Goal: Task Accomplishment & Management: Manage account settings

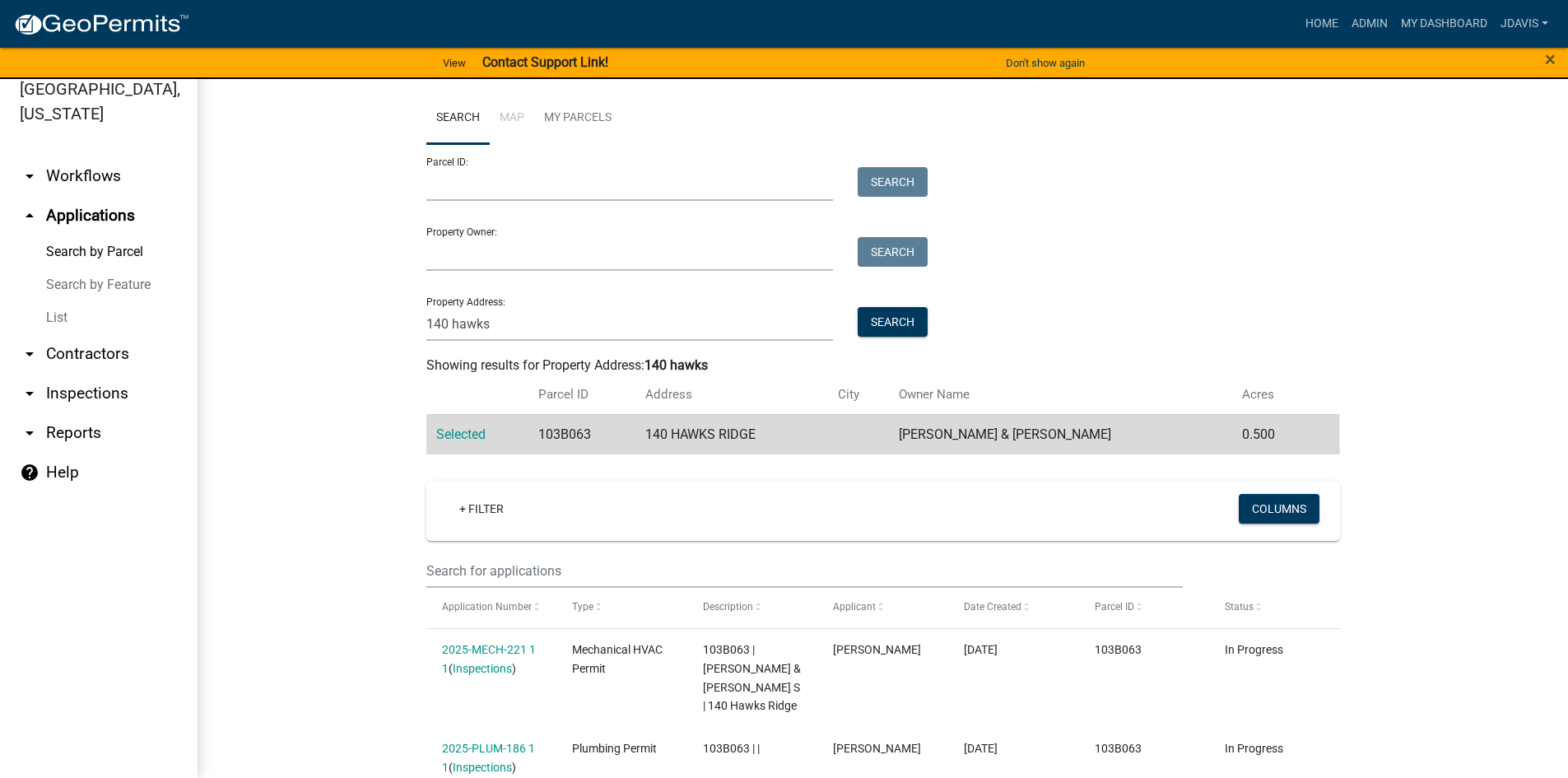
click at [60, 321] on link "List" at bounding box center [98, 317] width 197 height 33
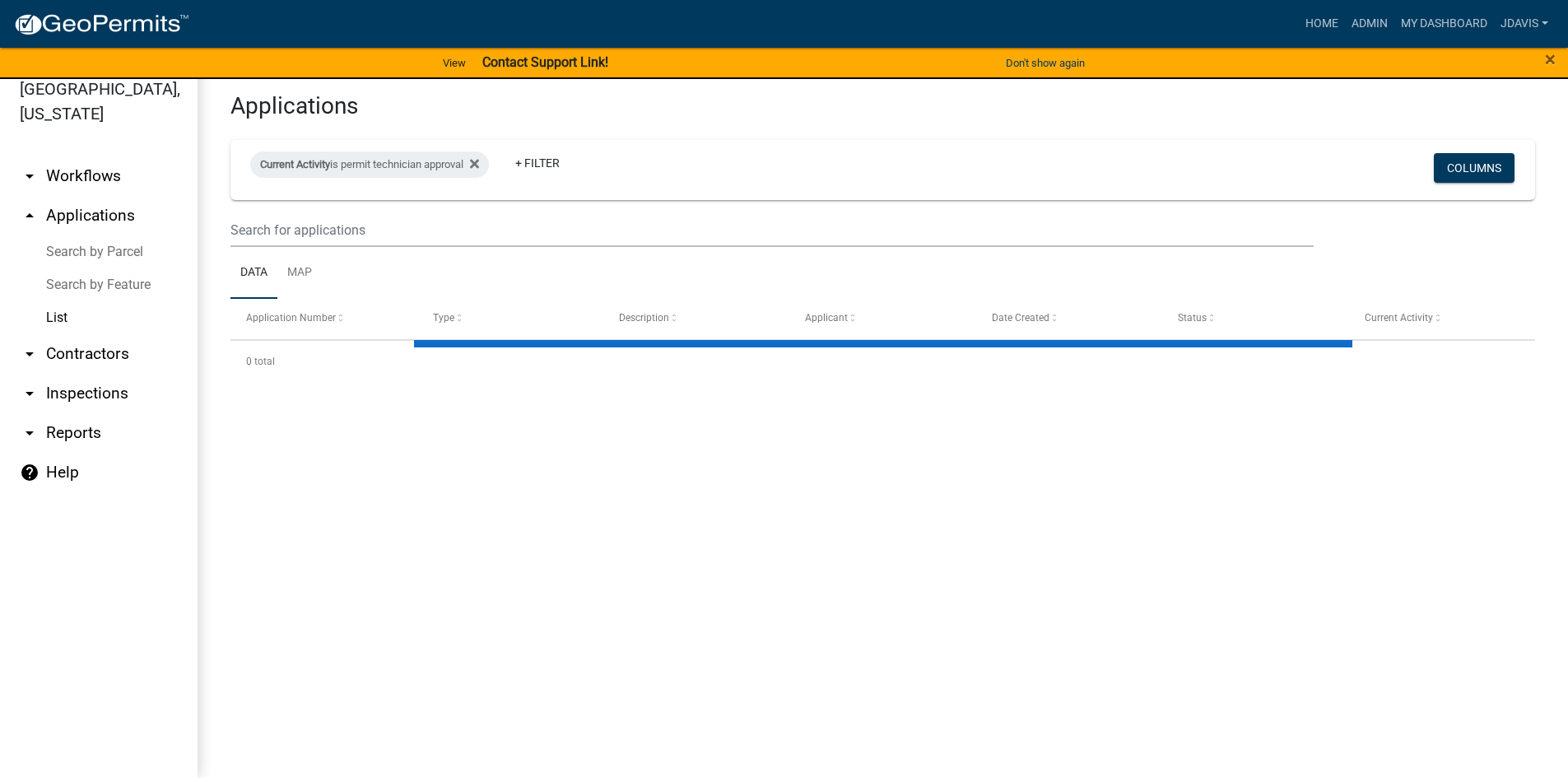
select select "2: 50"
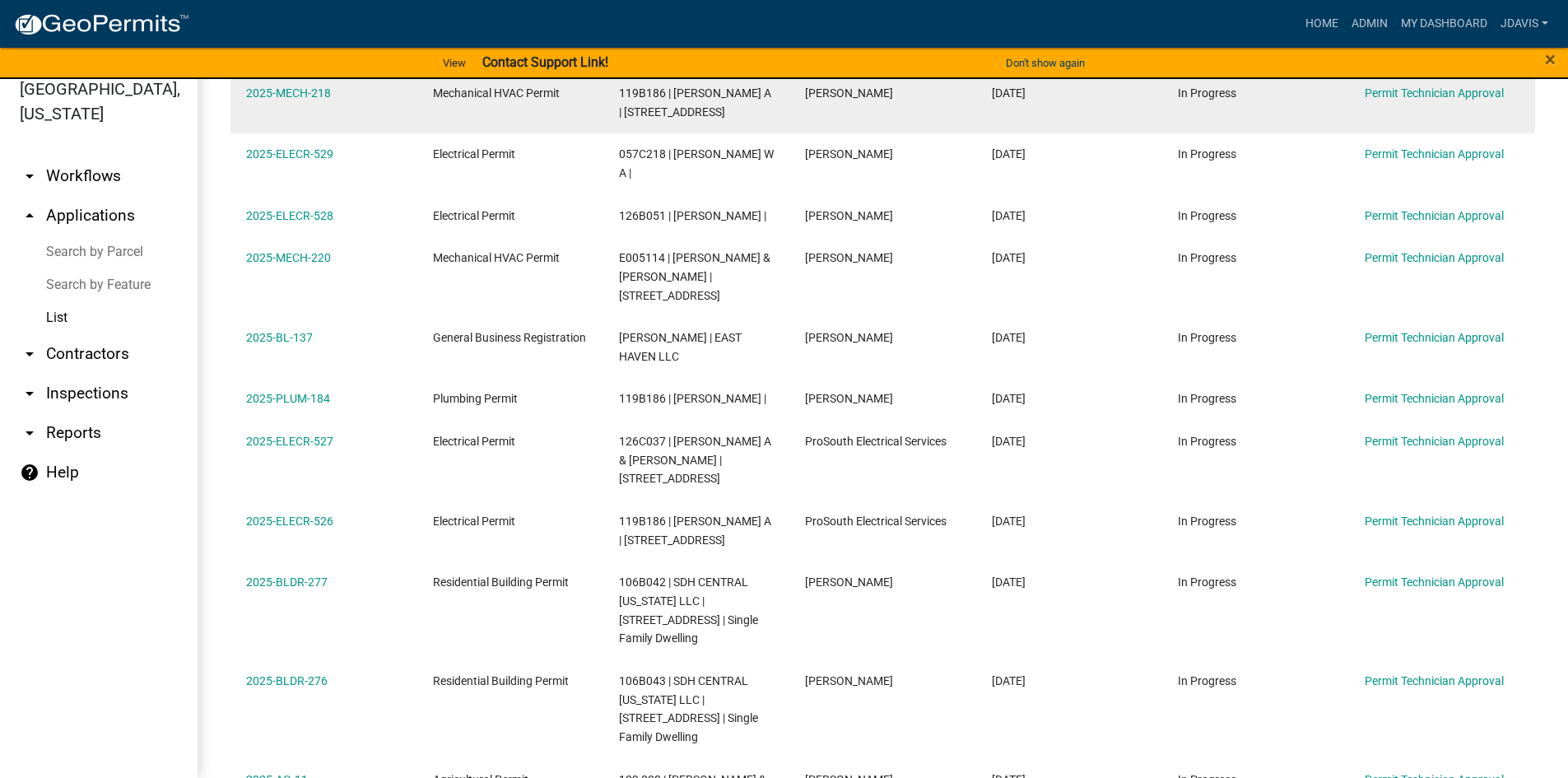
scroll to position [1481, 0]
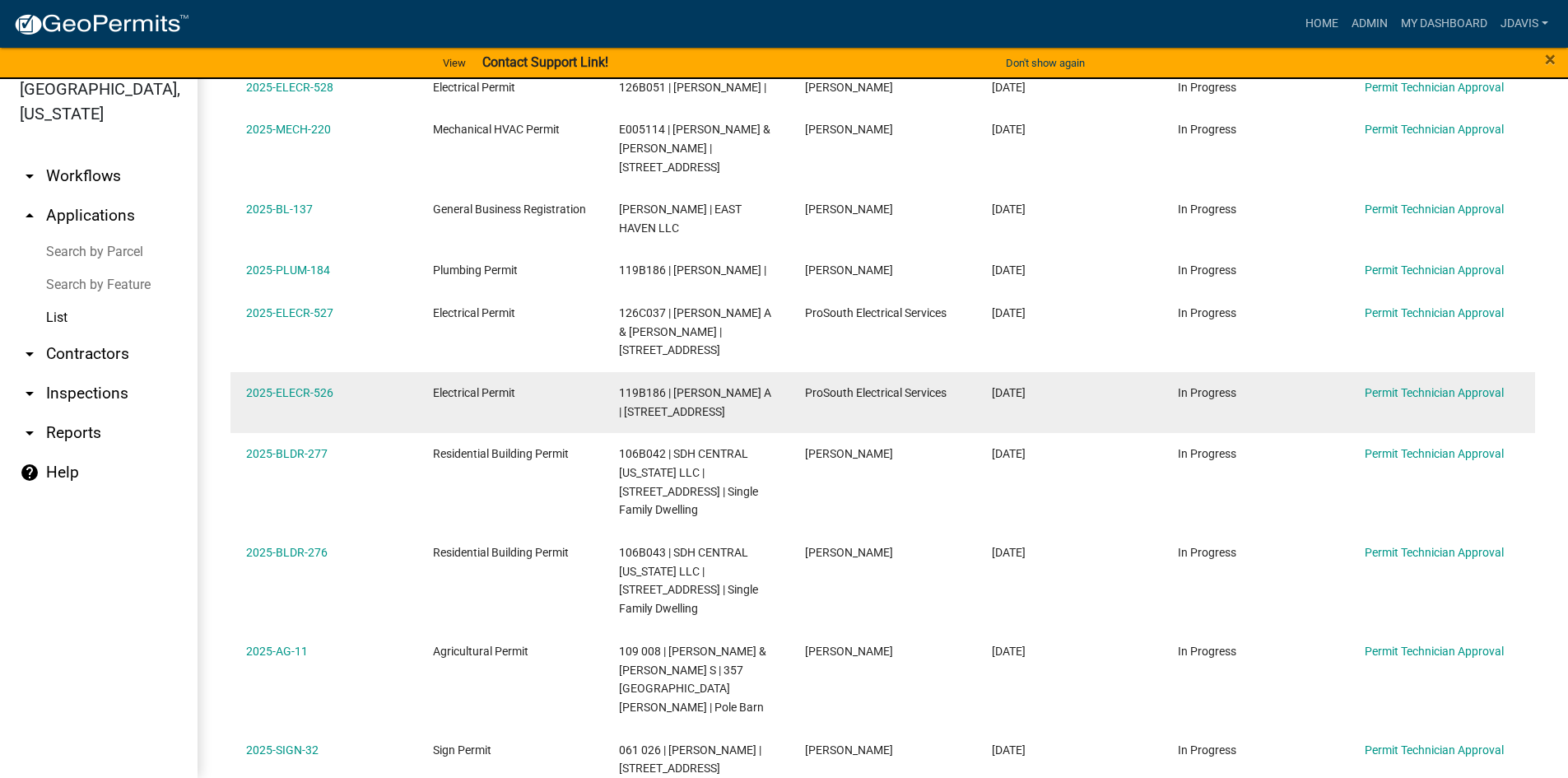
click at [310, 383] on div "2025-ELECR-526" at bounding box center [323, 392] width 155 height 19
click at [310, 386] on link "2025-ELECR-526" at bounding box center [289, 392] width 88 height 13
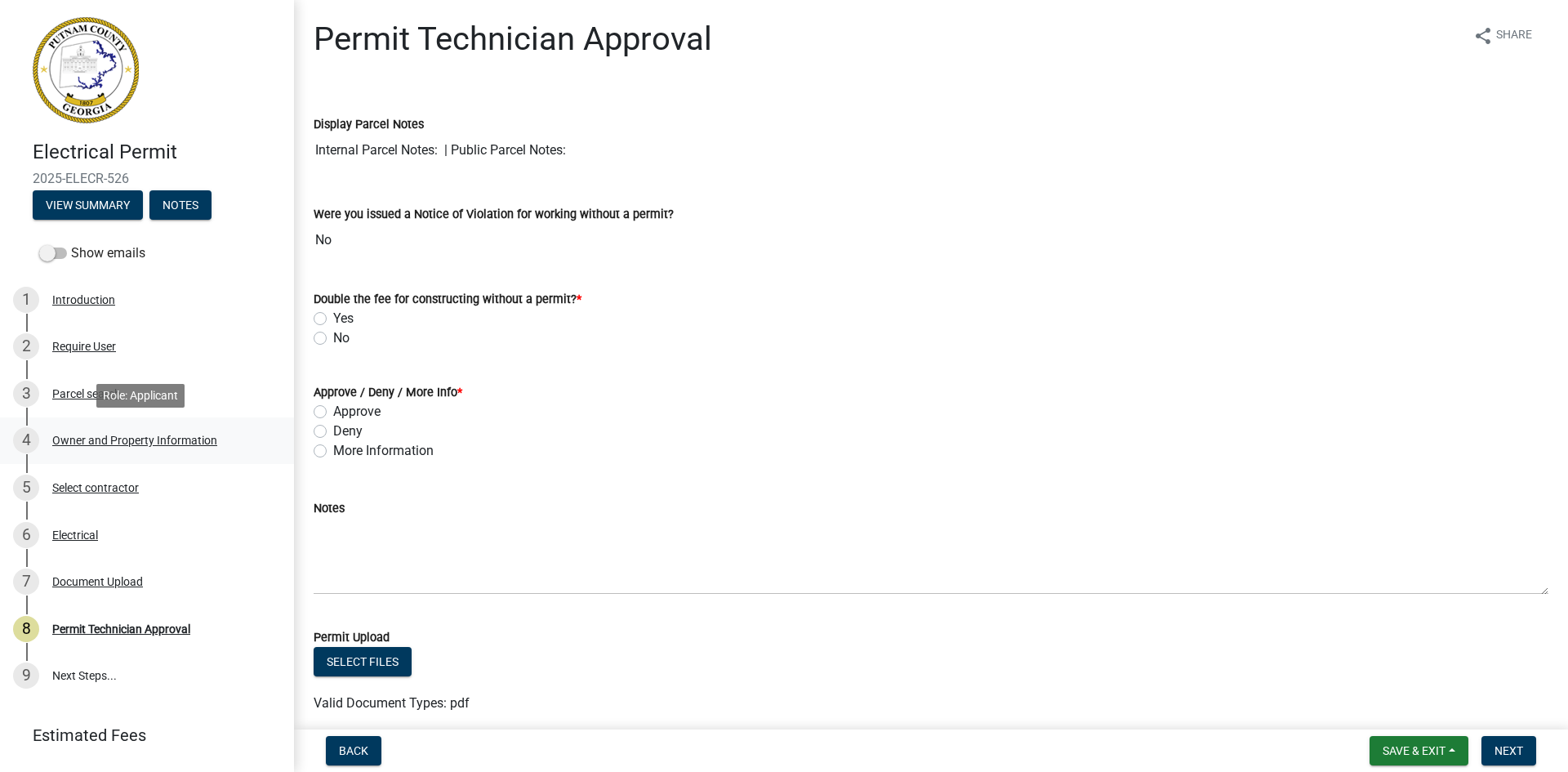
click at [133, 436] on div "Owner and Property Information" at bounding box center [135, 440] width 165 height 12
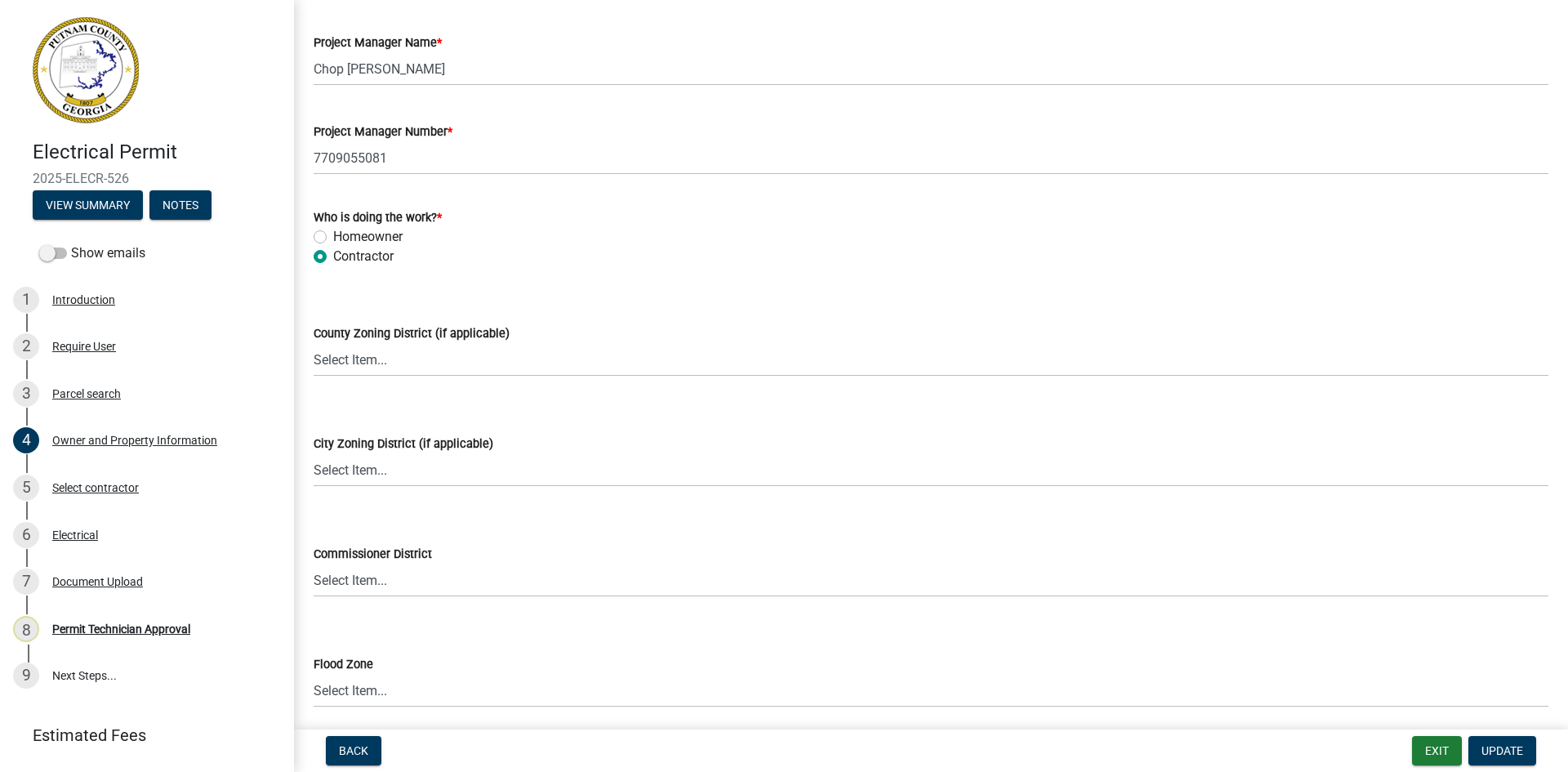
scroll to position [2823, 0]
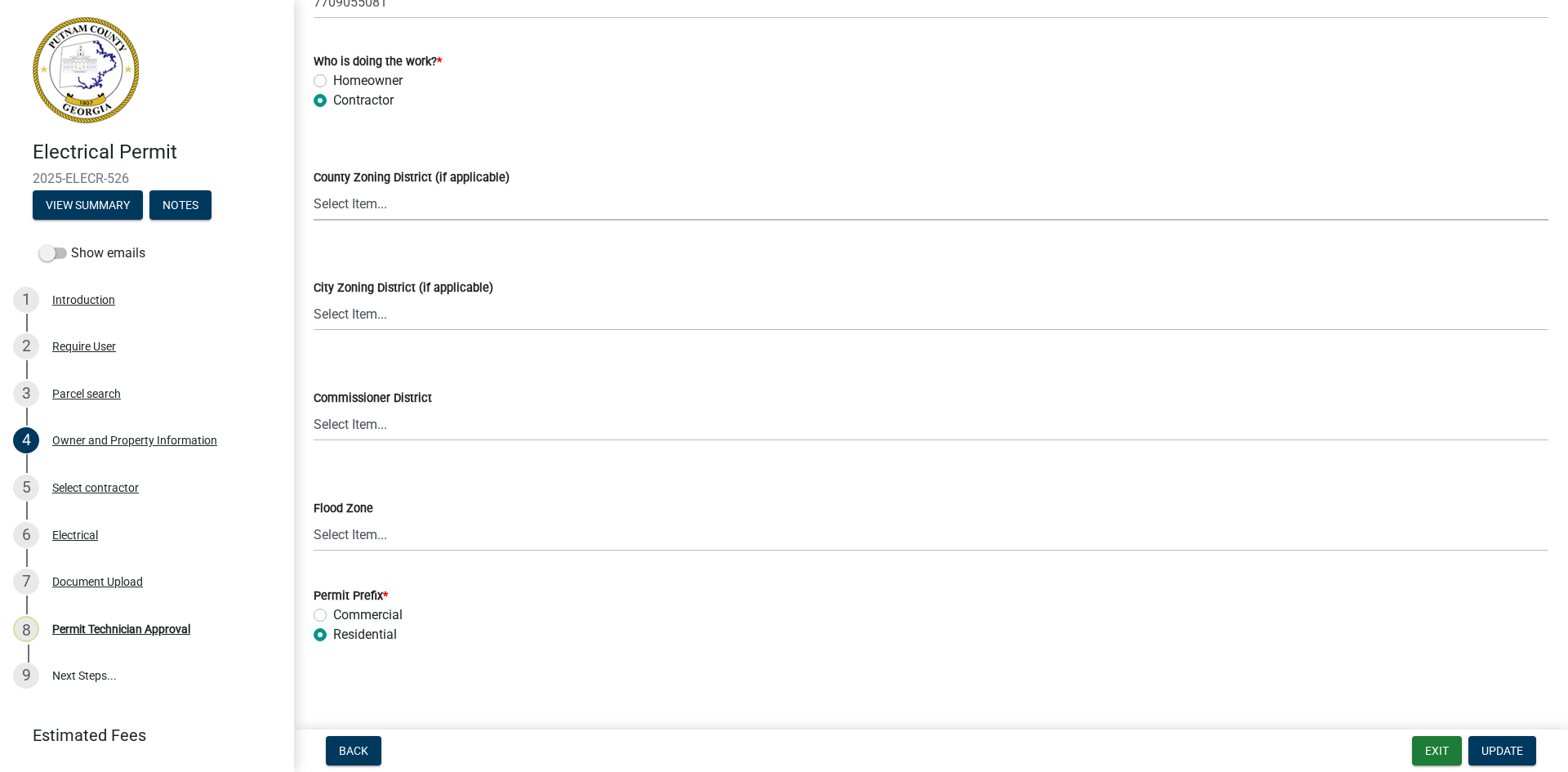
click at [366, 191] on select "Select Item... AG-1 R-1R R-1 R-2 MHP RM-1 RM-3 C-1 C-2 I-M PUD N/A" at bounding box center [931, 204] width 1235 height 34
click at [314, 187] on select "Select Item... AG-1 R-1R R-1 R-2 MHP RM-1 RM-3 C-1 C-2 I-M PUD N/A" at bounding box center [931, 204] width 1235 height 34
select select "a6b90f04-145f-43dc-a4e6-6d5ec8e28ec9"
click at [1508, 745] on span "Update" at bounding box center [1502, 750] width 42 height 13
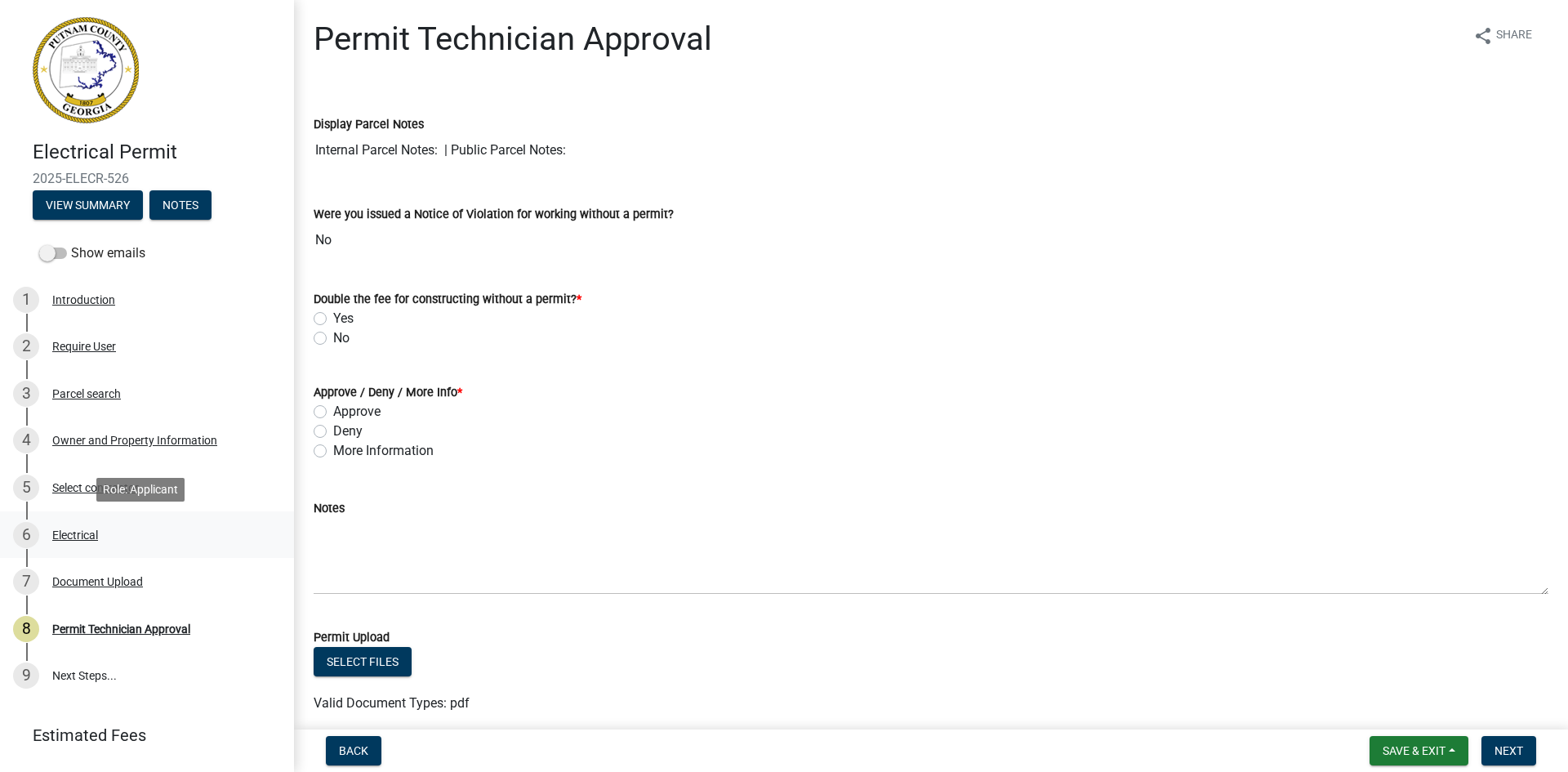
click at [89, 532] on div "Electrical" at bounding box center [75, 534] width 46 height 12
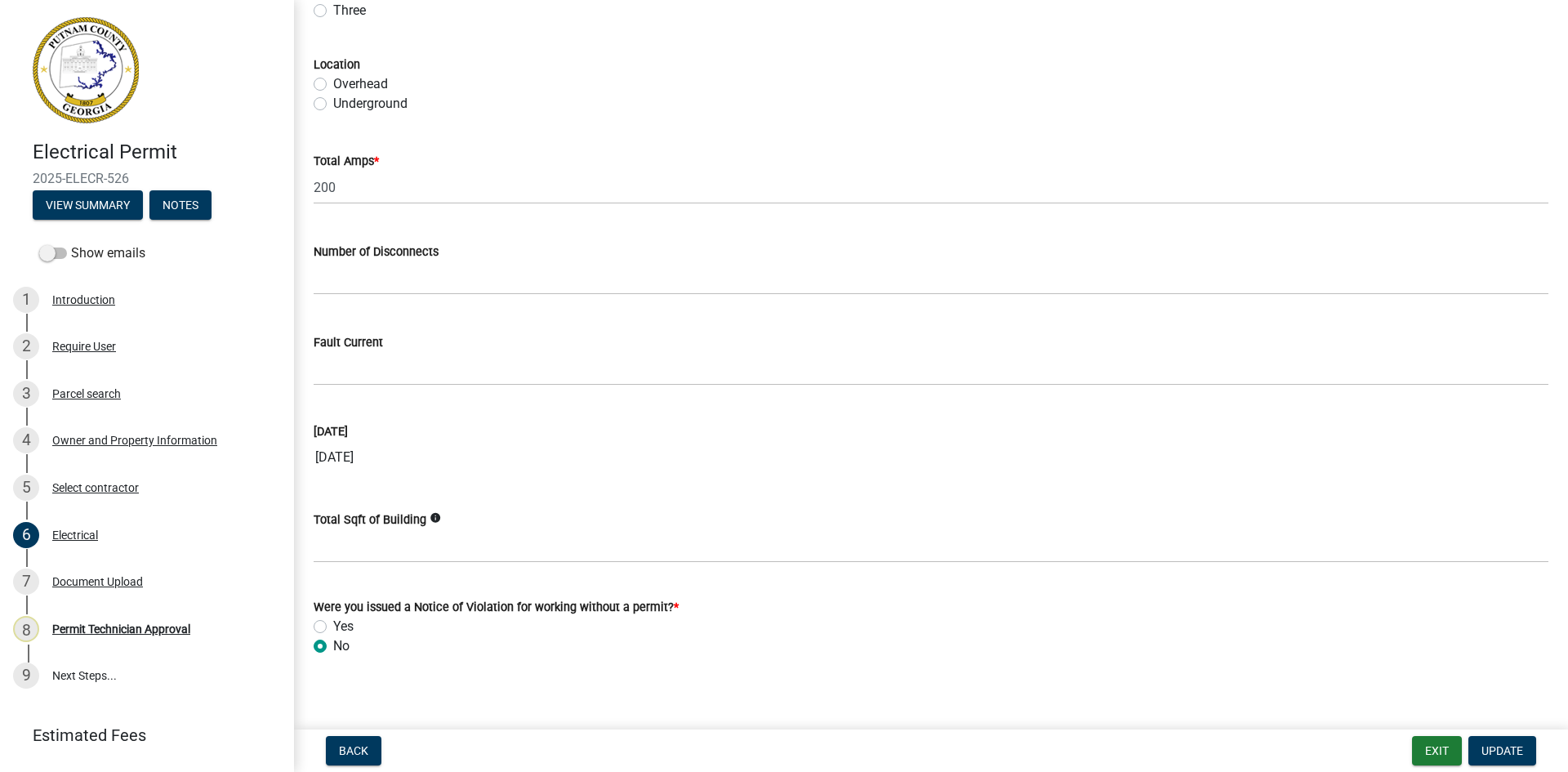
scroll to position [1526, 0]
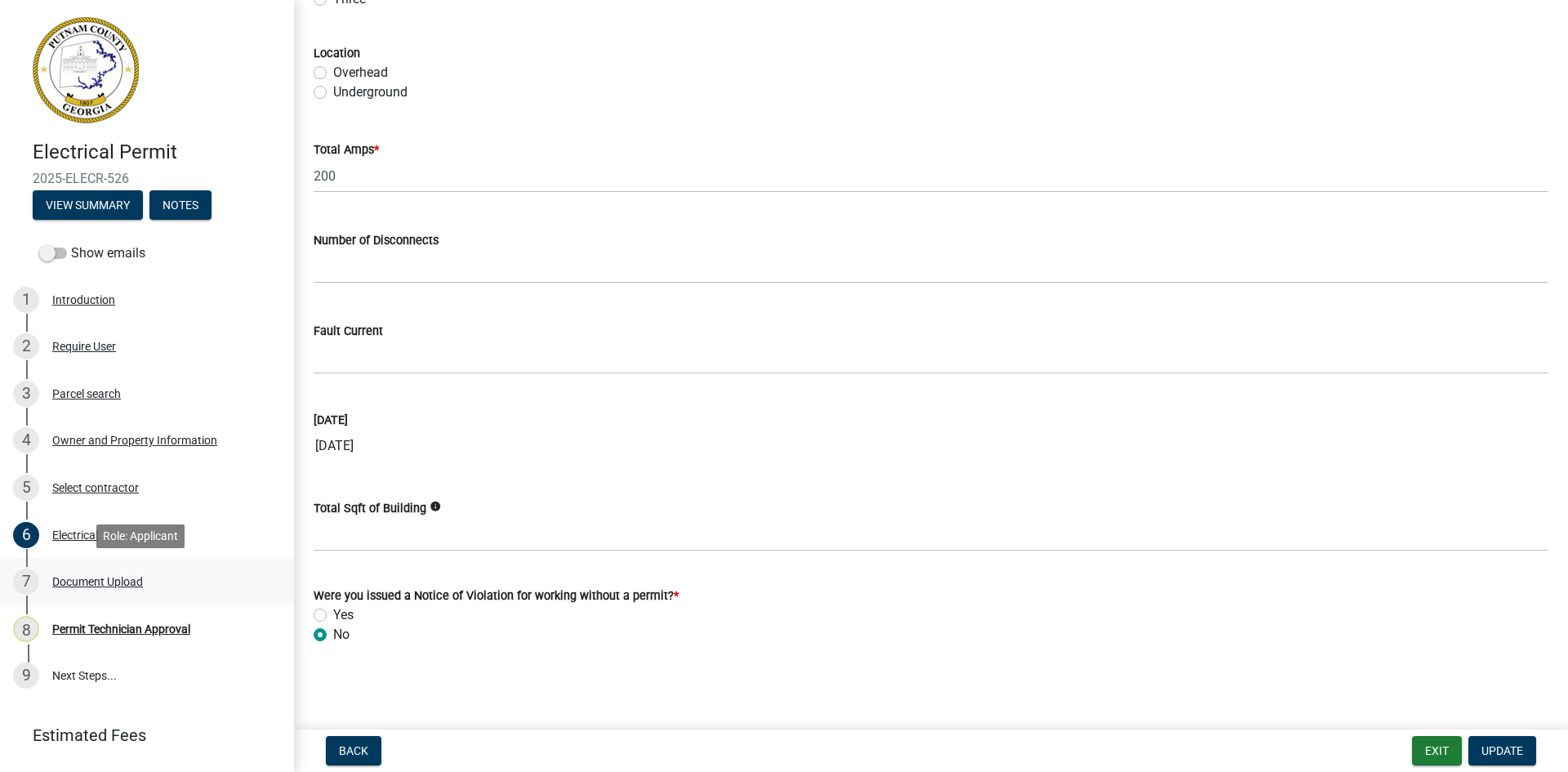
click at [121, 580] on div "Document Upload" at bounding box center [98, 581] width 90 height 12
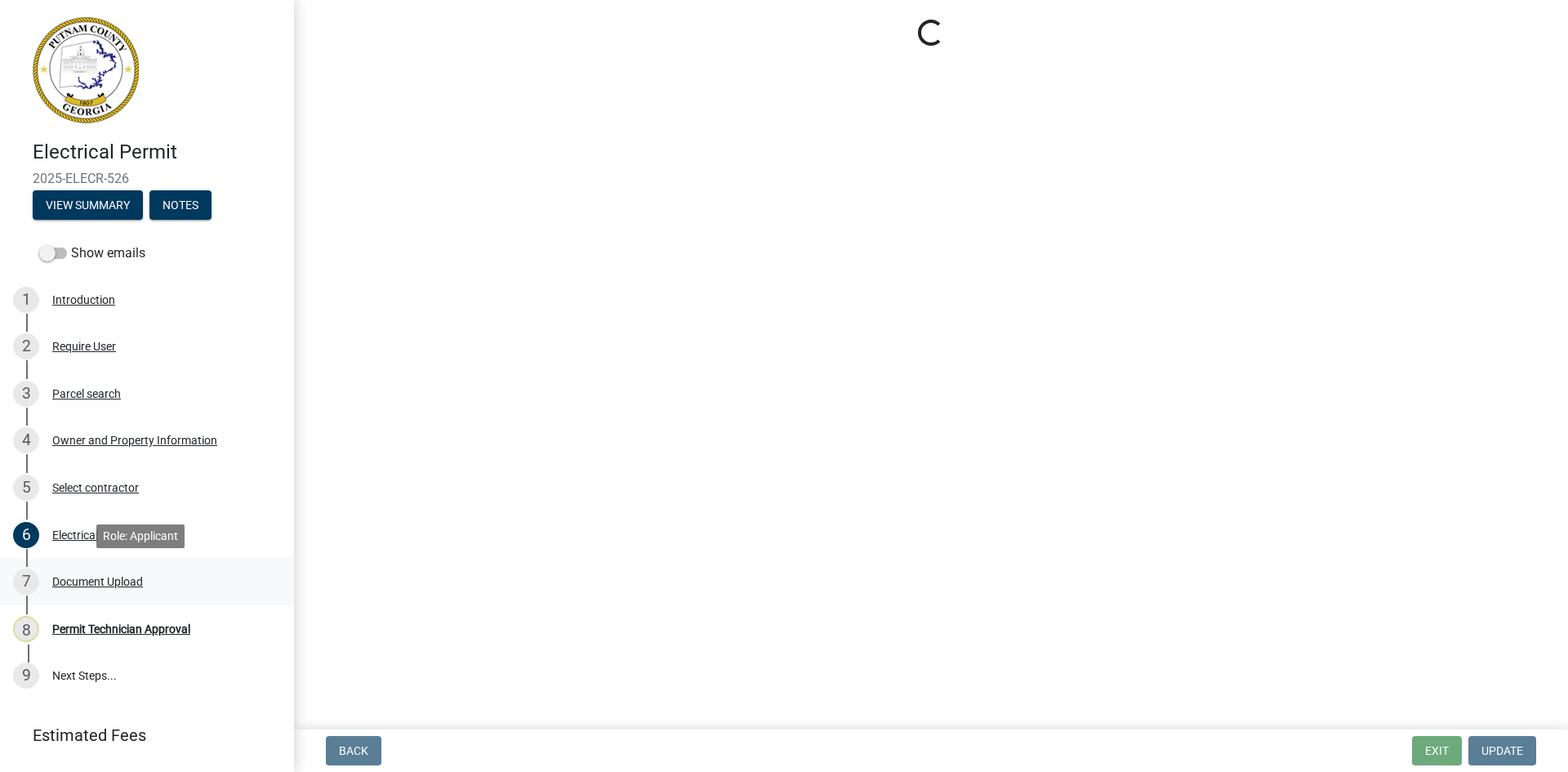
scroll to position [0, 0]
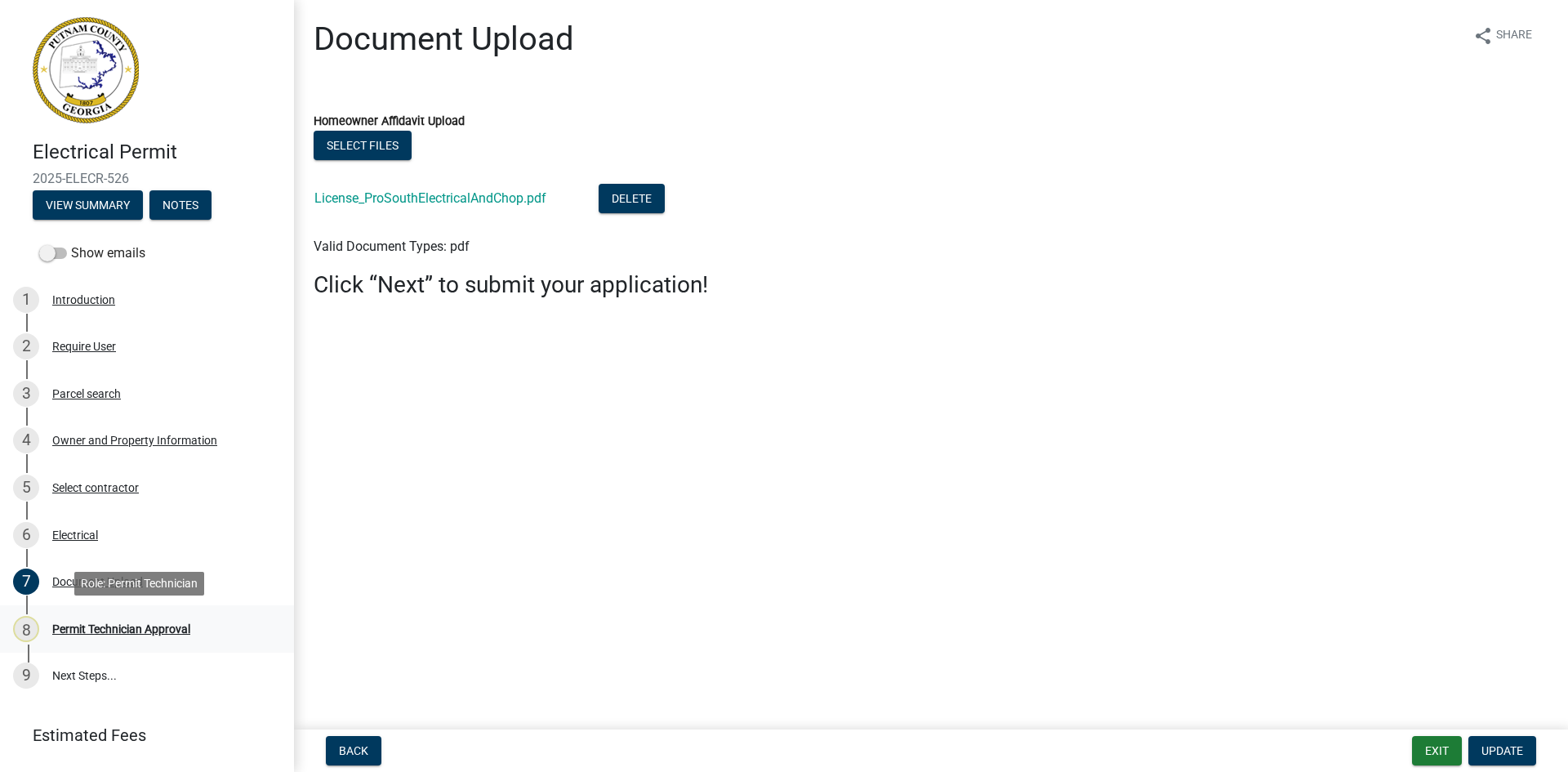
click at [142, 629] on div "Permit Technician Approval" at bounding box center [121, 628] width 138 height 12
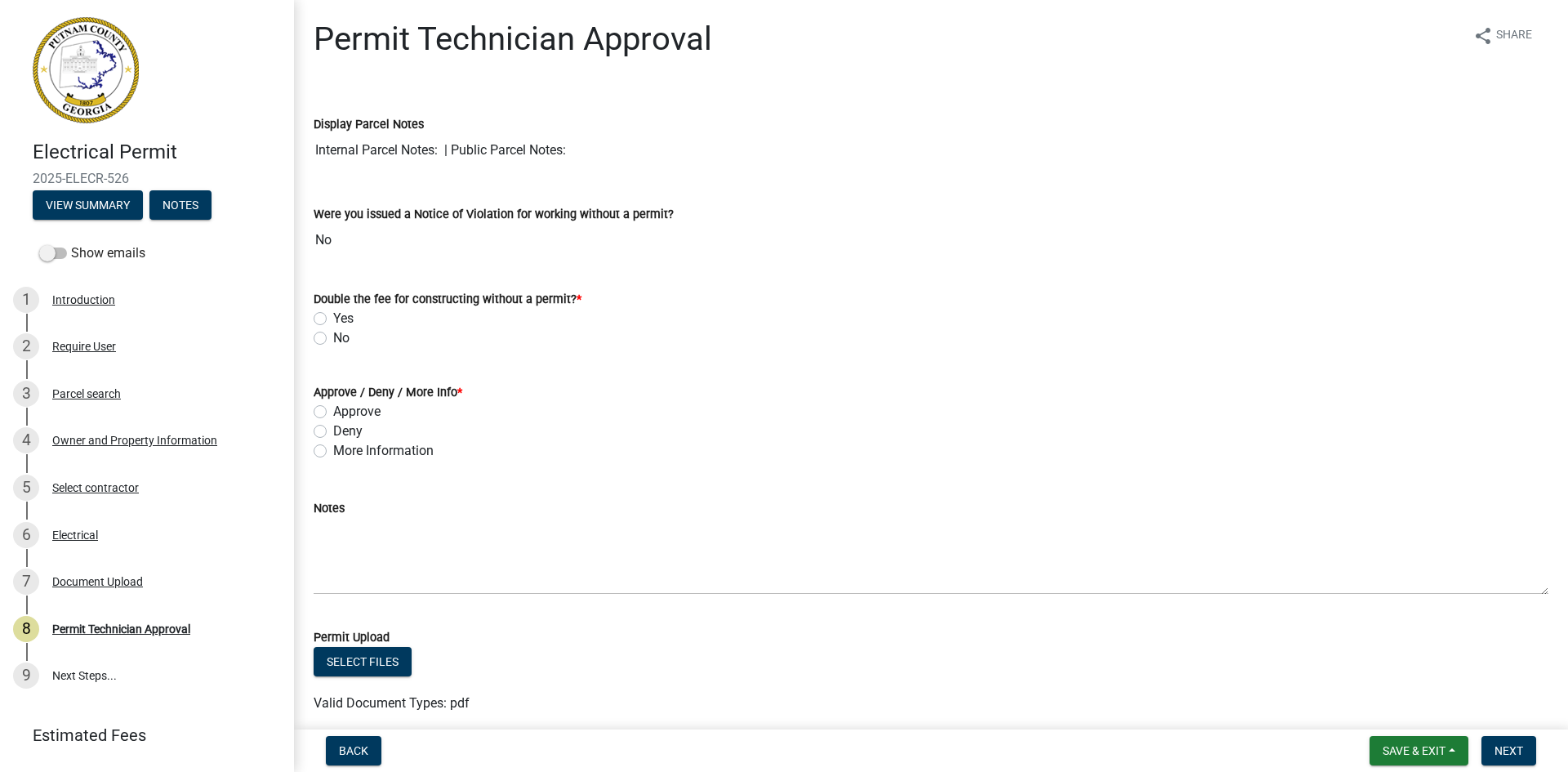
click at [333, 333] on label "No" at bounding box center [341, 338] width 16 height 19
click at [333, 333] on input "No" at bounding box center [339, 333] width 11 height 11
radio input "true"
click at [333, 417] on label "Approve" at bounding box center [356, 411] width 47 height 19
click at [333, 412] on input "Approve" at bounding box center [339, 407] width 11 height 11
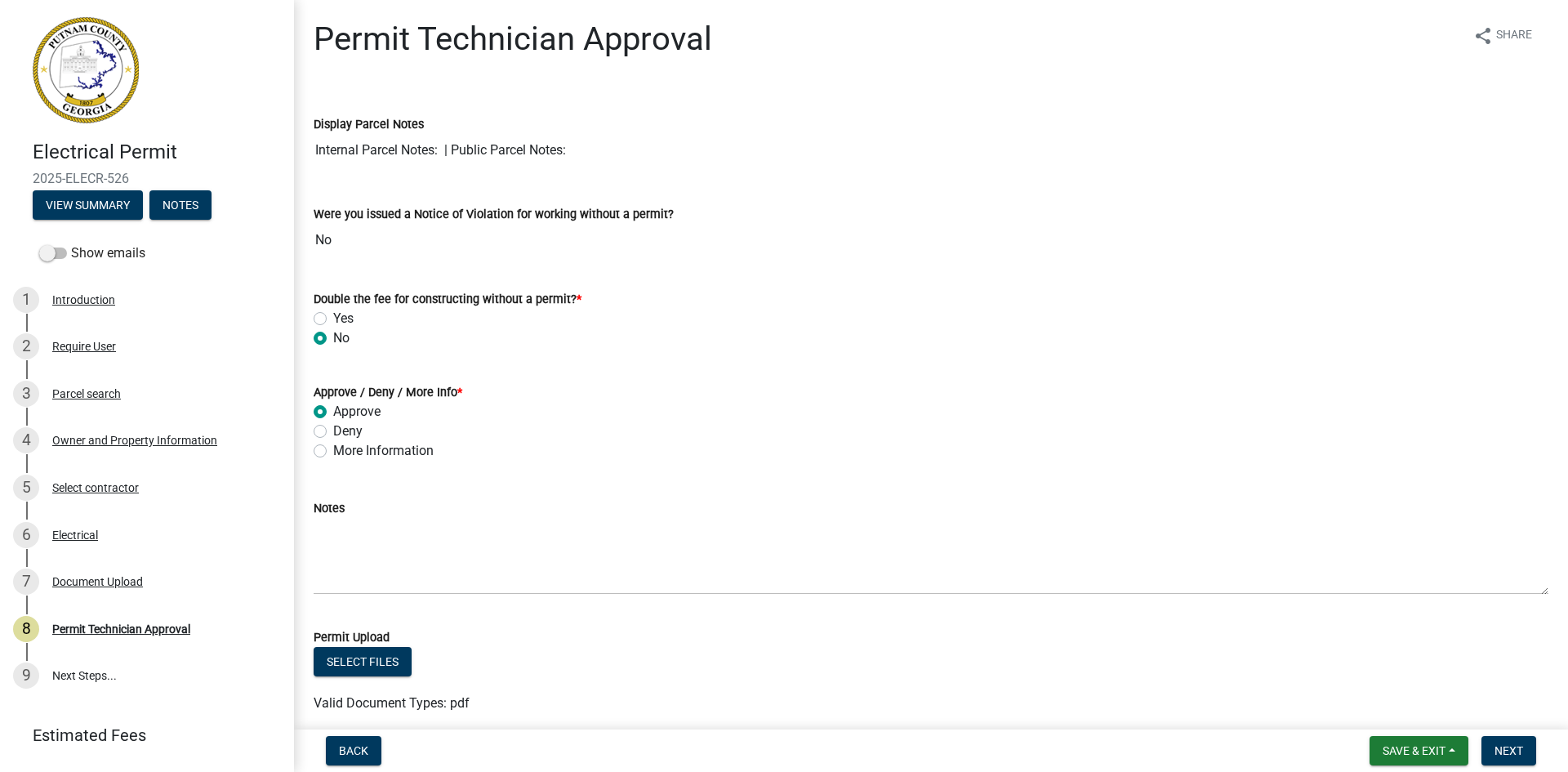
radio input "true"
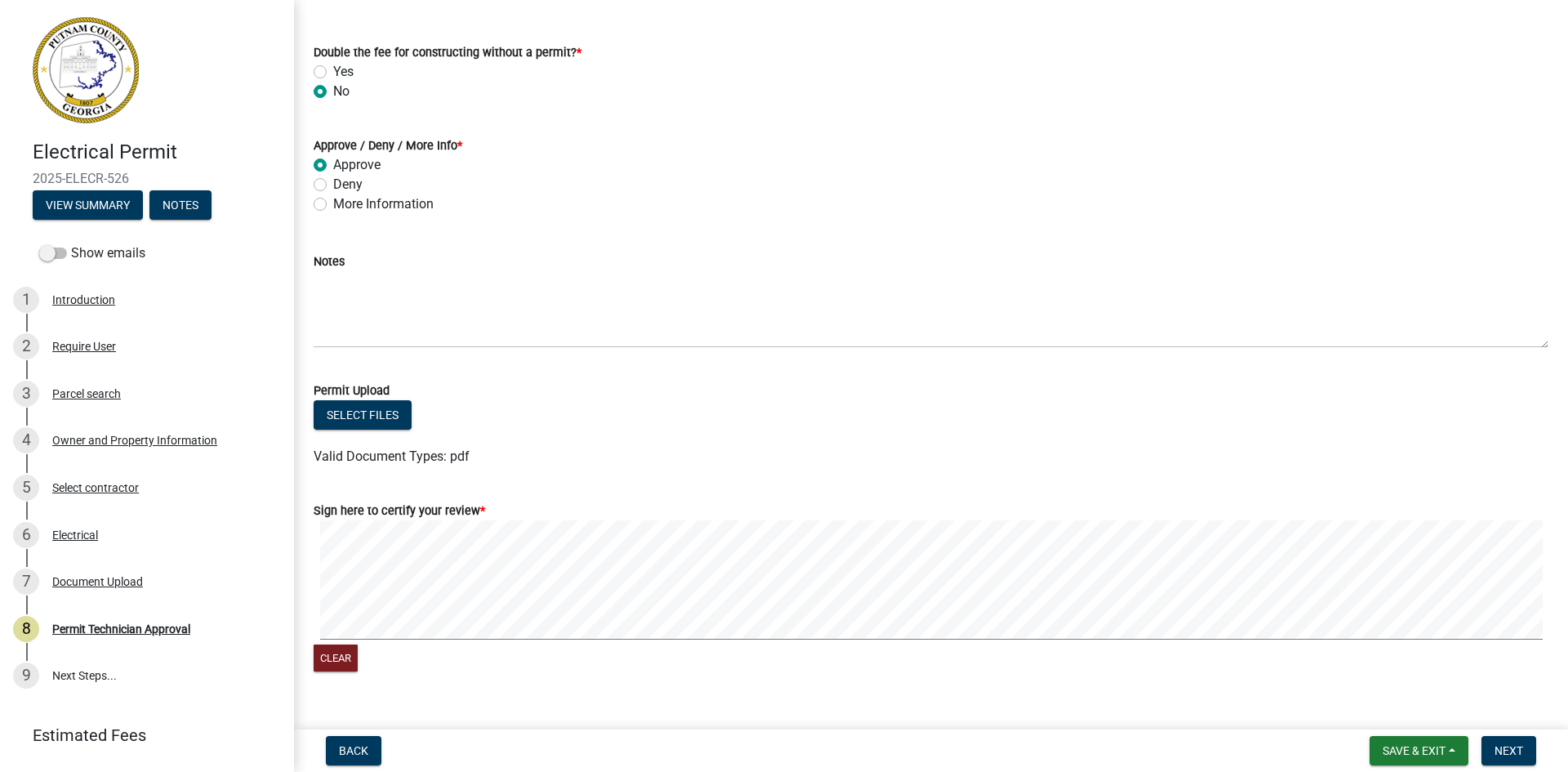
scroll to position [277, 0]
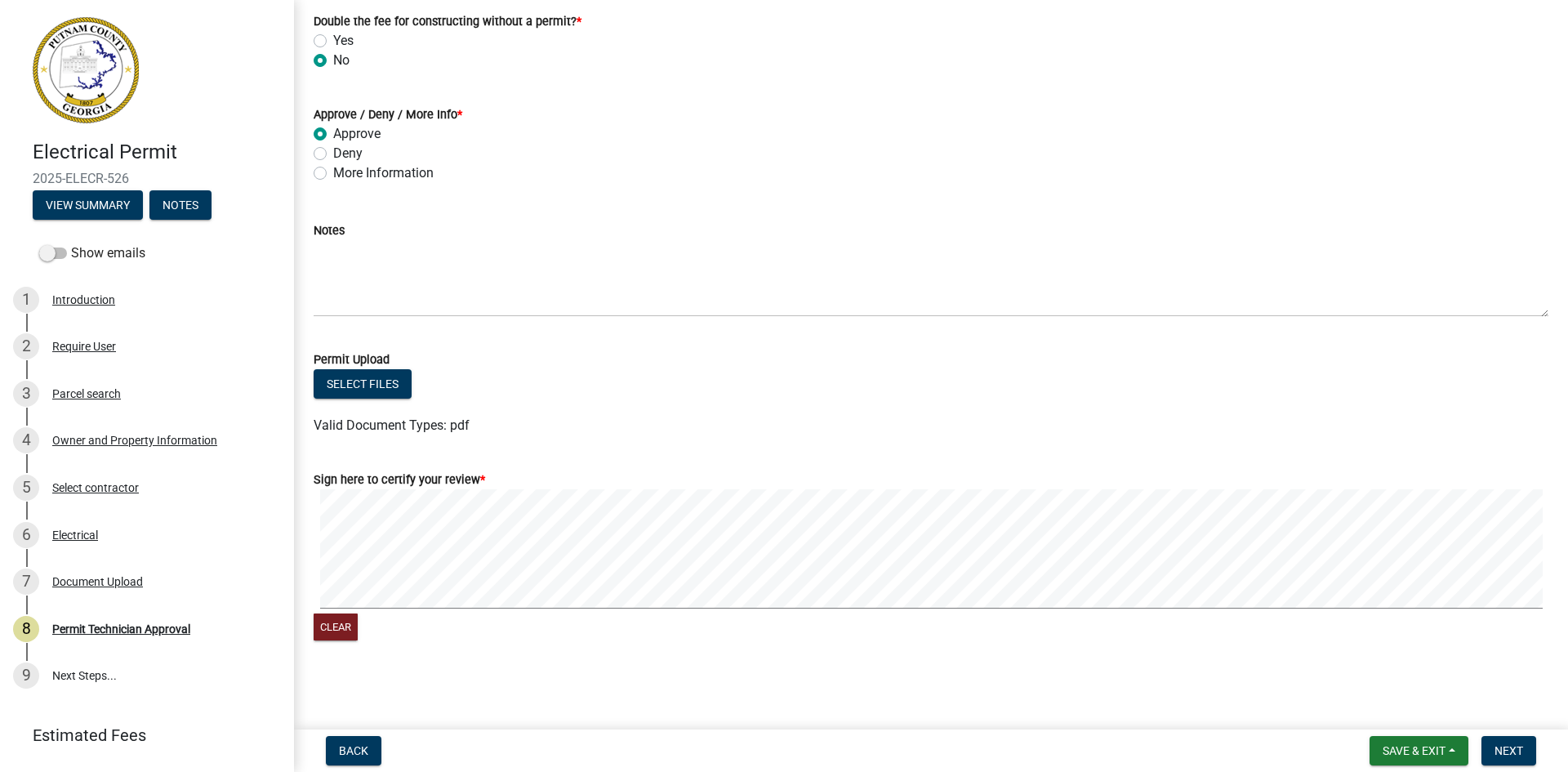
click at [951, 612] on signature-pad at bounding box center [931, 551] width 1235 height 124
click at [1523, 746] on span "Next" at bounding box center [1509, 750] width 28 height 13
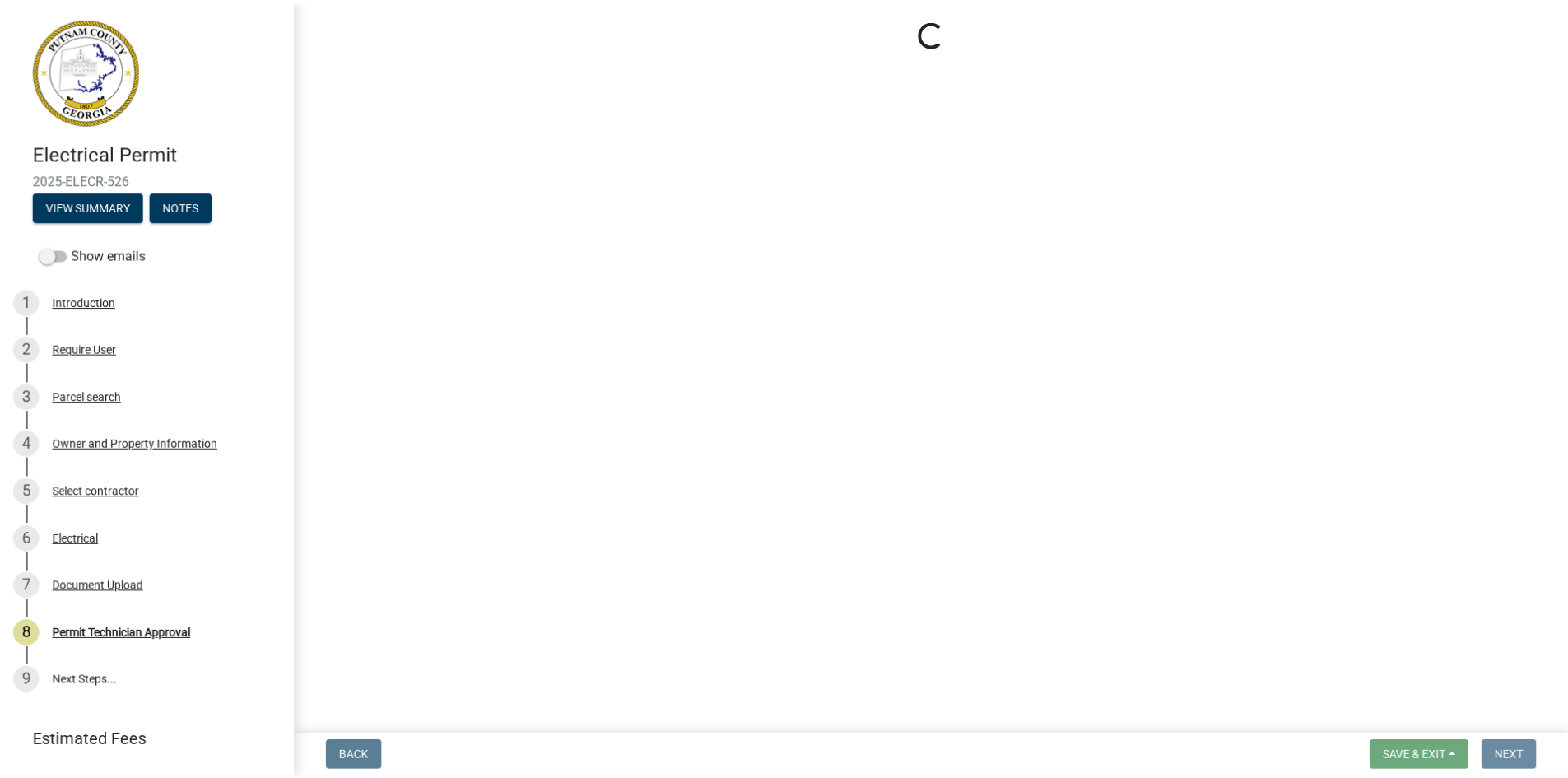
scroll to position [0, 0]
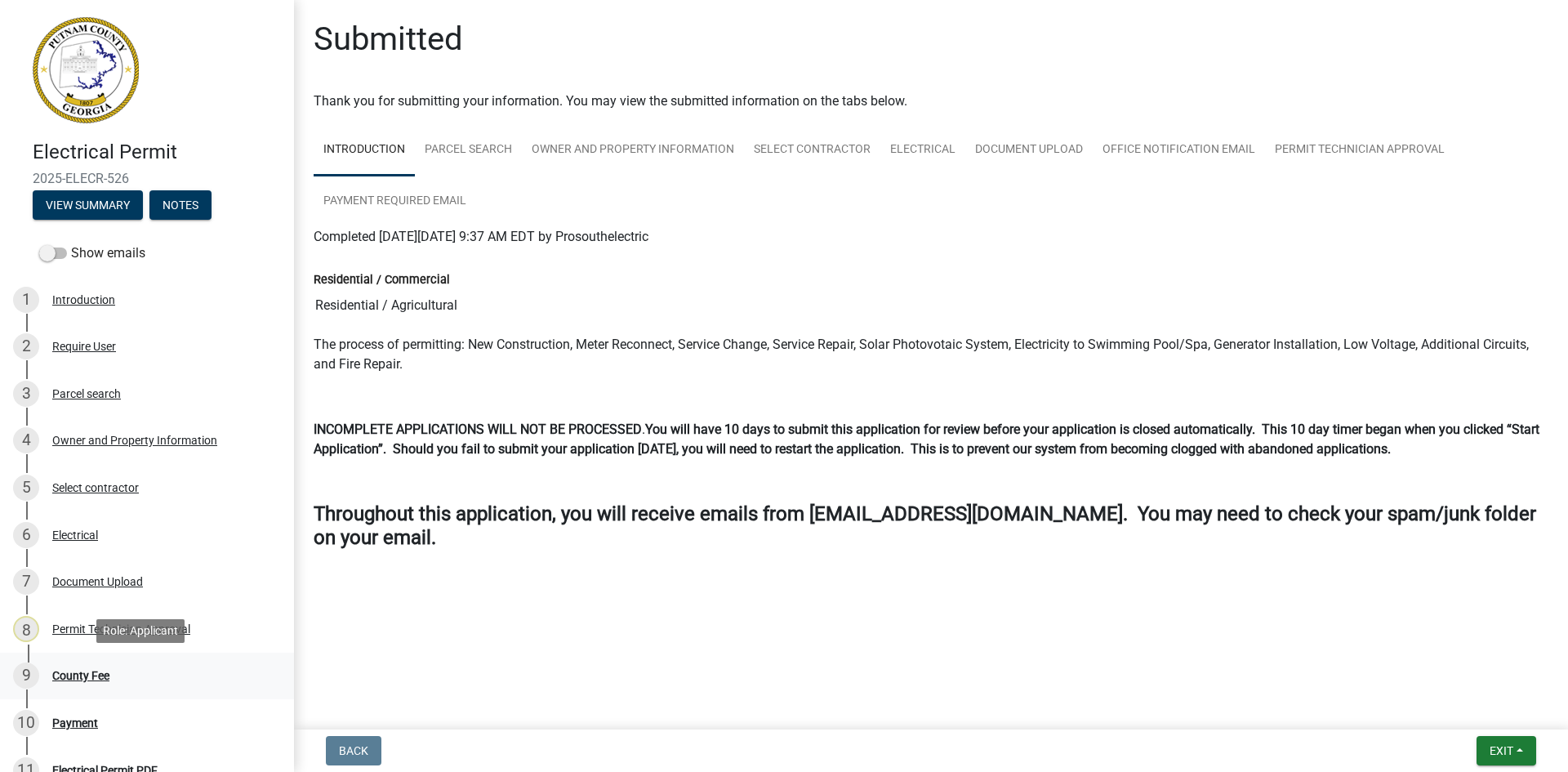
click at [68, 680] on div "County Fee" at bounding box center [81, 675] width 57 height 12
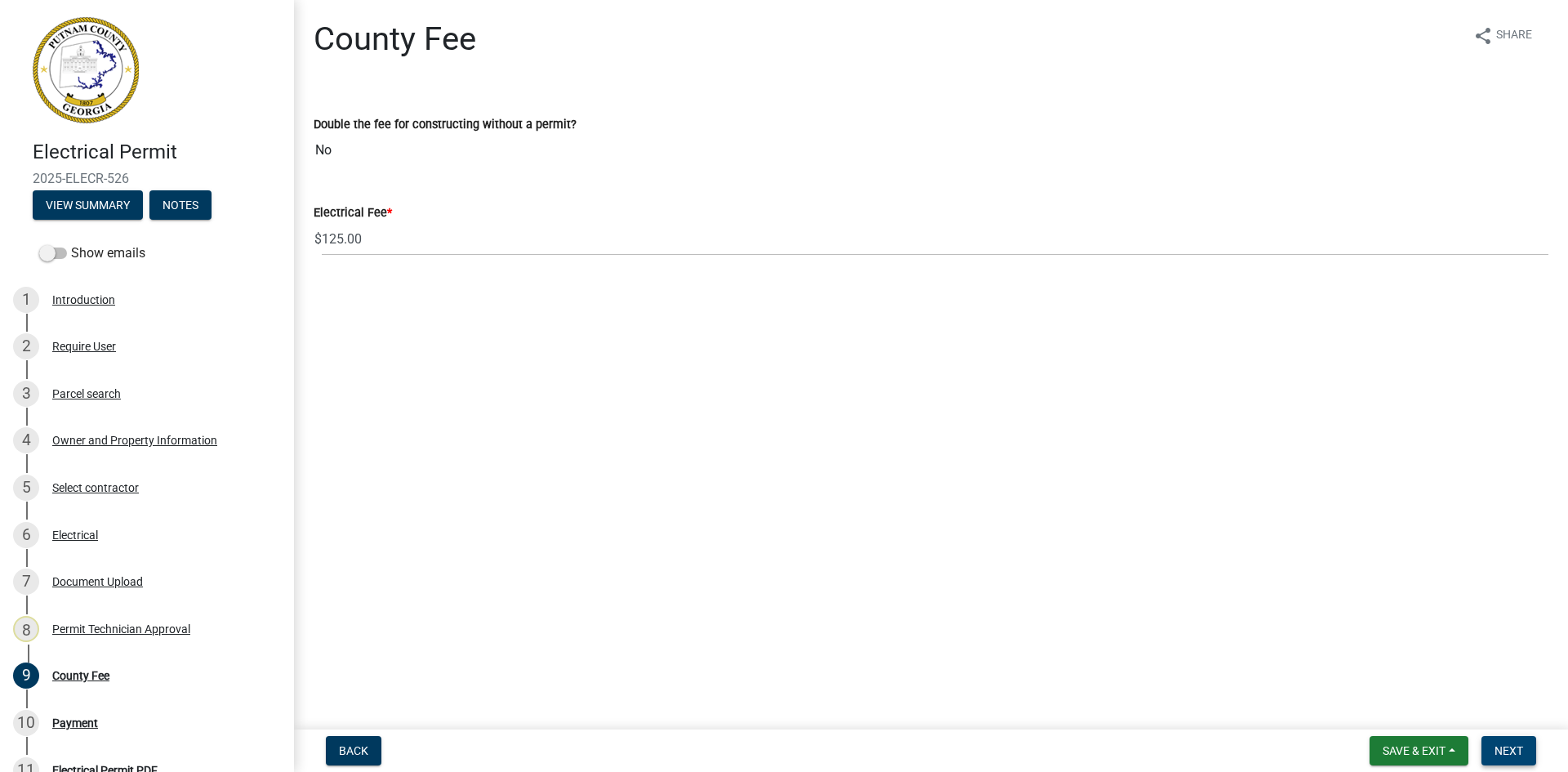
click at [1516, 750] on span "Next" at bounding box center [1509, 750] width 28 height 13
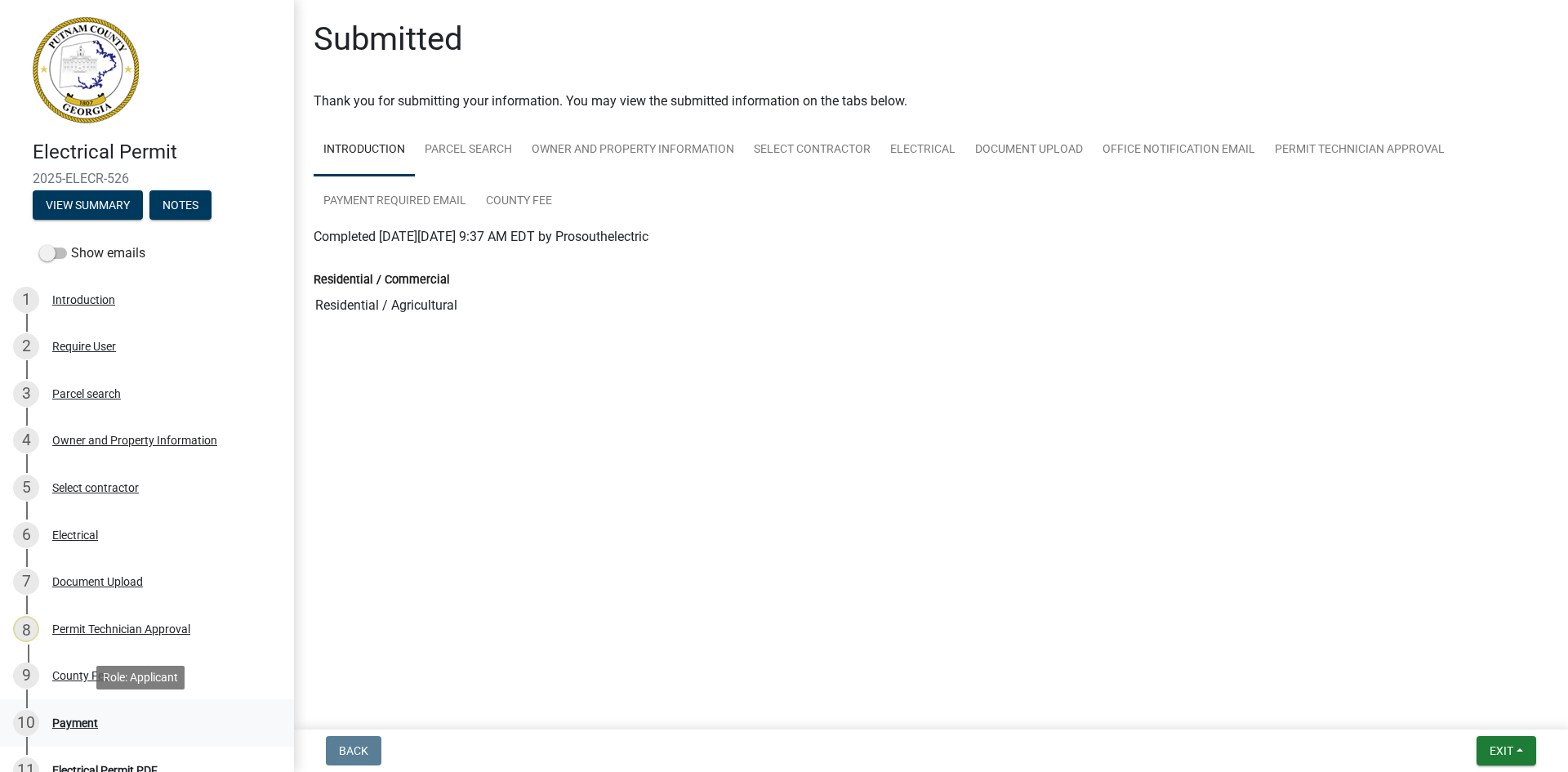
click at [86, 726] on div "Payment" at bounding box center [75, 722] width 46 height 12
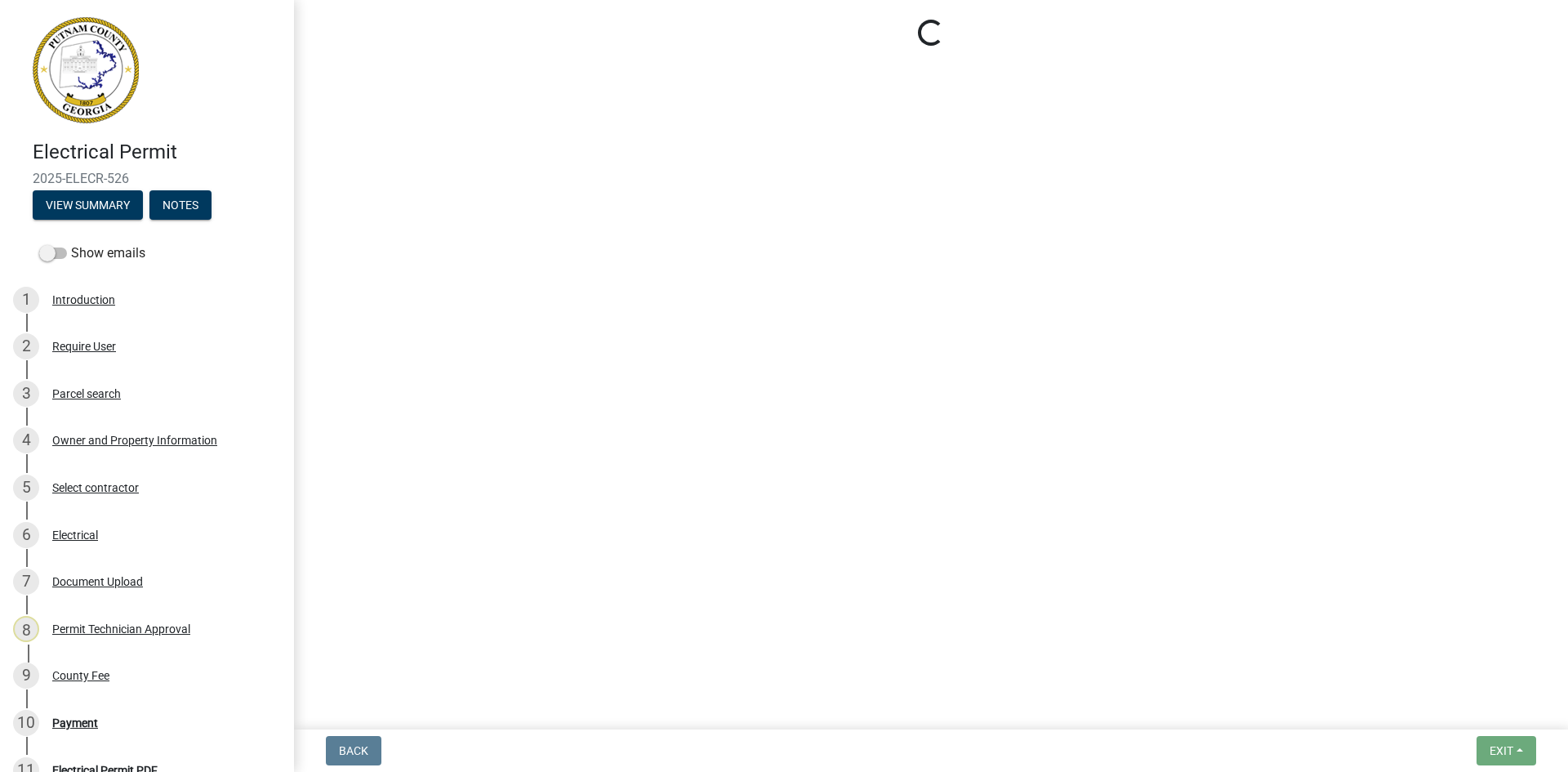
select select "3: 3"
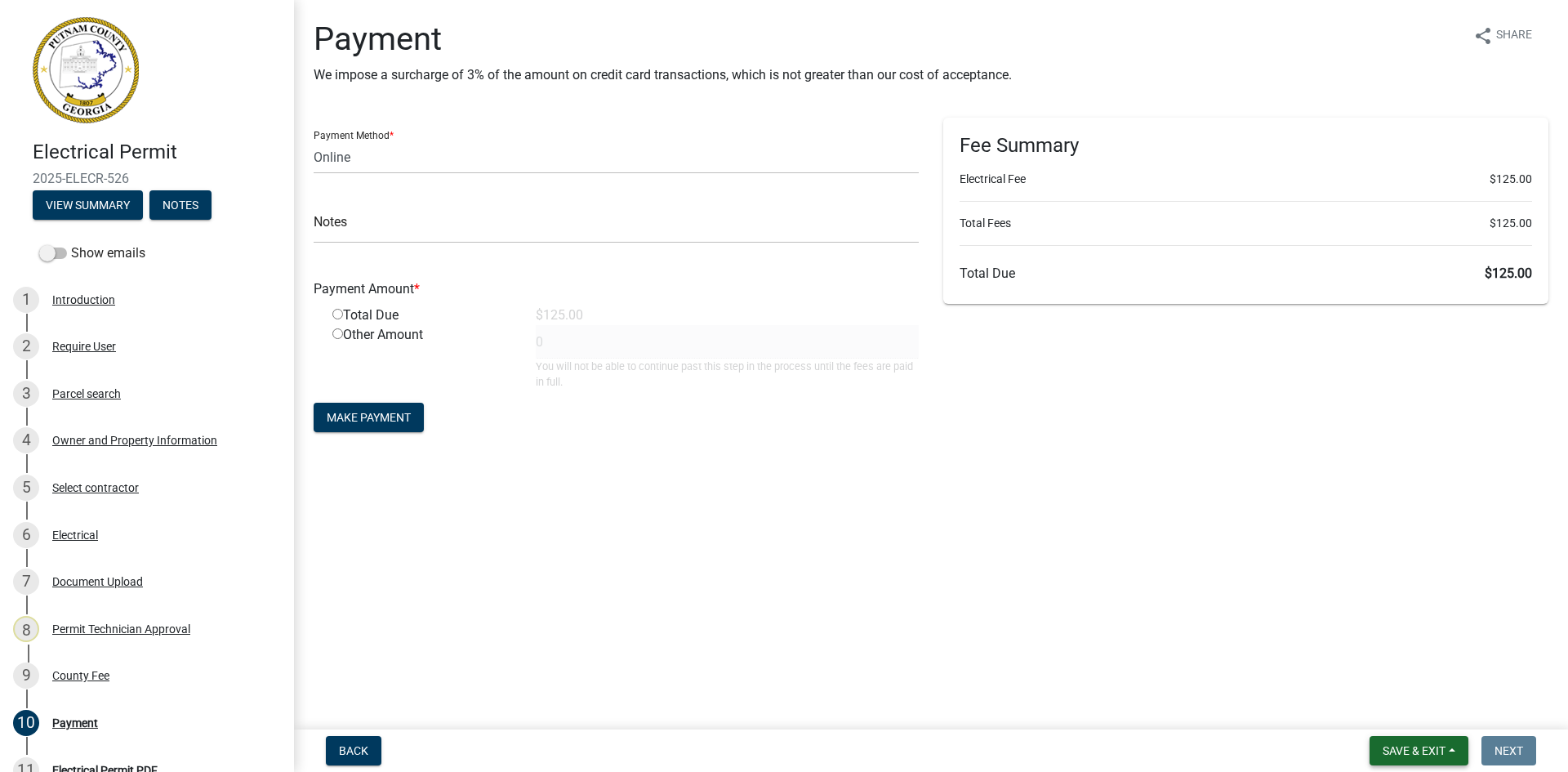
click at [1398, 753] on span "Save & Exit" at bounding box center [1414, 750] width 63 height 13
click at [1420, 700] on button "Save & Exit" at bounding box center [1402, 708] width 130 height 39
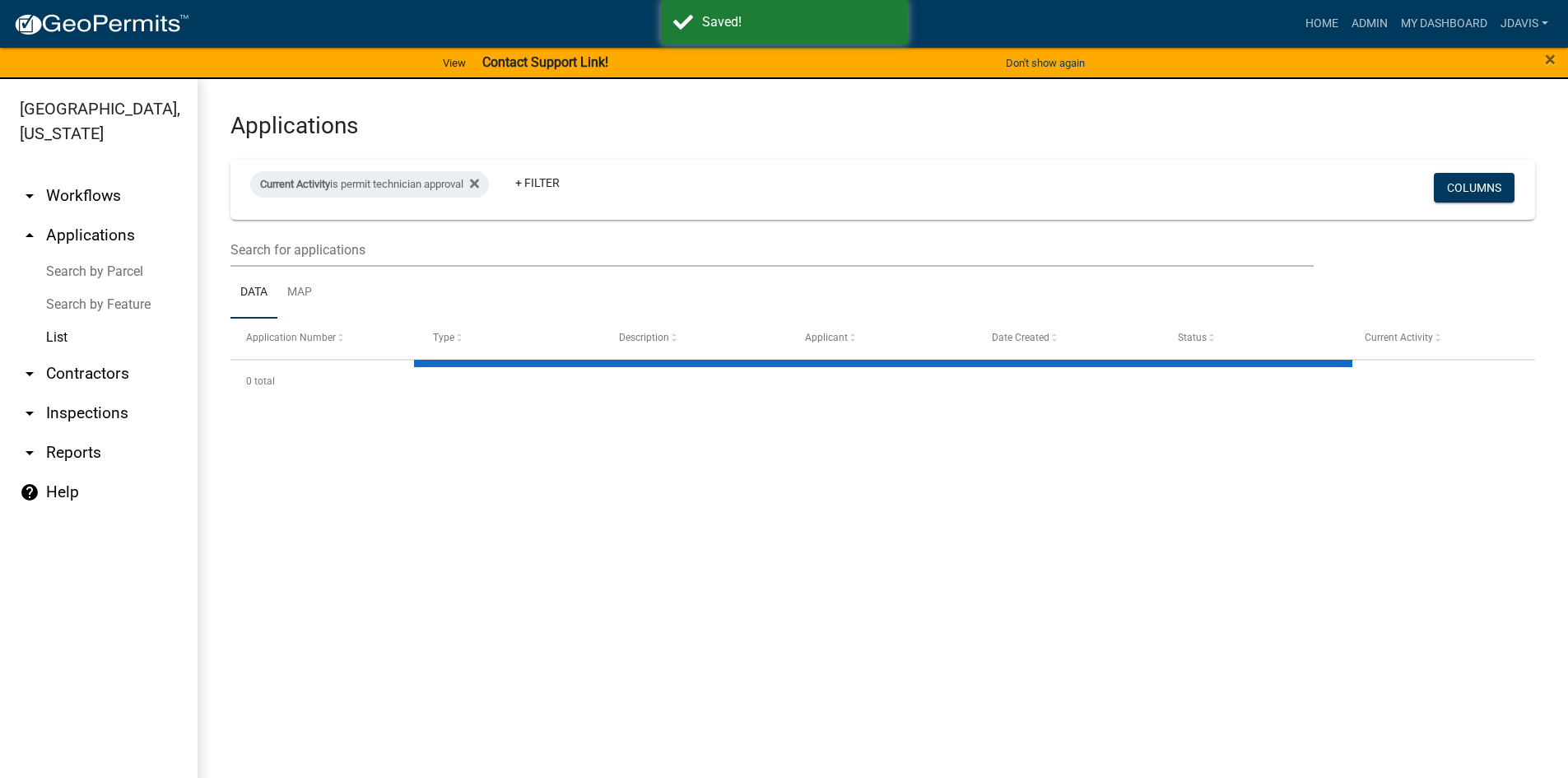
select select "2: 50"
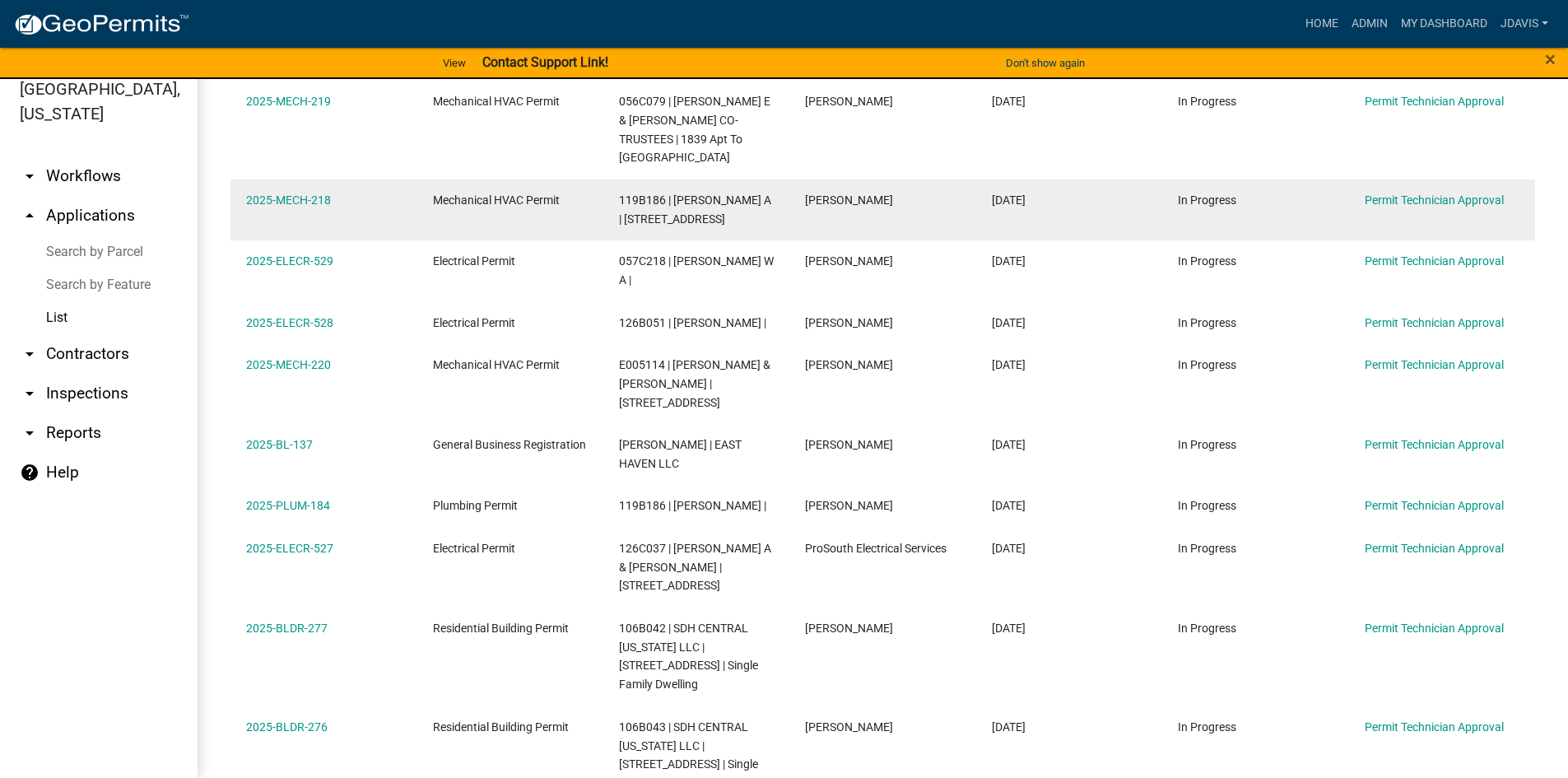
scroll to position [1481, 0]
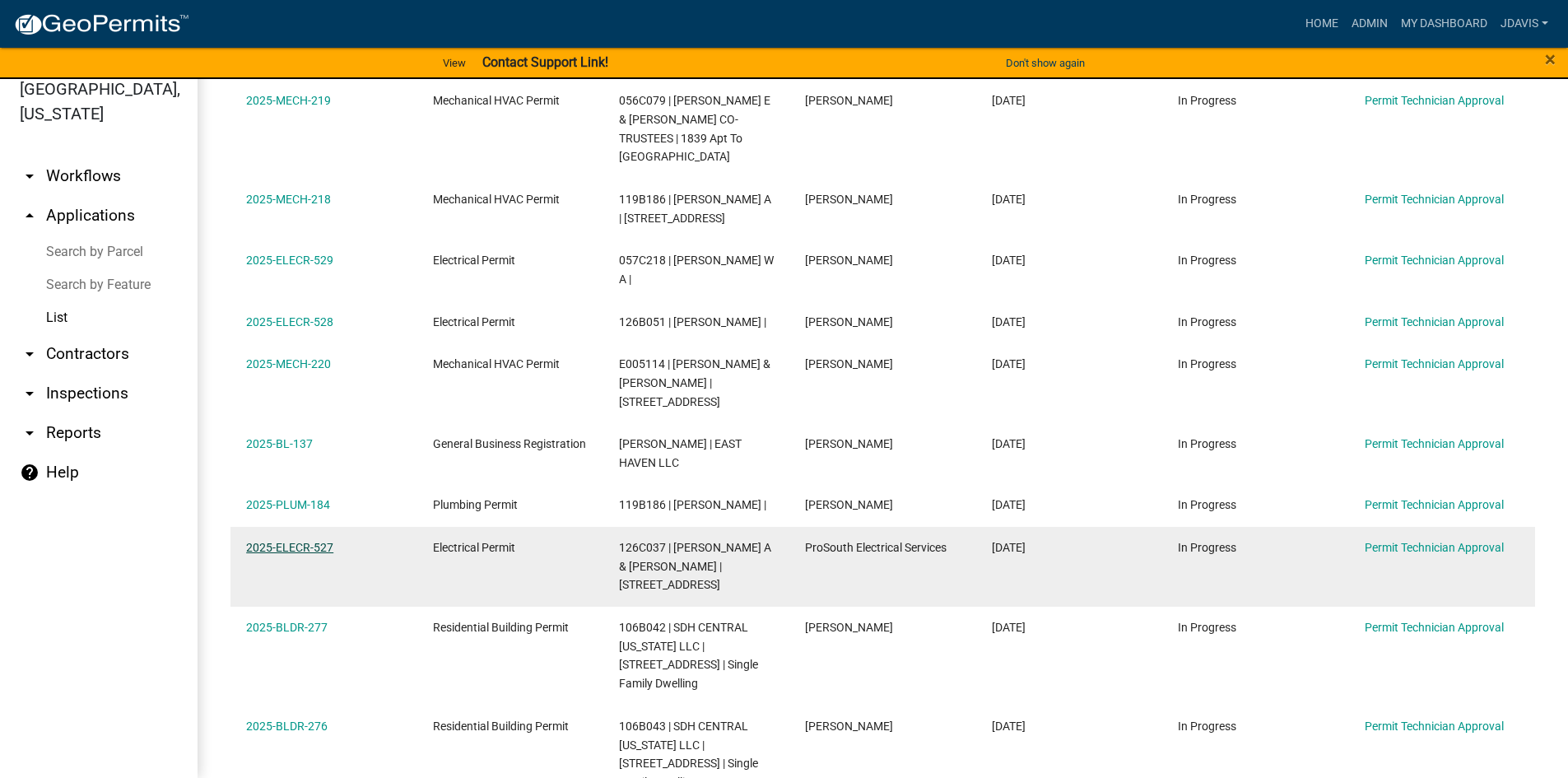
click at [323, 540] on link "2025-ELECR-527" at bounding box center [289, 547] width 88 height 13
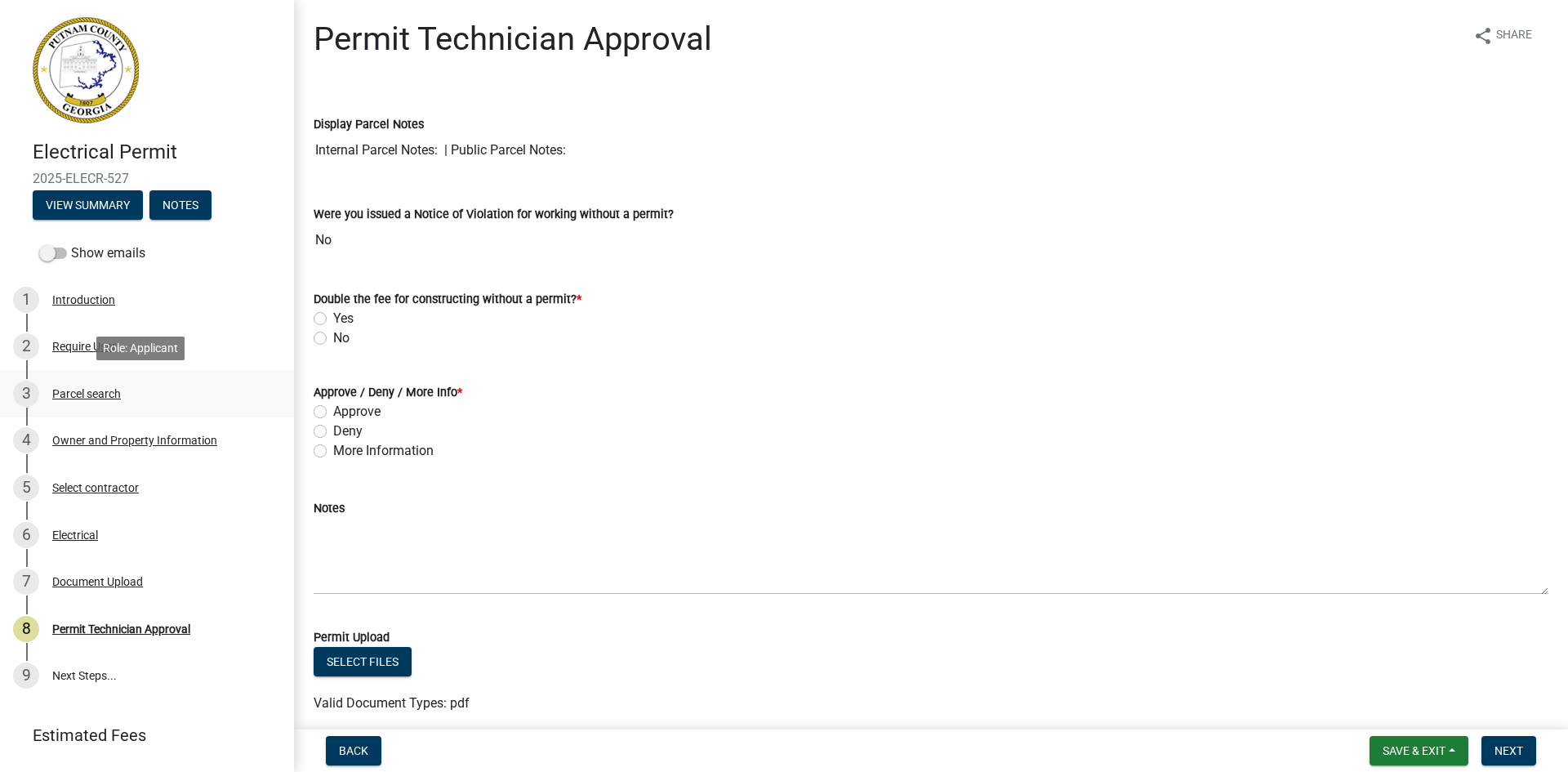
click at [99, 398] on div "Parcel search" at bounding box center [86, 394] width 68 height 12
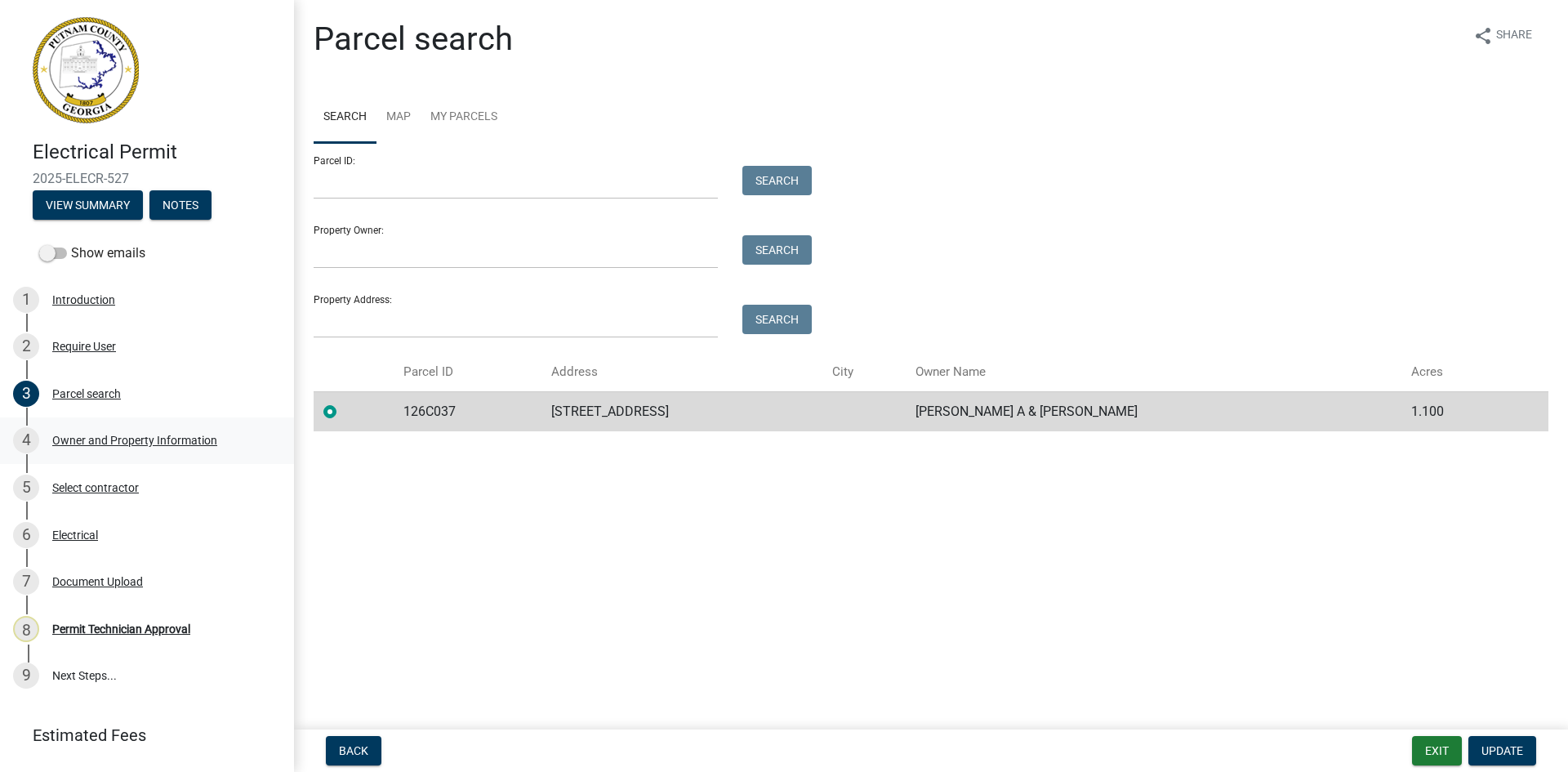
click at [185, 437] on div "Owner and Property Information" at bounding box center [135, 440] width 165 height 12
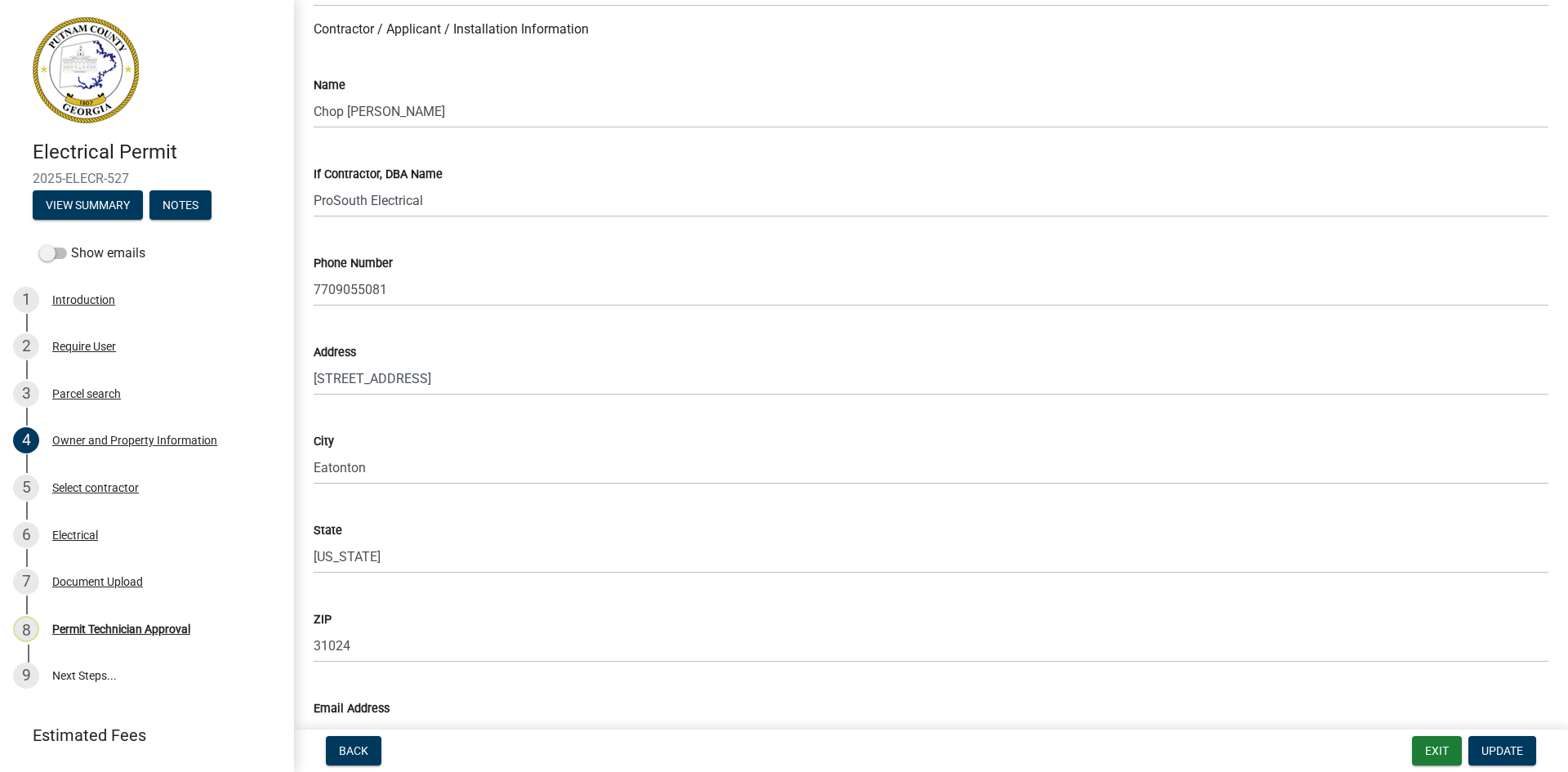
scroll to position [1388, 0]
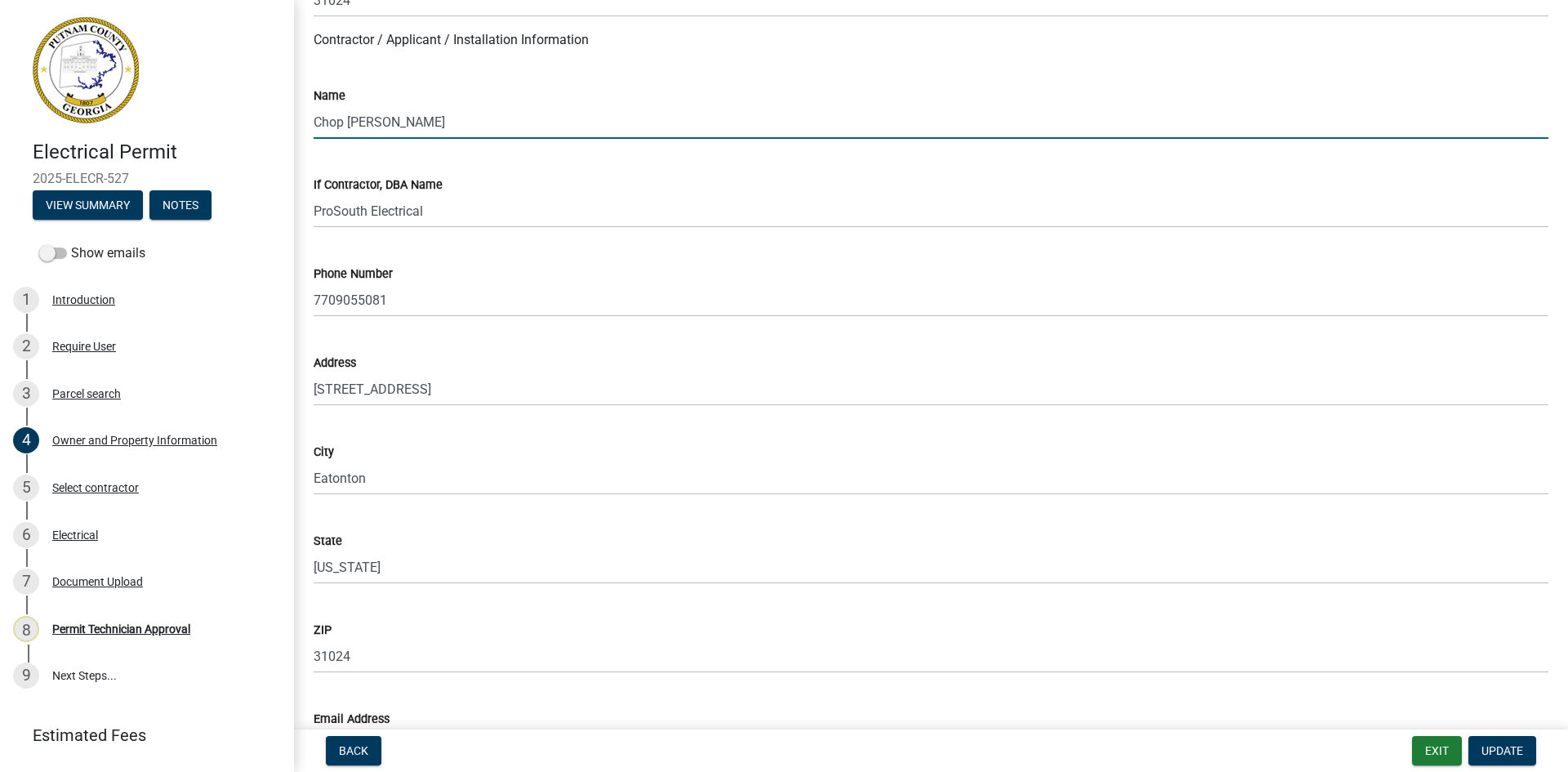
drag, startPoint x: 346, startPoint y: 122, endPoint x: 306, endPoint y: 133, distance: 41.5
click at [306, 133] on div "Name Chop Stover" at bounding box center [931, 101] width 1260 height 76
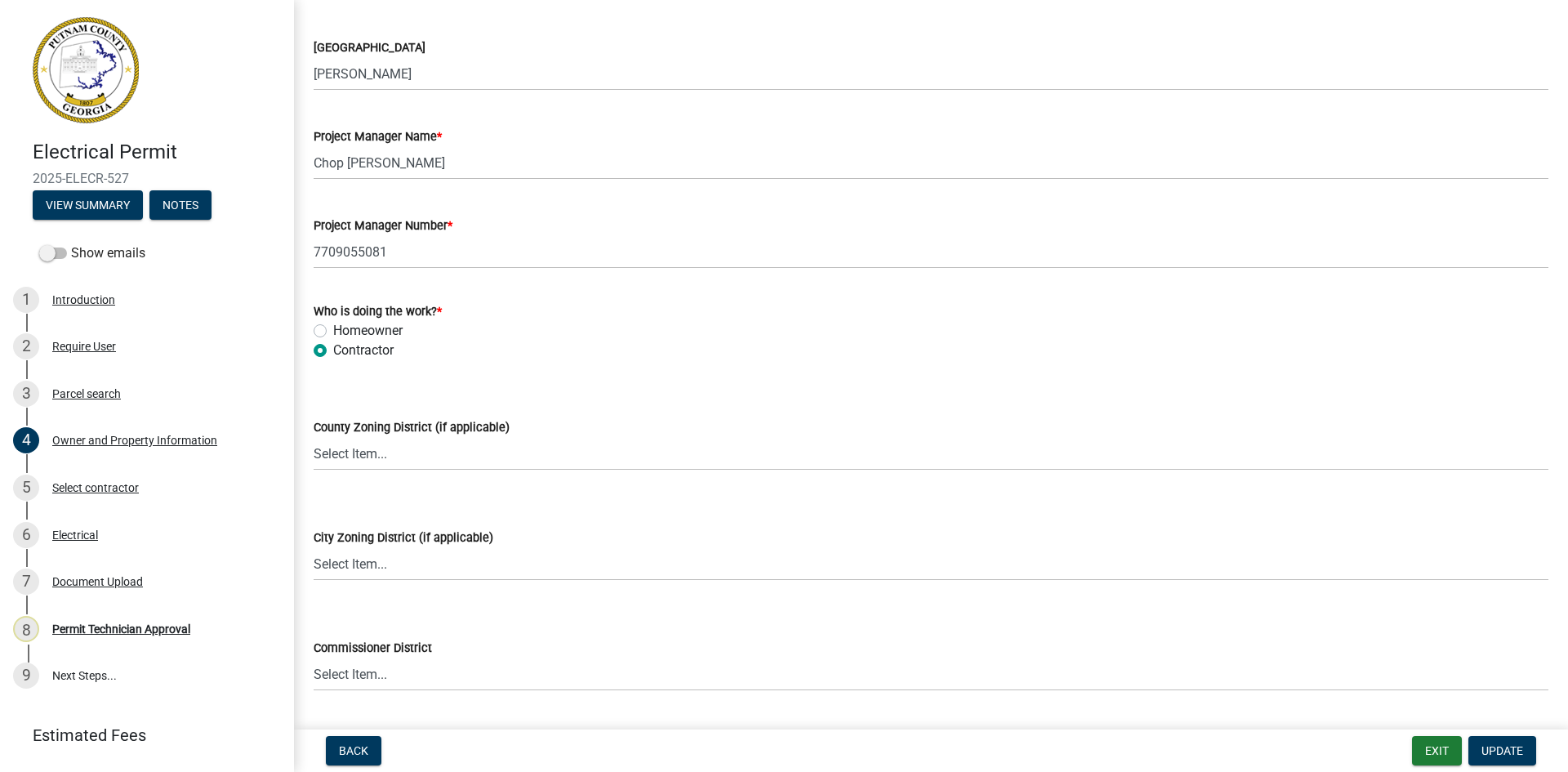
scroll to position [2613, 0]
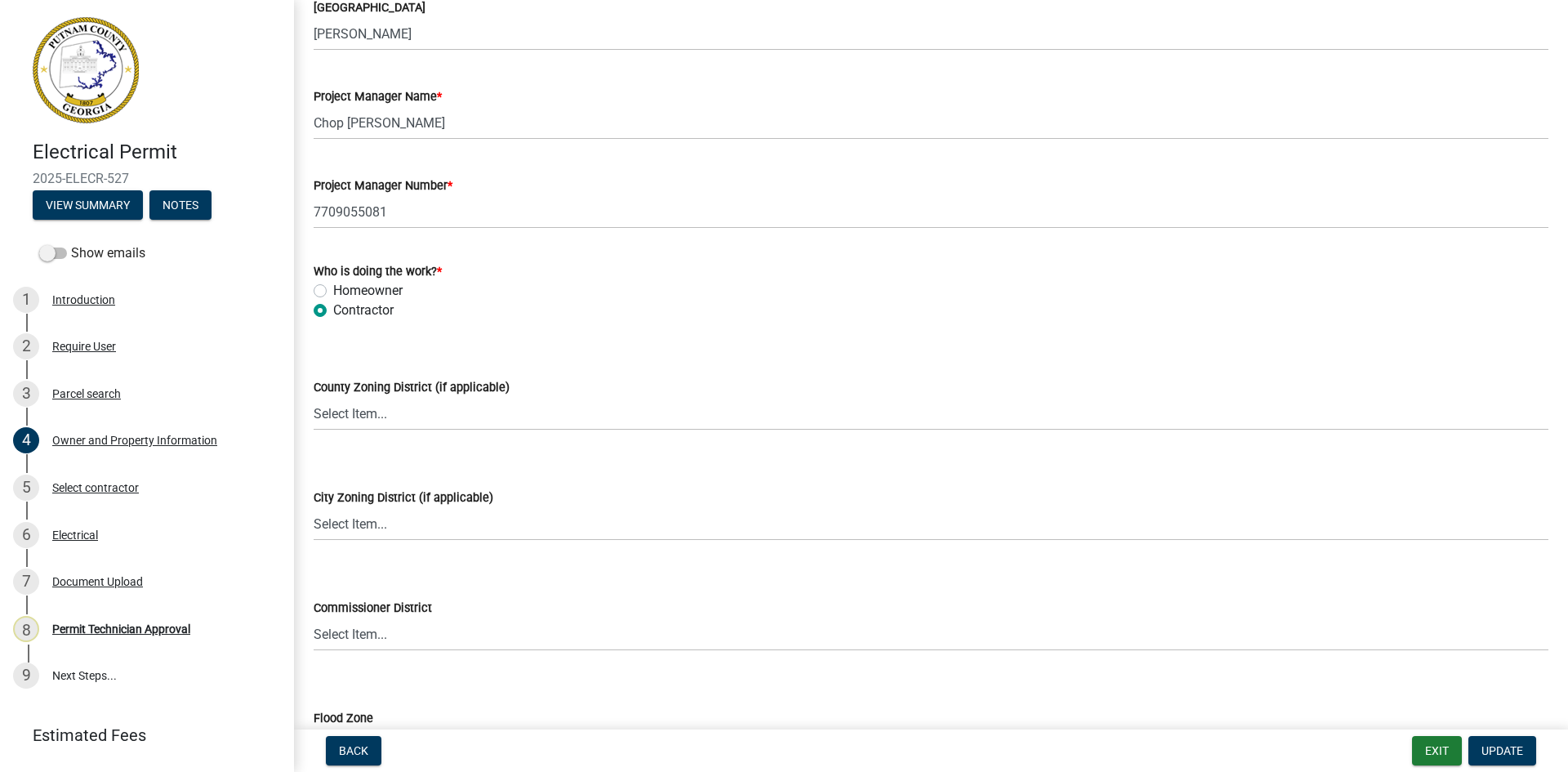
type input "Paul Stover"
click at [445, 412] on select "Select Item... AG-1 R-1R R-1 R-2 MHP RM-1 RM-3 C-1 C-2 I-M PUD N/A" at bounding box center [931, 414] width 1235 height 34
click at [314, 397] on select "Select Item... AG-1 R-1R R-1 R-2 MHP RM-1 RM-3 C-1 C-2 I-M PUD N/A" at bounding box center [931, 414] width 1235 height 34
select select "34fe85c2-5f76-4343-b6bb-8ca387e0bed7"
click at [1510, 752] on span "Update" at bounding box center [1502, 750] width 42 height 13
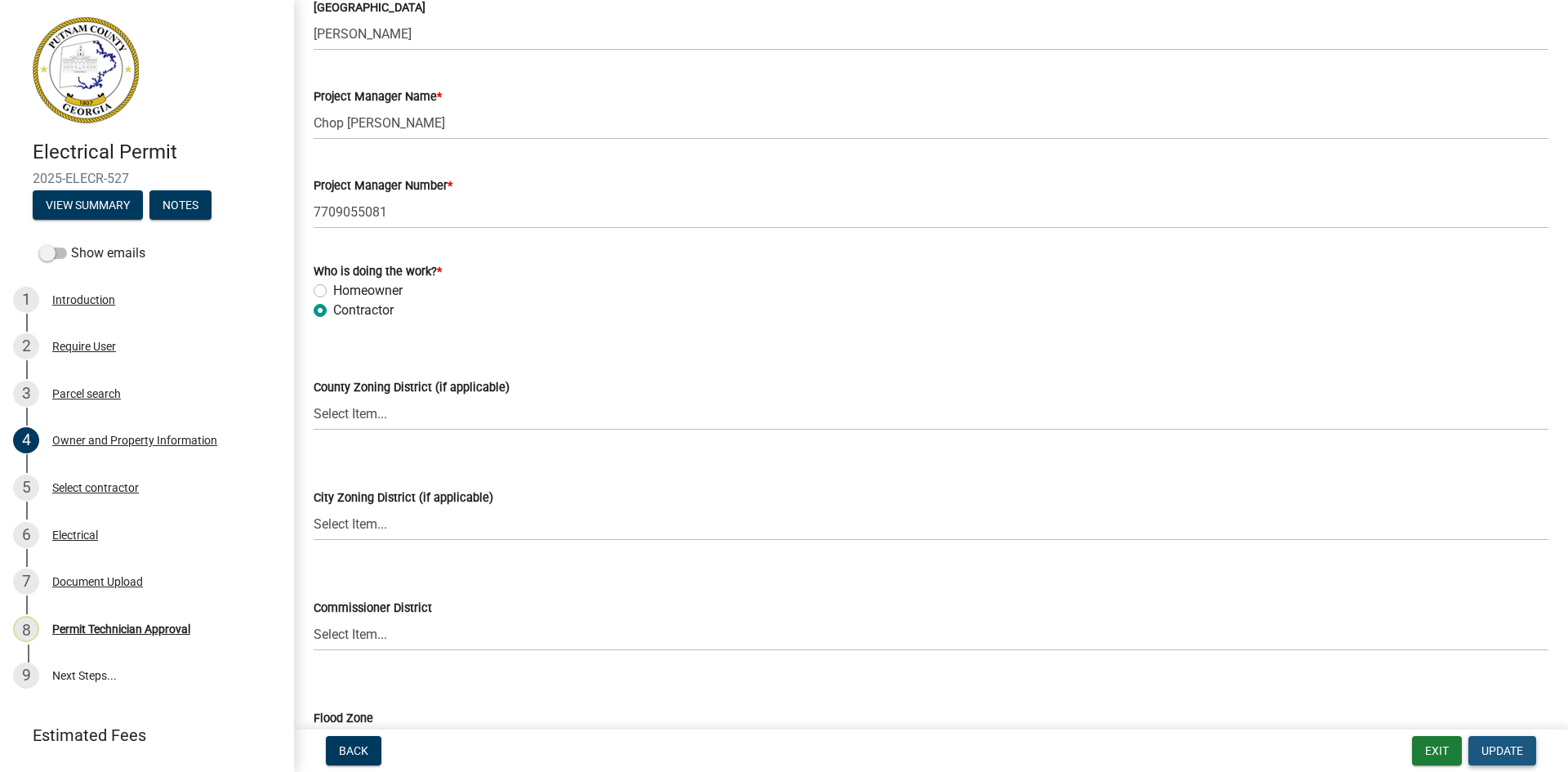
scroll to position [0, 0]
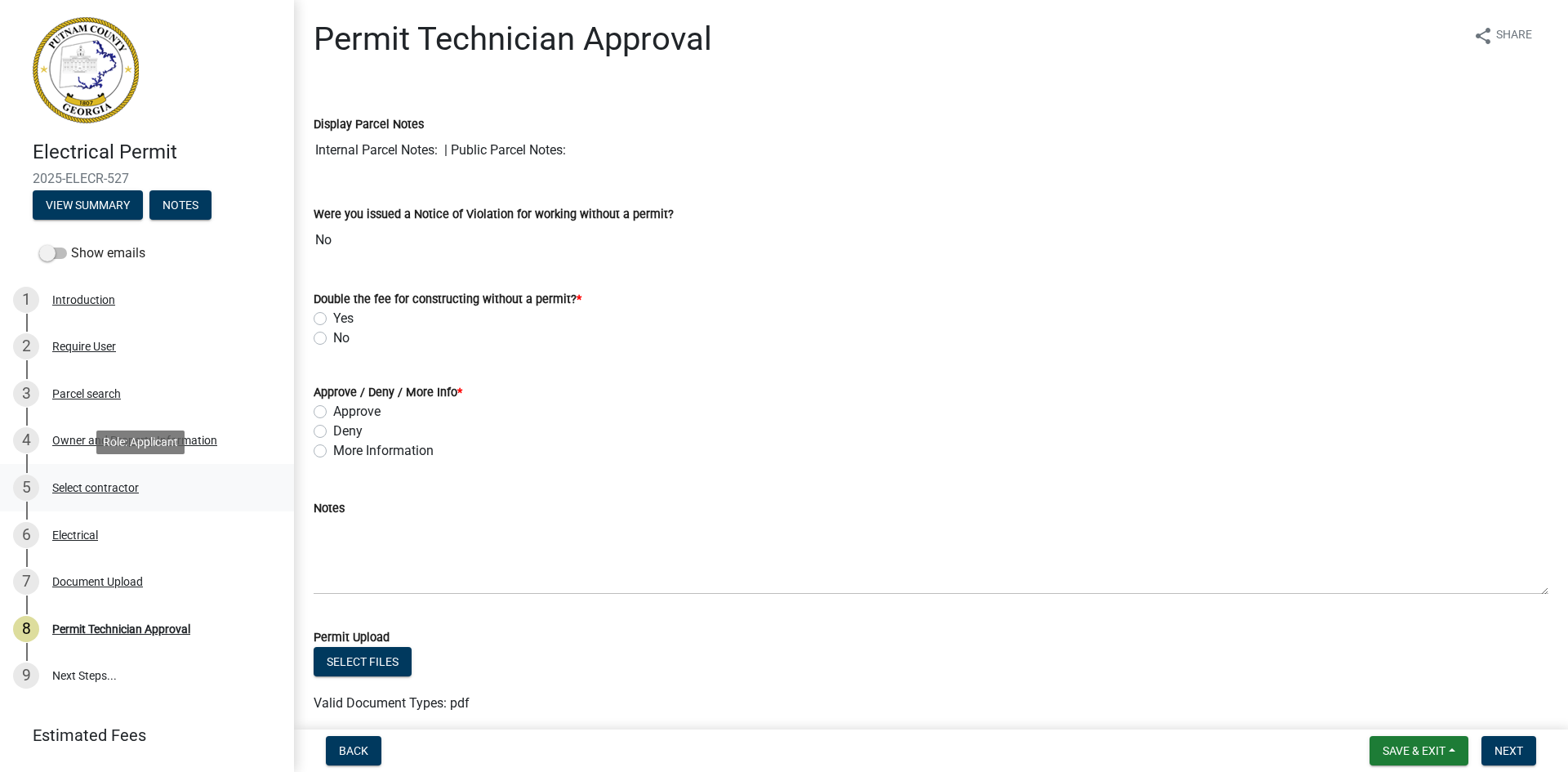
click at [135, 484] on div "Select contractor" at bounding box center [96, 487] width 87 height 12
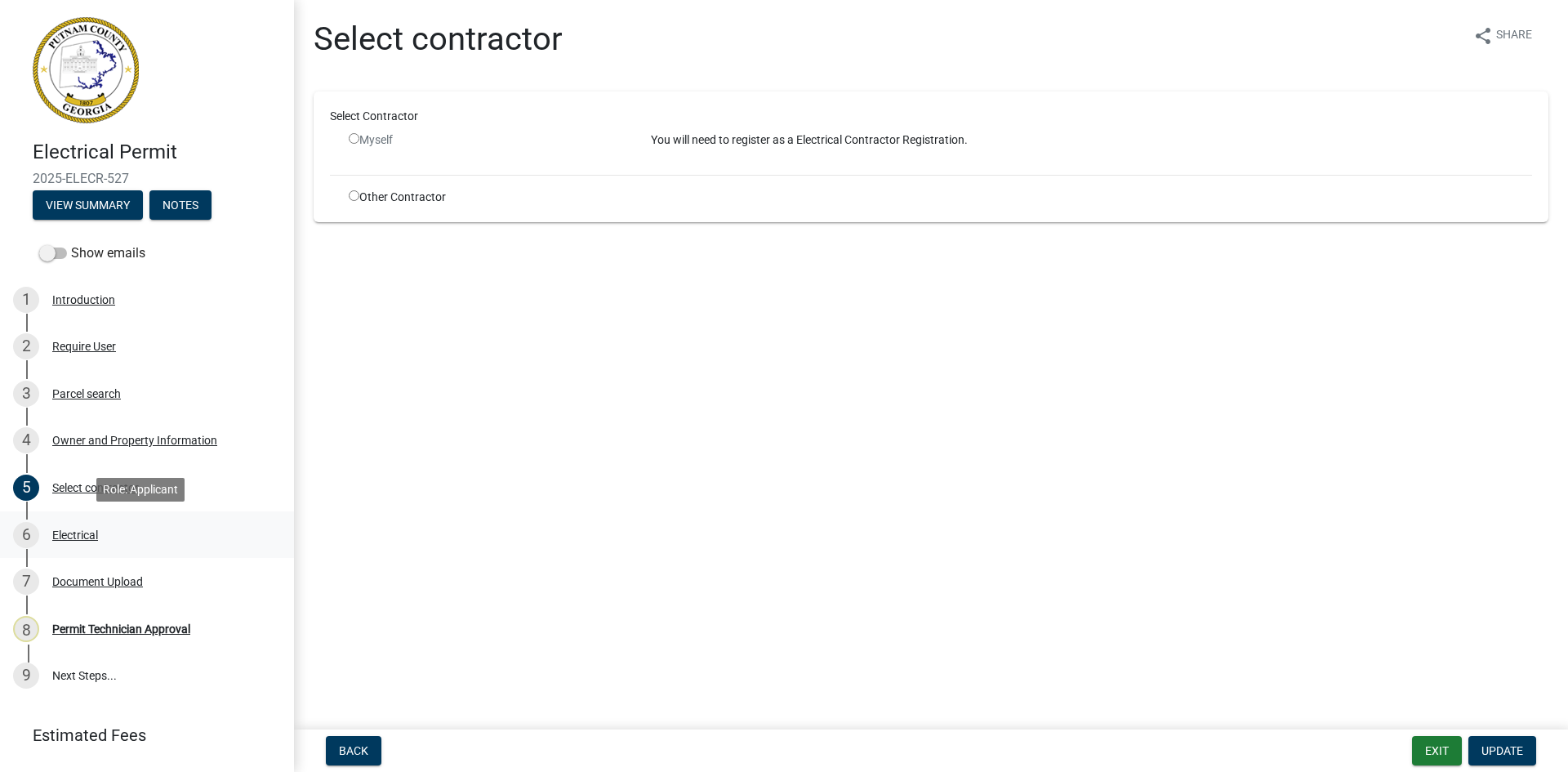
click at [91, 532] on div "Electrical" at bounding box center [75, 534] width 46 height 12
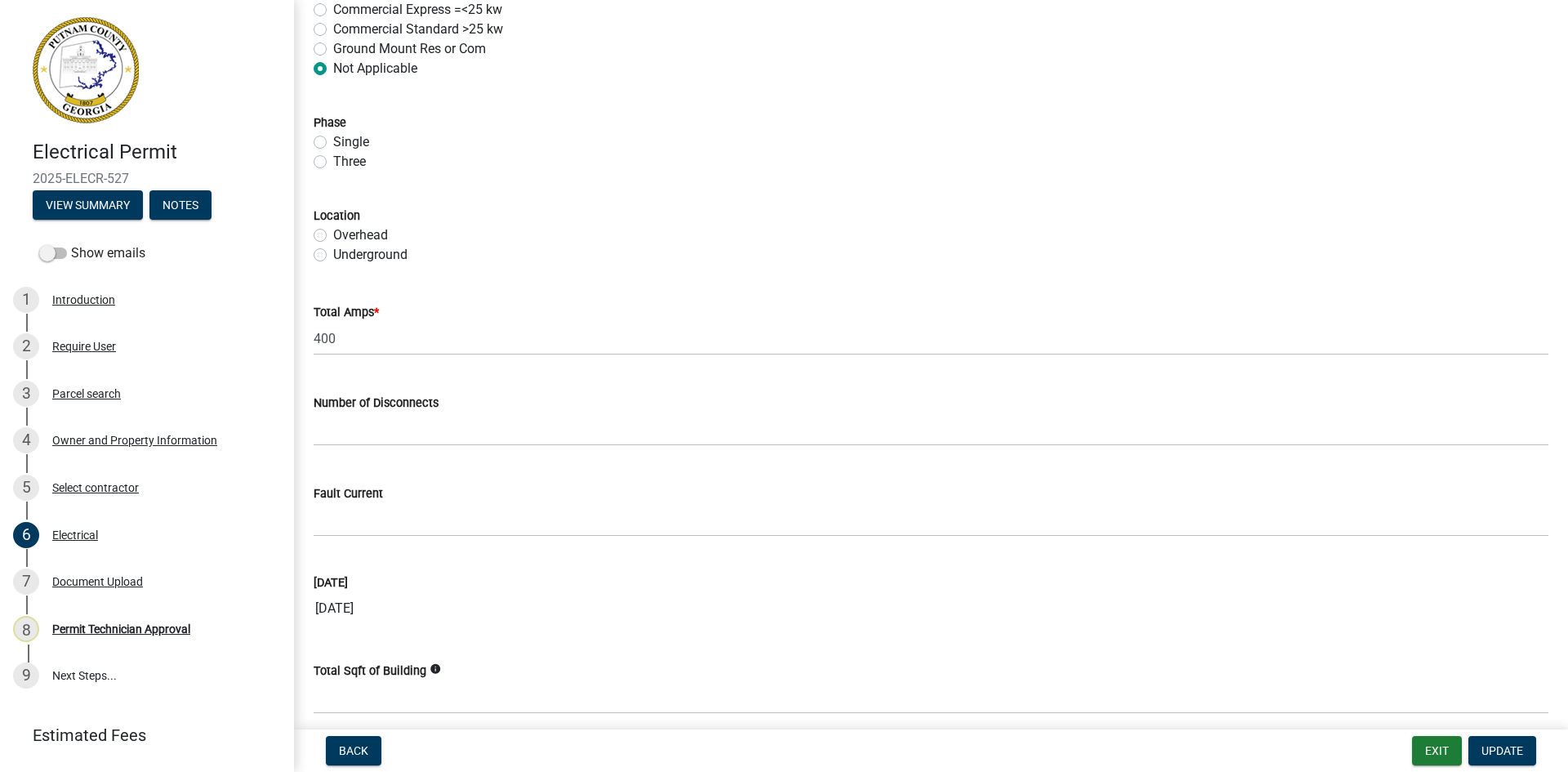
scroll to position [1526, 0]
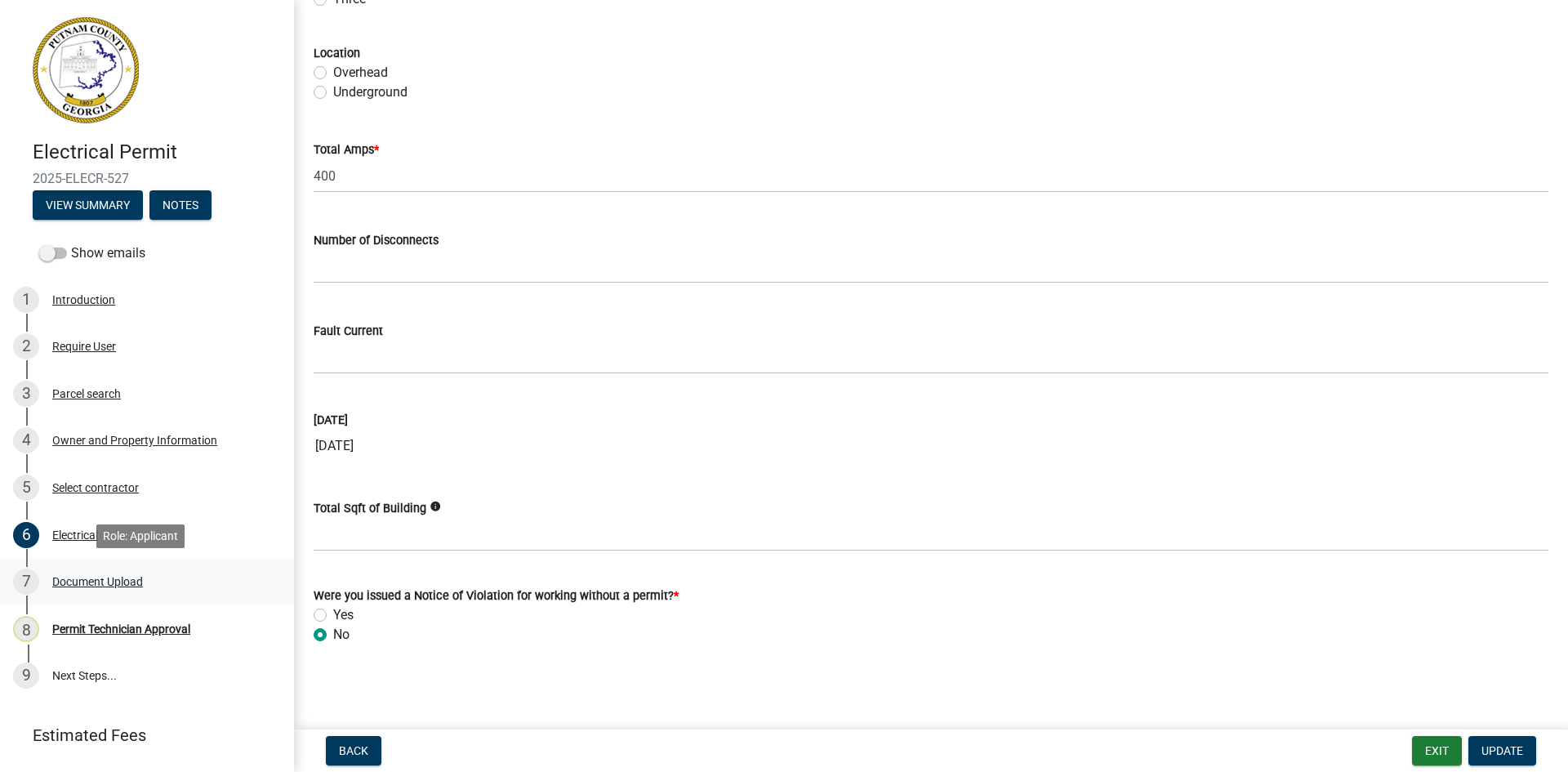
click at [138, 571] on div "7 Document Upload" at bounding box center [140, 581] width 254 height 26
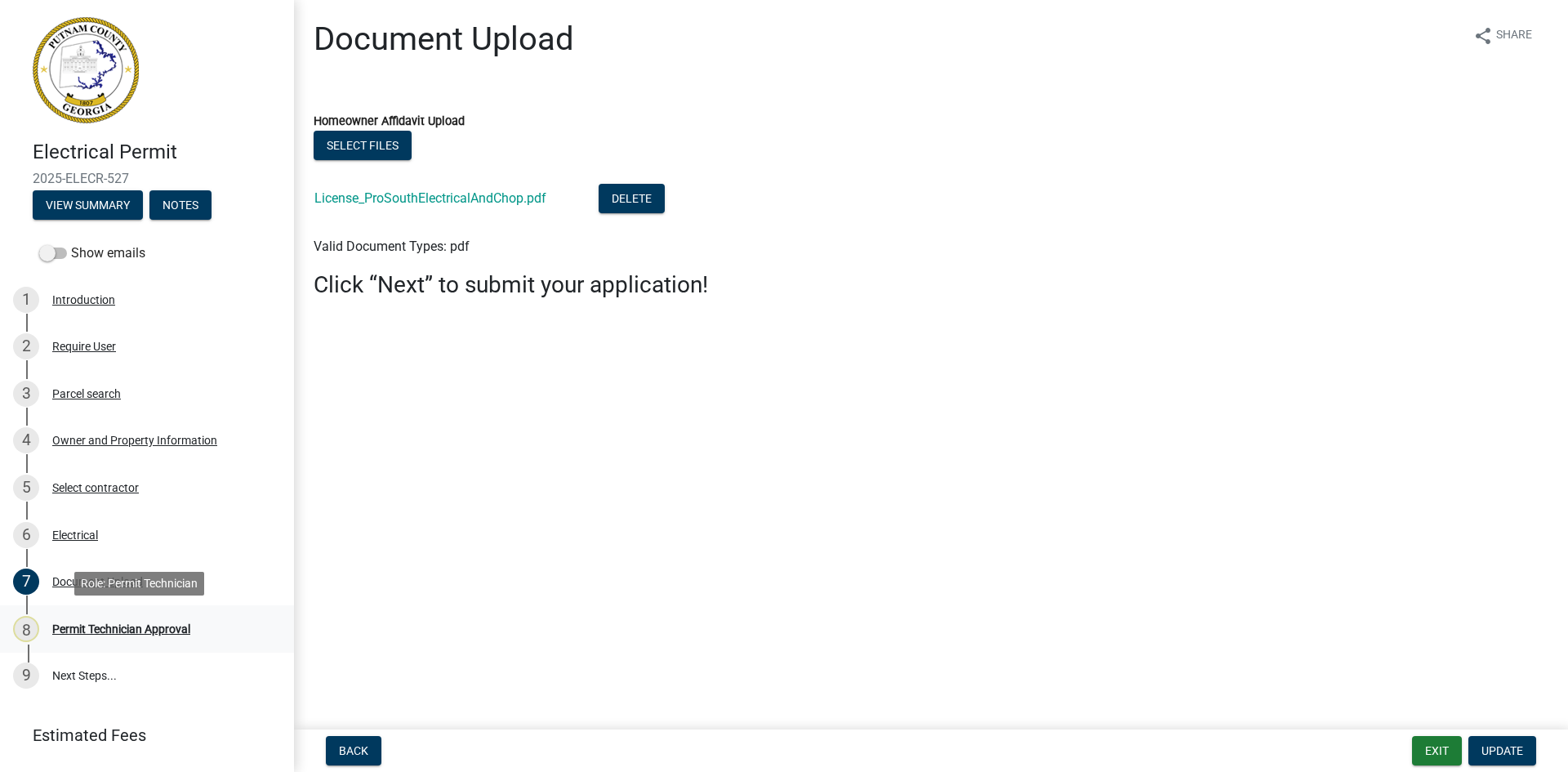
click at [141, 633] on div "Permit Technician Approval" at bounding box center [121, 628] width 138 height 12
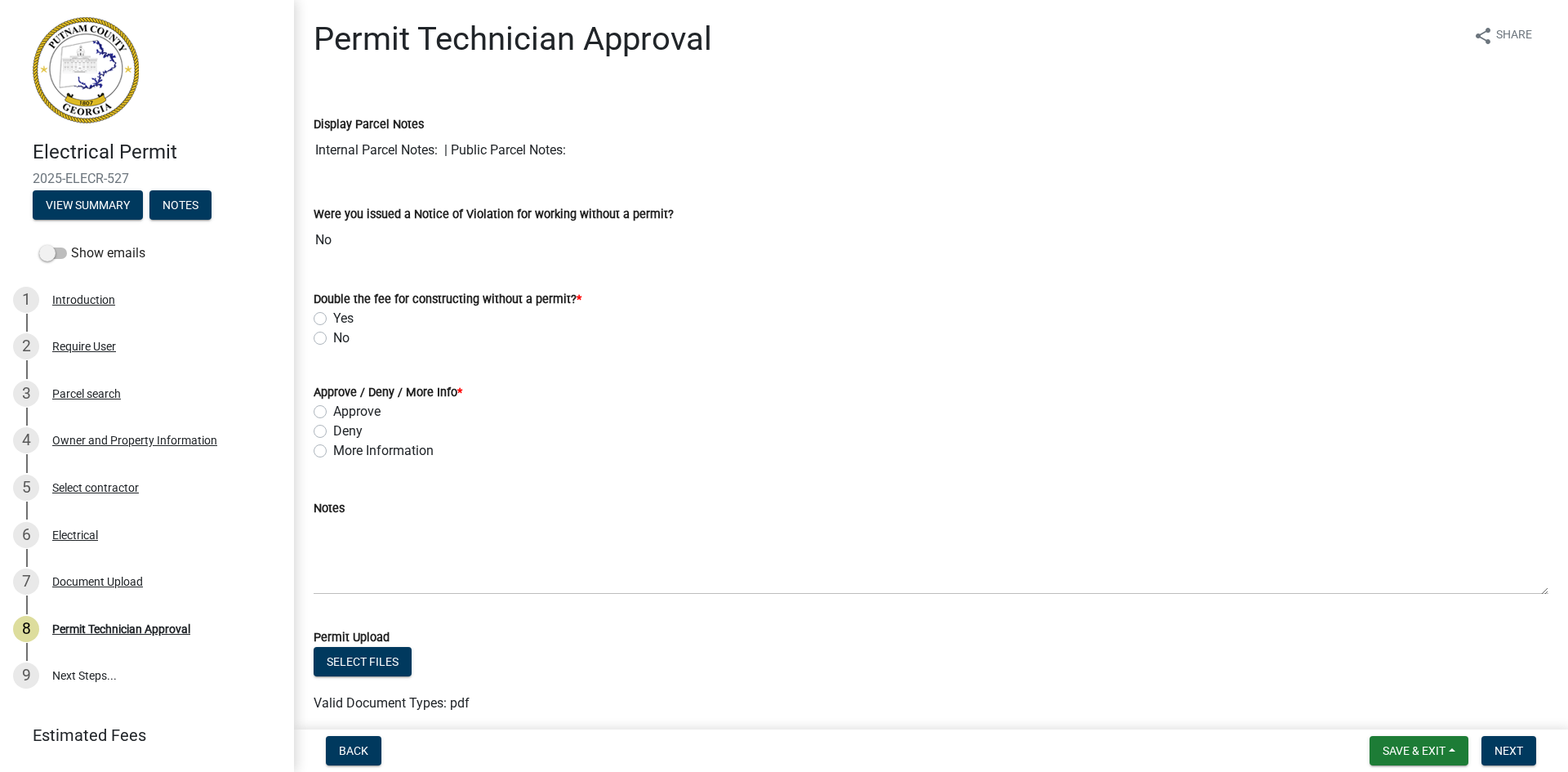
click at [333, 338] on label "No" at bounding box center [341, 338] width 16 height 19
click at [333, 338] on input "No" at bounding box center [339, 333] width 11 height 11
radio input "true"
click at [333, 410] on label "Approve" at bounding box center [356, 411] width 47 height 19
click at [333, 410] on input "Approve" at bounding box center [339, 407] width 11 height 11
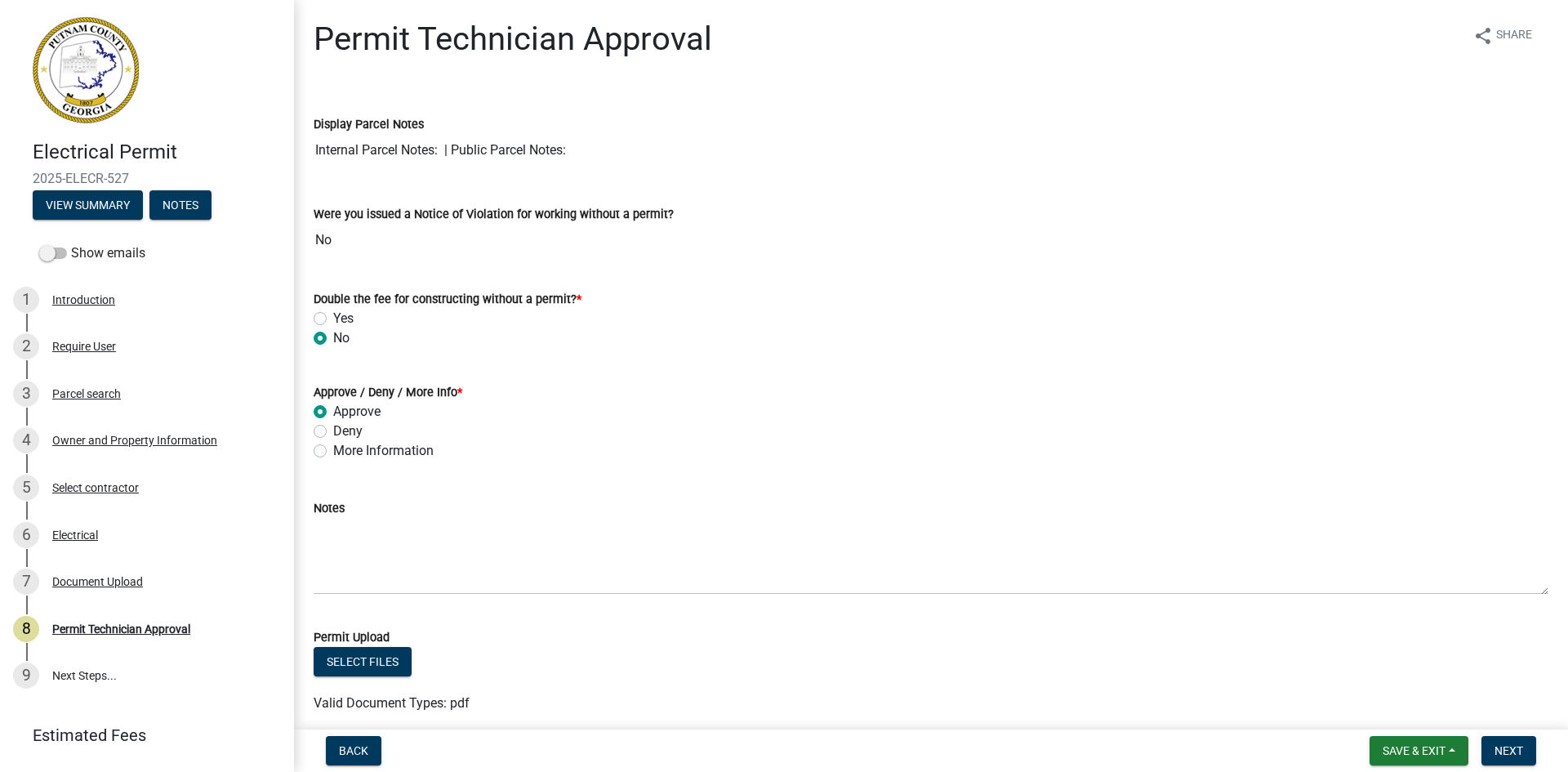
radio input "true"
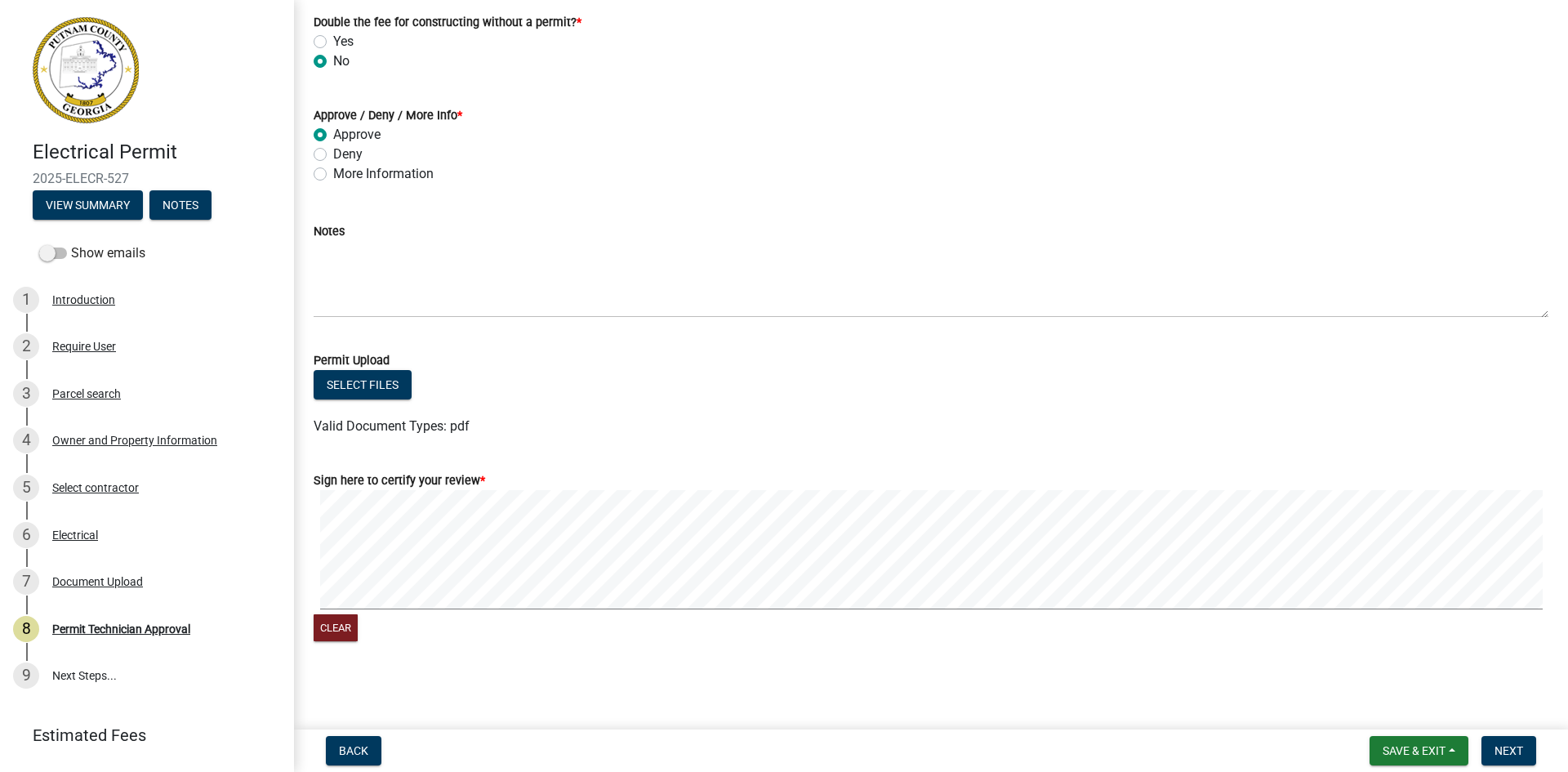
scroll to position [277, 0]
click at [1520, 750] on span "Next" at bounding box center [1509, 750] width 28 height 13
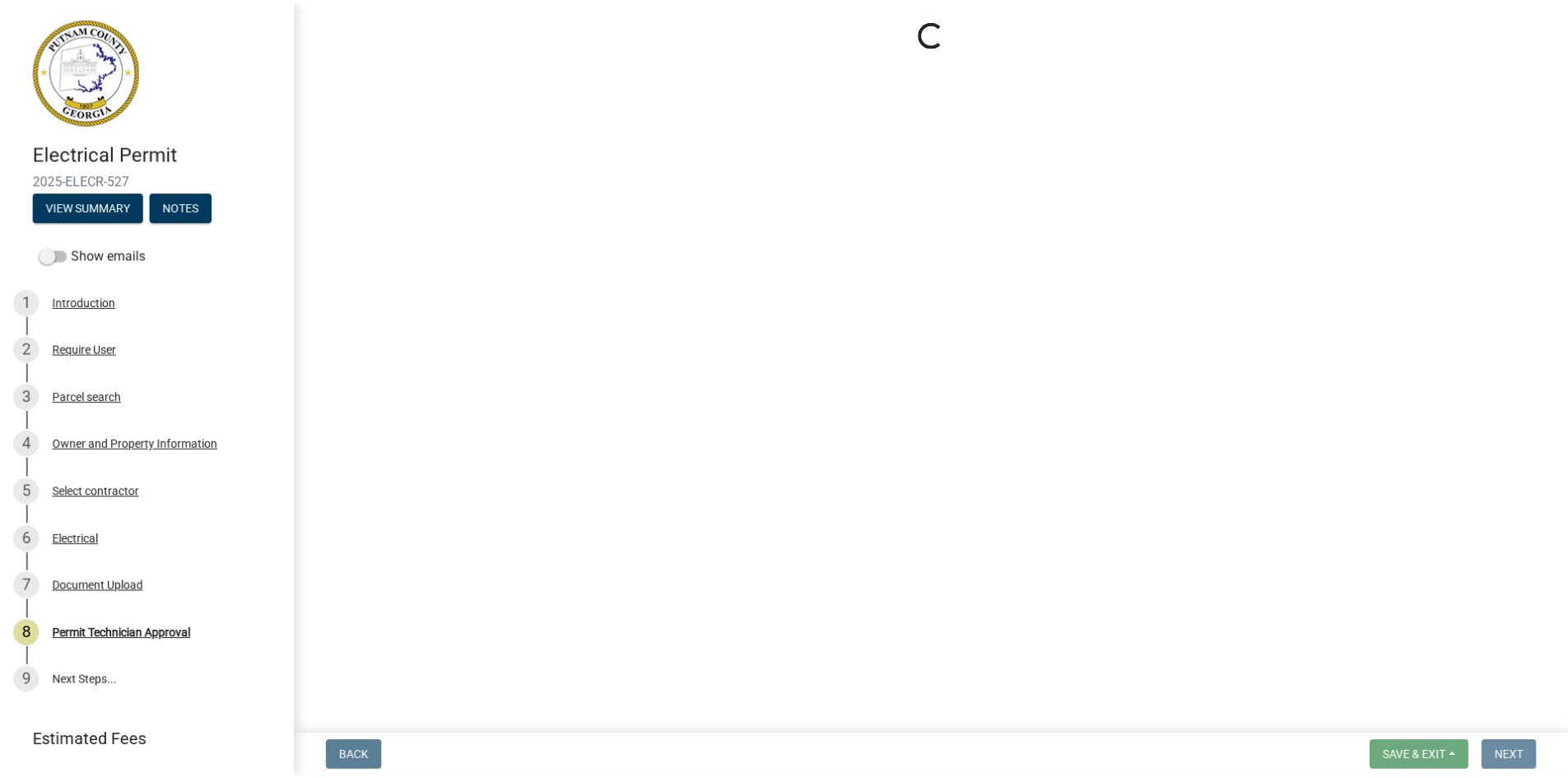
scroll to position [0, 0]
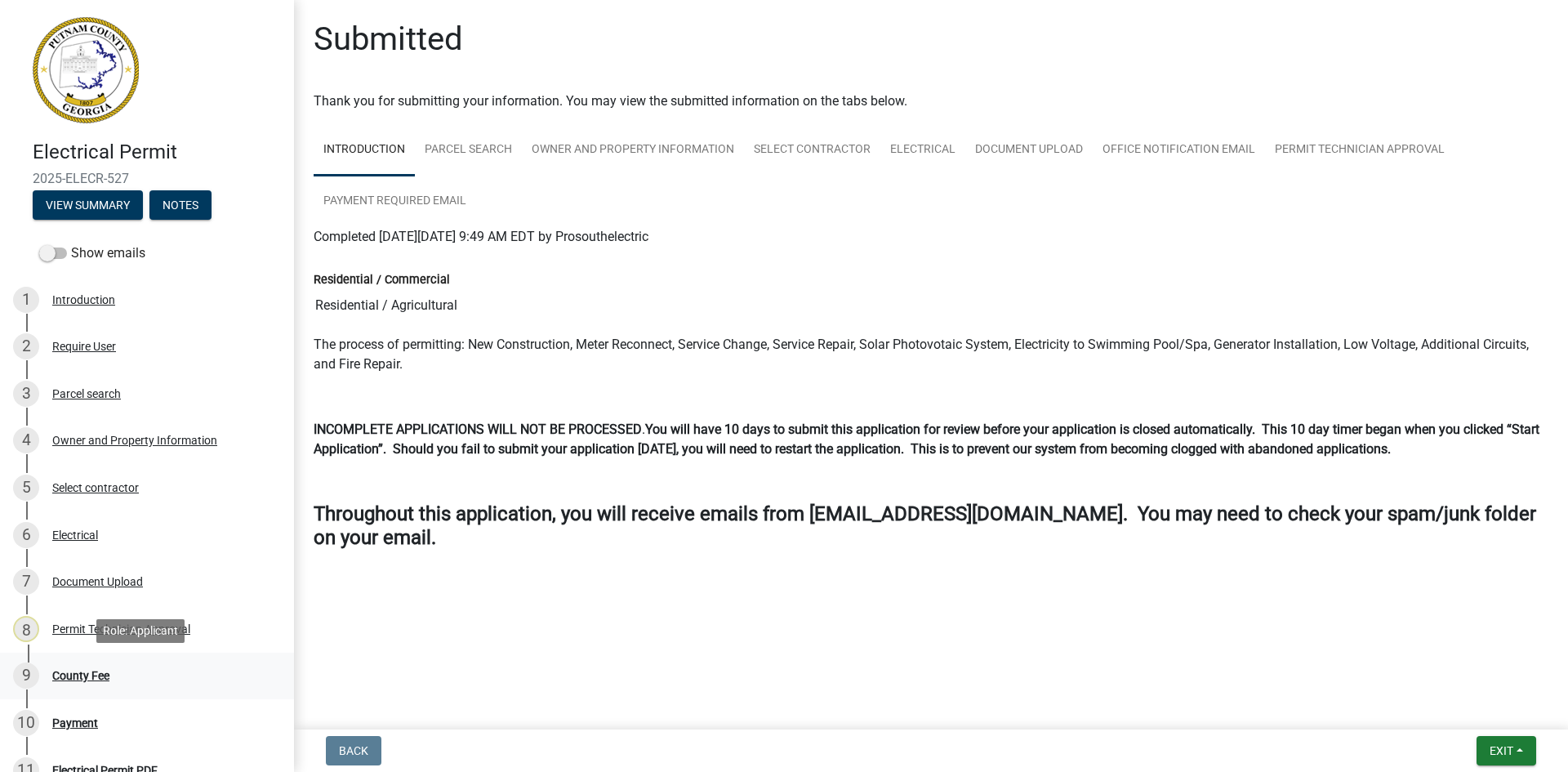
click at [86, 670] on div "County Fee" at bounding box center [81, 675] width 57 height 12
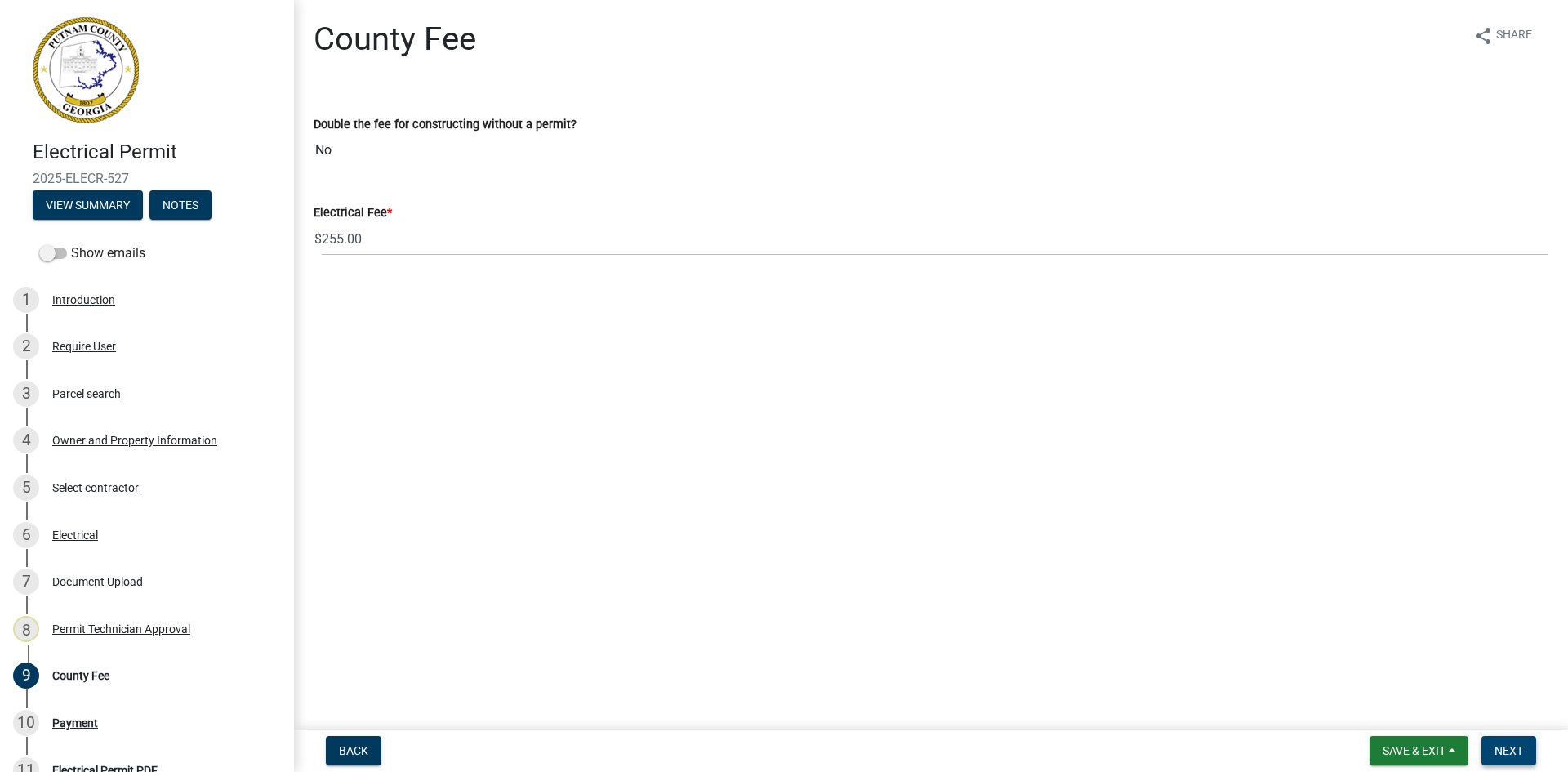
click at [1506, 745] on span "Next" at bounding box center [1509, 750] width 28 height 13
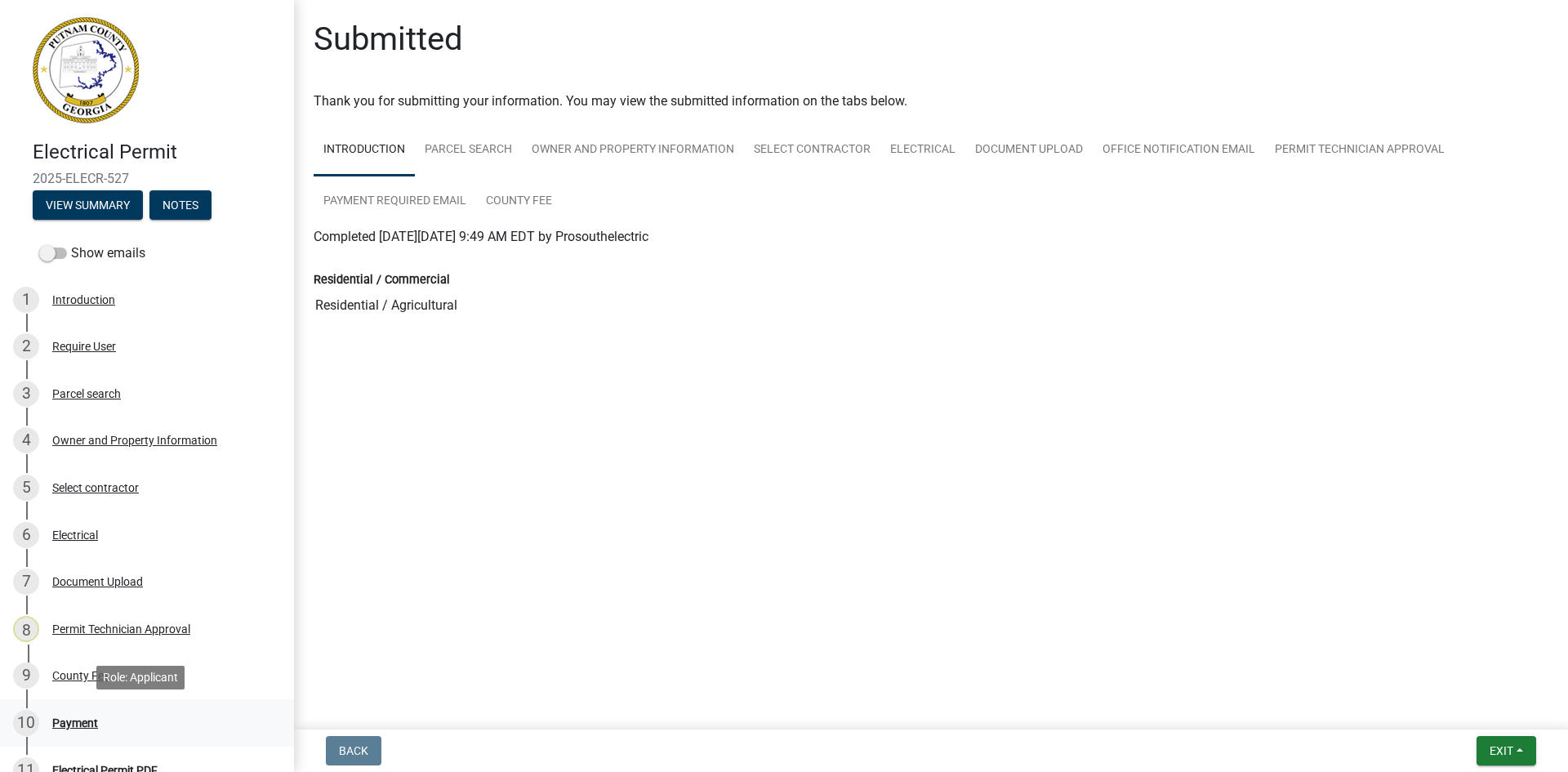
click at [82, 714] on div "10 Payment" at bounding box center [140, 722] width 254 height 26
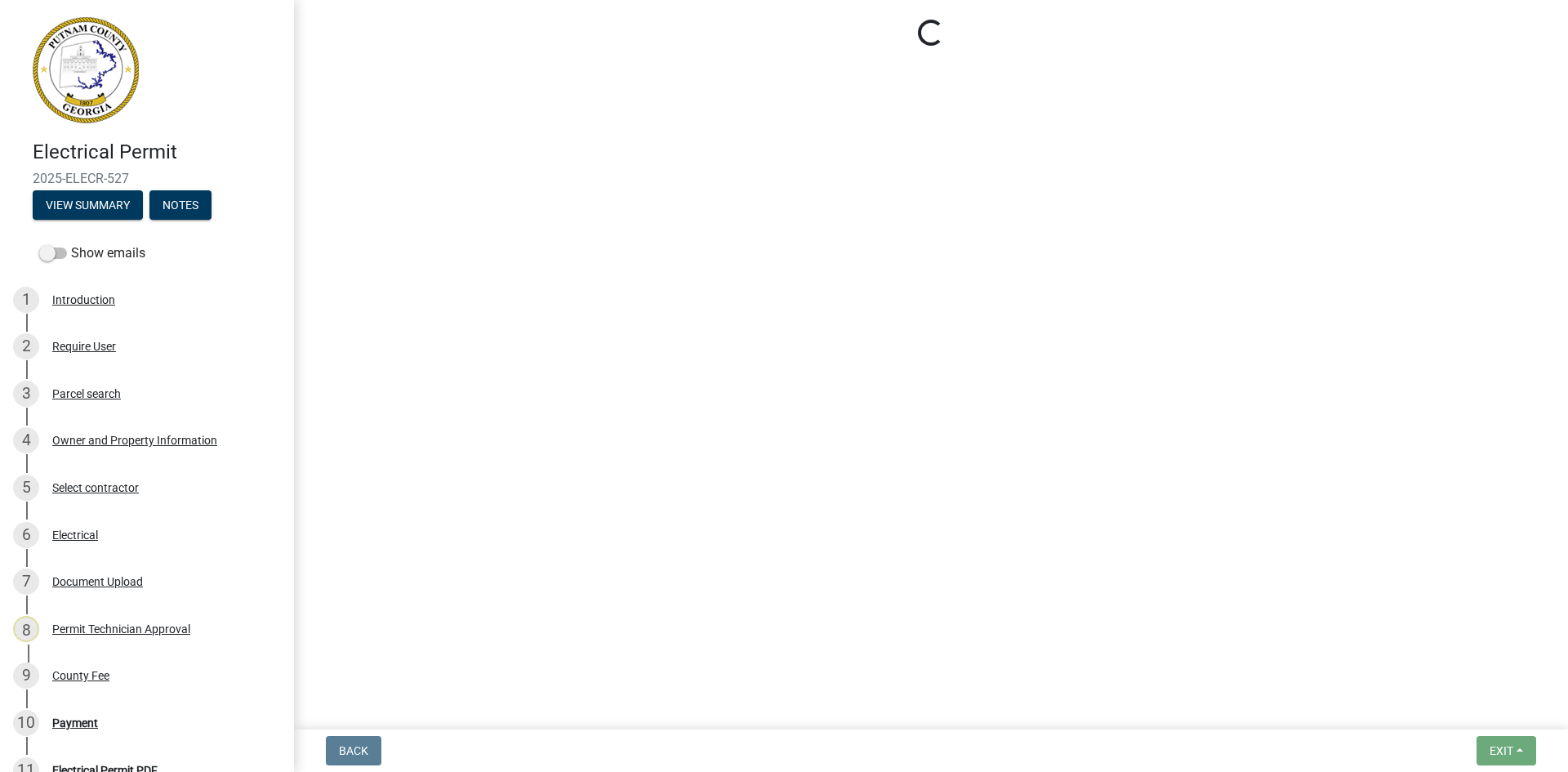
select select "3: 3"
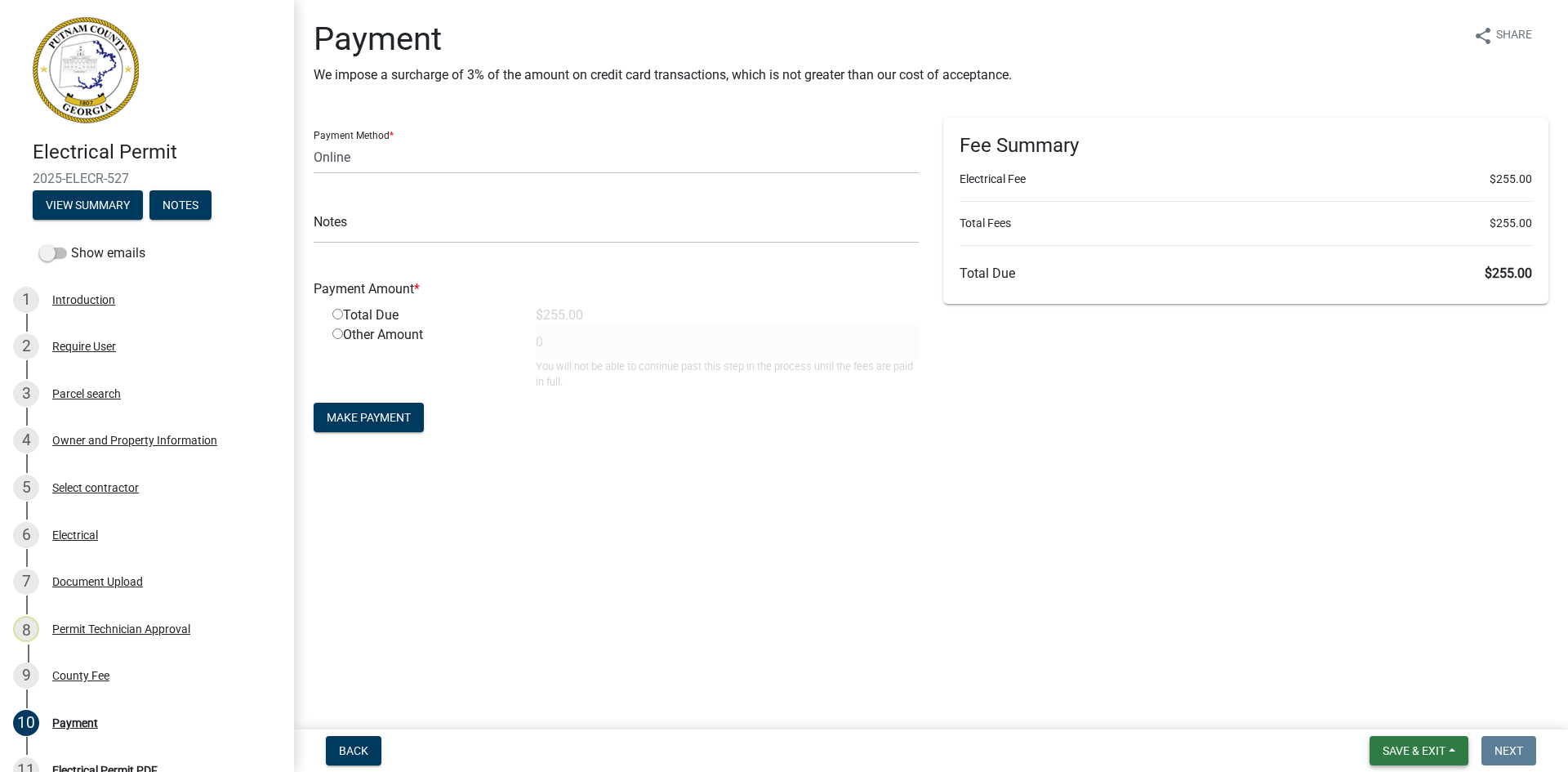
click at [1400, 753] on span "Save & Exit" at bounding box center [1414, 750] width 63 height 13
click at [1422, 719] on button "Save & Exit" at bounding box center [1402, 708] width 130 height 39
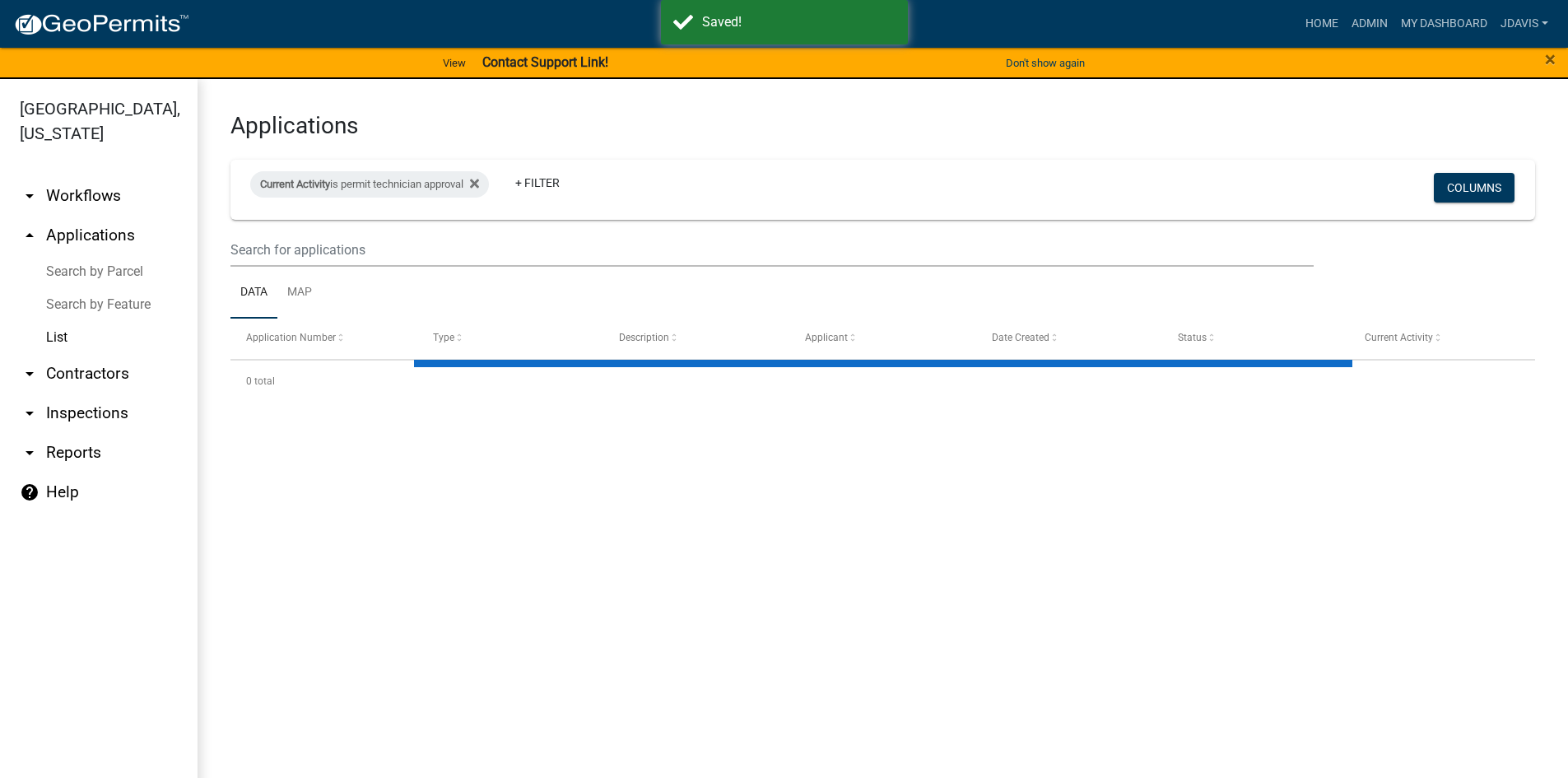
select select "2: 50"
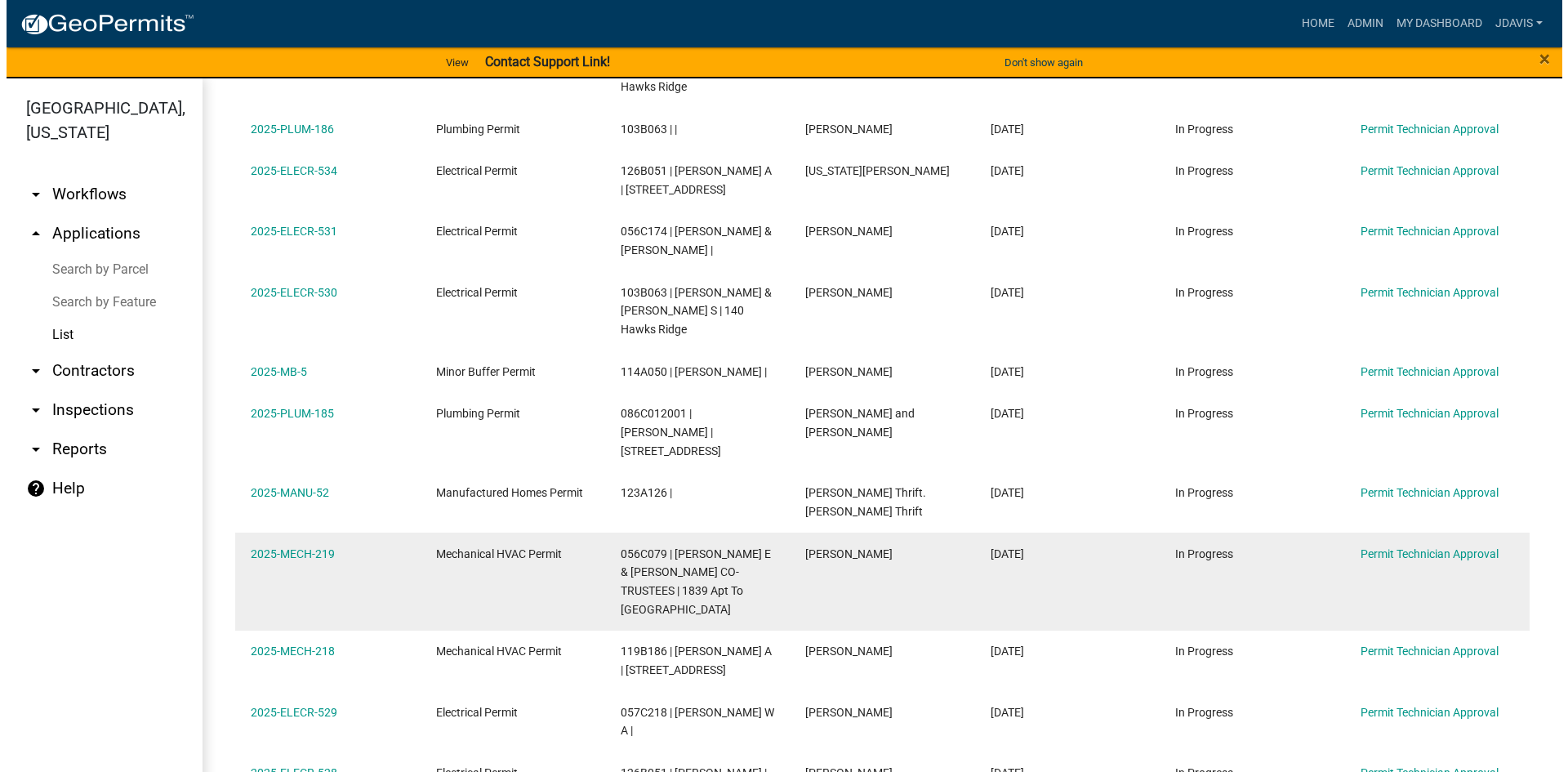
scroll to position [1260, 0]
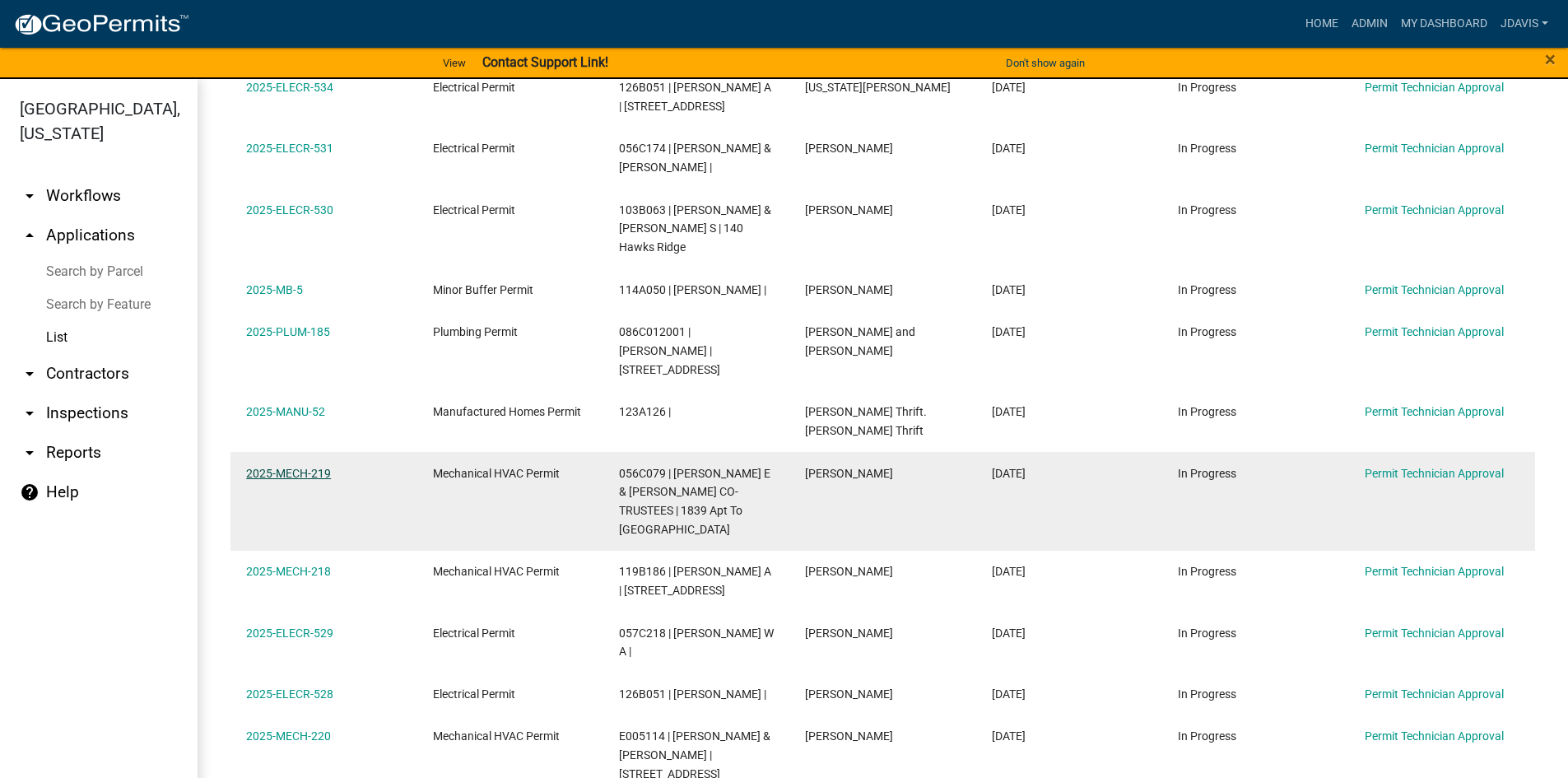
click at [303, 466] on link "2025-MECH-219" at bounding box center [288, 473] width 85 height 13
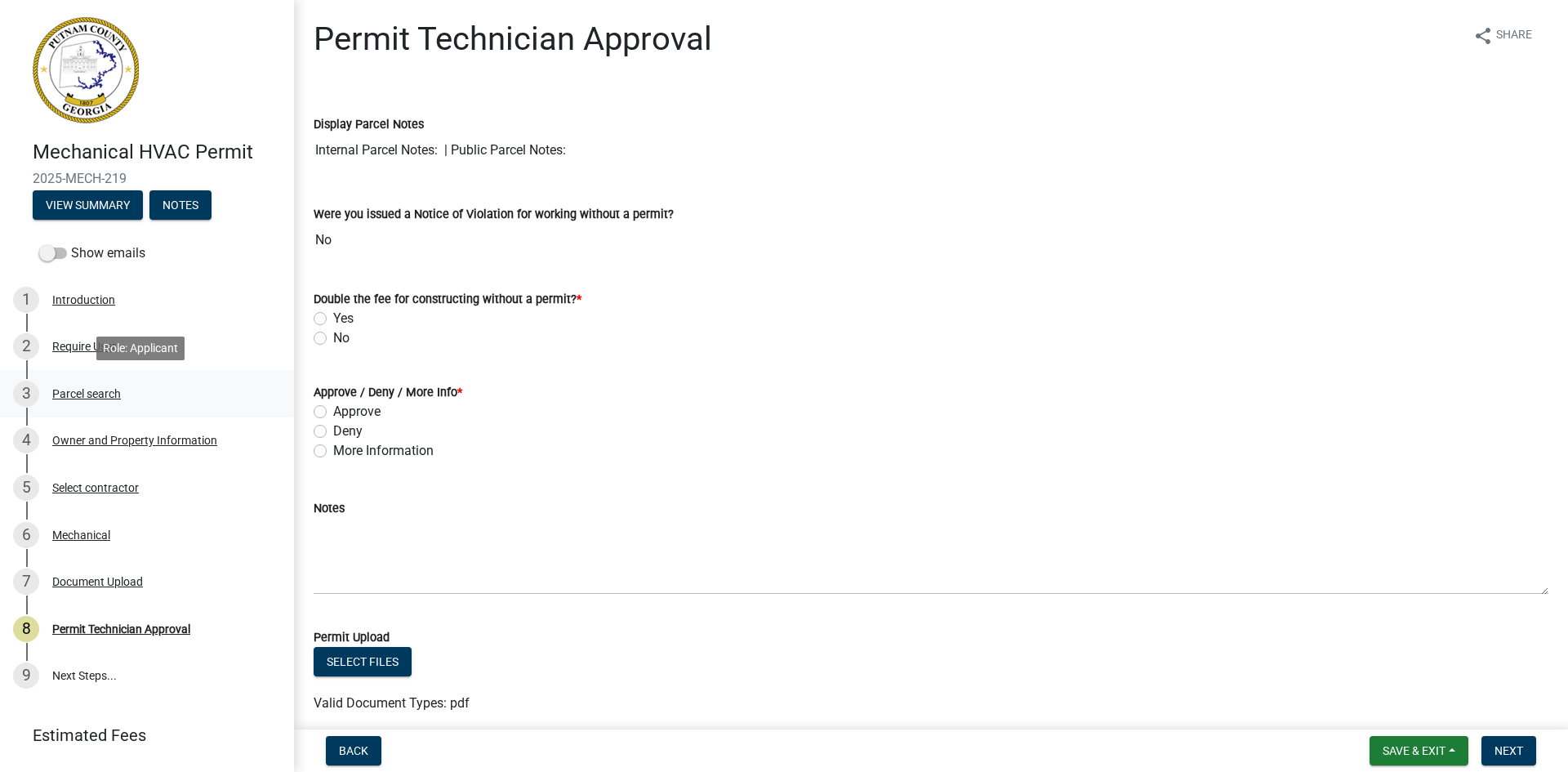
click at [108, 391] on div "Parcel search" at bounding box center [86, 394] width 68 height 12
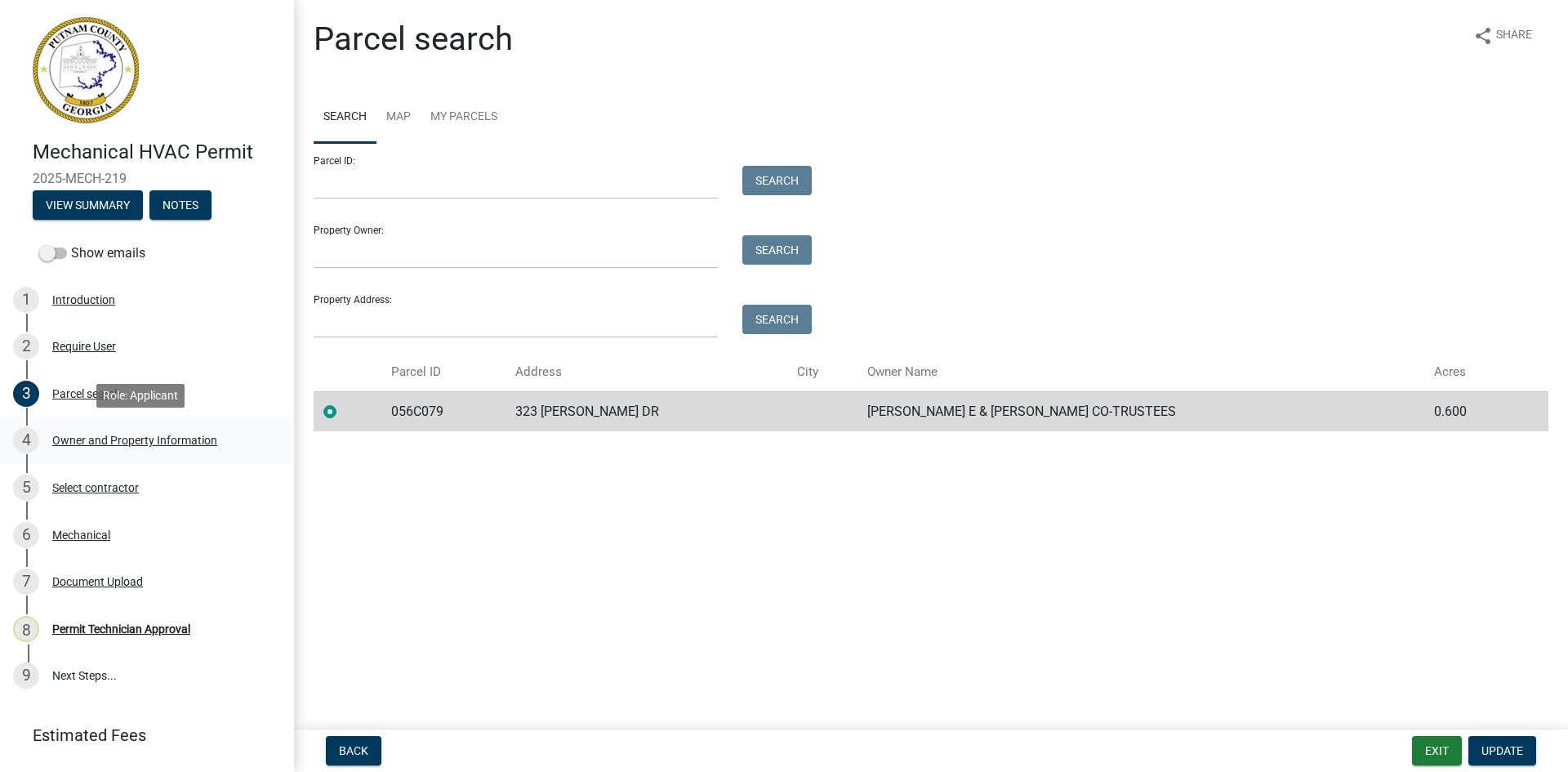
click at [144, 440] on div "Owner and Property Information" at bounding box center [135, 440] width 165 height 12
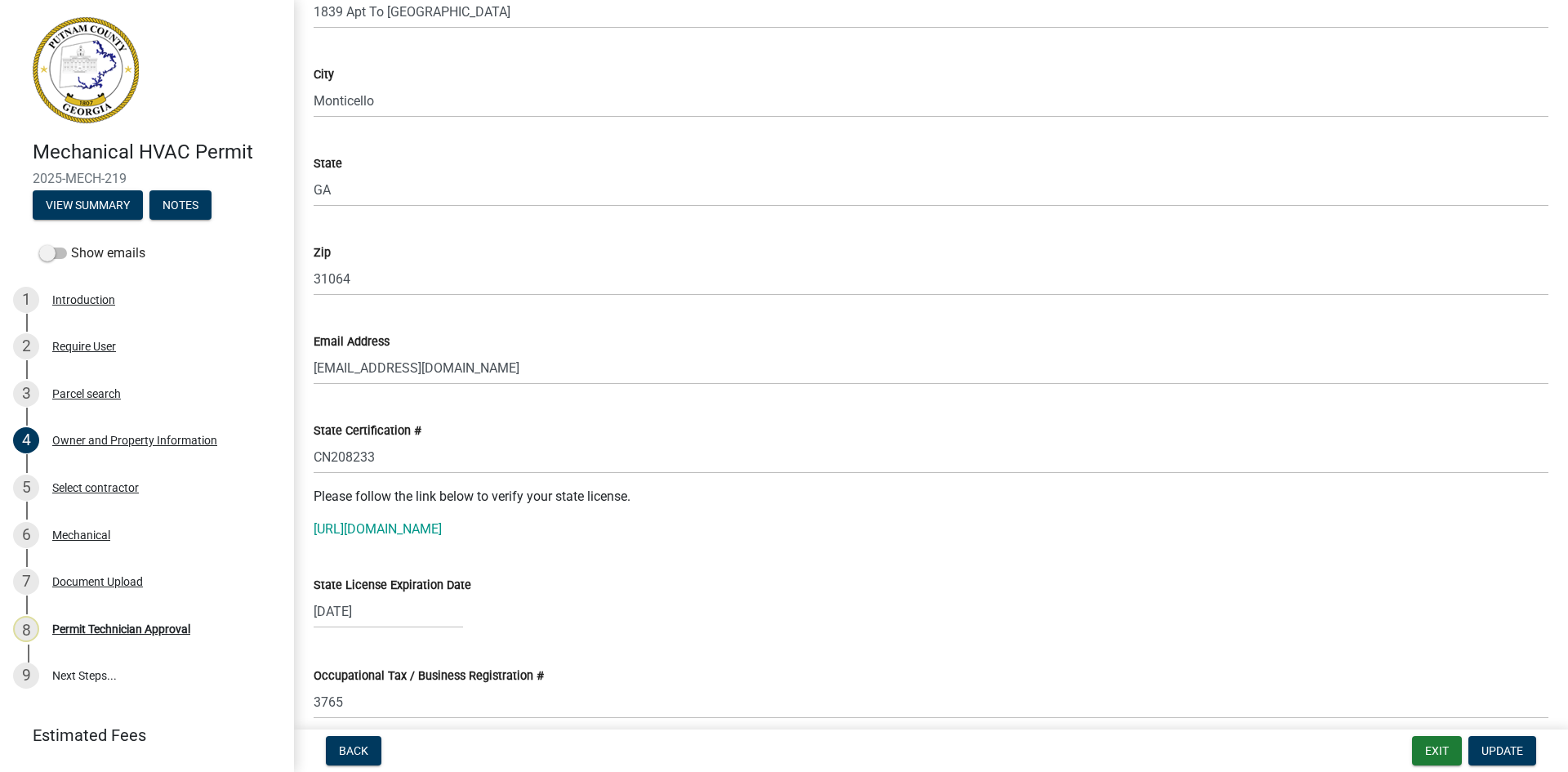
scroll to position [1797, 0]
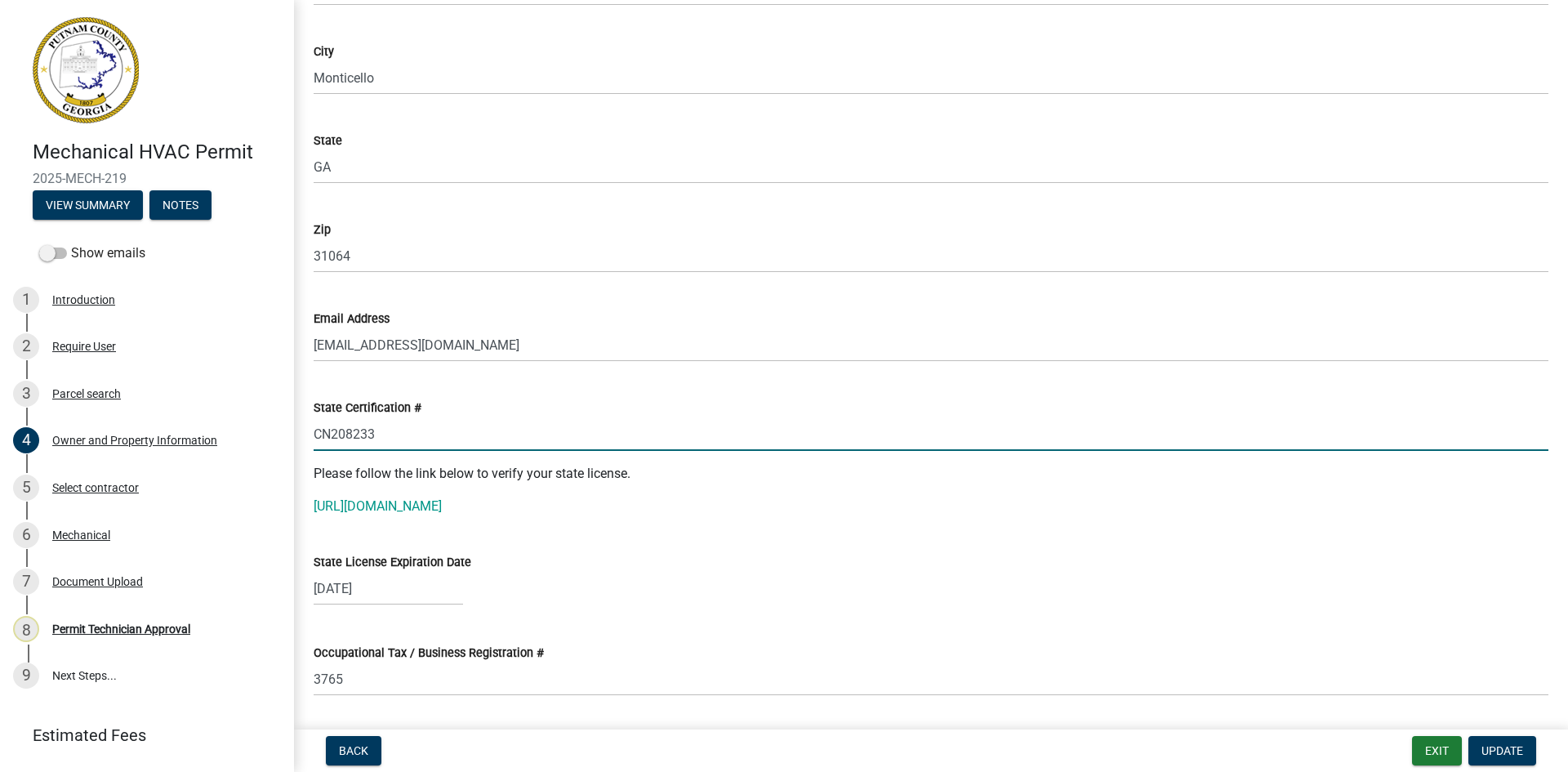
drag, startPoint x: 316, startPoint y: 433, endPoint x: 380, endPoint y: 431, distance: 64.0
click at [395, 431] on input "CN208233" at bounding box center [931, 434] width 1235 height 34
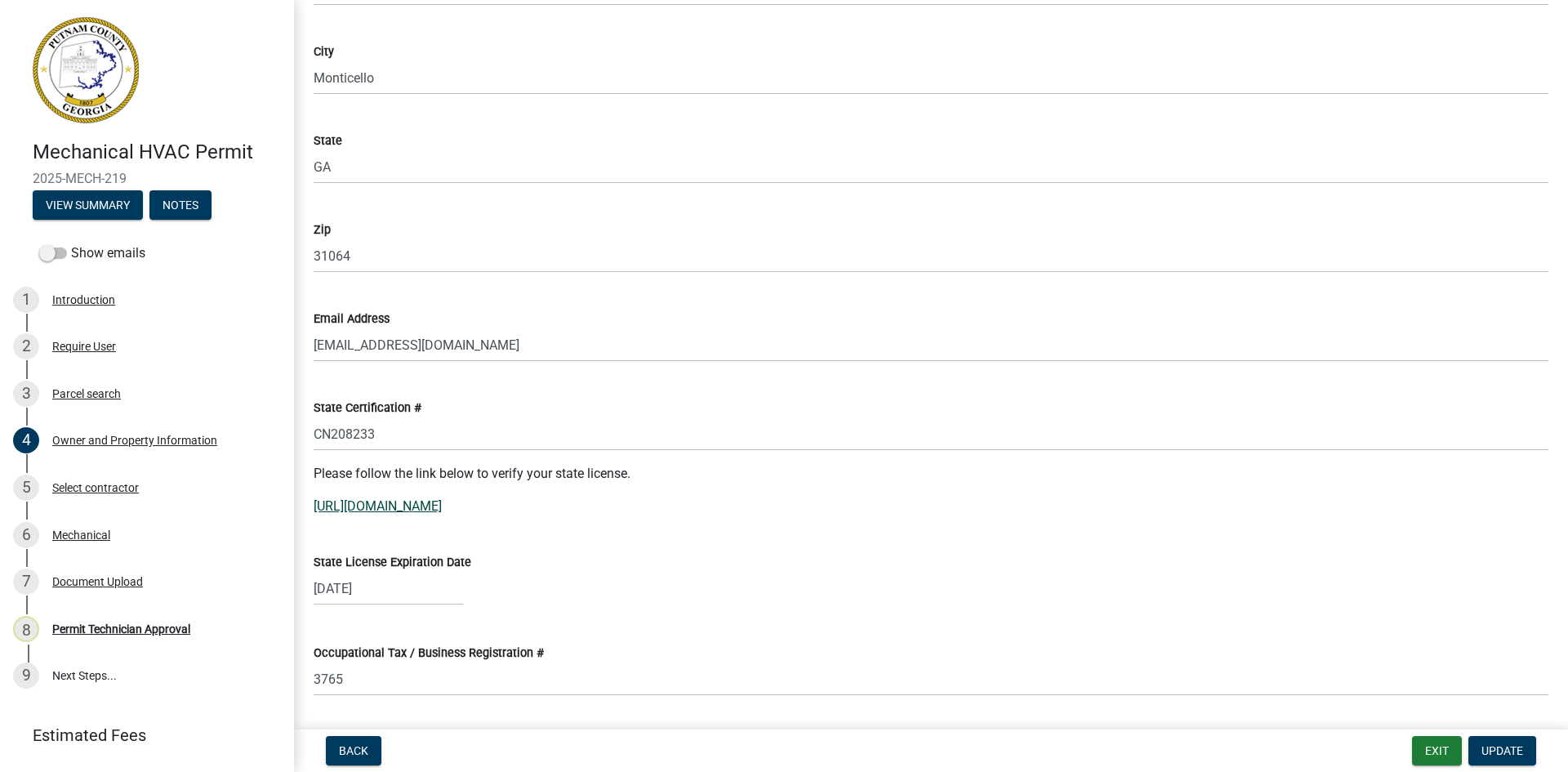
click at [433, 502] on link "[URL][DOMAIN_NAME]" at bounding box center [378, 506] width 129 height 16
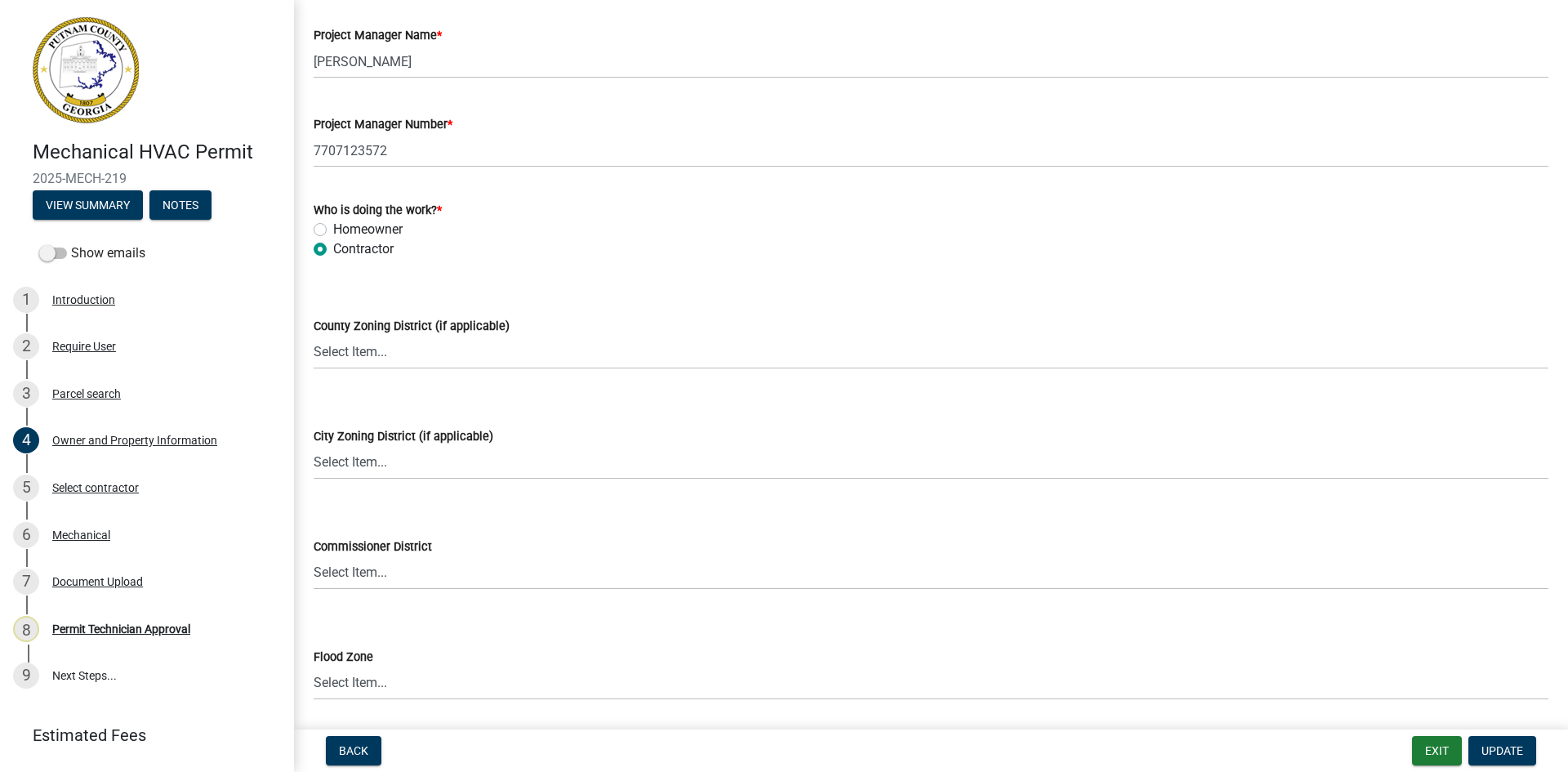
scroll to position [2695, 0]
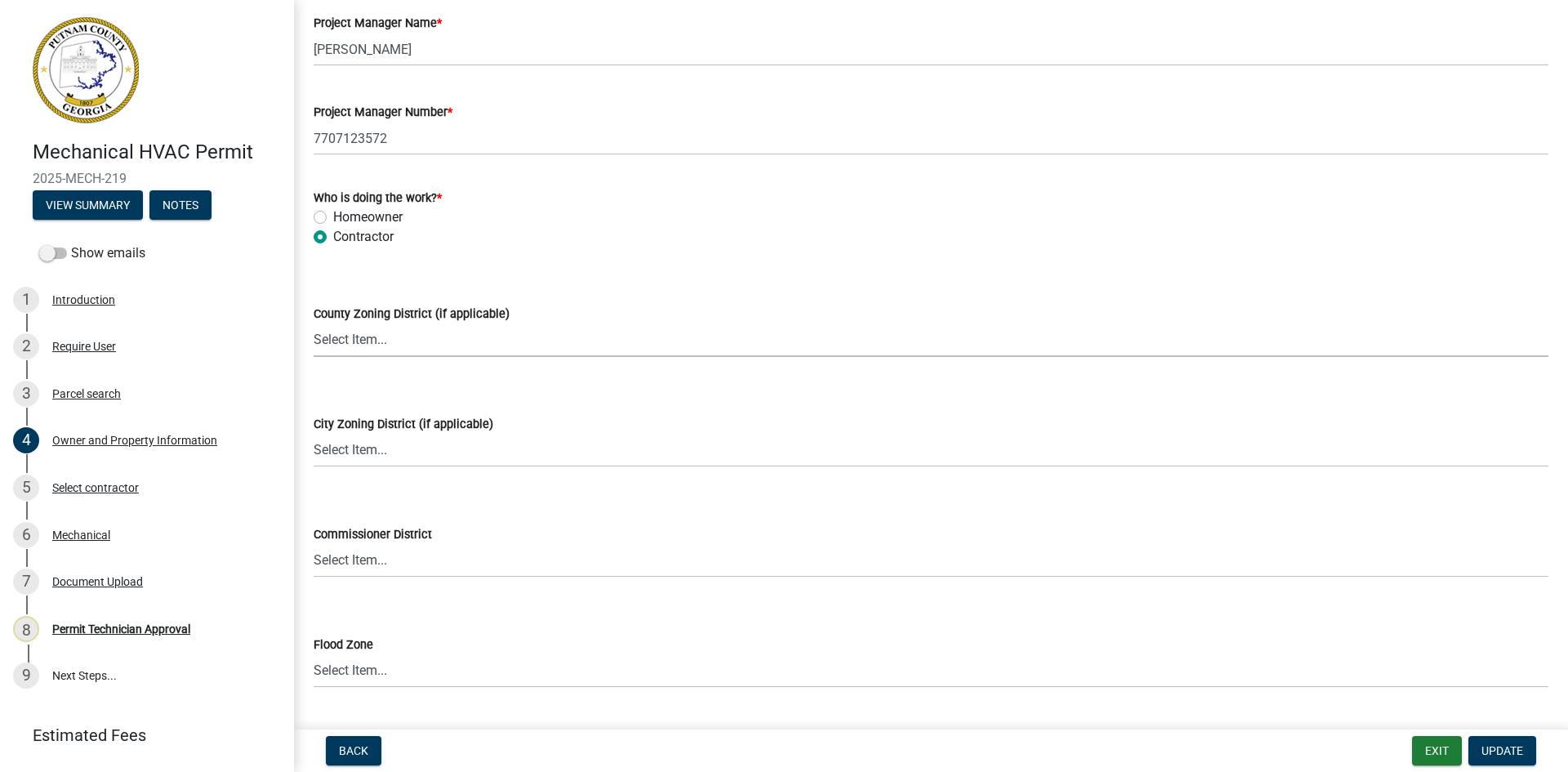
click at [408, 340] on select "Select Item... AG-1 R-1R R-1 R-2 MHP RM-1 RM-3 C-1 C-2 I-M PUD N/A" at bounding box center [931, 340] width 1235 height 34
click at [314, 324] on select "Select Item... AG-1 R-1R R-1 R-2 MHP RM-1 RM-3 C-1 C-2 I-M PUD N/A" at bounding box center [931, 340] width 1235 height 34
select select "34fe85c2-5f76-4343-b6bb-8ca387e0bed7"
click at [1507, 749] on span "Update" at bounding box center [1502, 750] width 42 height 13
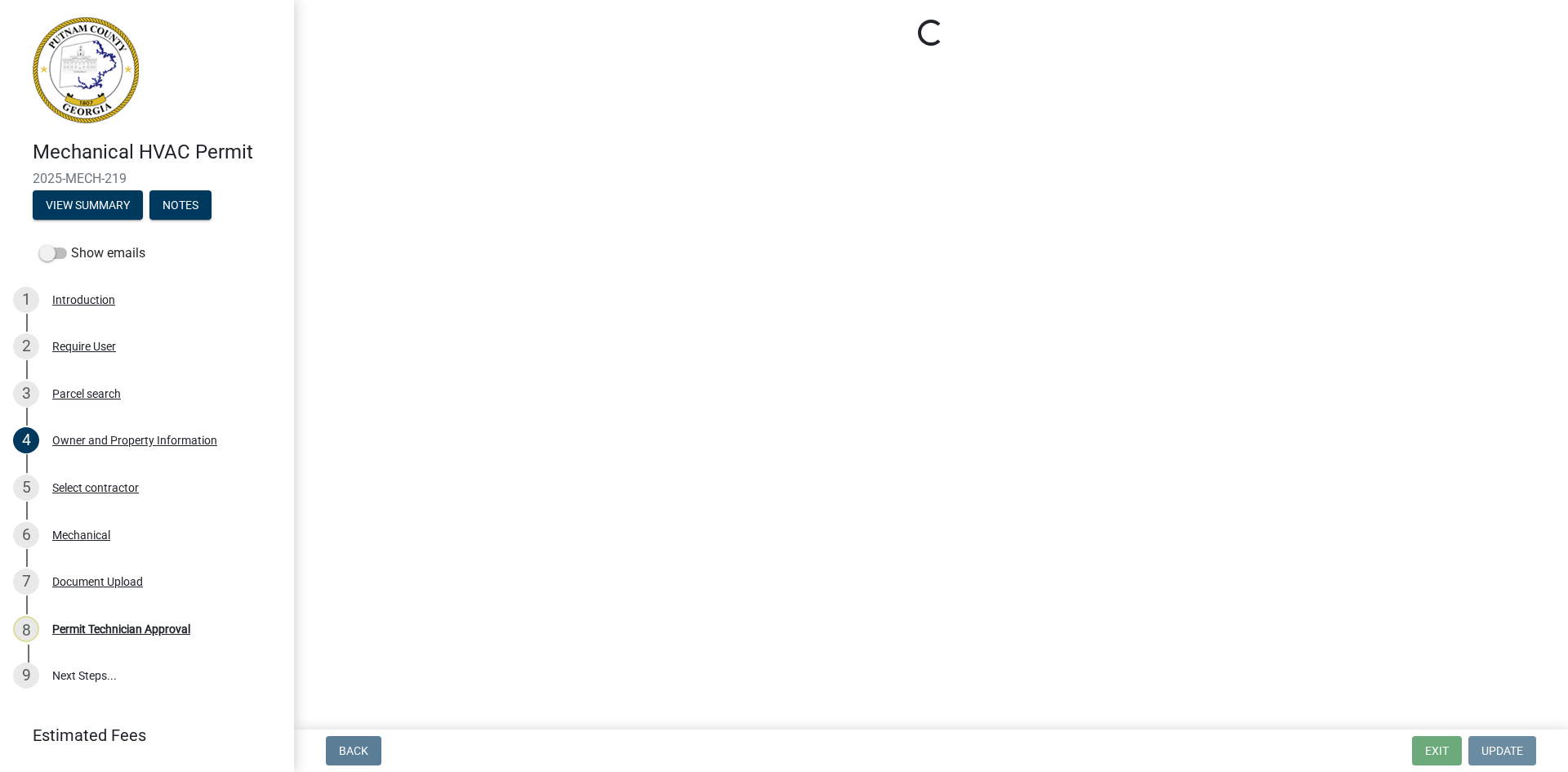
scroll to position [0, 0]
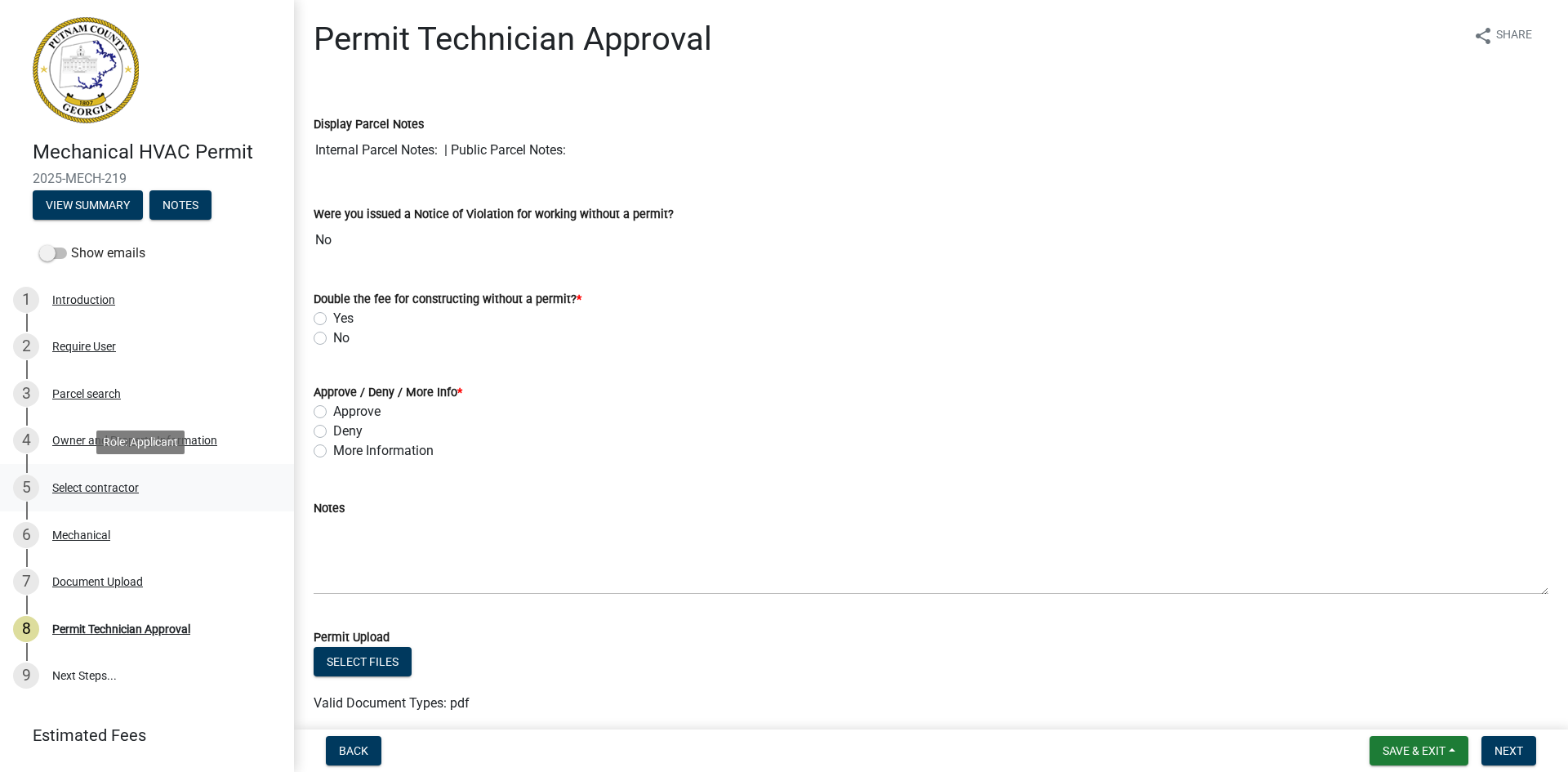
click at [110, 482] on div "Select contractor" at bounding box center [96, 487] width 87 height 12
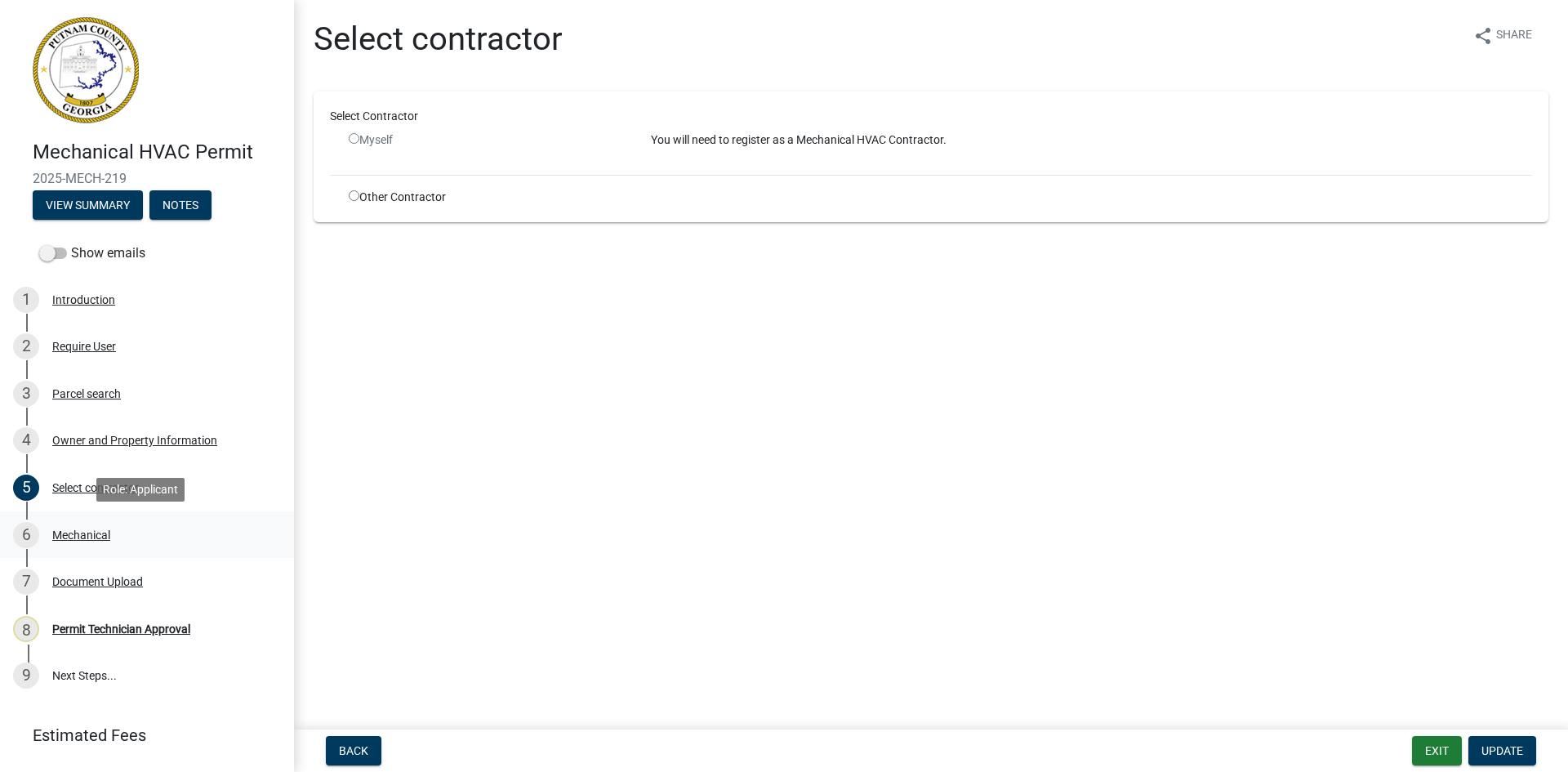
click at [87, 529] on div "Mechanical" at bounding box center [81, 534] width 58 height 12
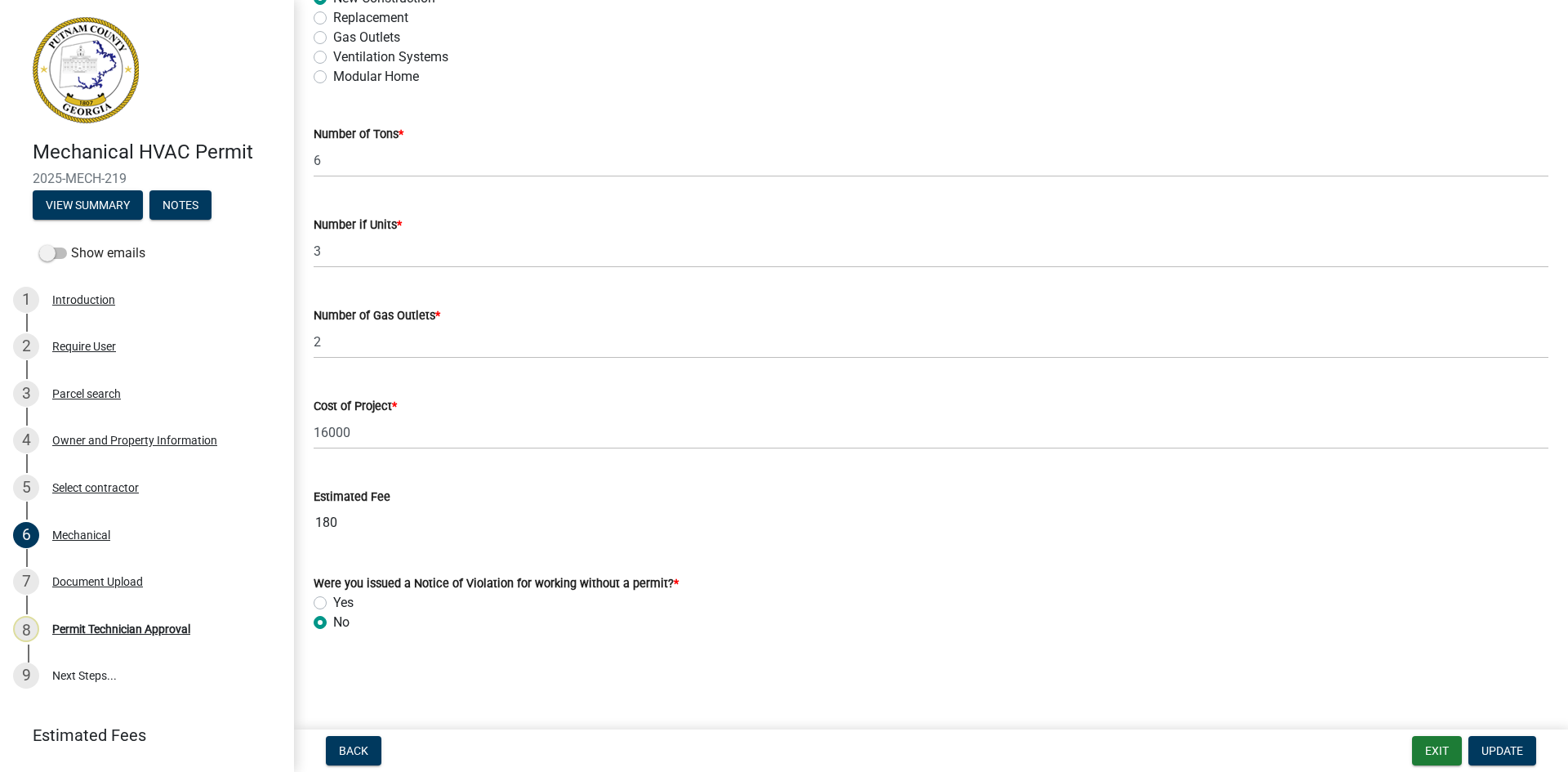
scroll to position [986, 0]
click at [120, 577] on div "Document Upload" at bounding box center [98, 581] width 90 height 12
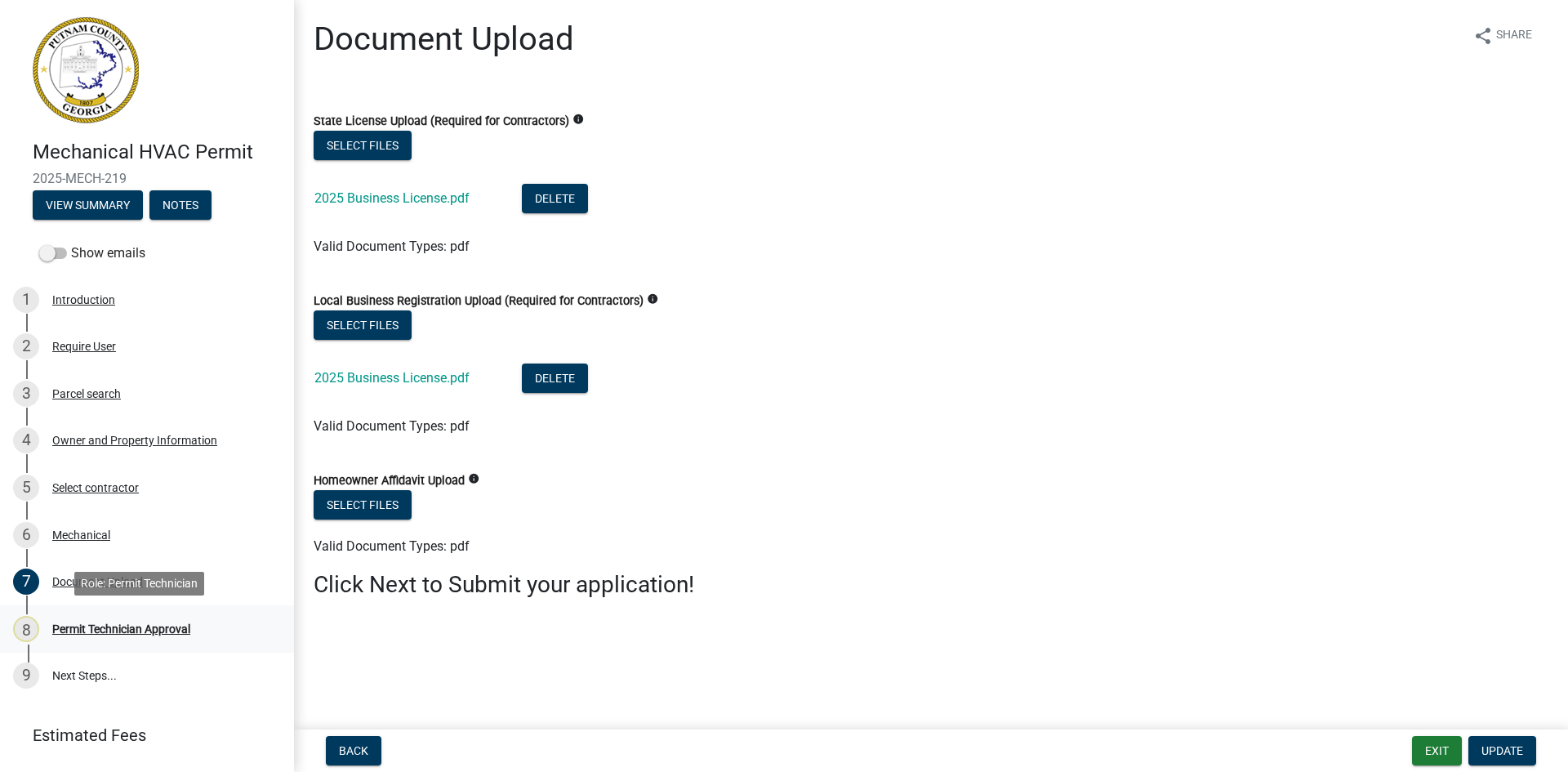
click at [94, 630] on div "Permit Technician Approval" at bounding box center [121, 628] width 138 height 12
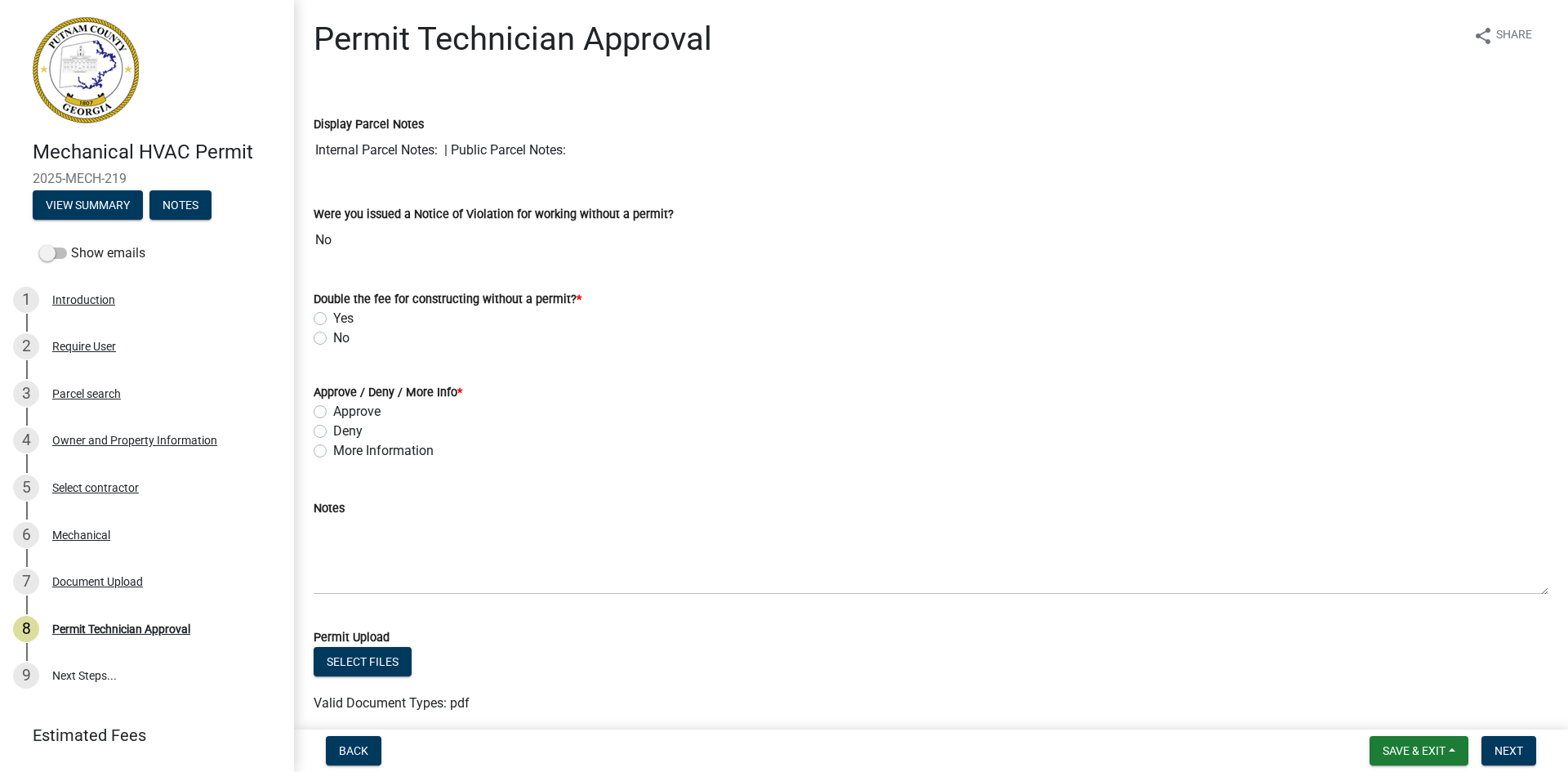
click at [333, 338] on label "No" at bounding box center [341, 338] width 16 height 19
click at [333, 338] on input "No" at bounding box center [339, 333] width 11 height 11
radio input "true"
click at [333, 405] on label "Approve" at bounding box center [356, 411] width 47 height 19
click at [333, 405] on input "Approve" at bounding box center [339, 407] width 11 height 11
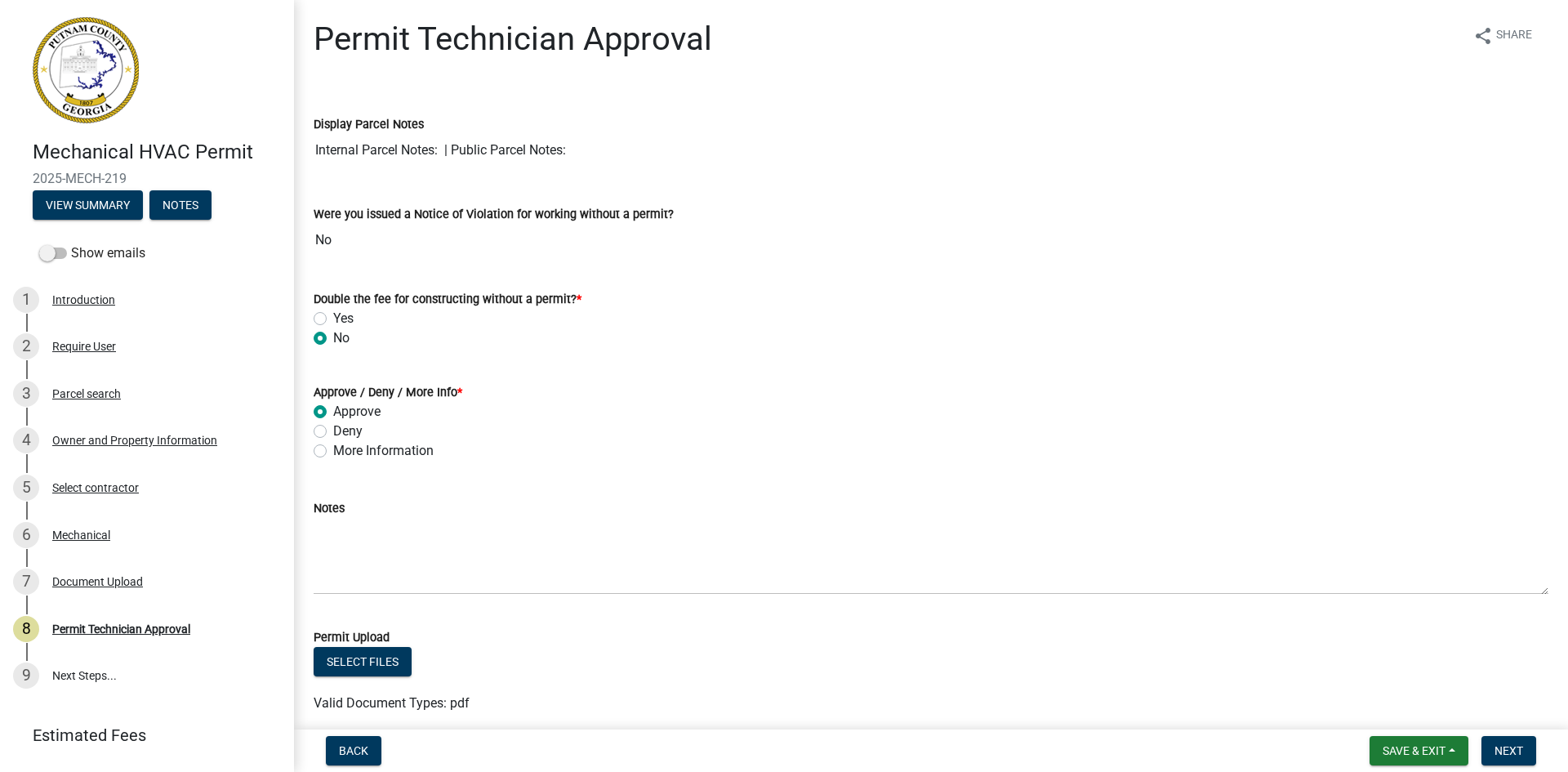
radio input "true"
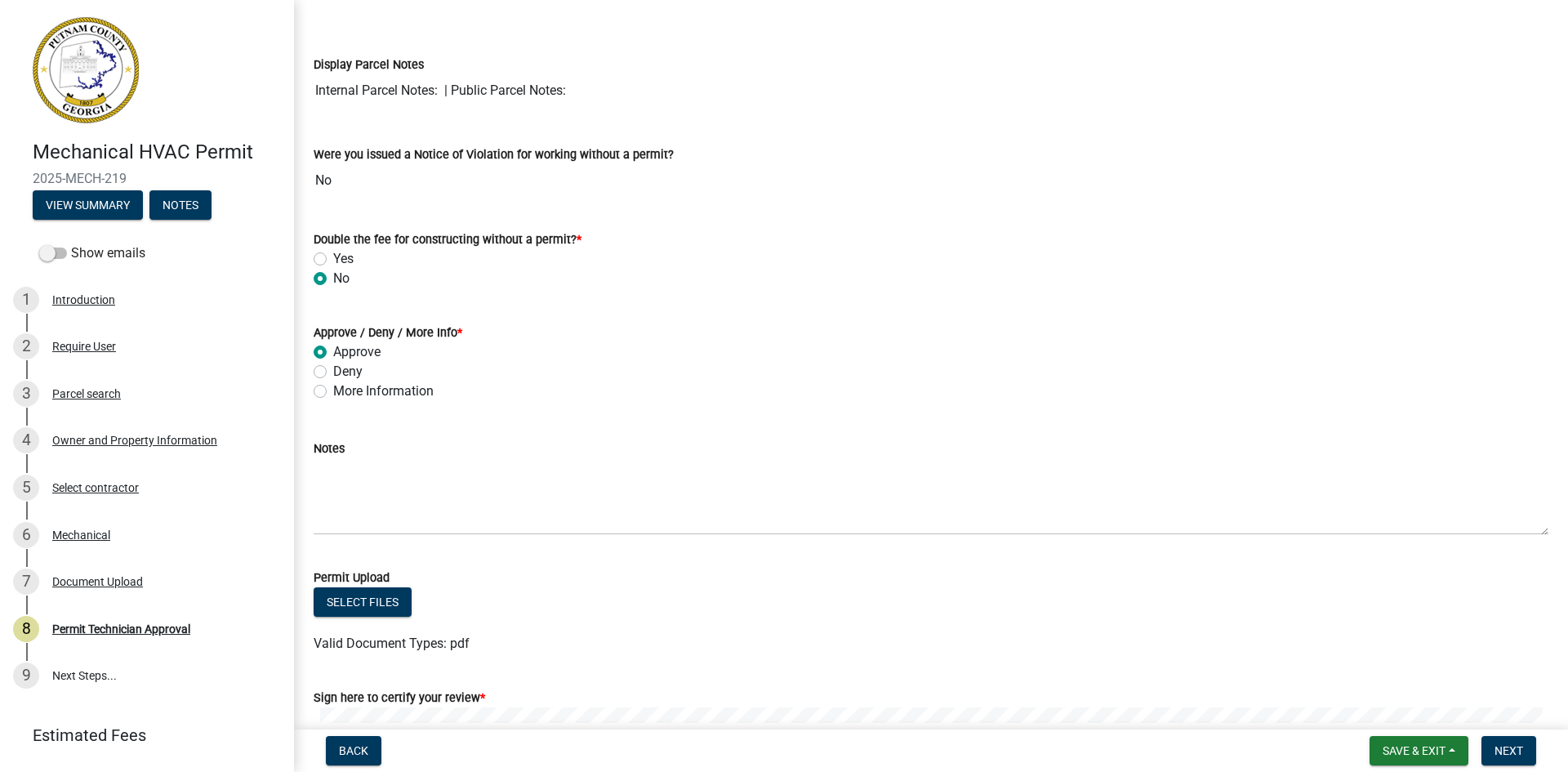
scroll to position [277, 0]
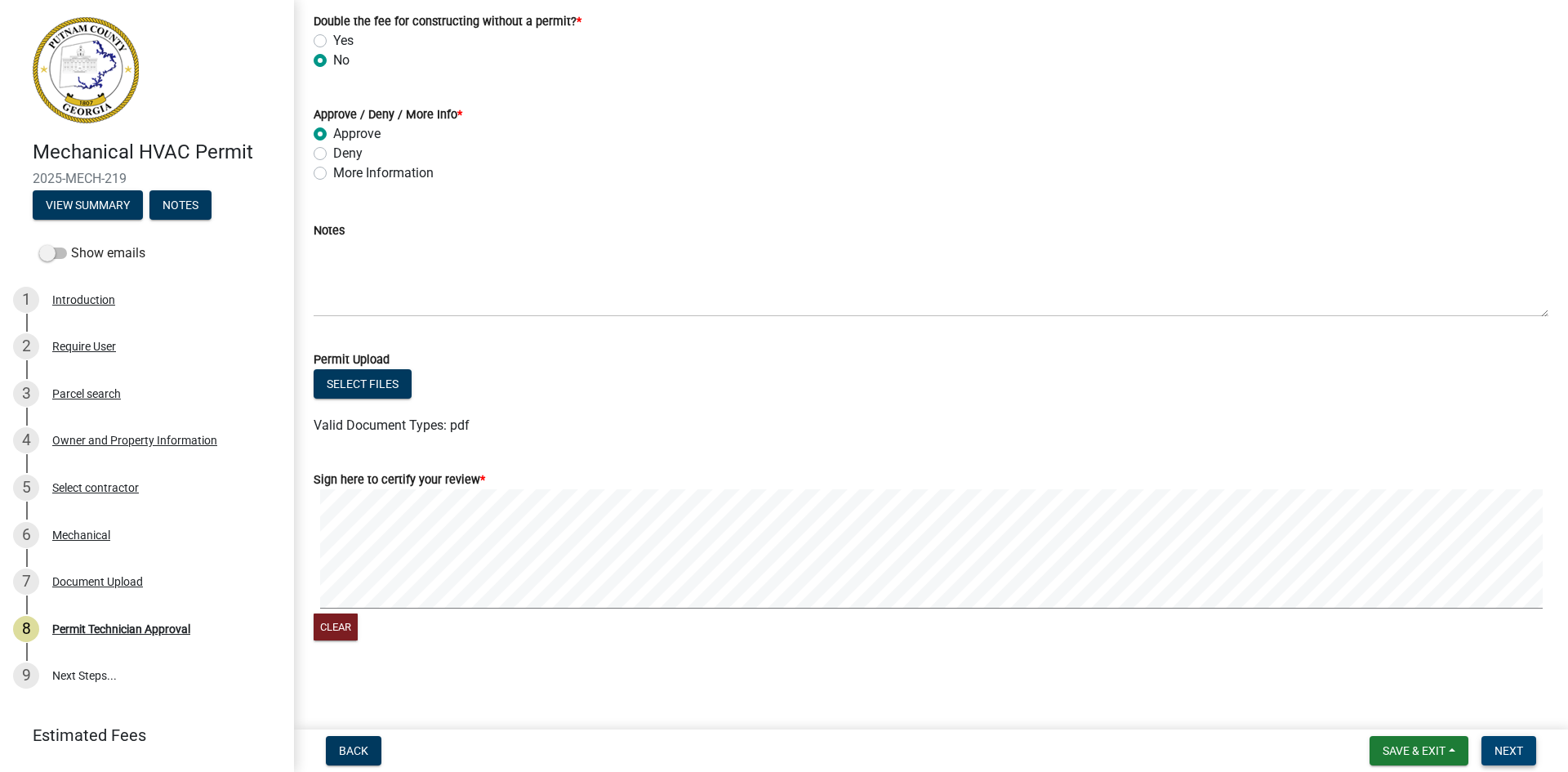
click at [1523, 750] on span "Next" at bounding box center [1509, 750] width 28 height 13
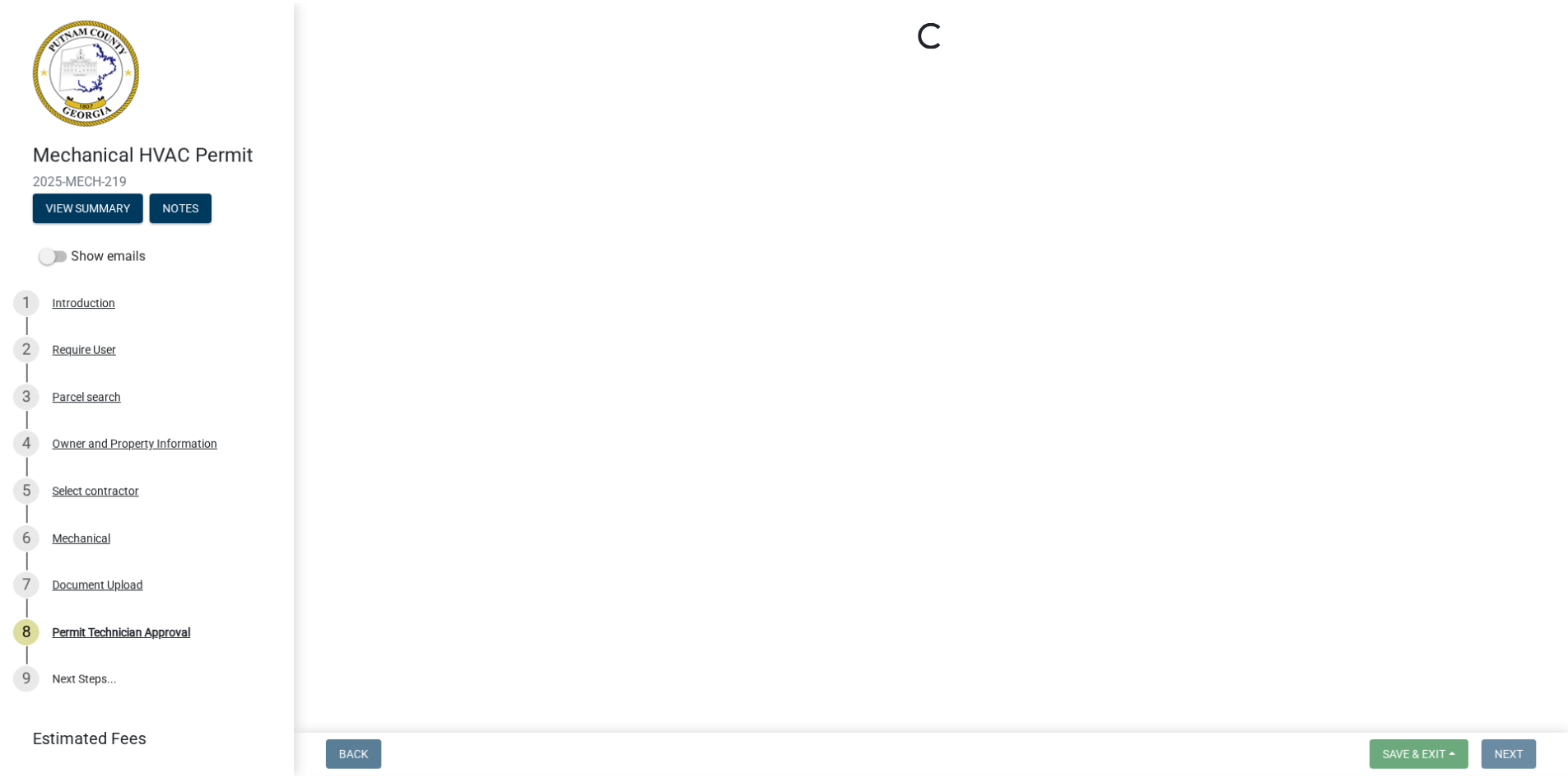
scroll to position [0, 0]
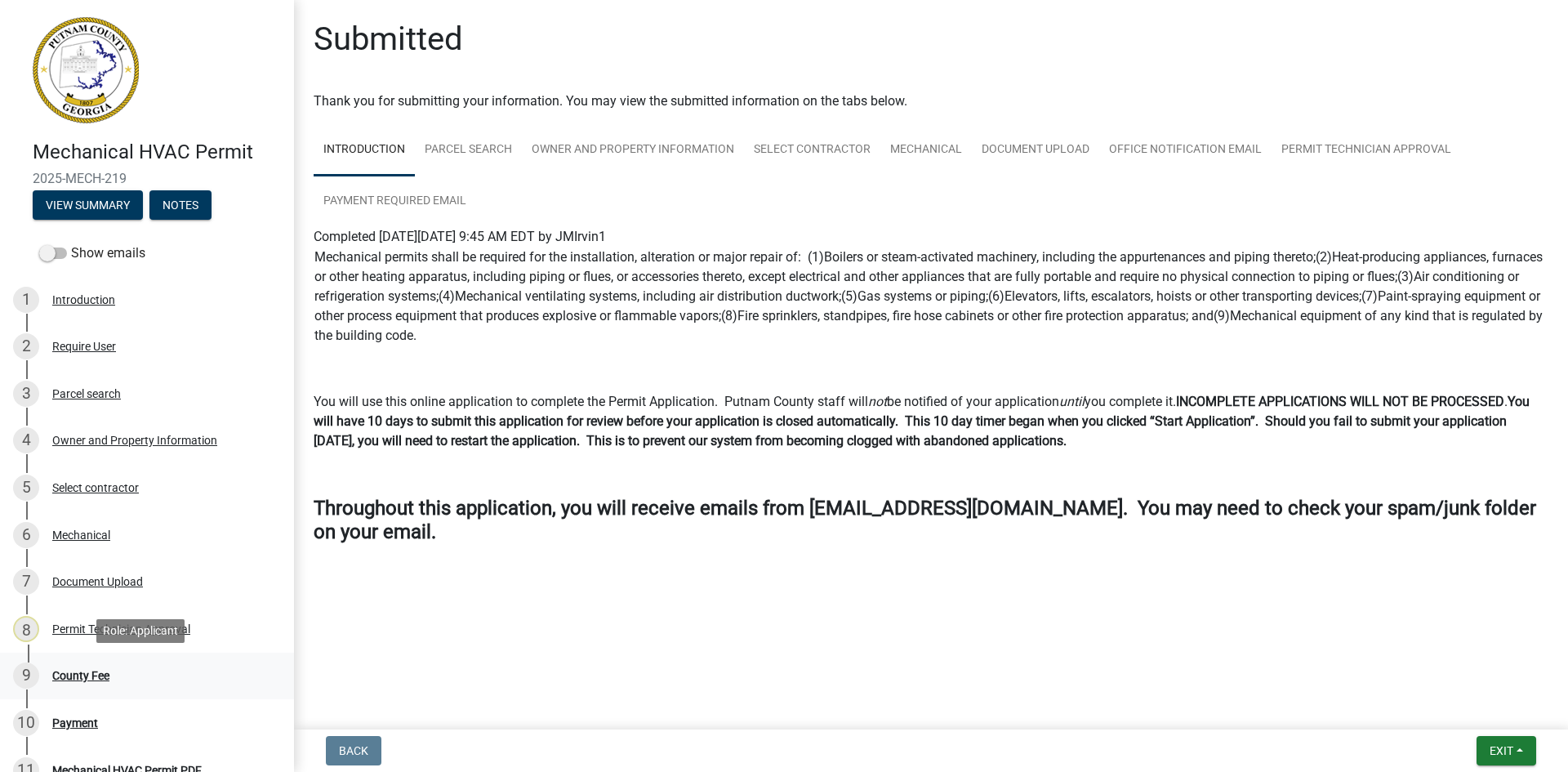
click at [86, 675] on div "County Fee" at bounding box center [81, 675] width 57 height 12
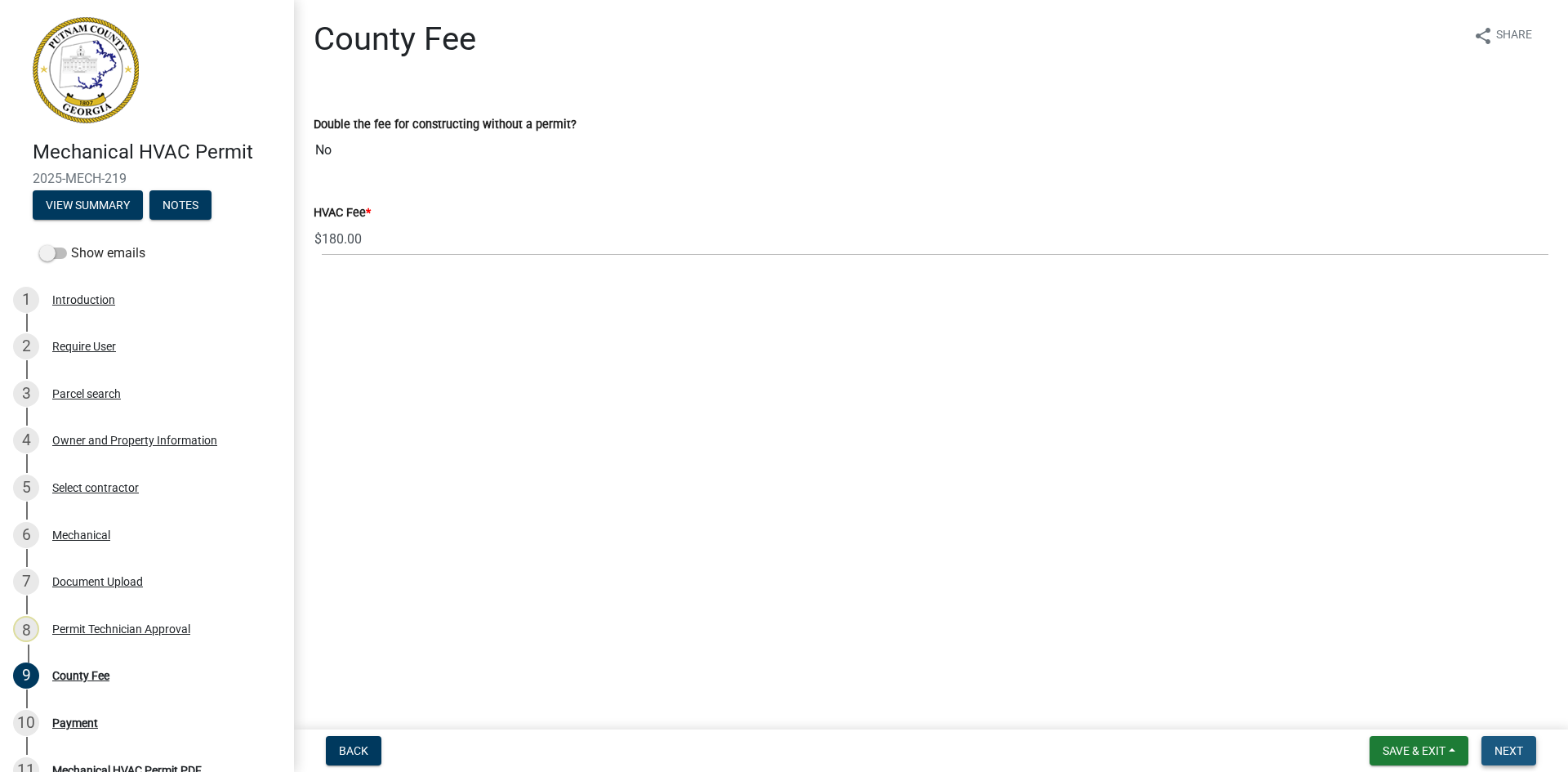
click at [1490, 744] on button "Next" at bounding box center [1509, 750] width 55 height 29
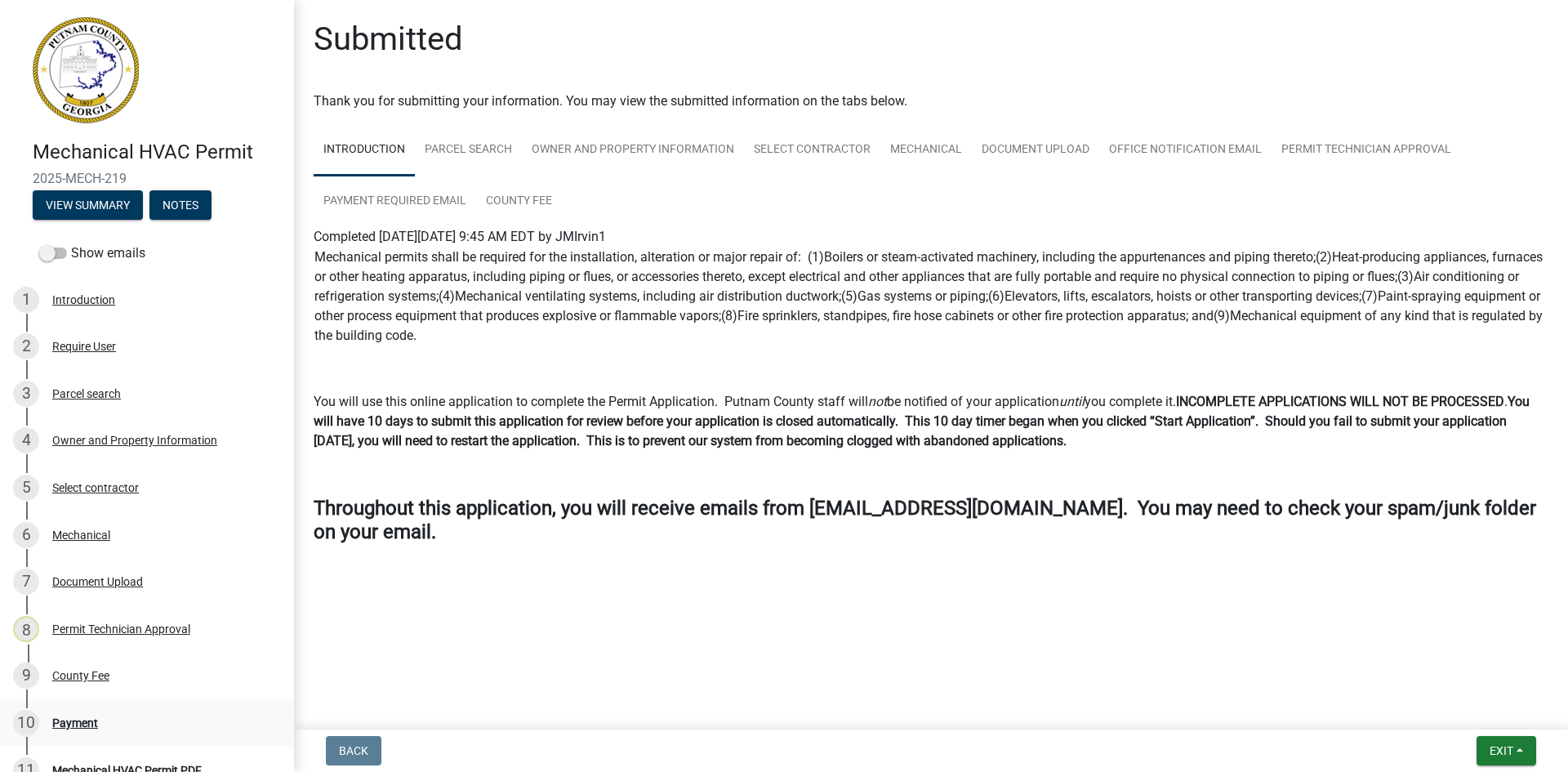
click at [88, 718] on div "Payment" at bounding box center [75, 722] width 46 height 12
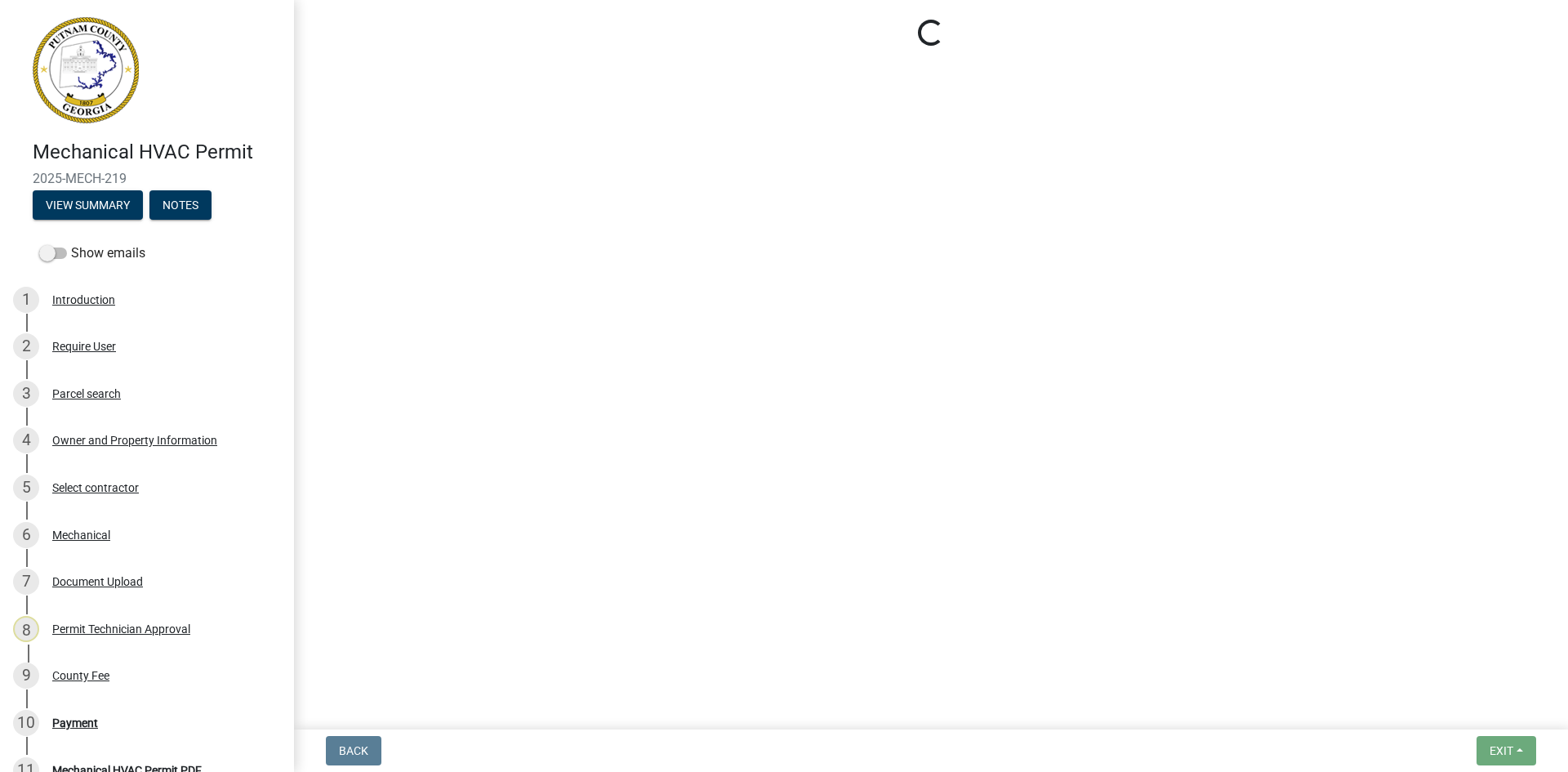
select select "3: 3"
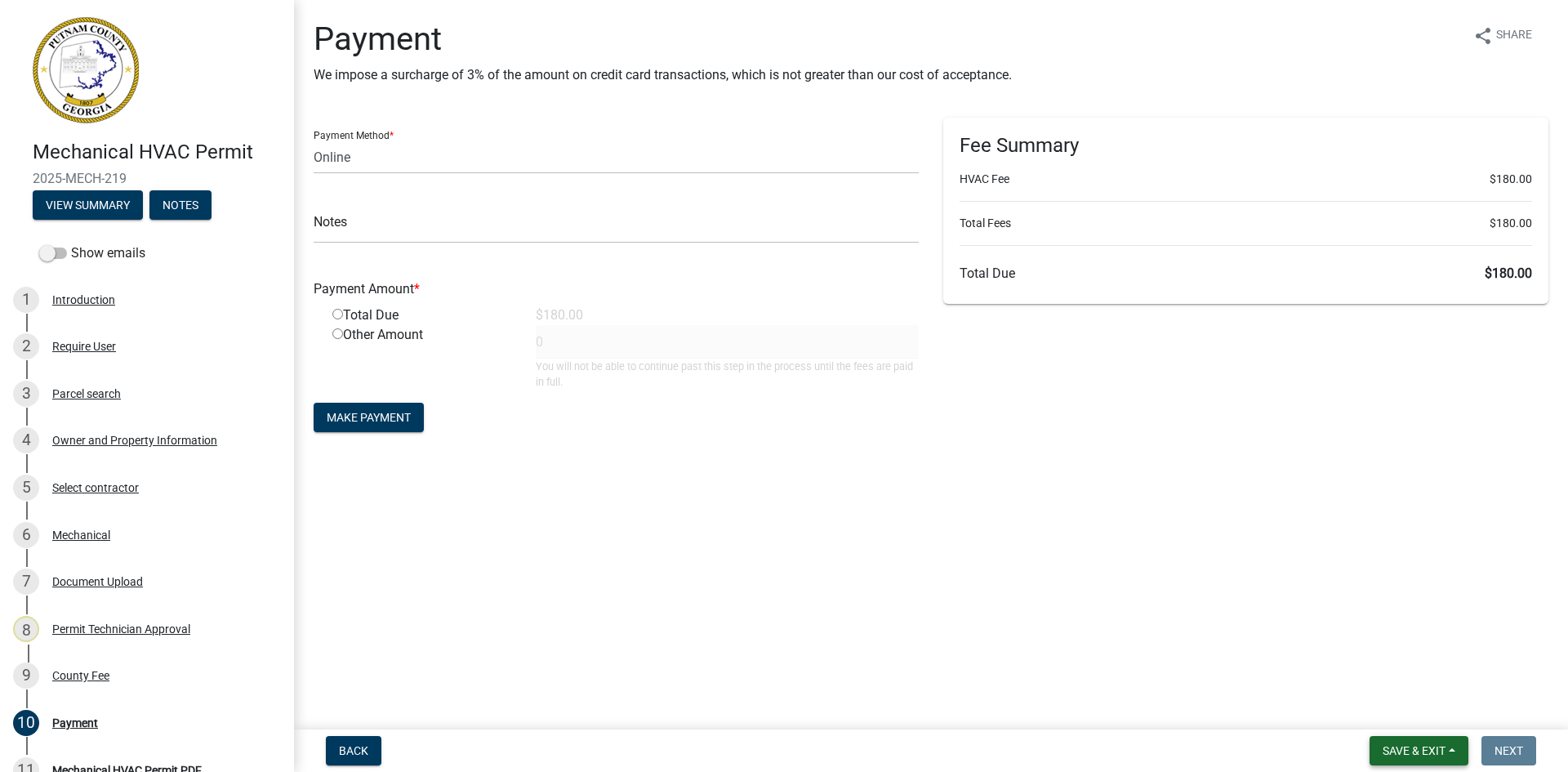
click at [1416, 753] on span "Save & Exit" at bounding box center [1414, 750] width 63 height 13
click at [1385, 708] on button "Save & Exit" at bounding box center [1402, 708] width 130 height 39
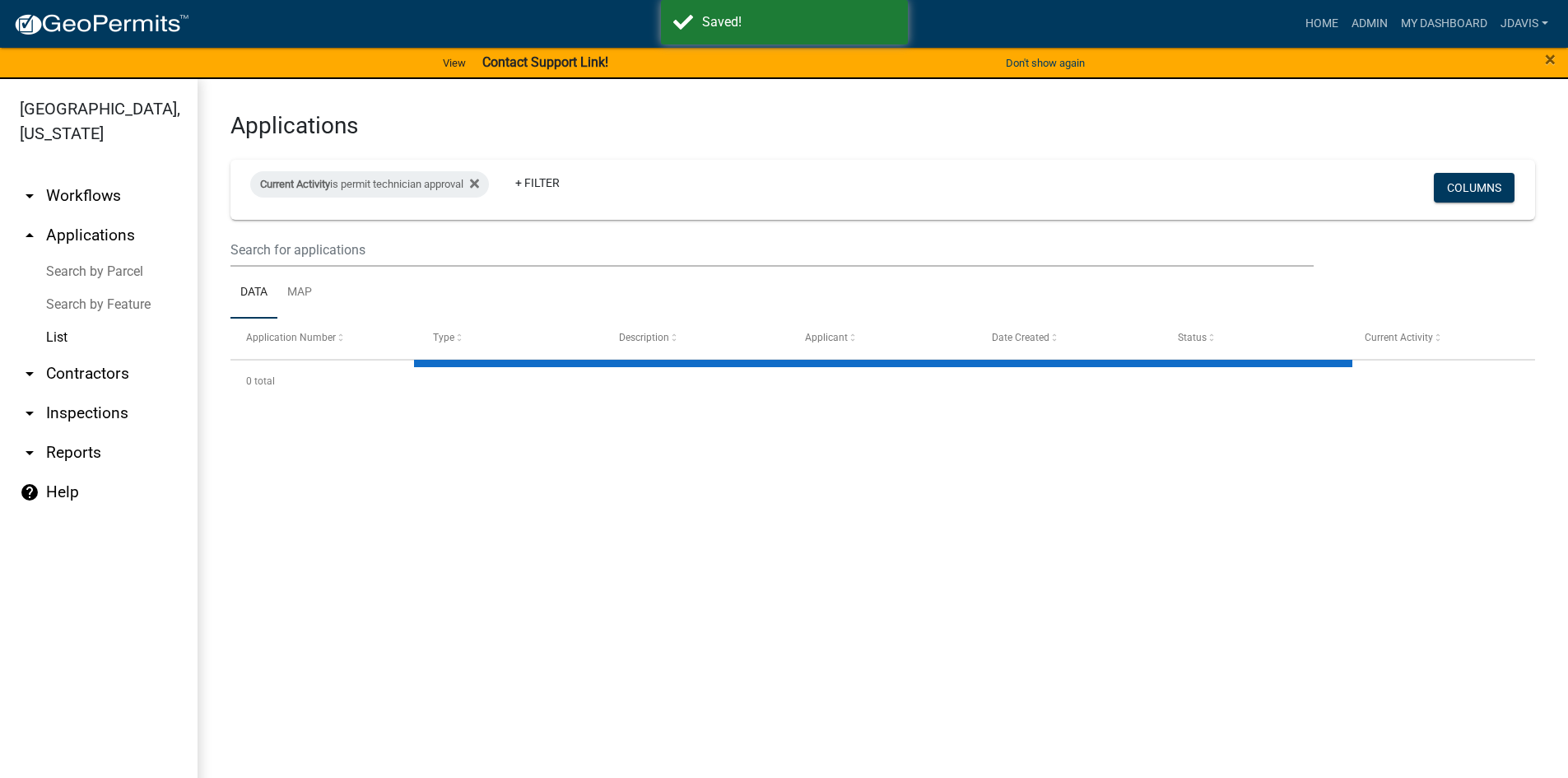
select select "2: 50"
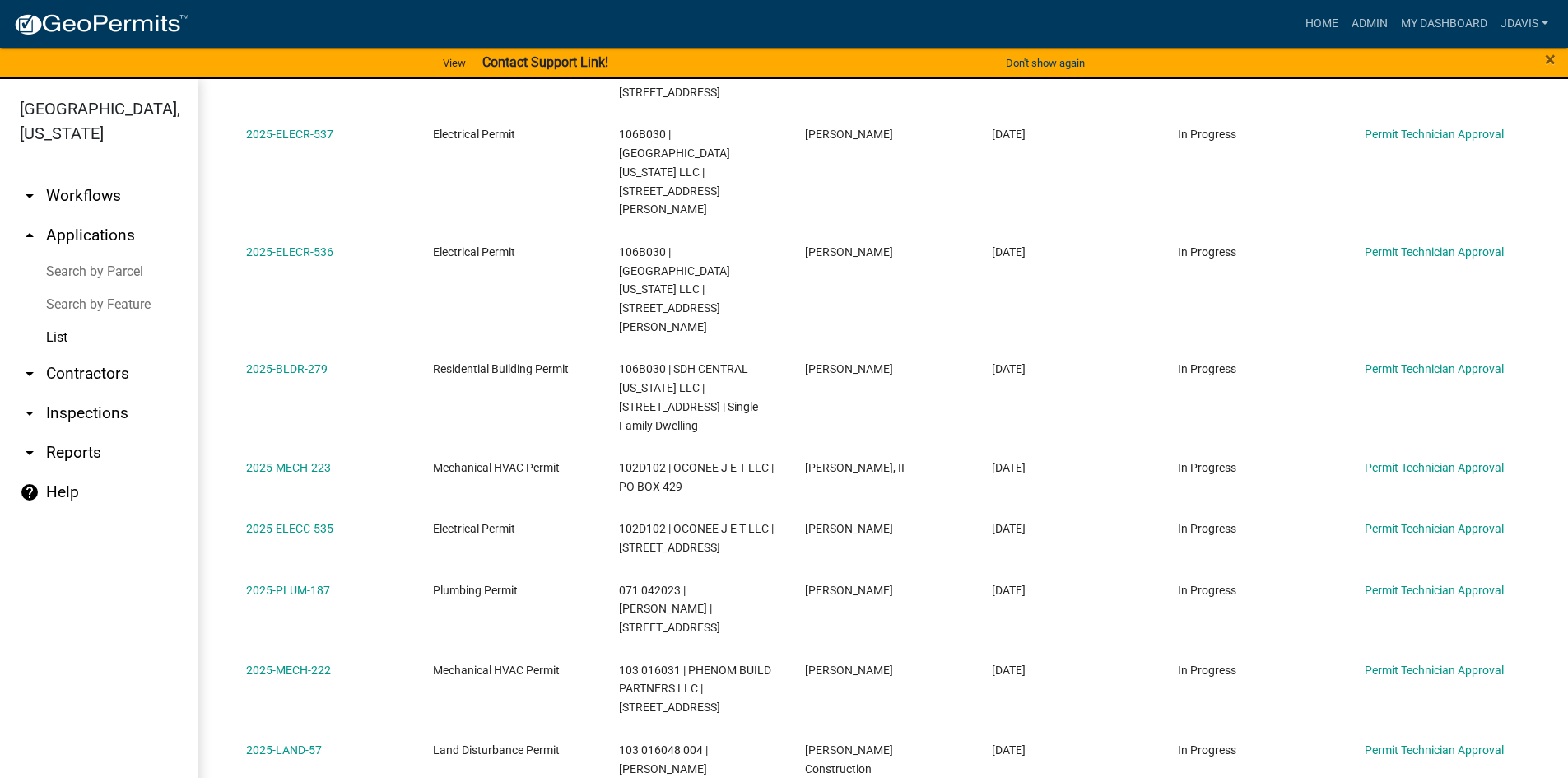
scroll to position [266, 0]
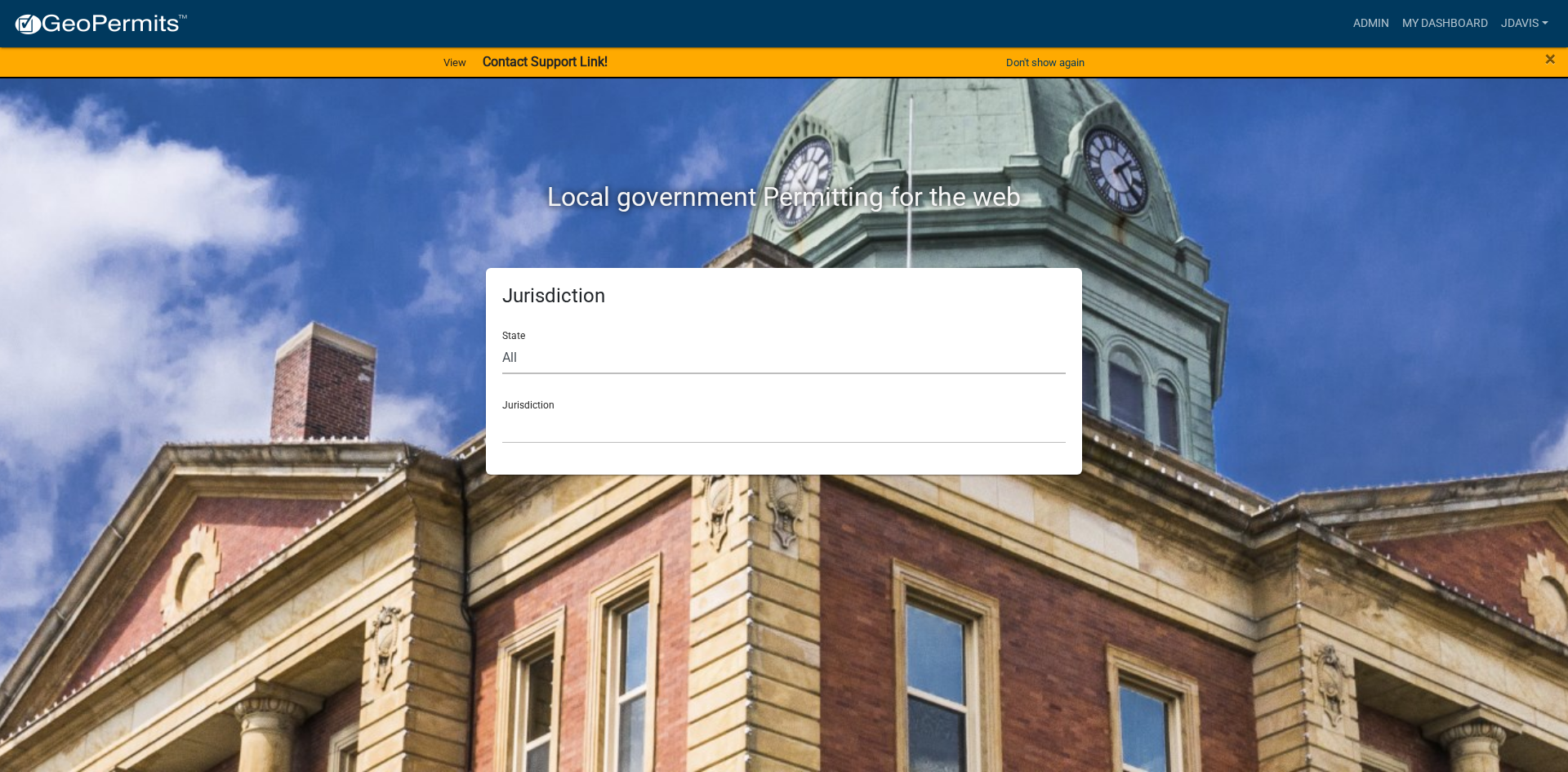
click at [610, 355] on select "All [US_STATE] [US_STATE] [US_STATE] [US_STATE] [US_STATE] [US_STATE] [US_STATE…" at bounding box center [784, 357] width 564 height 34
select select "[US_STATE]"
click at [503, 340] on select "All [US_STATE] [US_STATE] [US_STATE] [US_STATE] [US_STATE] [US_STATE] [US_STATE…" at bounding box center [784, 357] width 564 height 34
click at [581, 428] on select "[GEOGRAPHIC_DATA], [US_STATE][PERSON_NAME][GEOGRAPHIC_DATA], [US_STATE][PERSON_…" at bounding box center [784, 427] width 564 height 34
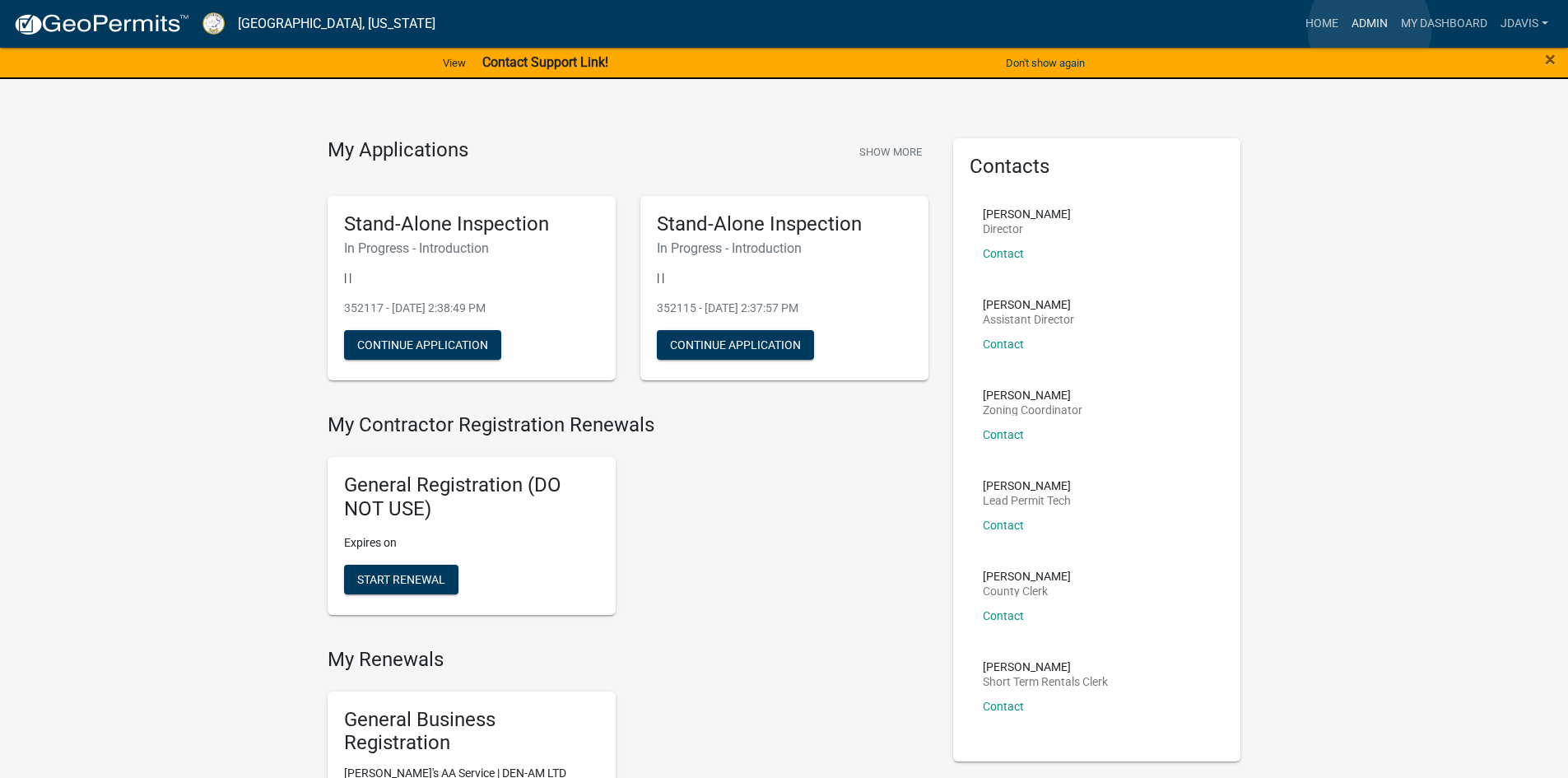
click at [1370, 29] on link "Admin" at bounding box center [1370, 23] width 49 height 31
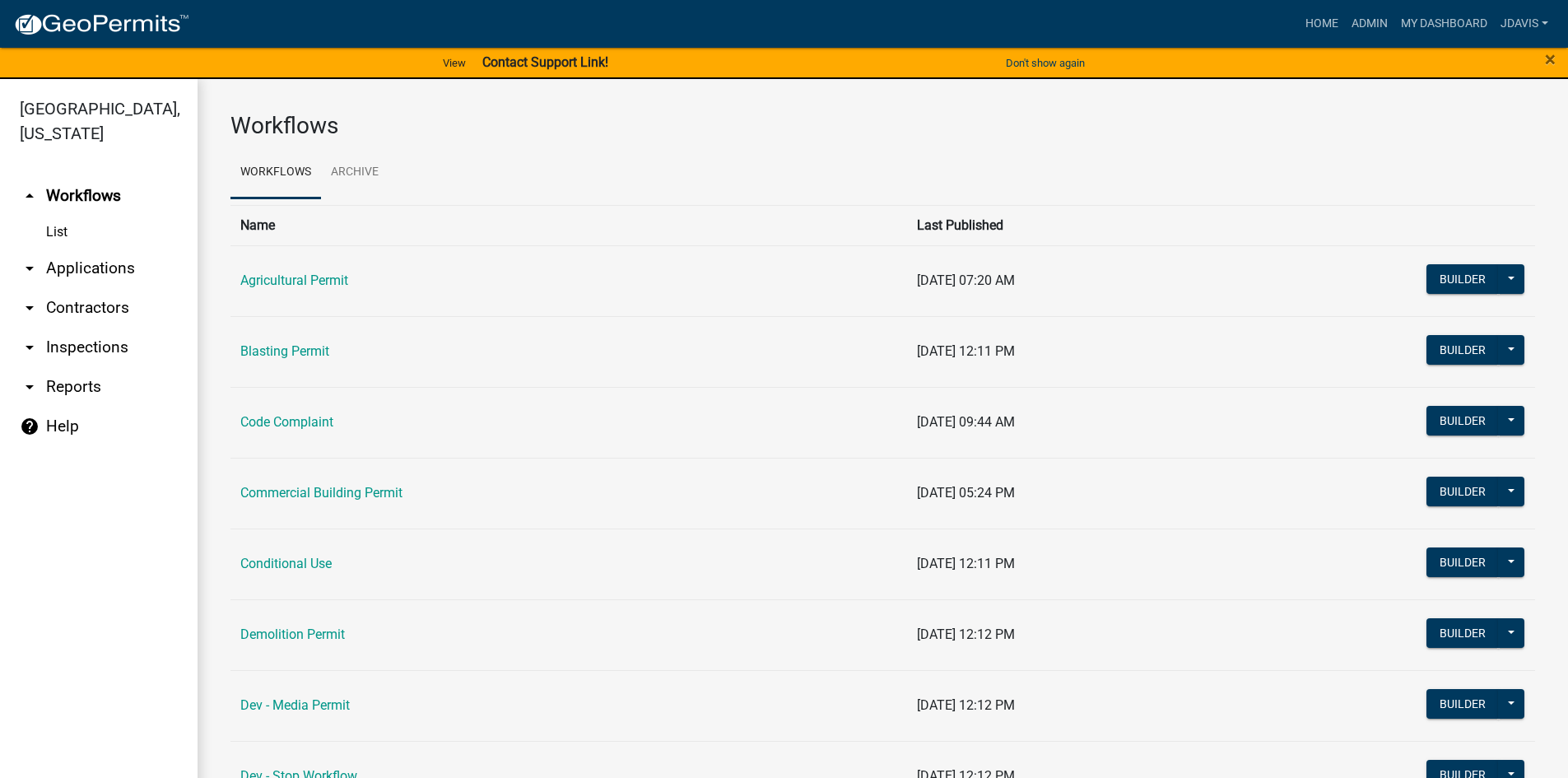
click at [109, 278] on link "arrow_drop_down Applications" at bounding box center [98, 268] width 197 height 39
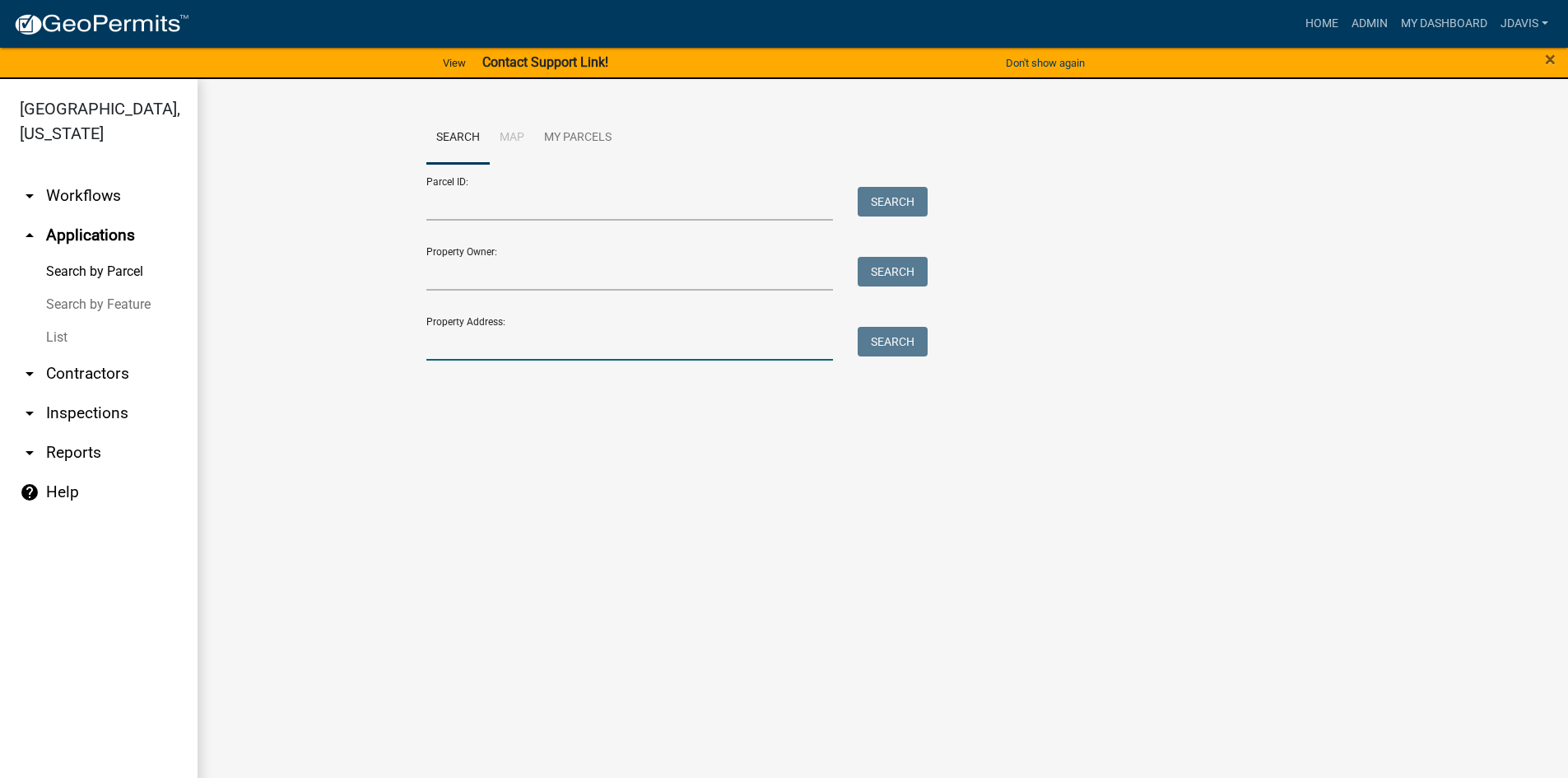
click at [551, 334] on input "Property Address:" at bounding box center [630, 344] width 407 height 34
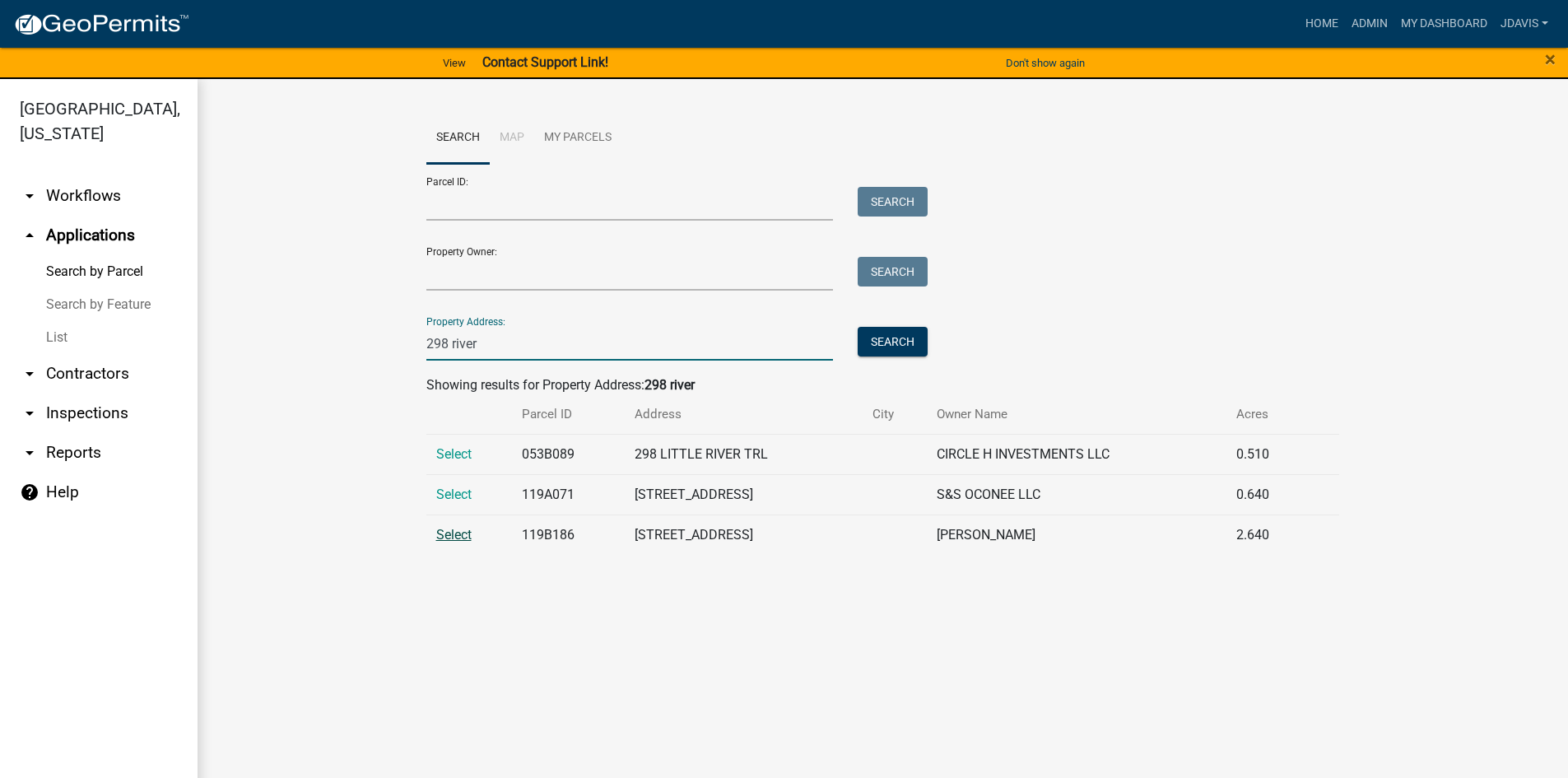
type input "298 river"
click at [454, 538] on span "Select" at bounding box center [454, 535] width 36 height 16
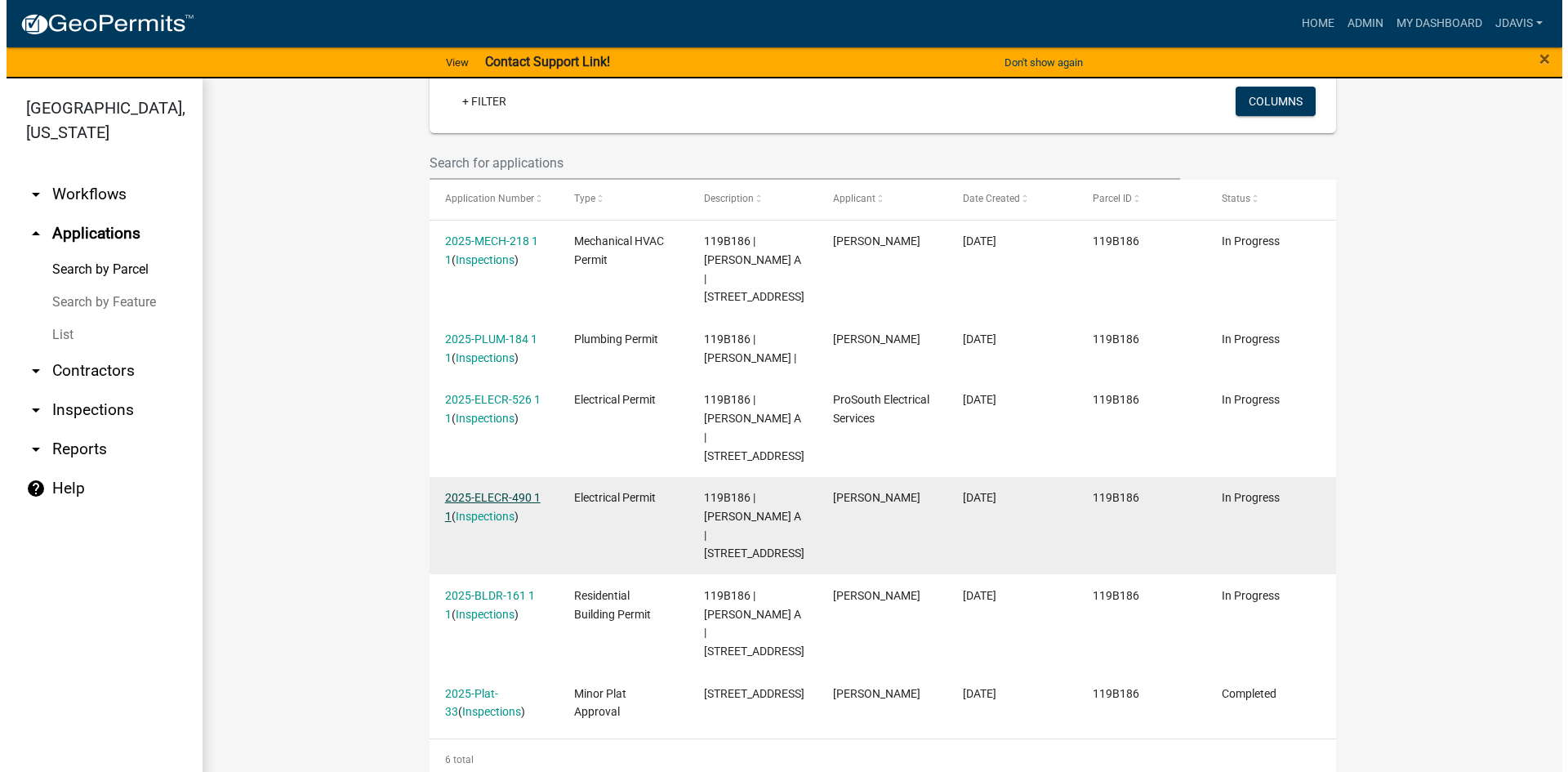
scroll to position [426, 0]
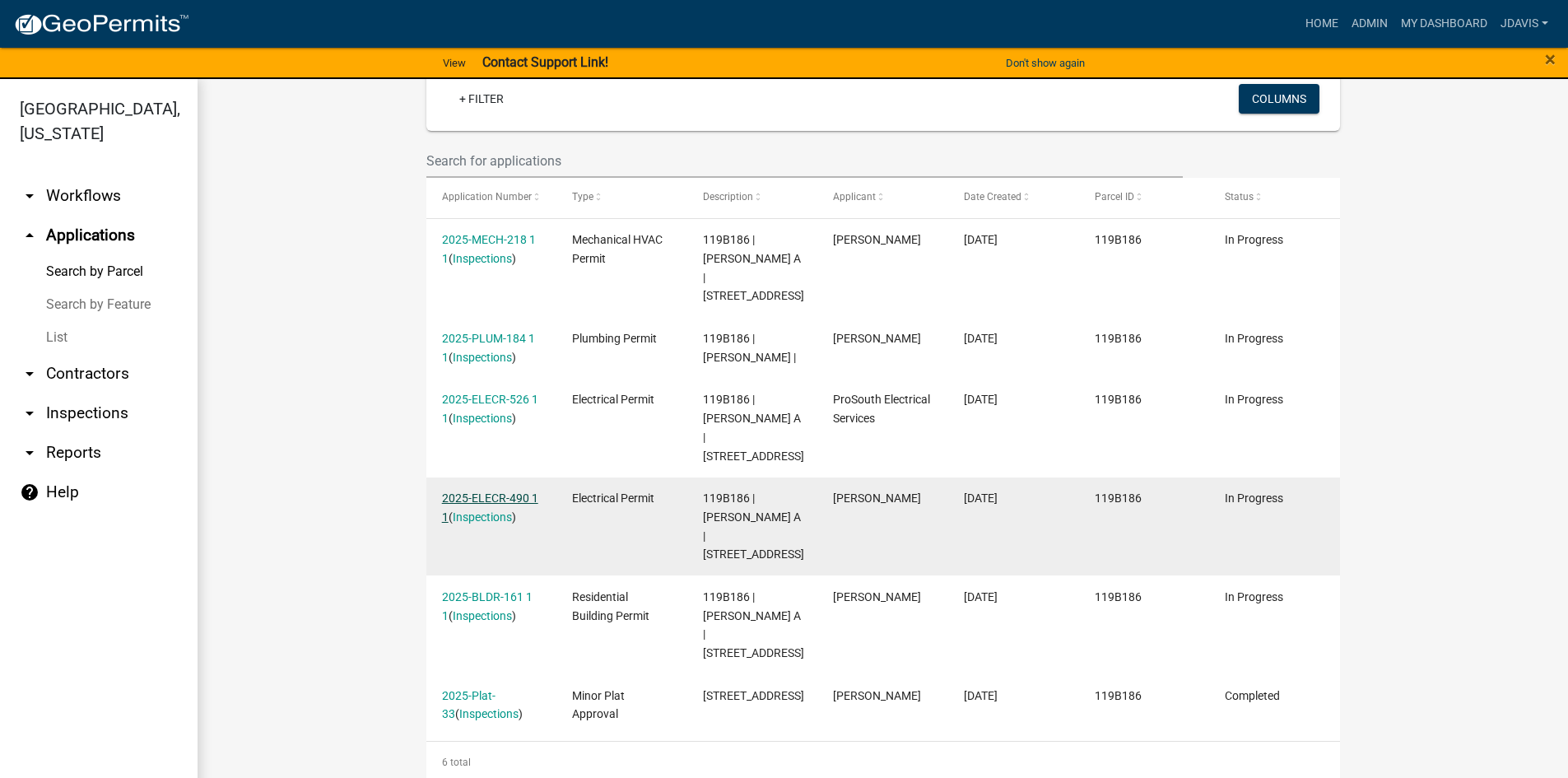
click at [489, 491] on link "2025-ELECR-490 1 1" at bounding box center [491, 507] width 96 height 32
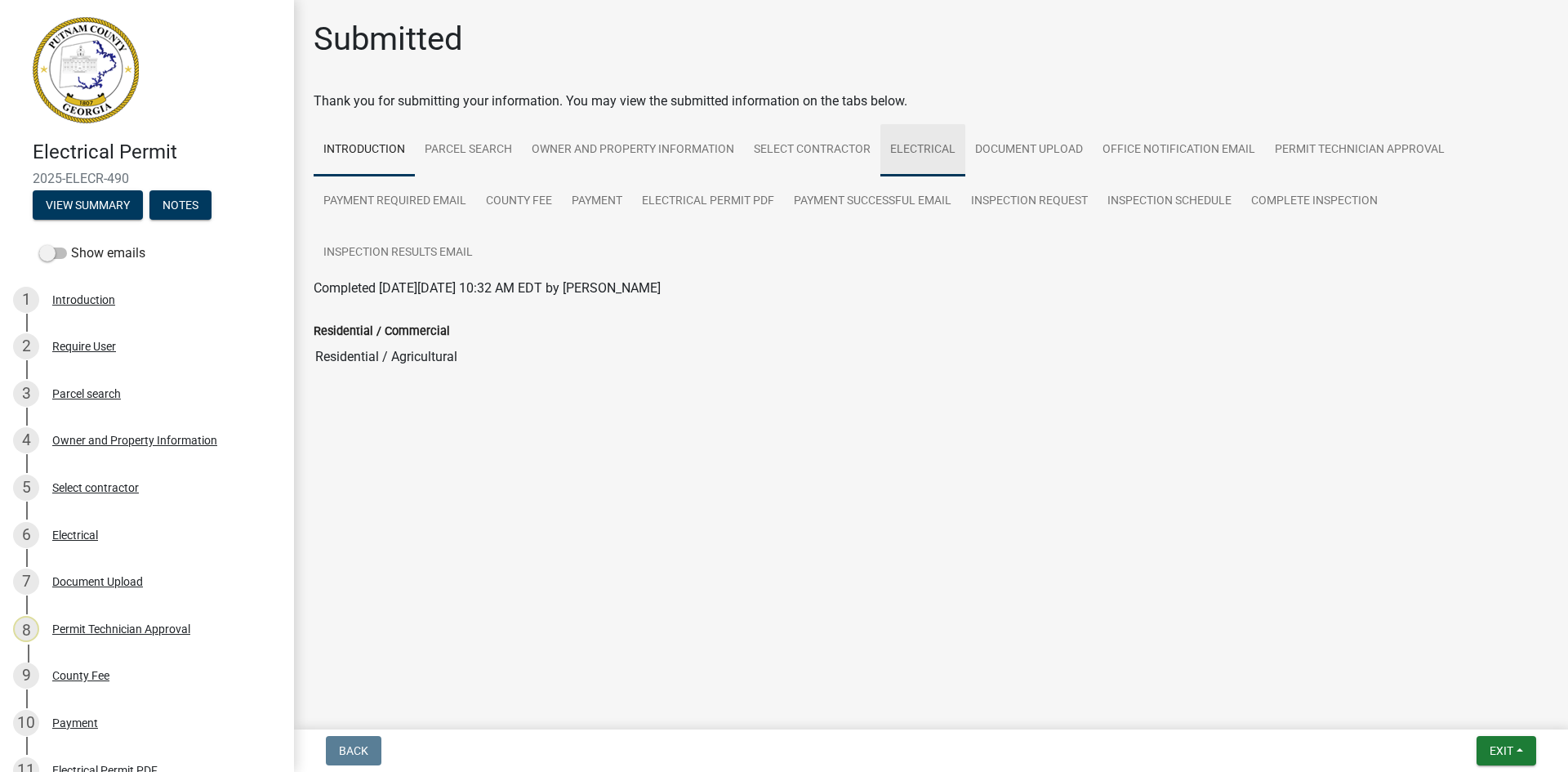
click at [924, 151] on link "Electrical" at bounding box center [923, 150] width 85 height 52
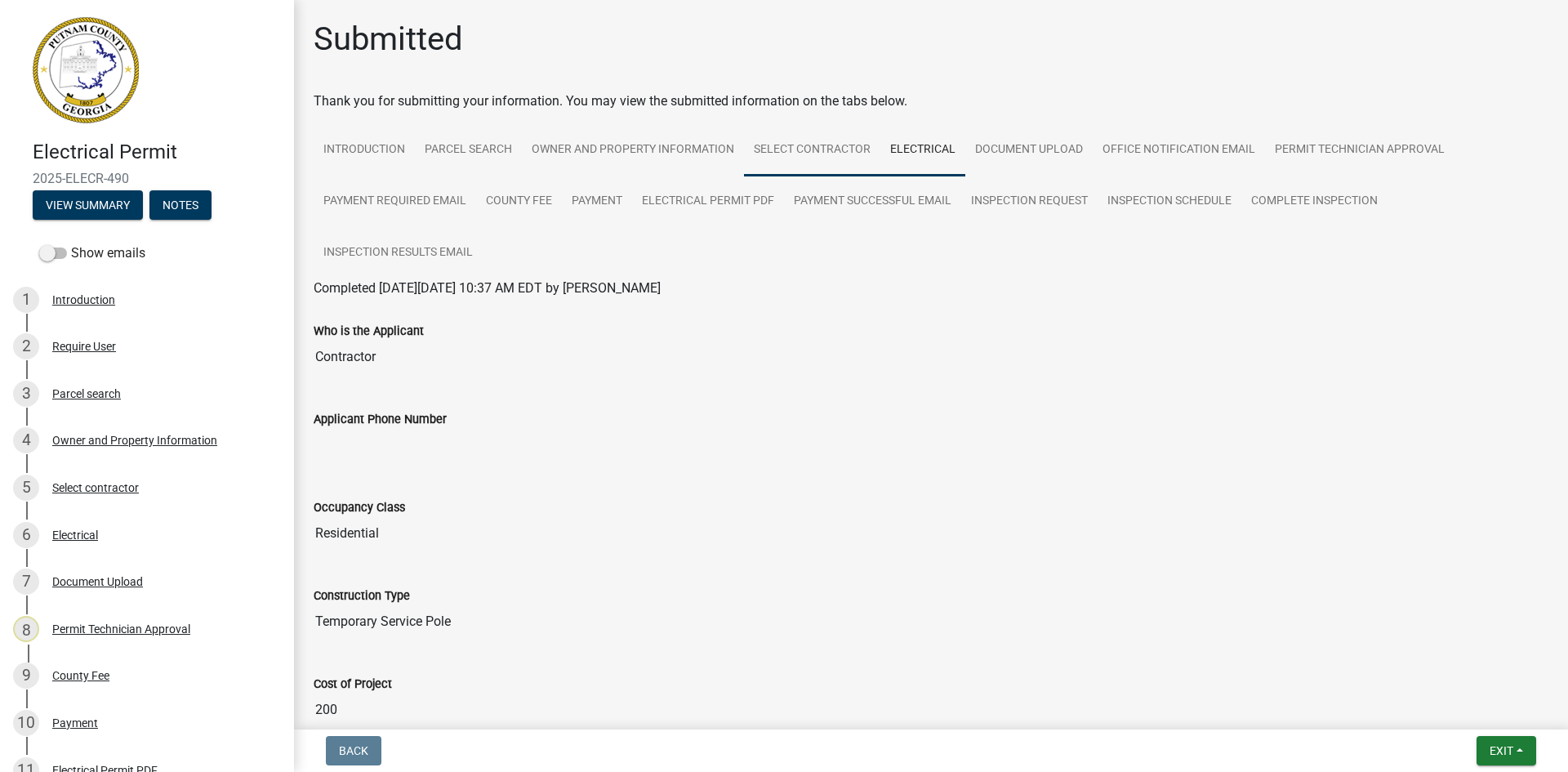
click at [846, 161] on link "Select contractor" at bounding box center [812, 150] width 137 height 52
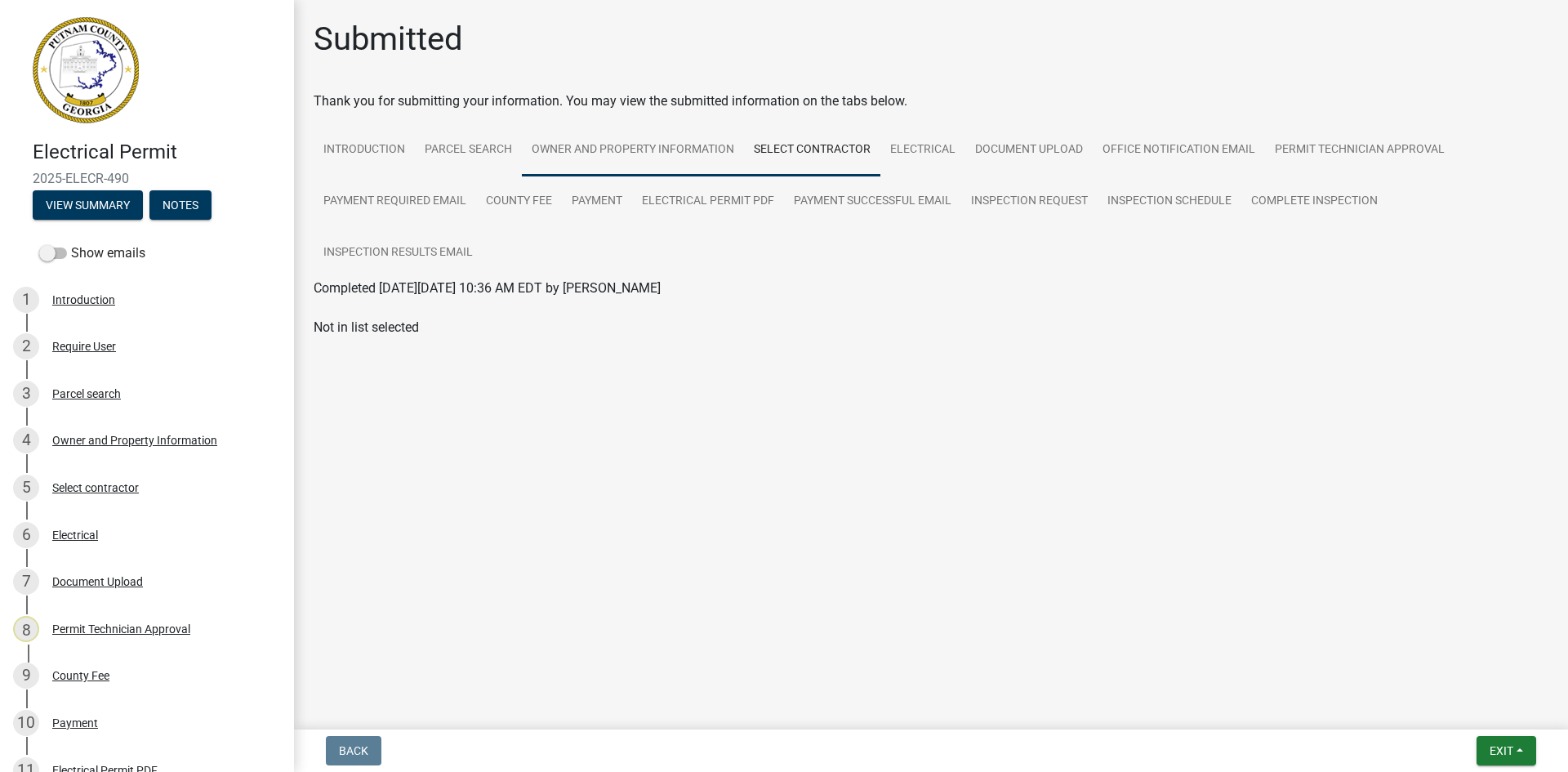
click at [702, 151] on link "Owner and Property Information" at bounding box center [633, 150] width 222 height 52
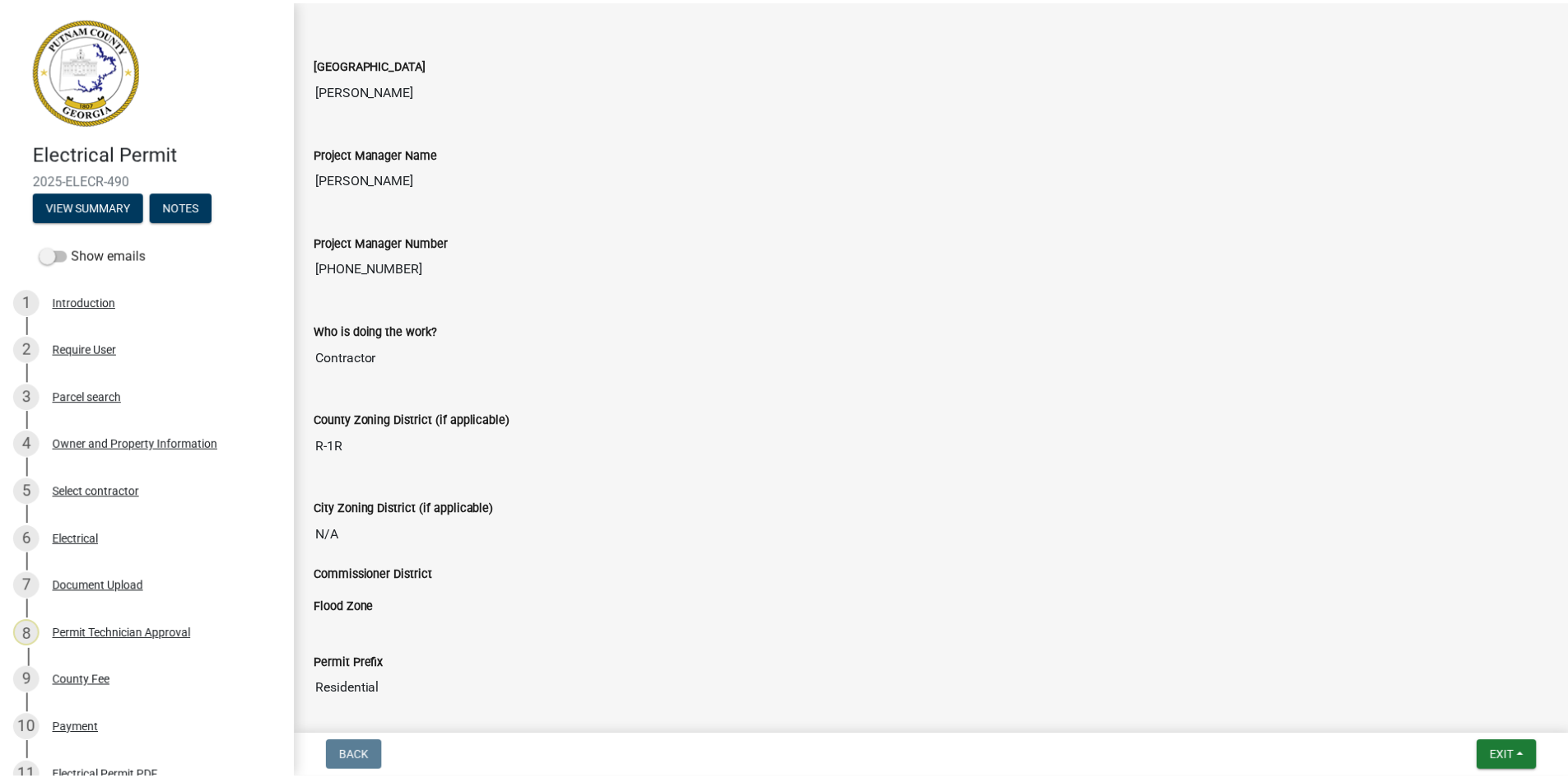
scroll to position [2633, 0]
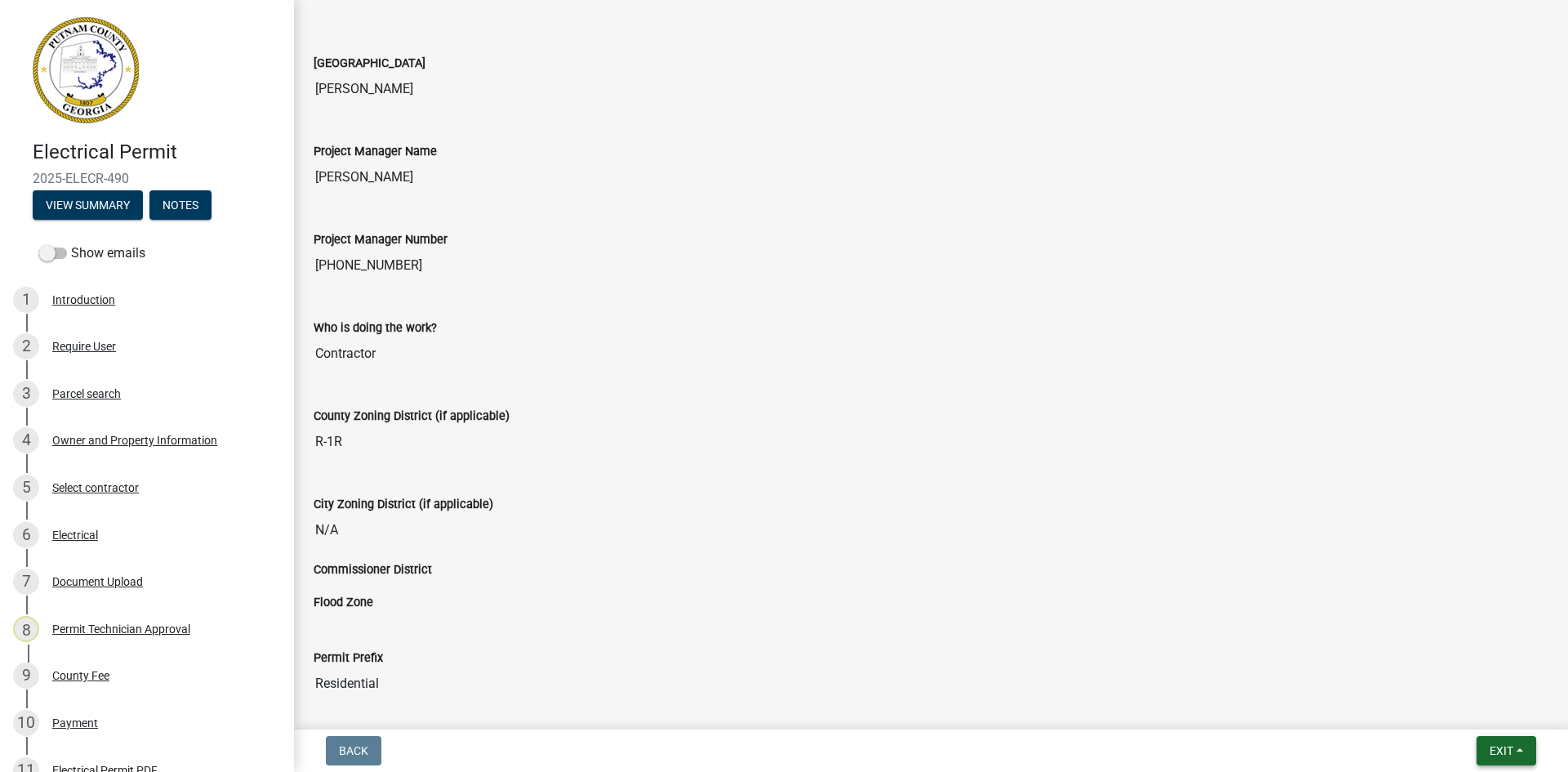
click at [1513, 746] on span "Exit" at bounding box center [1502, 750] width 24 height 13
click at [1509, 719] on button "Save & Exit" at bounding box center [1470, 708] width 130 height 39
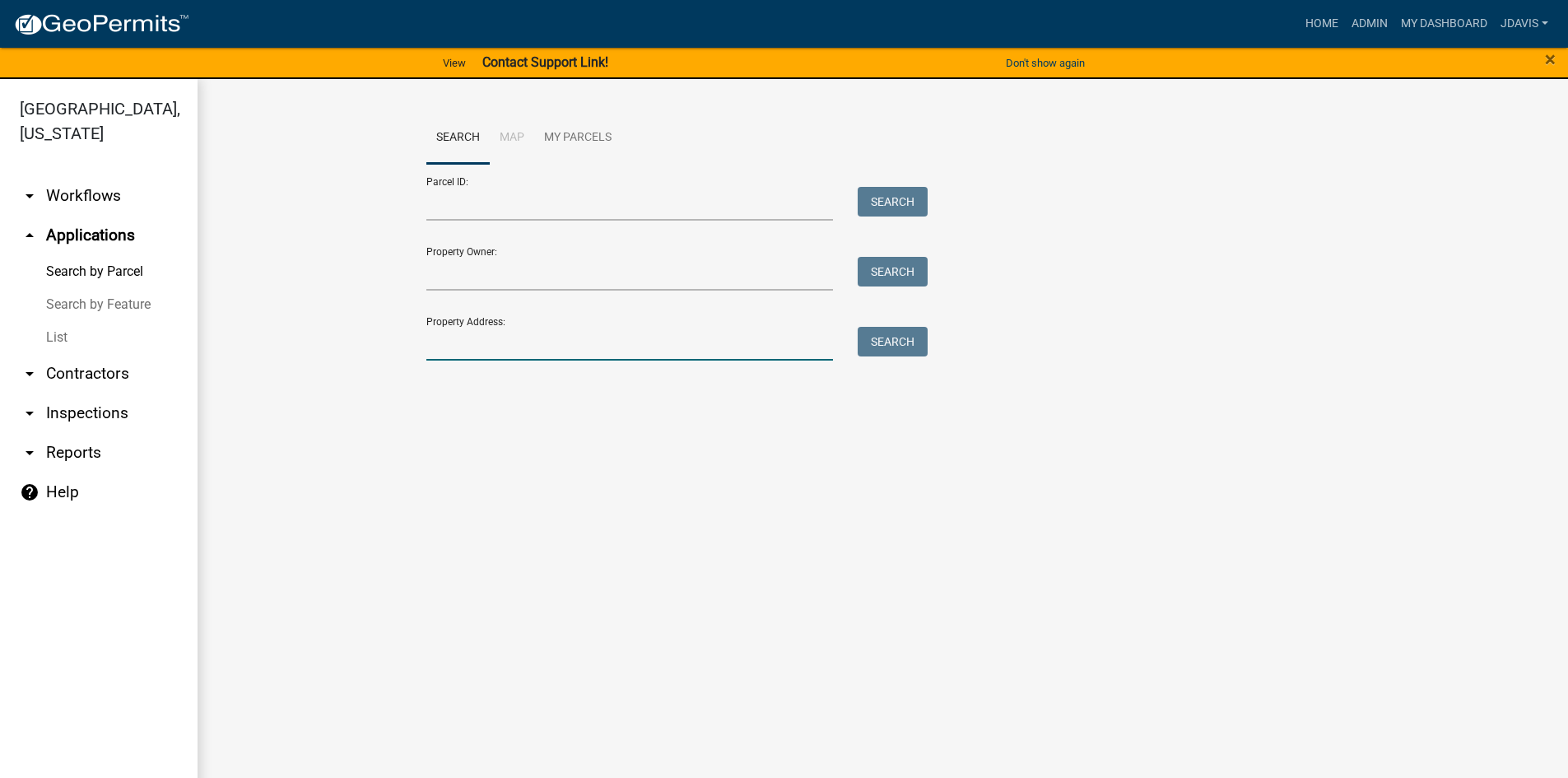
click at [536, 341] on input "Property Address:" at bounding box center [630, 344] width 407 height 34
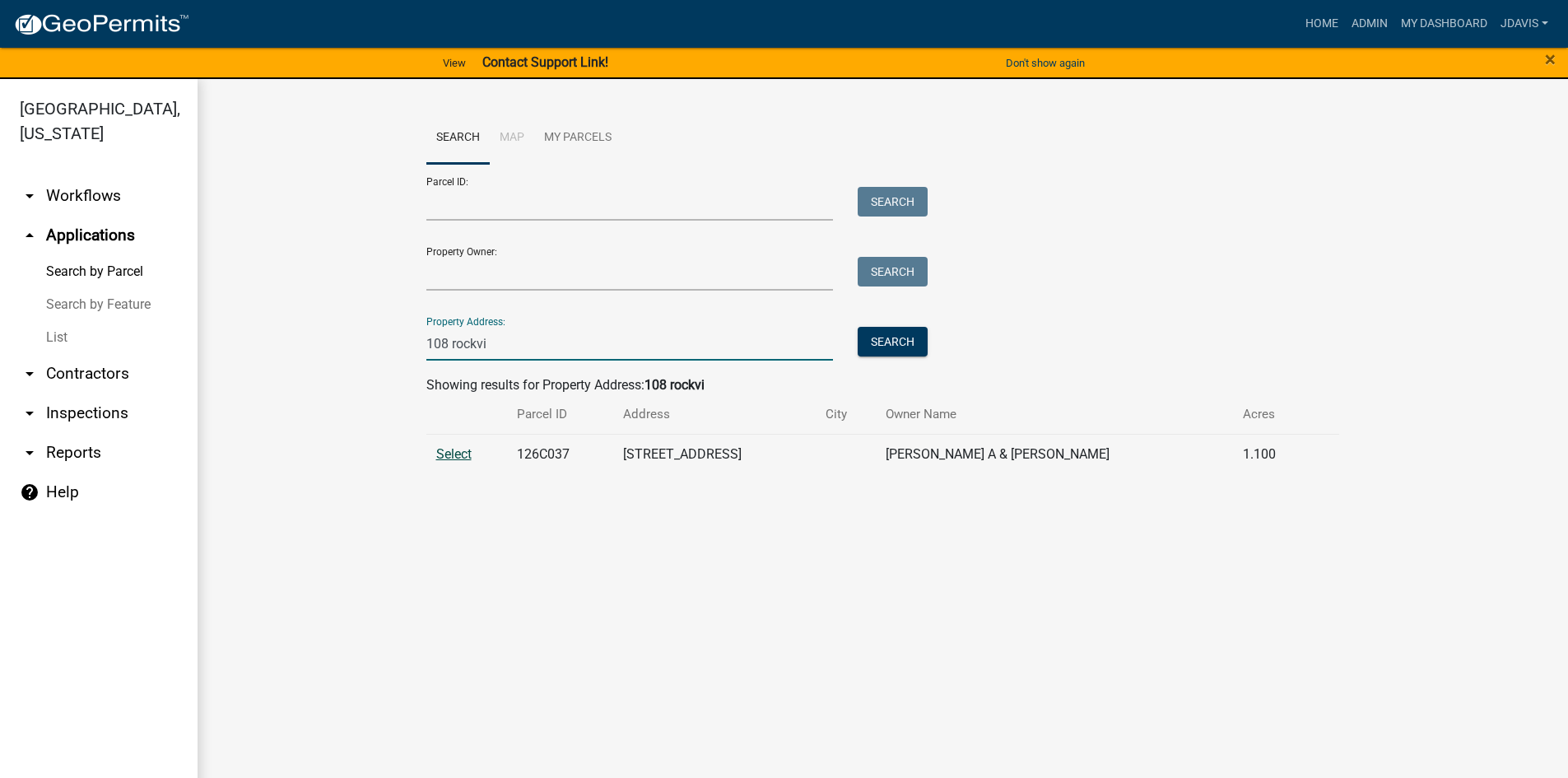
type input "108 rockvi"
click at [443, 456] on span "Select" at bounding box center [454, 454] width 36 height 16
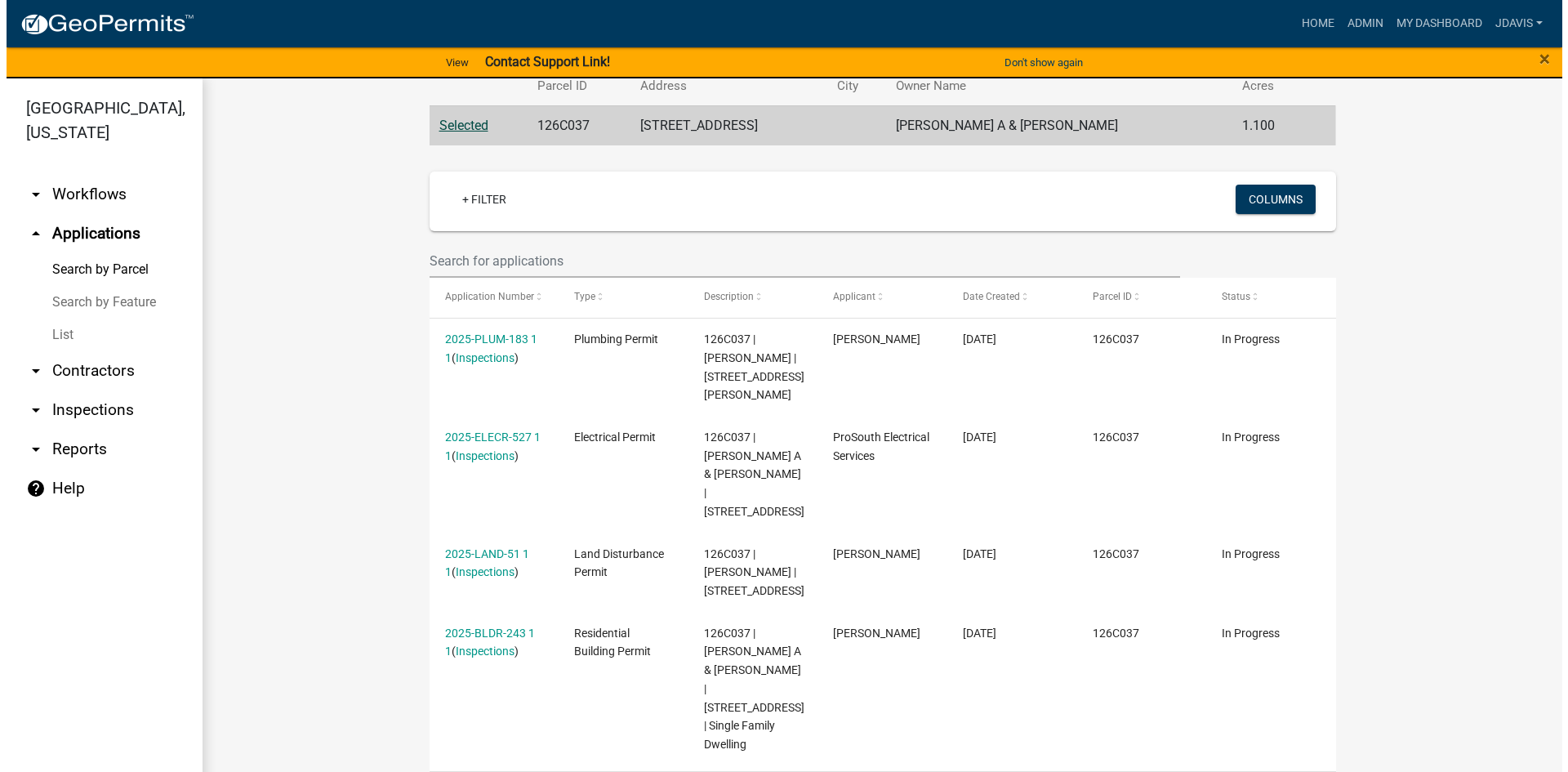
scroll to position [327, 0]
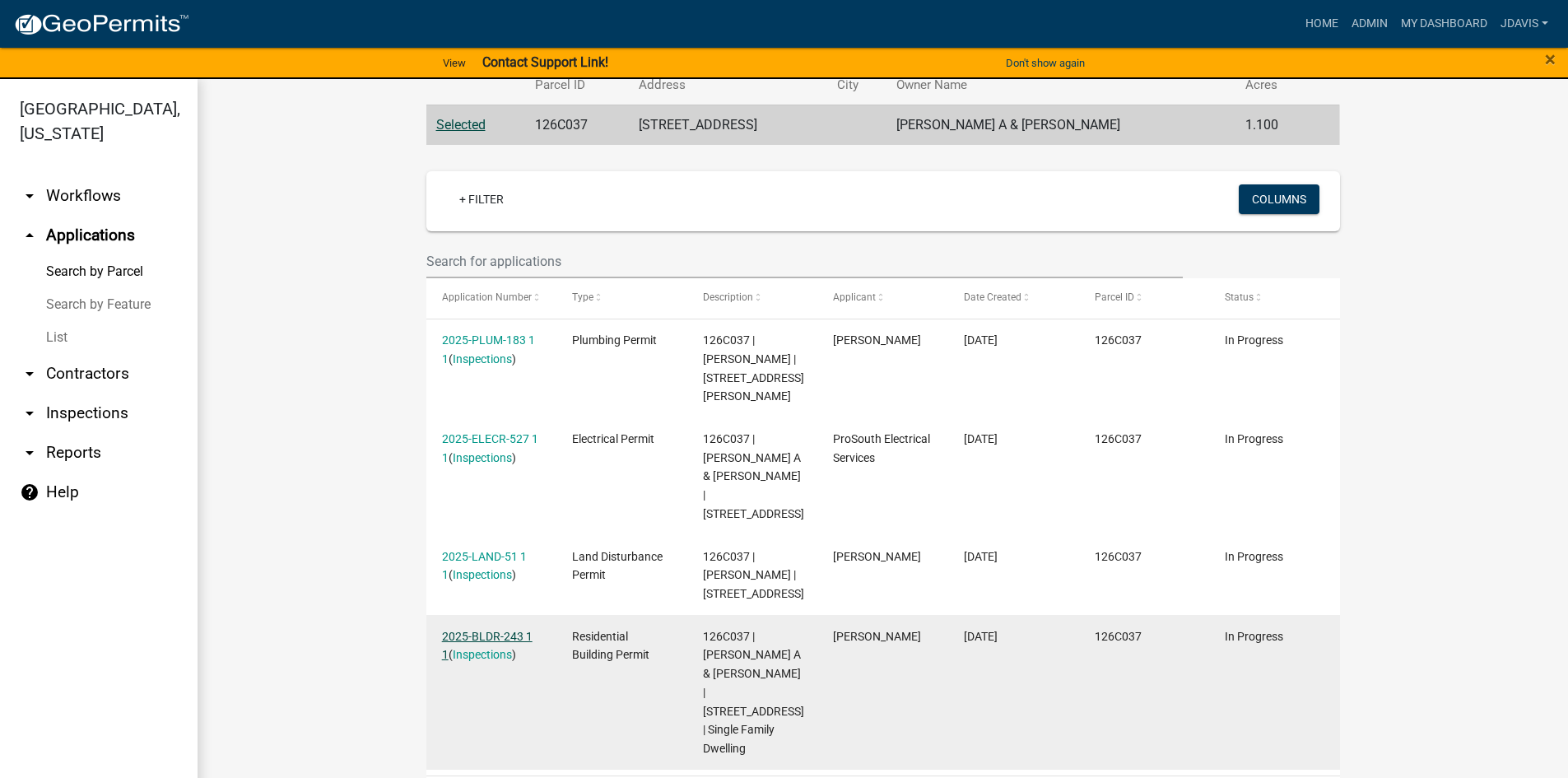
click at [474, 630] on link "2025-BLDR-243 1 1" at bounding box center [487, 646] width 90 height 32
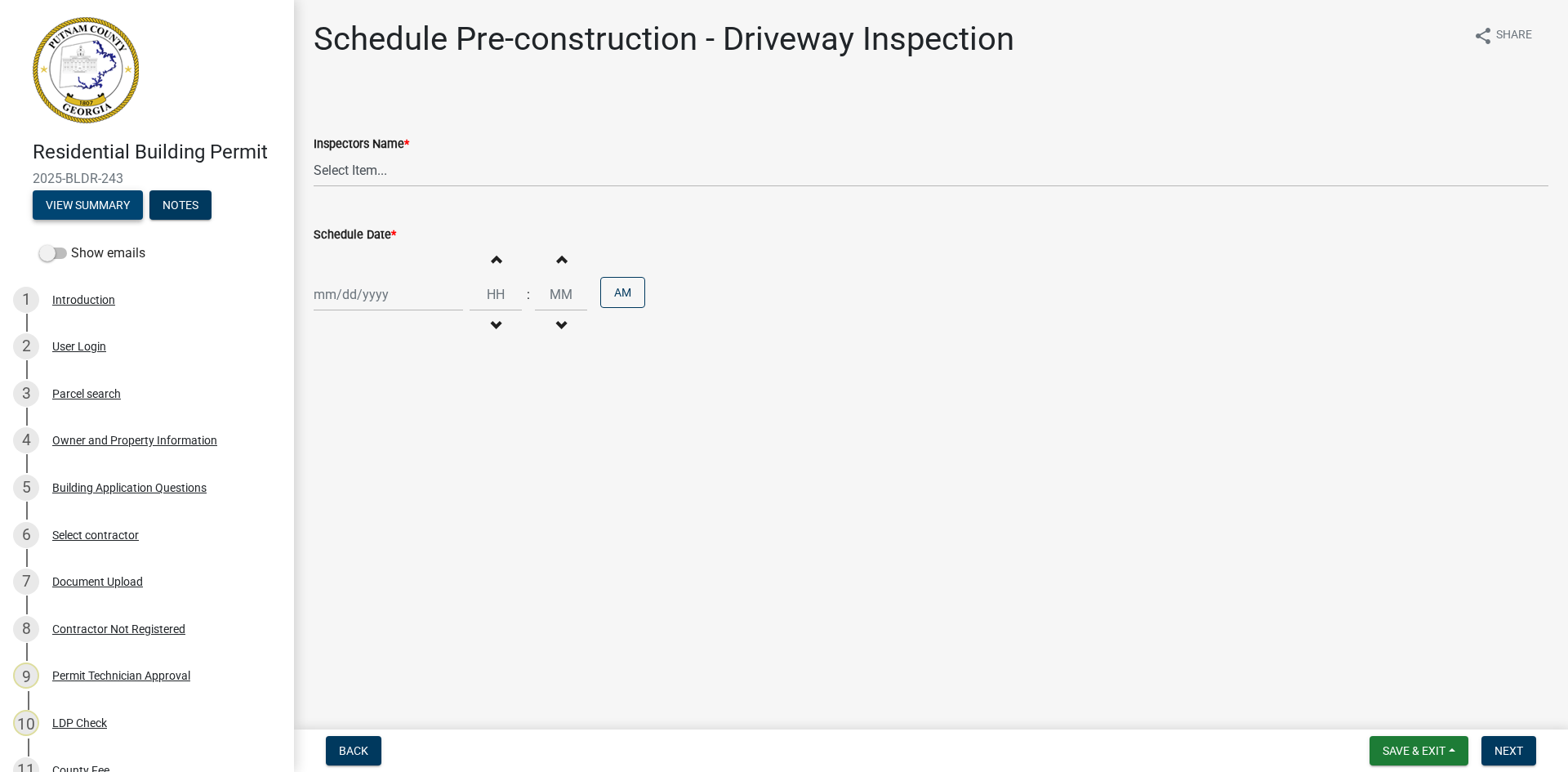
click at [107, 195] on button "View Summary" at bounding box center [88, 205] width 110 height 29
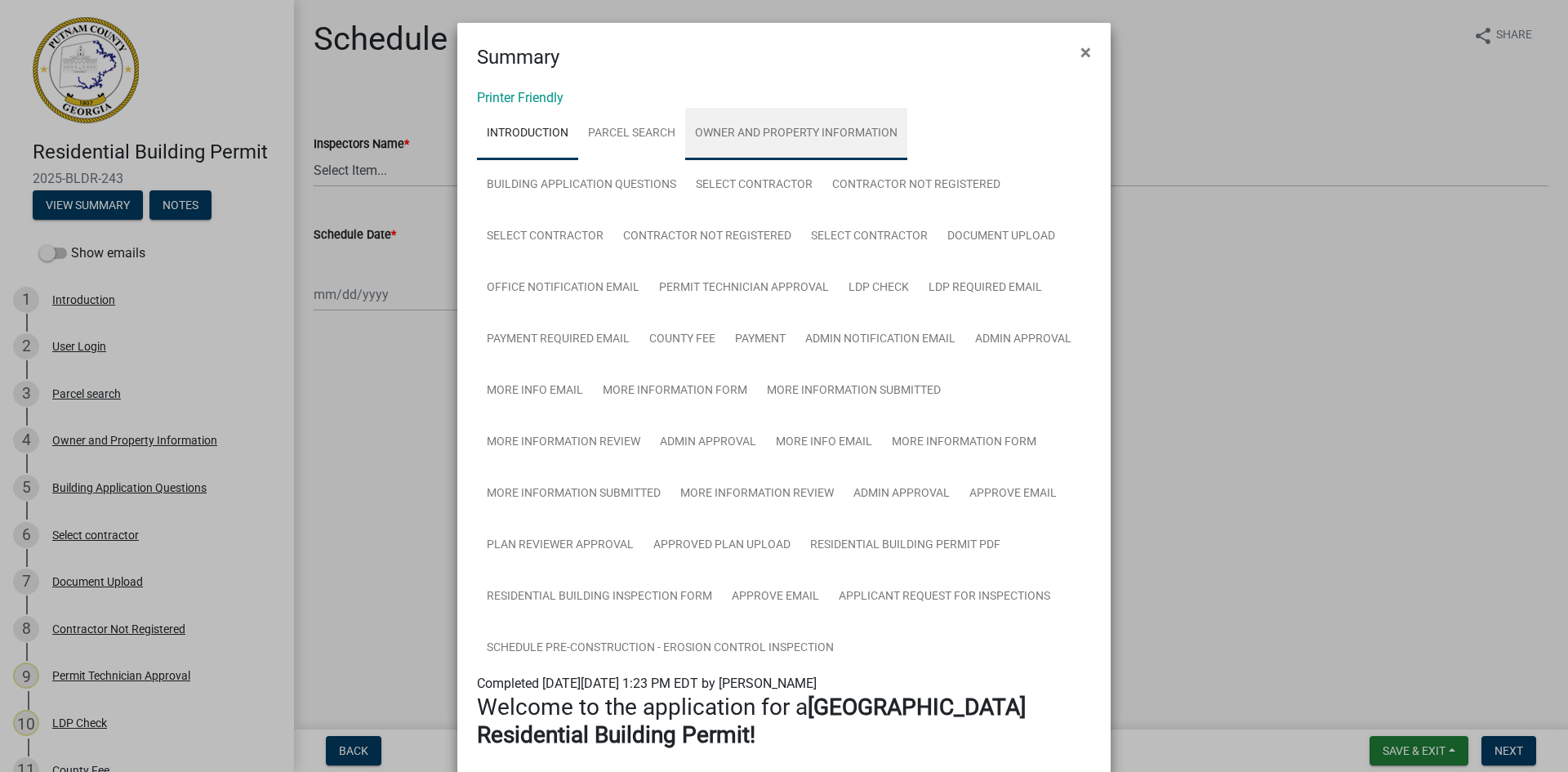
click at [757, 135] on link "Owner and Property Information" at bounding box center [796, 134] width 222 height 52
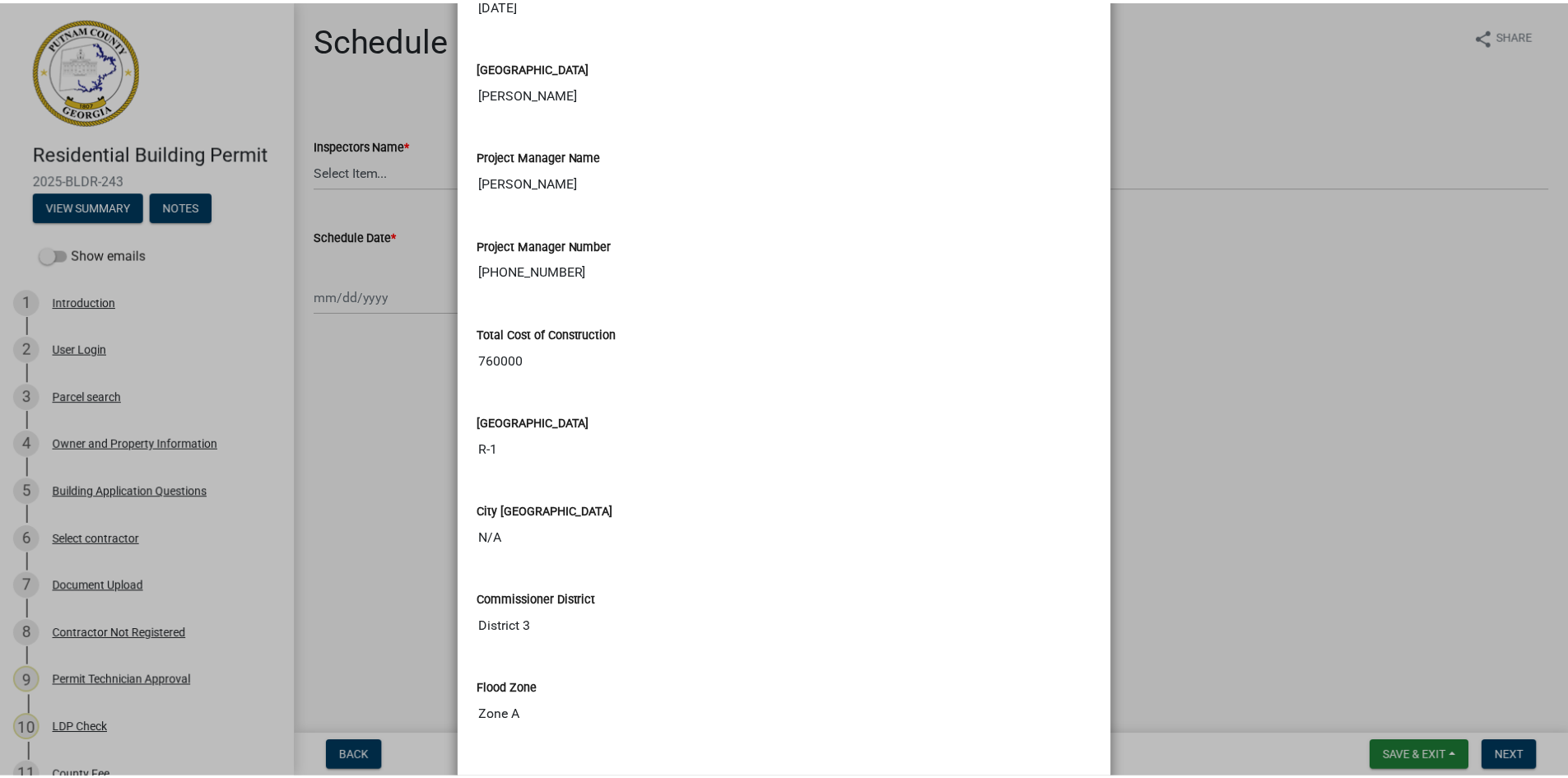
scroll to position [3166, 0]
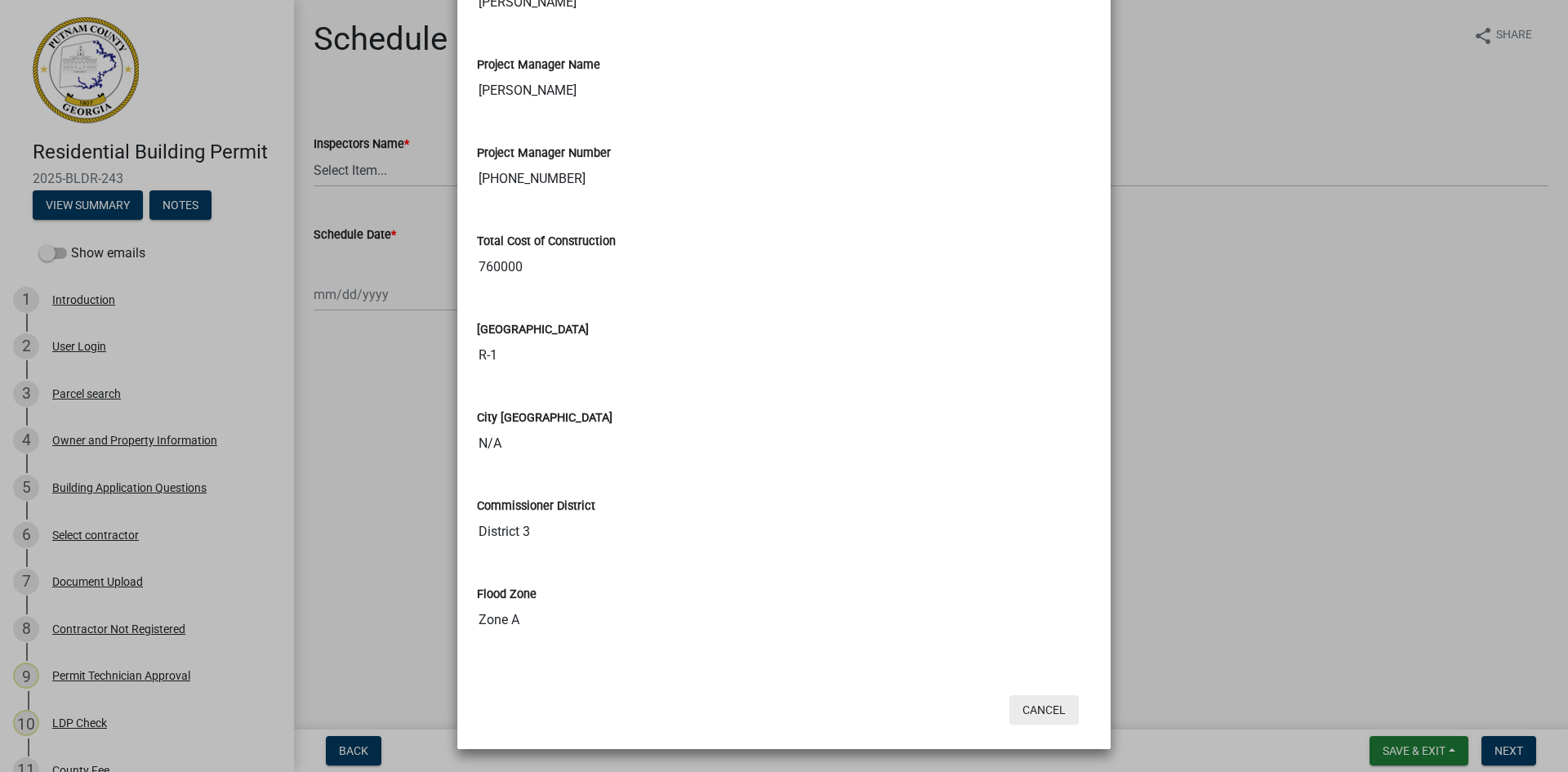
click at [1054, 712] on button "Cancel" at bounding box center [1044, 709] width 69 height 29
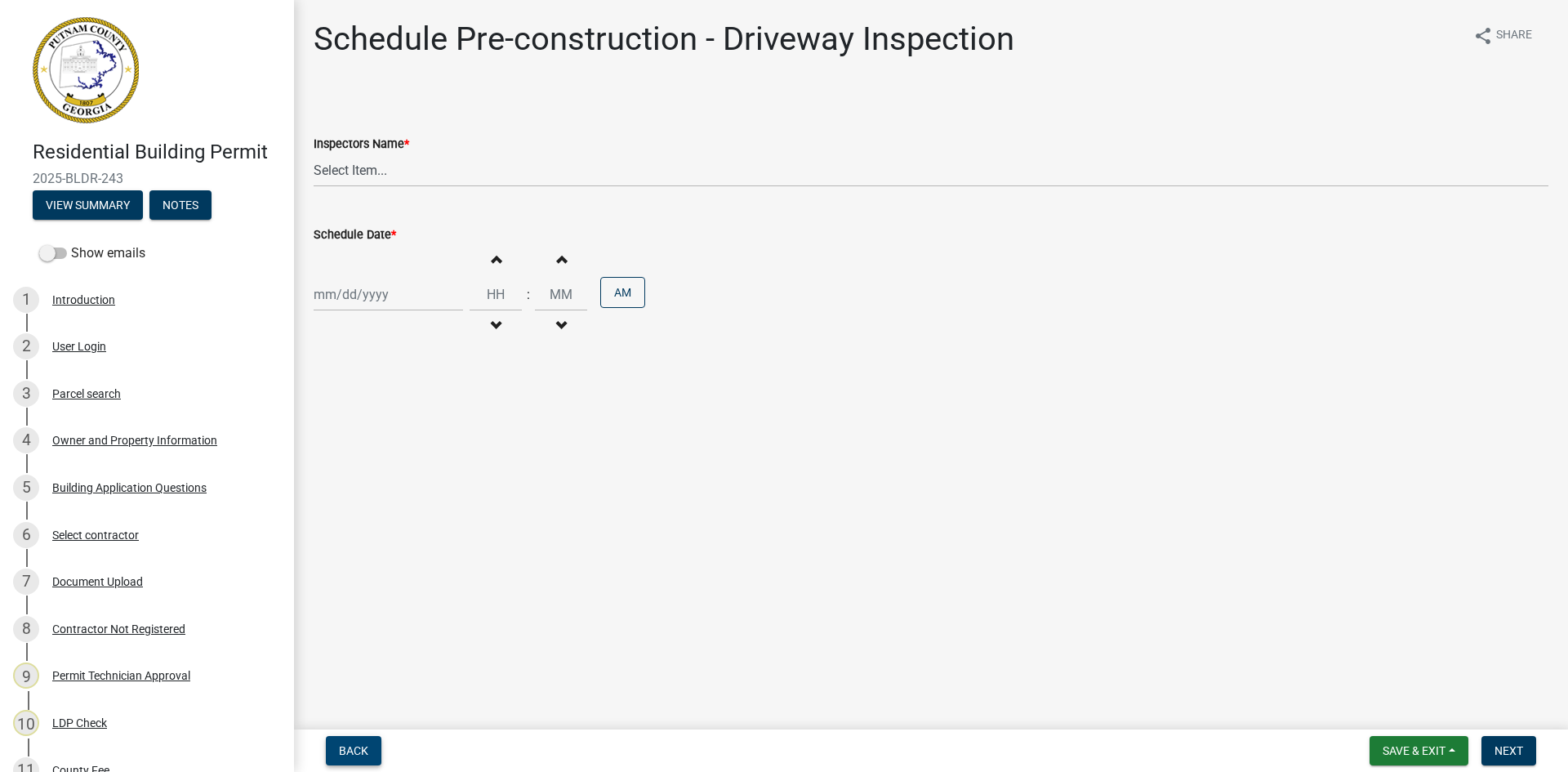
click at [349, 752] on span "Back" at bounding box center [353, 750] width 29 height 13
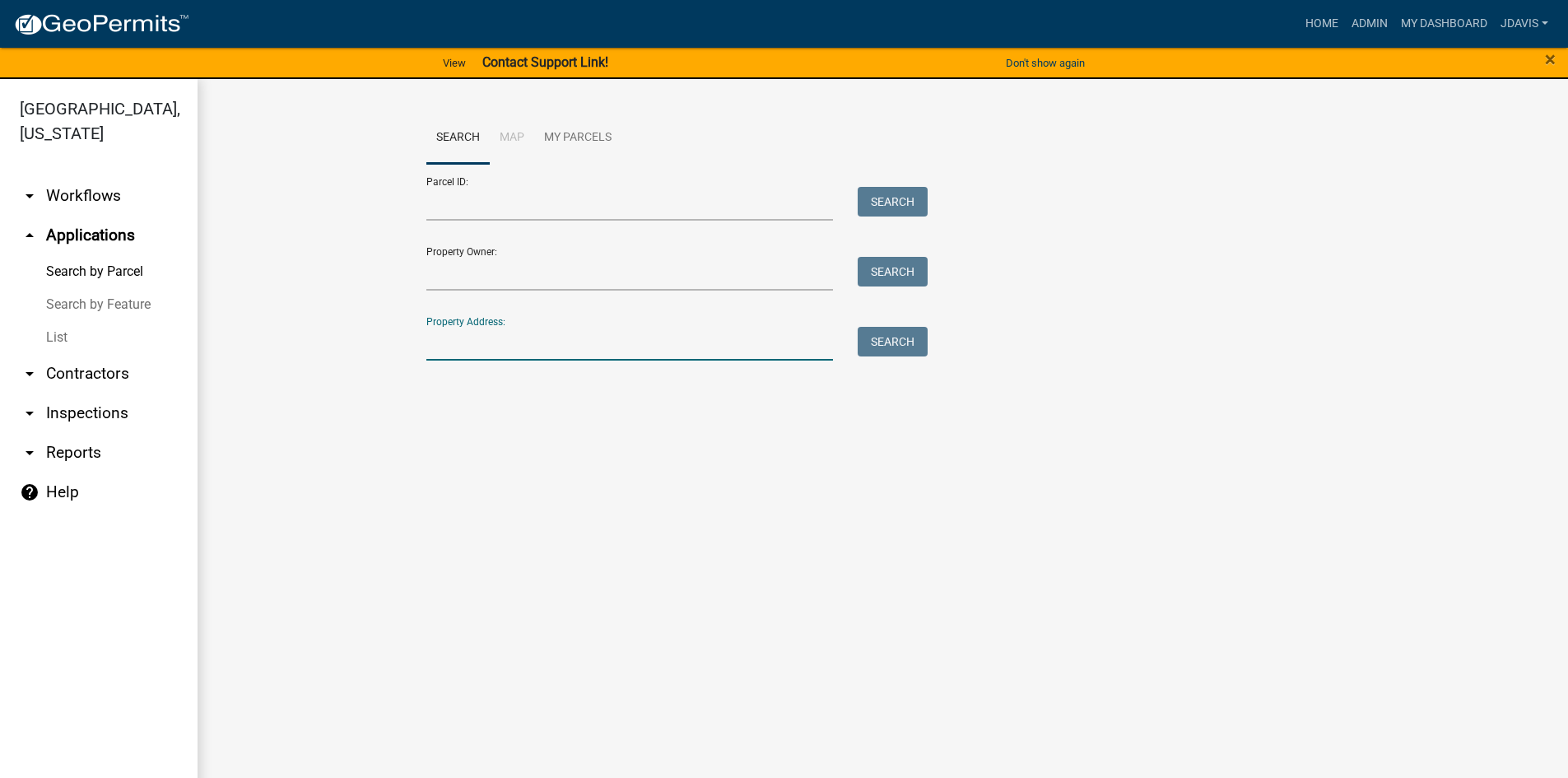
click at [498, 353] on input "Property Address:" at bounding box center [630, 344] width 407 height 34
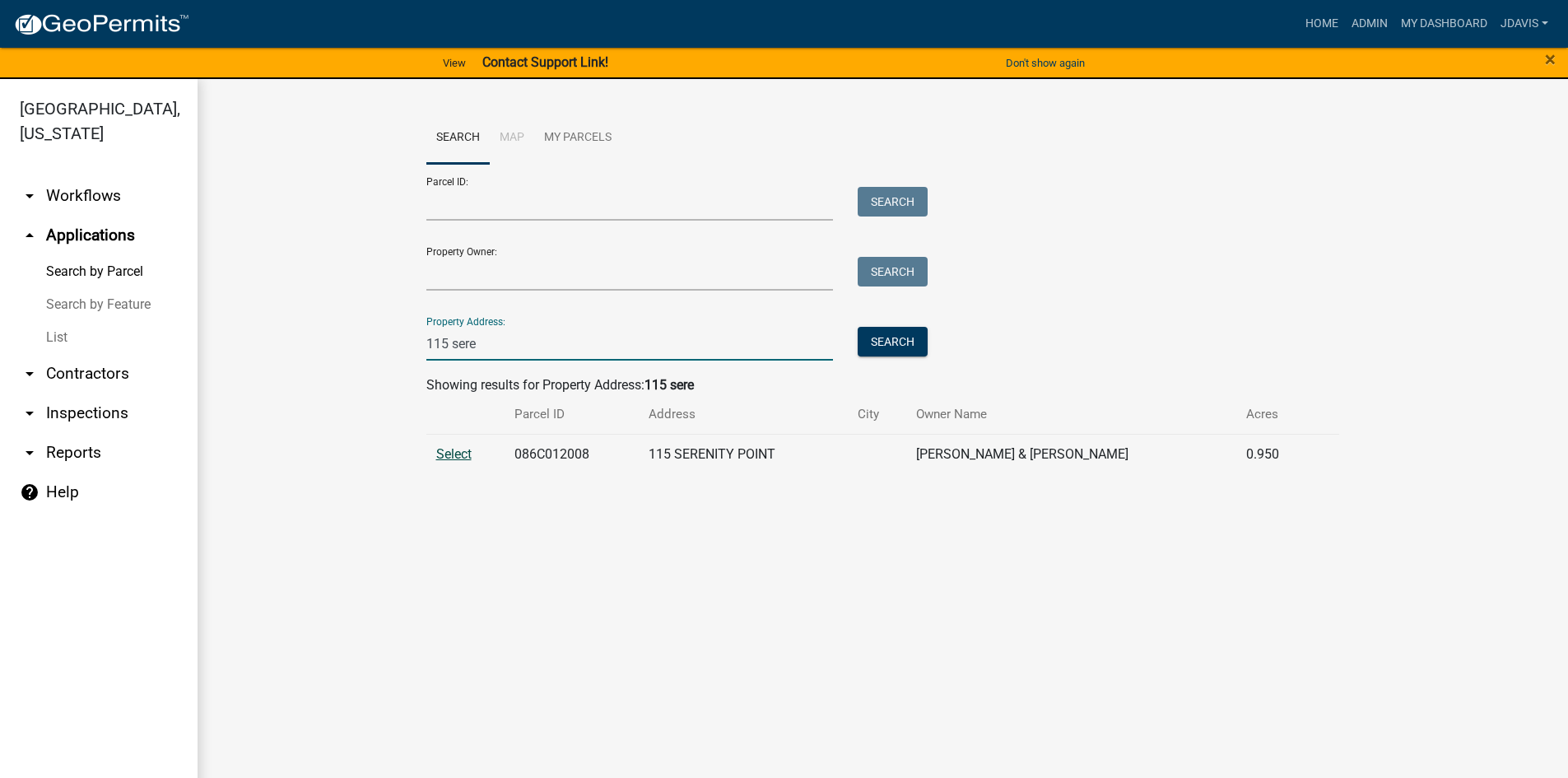
type input "115 sere"
click at [449, 454] on span "Select" at bounding box center [454, 454] width 36 height 16
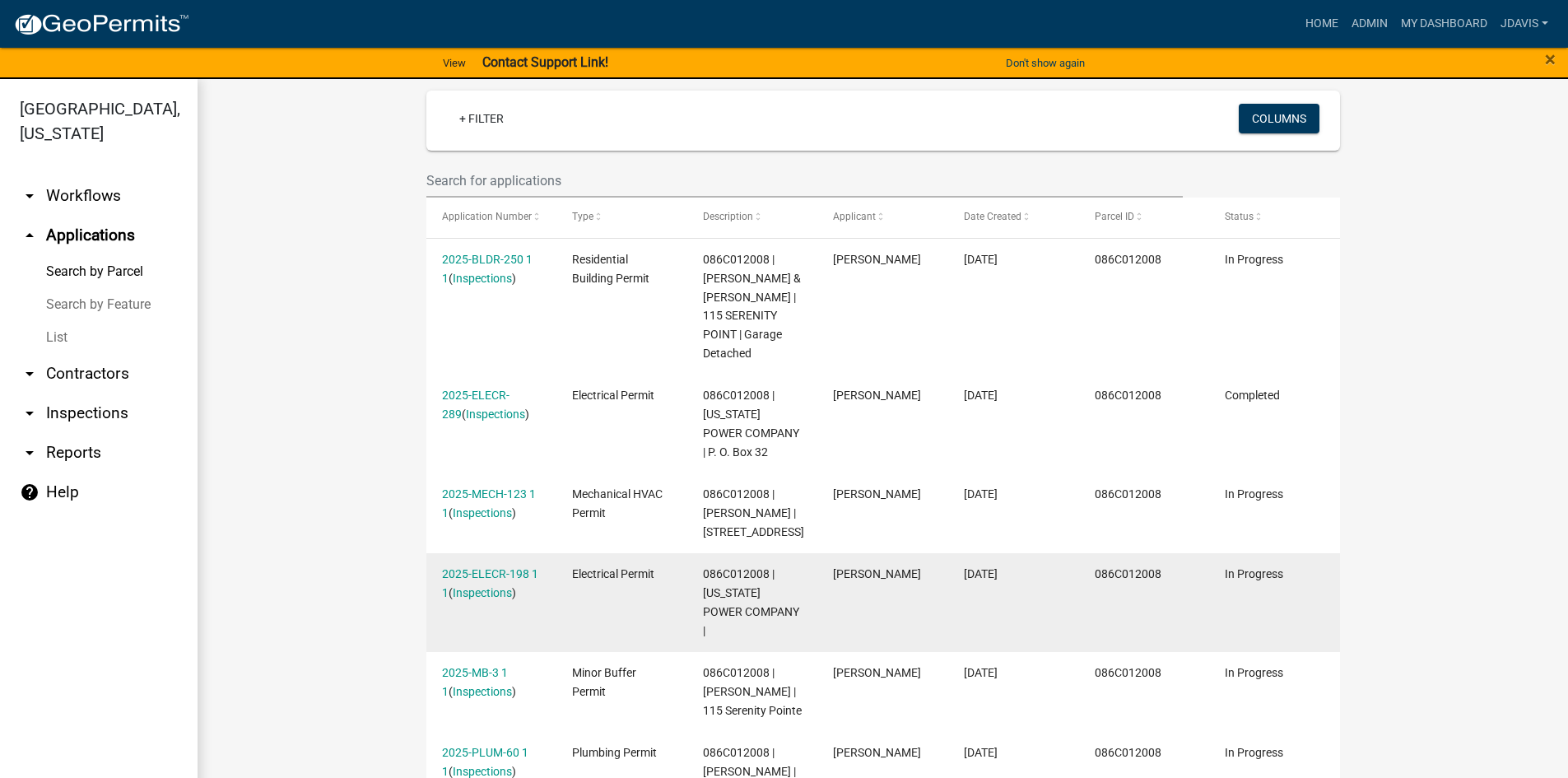
scroll to position [412, 0]
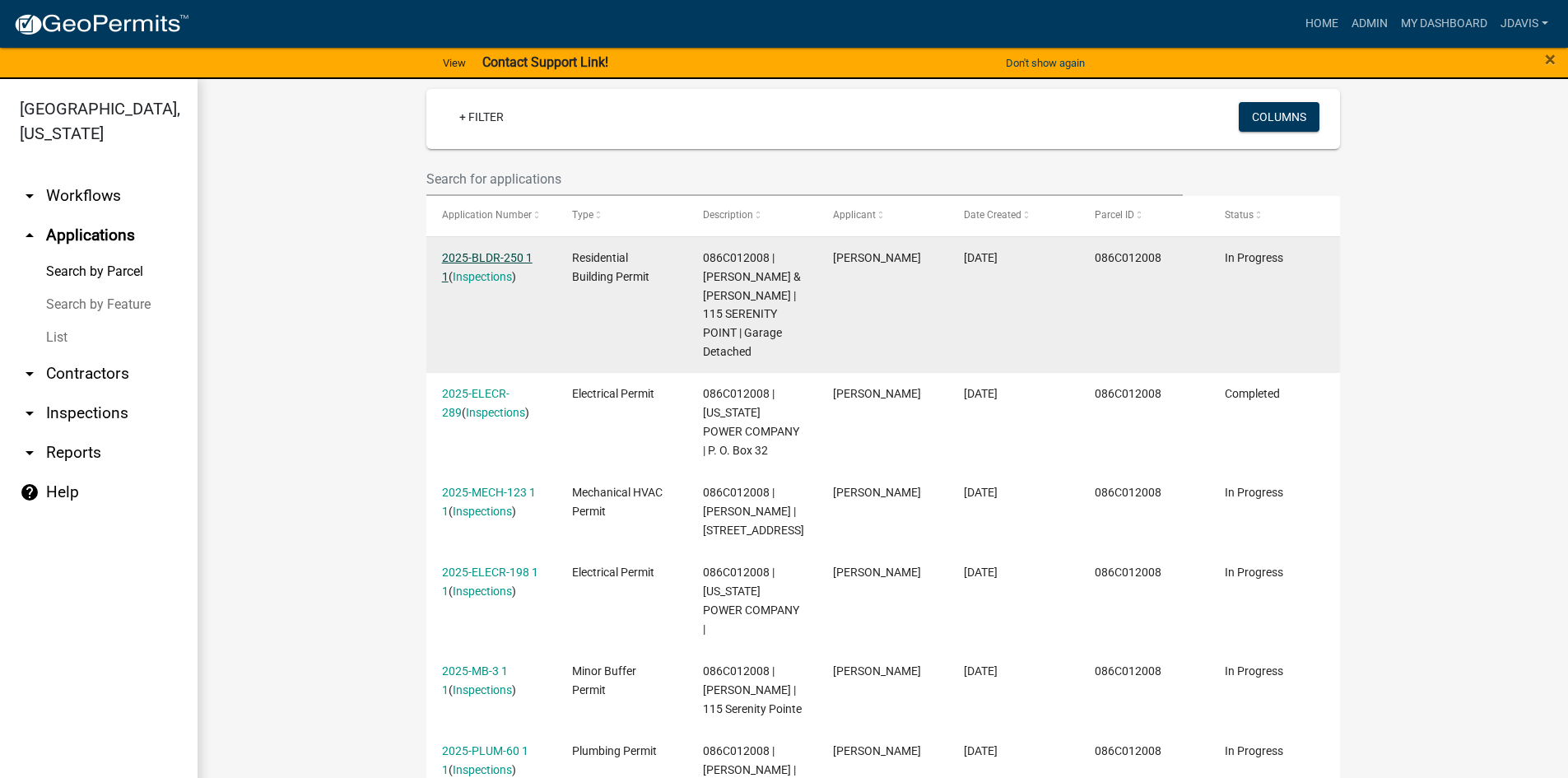
click at [507, 254] on link "2025-BLDR-250 1 1" at bounding box center [487, 267] width 90 height 32
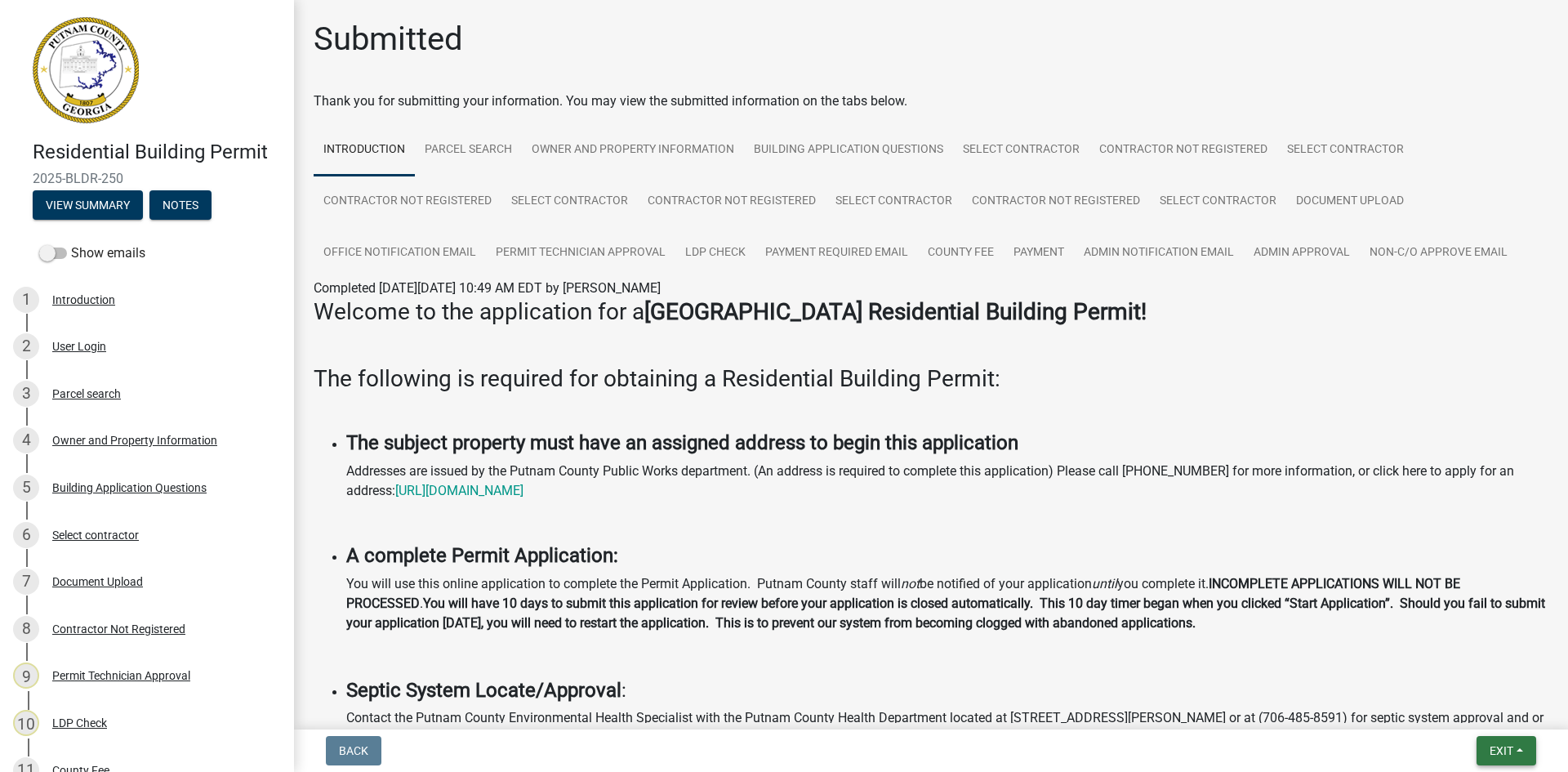
click at [1504, 763] on button "Exit" at bounding box center [1506, 750] width 59 height 29
click at [1500, 713] on button "Save & Exit" at bounding box center [1470, 708] width 130 height 39
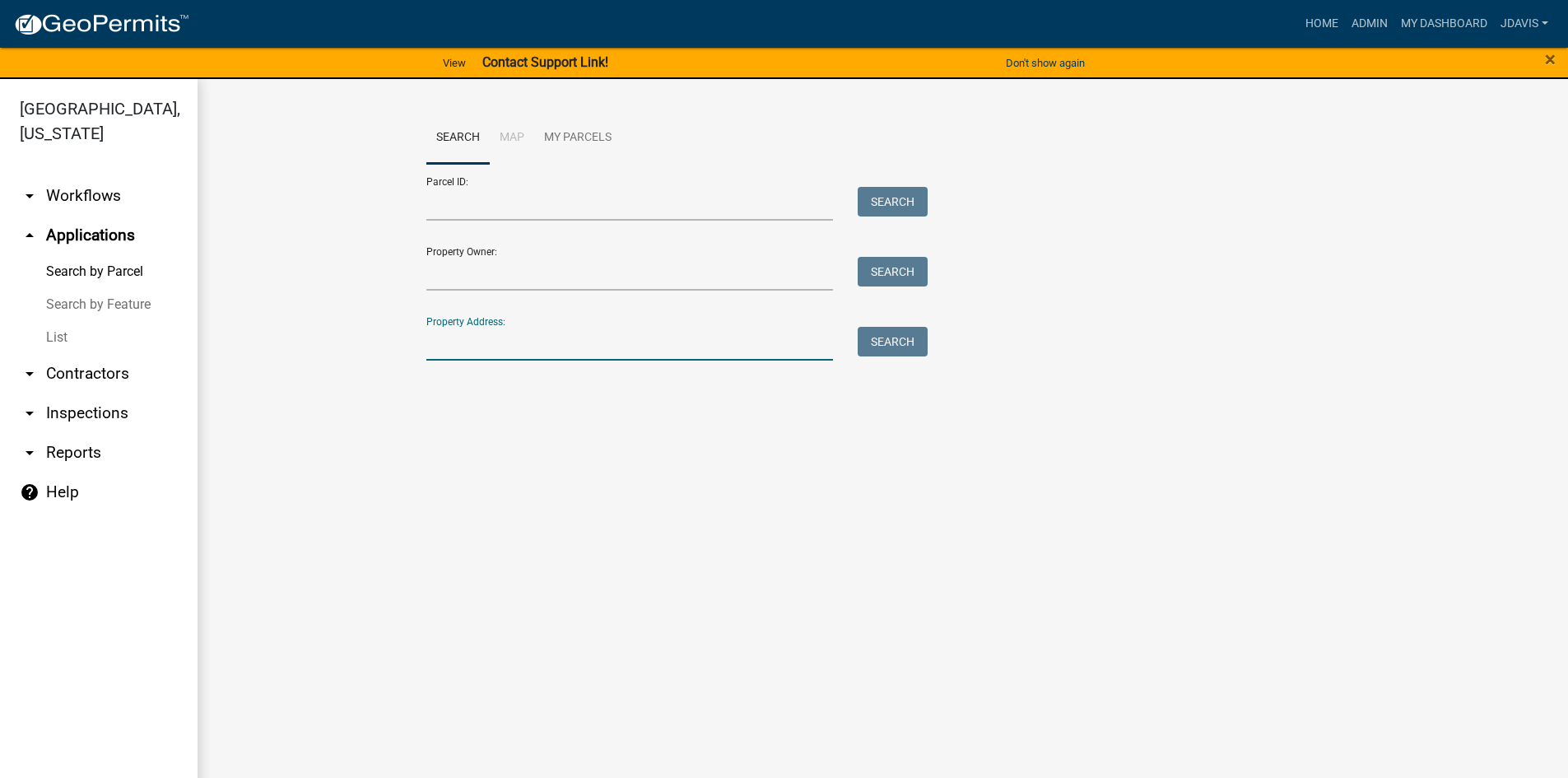
click at [684, 339] on input "Property Address:" at bounding box center [630, 344] width 407 height 34
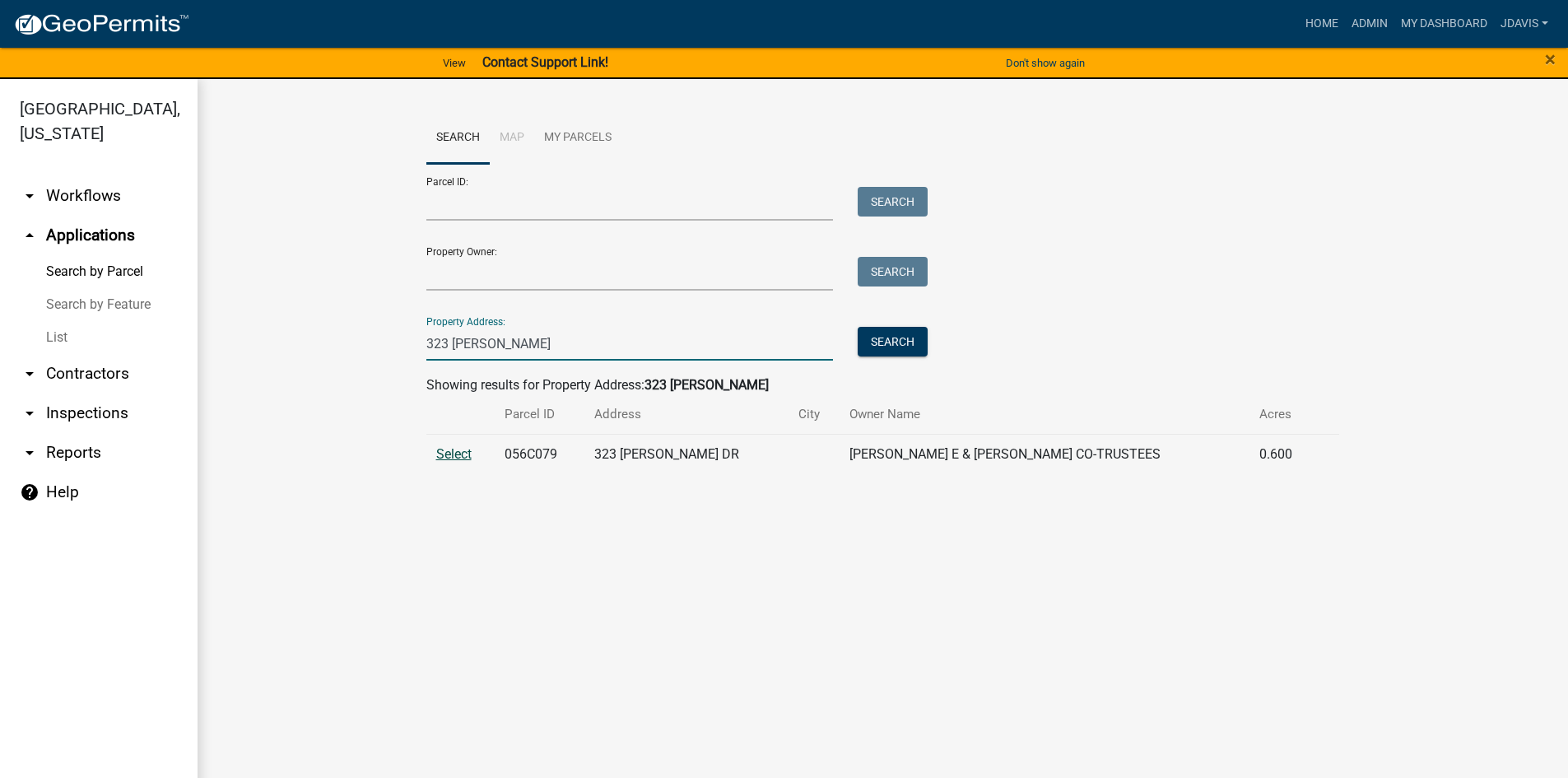
type input "323 thoma"
click at [457, 456] on span "Select" at bounding box center [454, 454] width 36 height 16
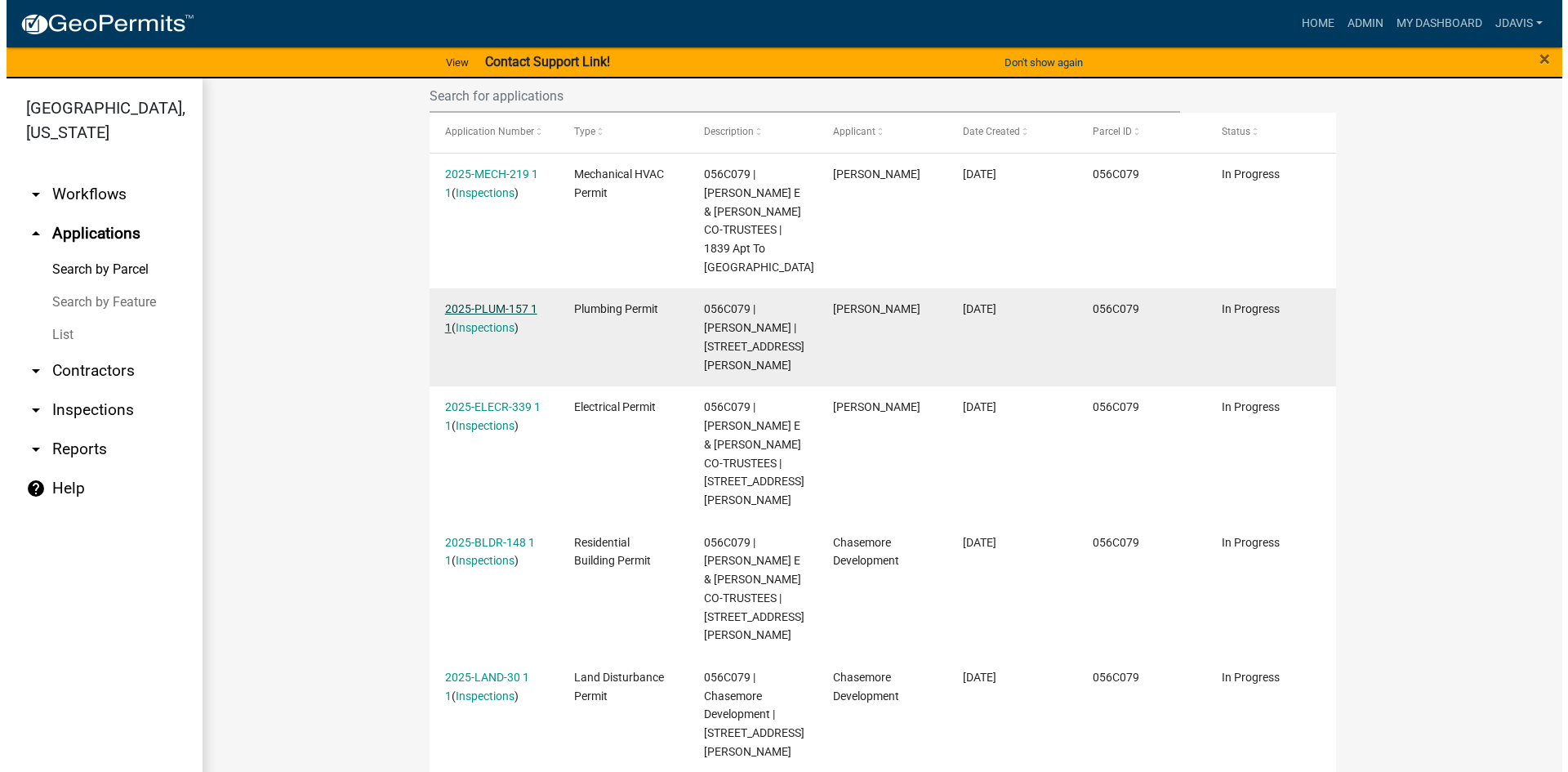
scroll to position [514, 0]
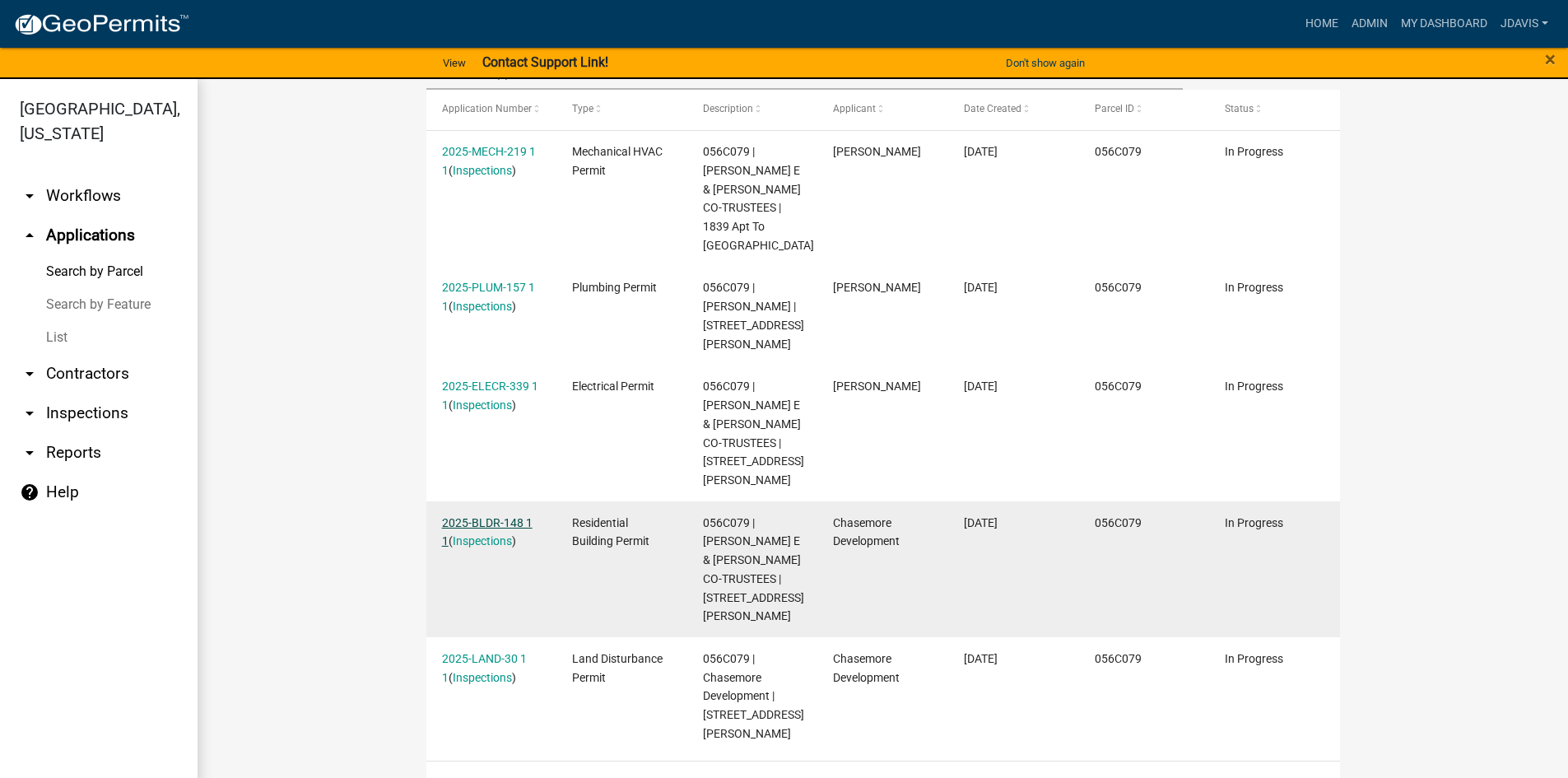
click at [480, 516] on link "2025-BLDR-148 1 1" at bounding box center [487, 532] width 90 height 32
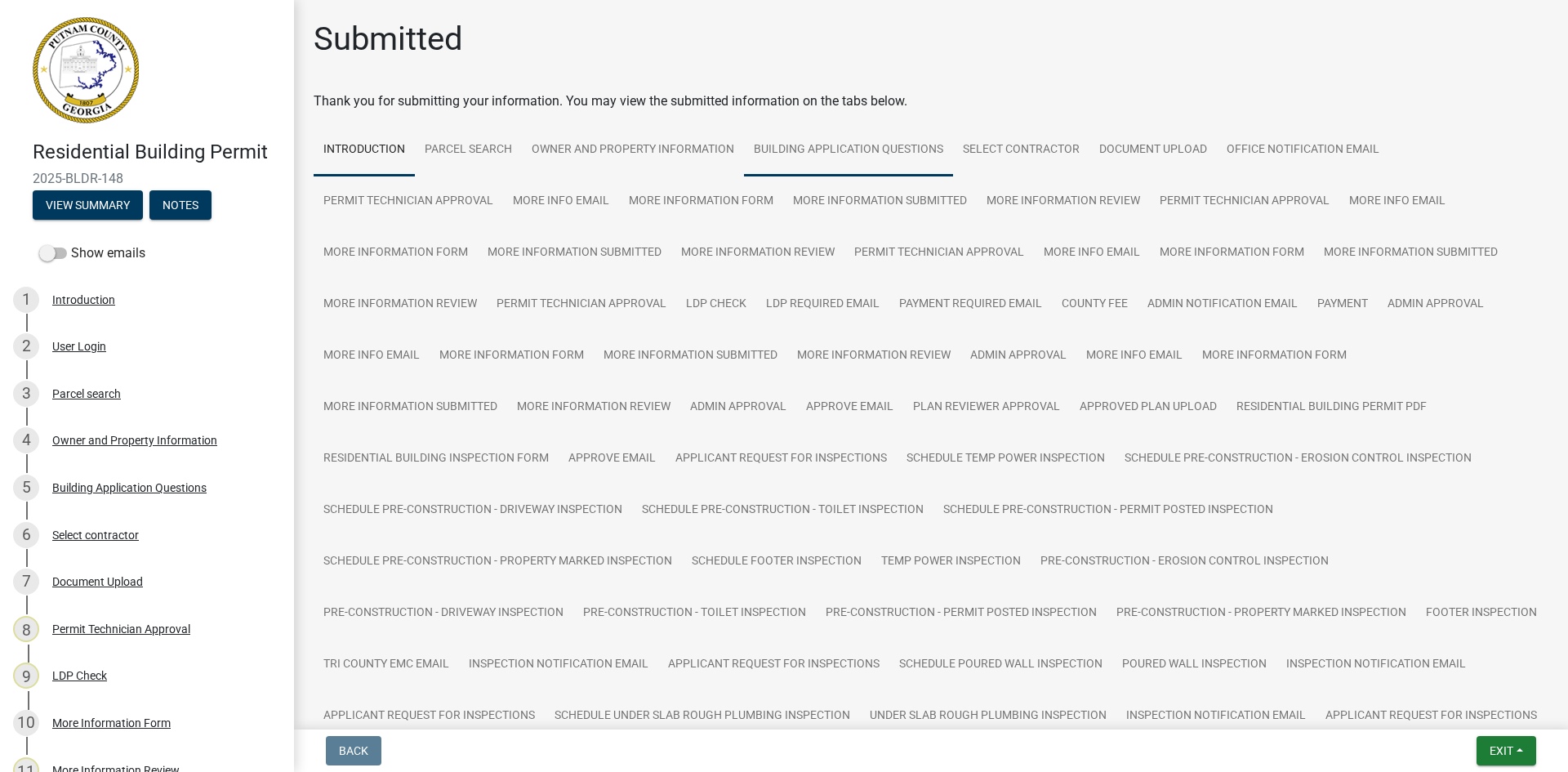
click at [848, 161] on link "Building Application Questions" at bounding box center [848, 150] width 209 height 52
click at [659, 158] on link "Owner and Property Information" at bounding box center [633, 150] width 222 height 52
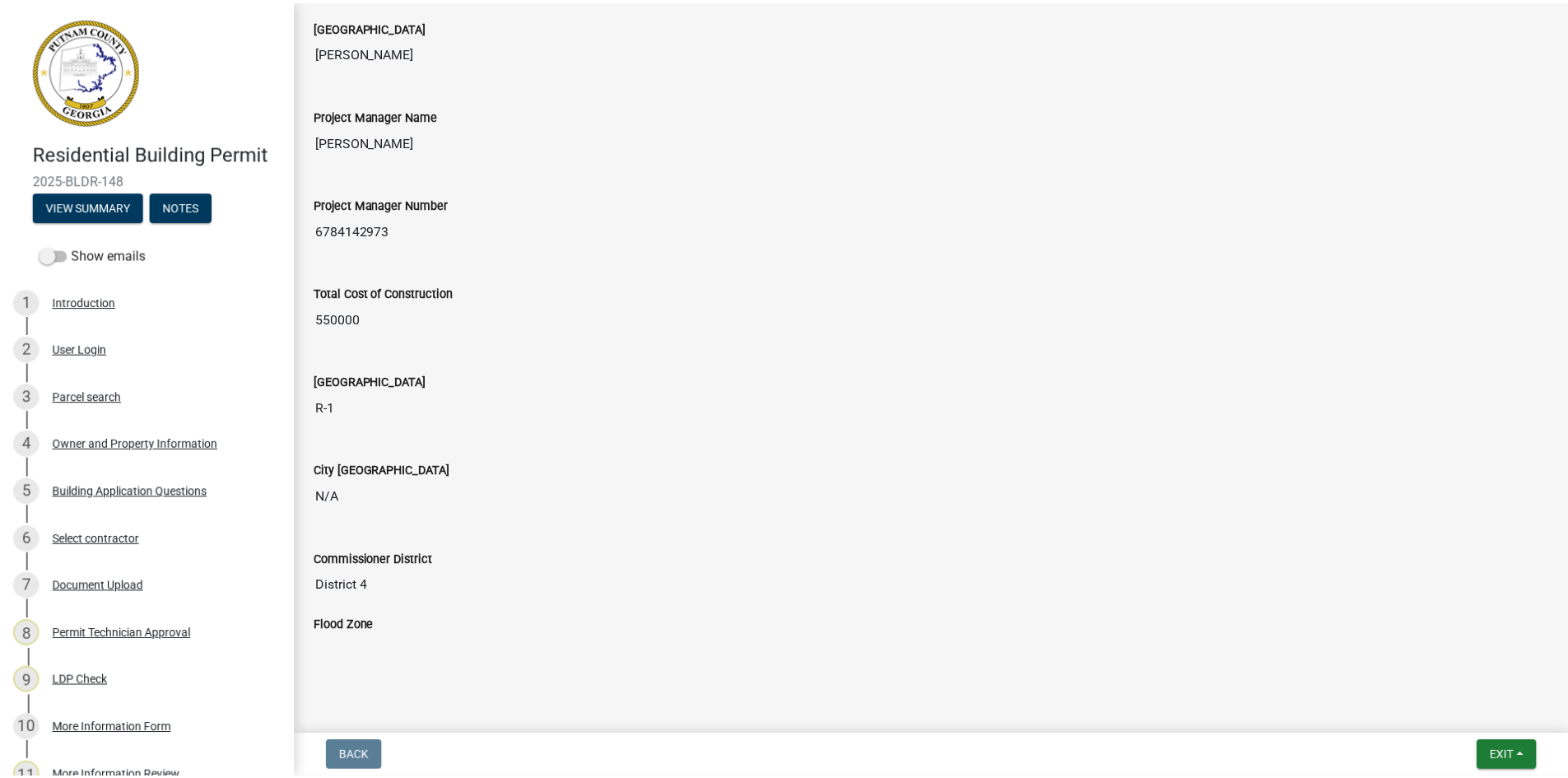
scroll to position [3104, 0]
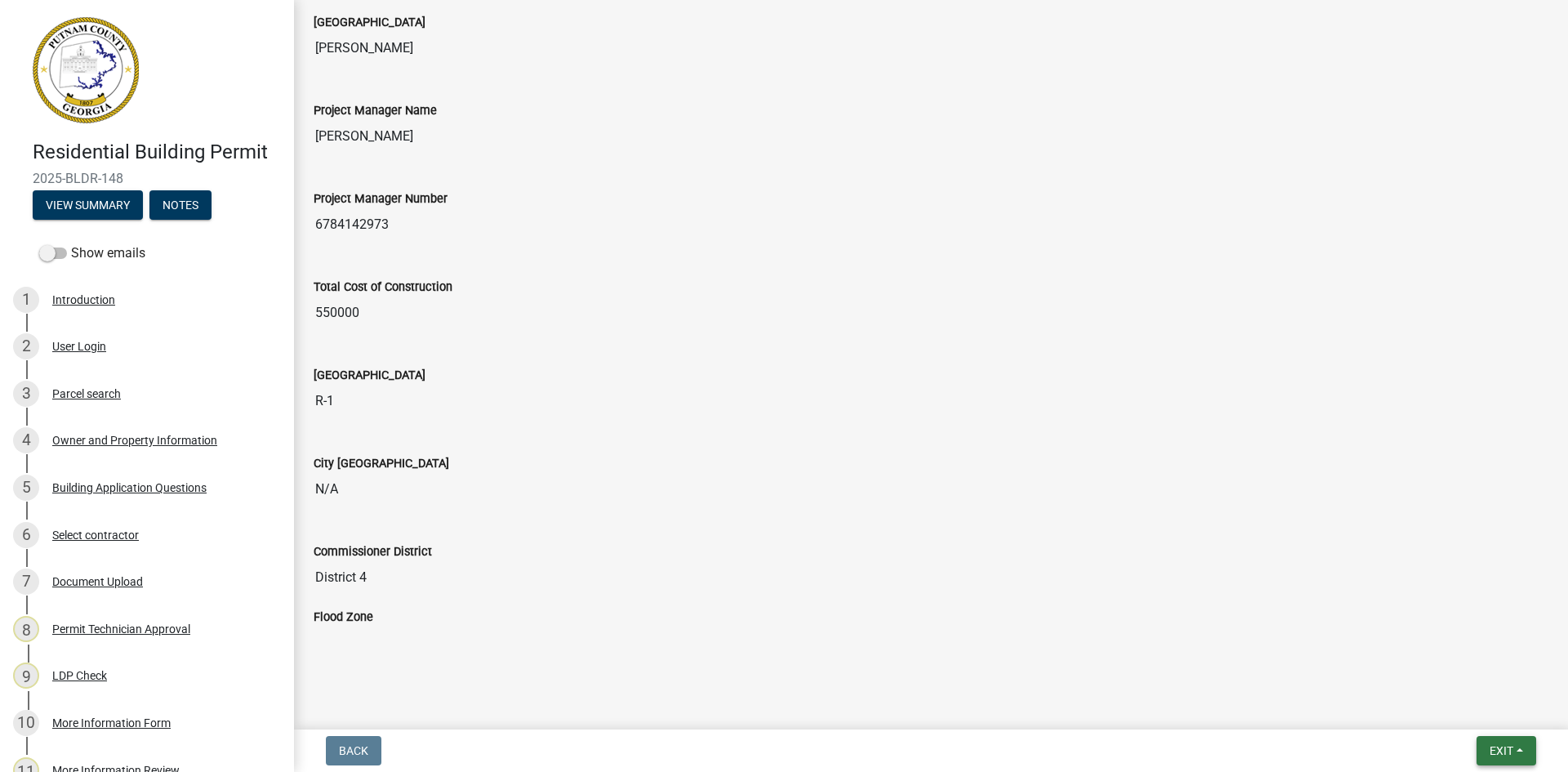
click at [1514, 743] on button "Exit" at bounding box center [1506, 750] width 59 height 29
click at [1486, 721] on button "Save & Exit" at bounding box center [1470, 708] width 130 height 39
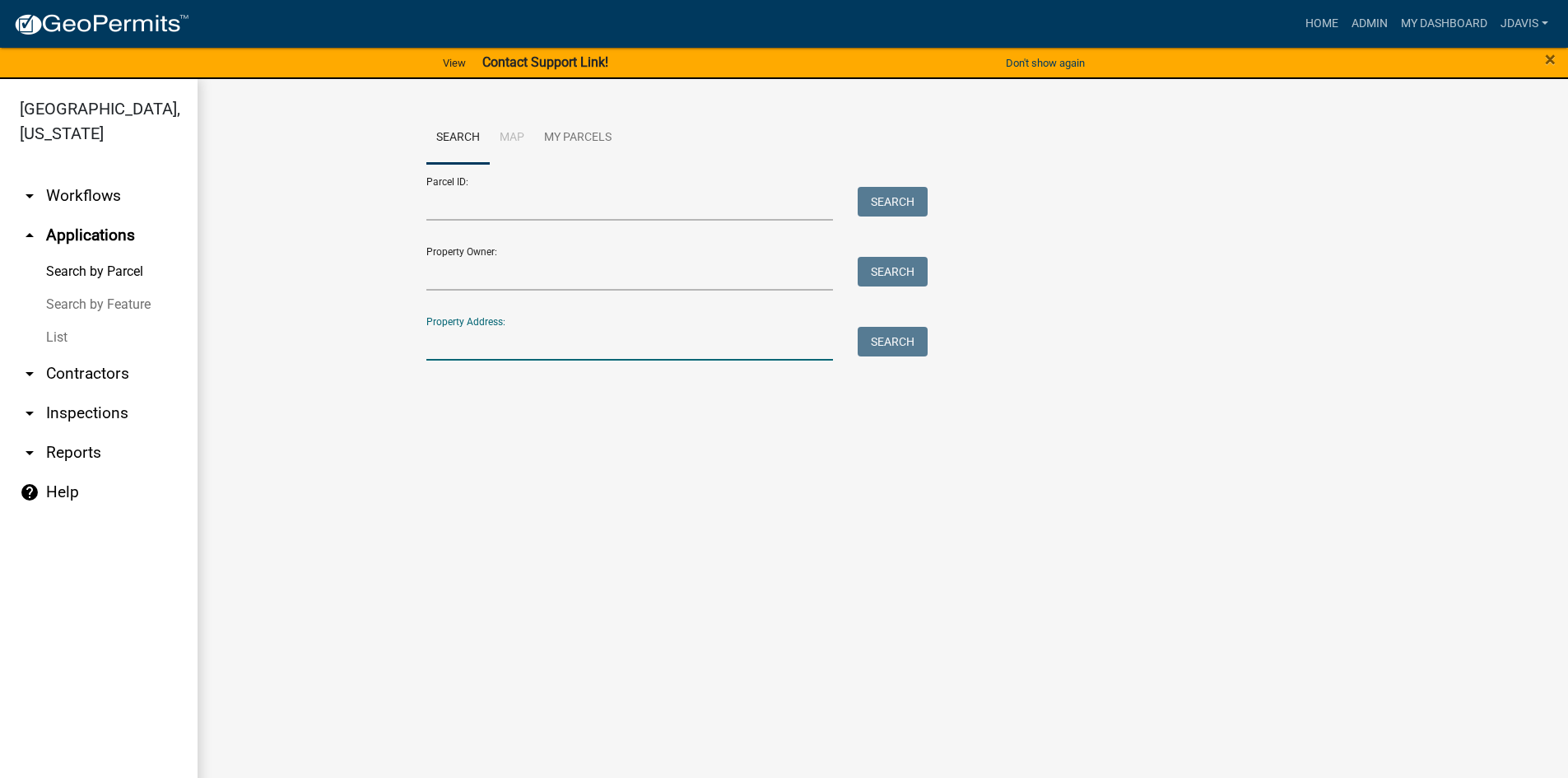
click at [565, 344] on input "Property Address:" at bounding box center [630, 344] width 407 height 34
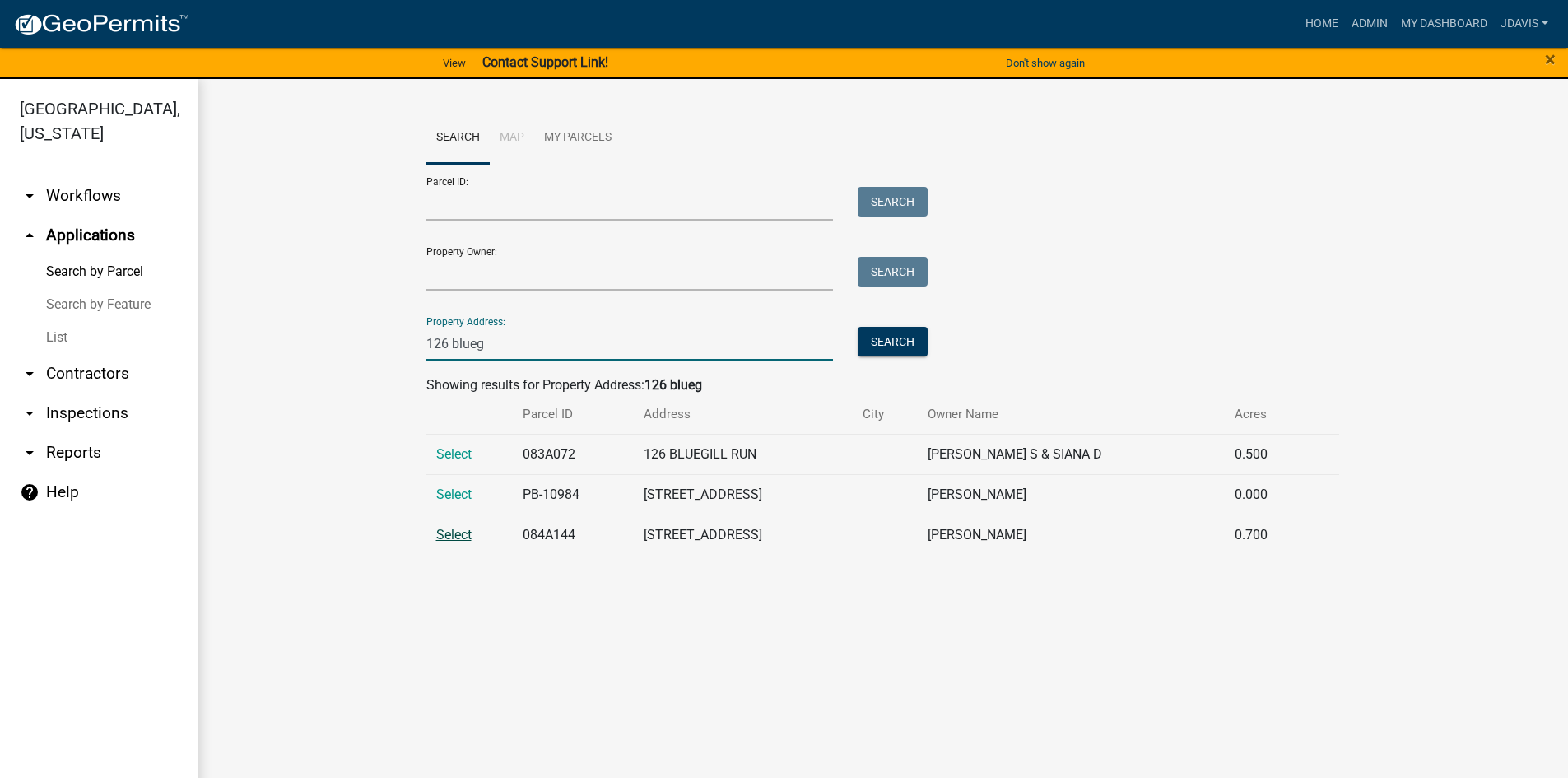
type input "126 blueg"
click at [462, 539] on span "Select" at bounding box center [454, 535] width 36 height 16
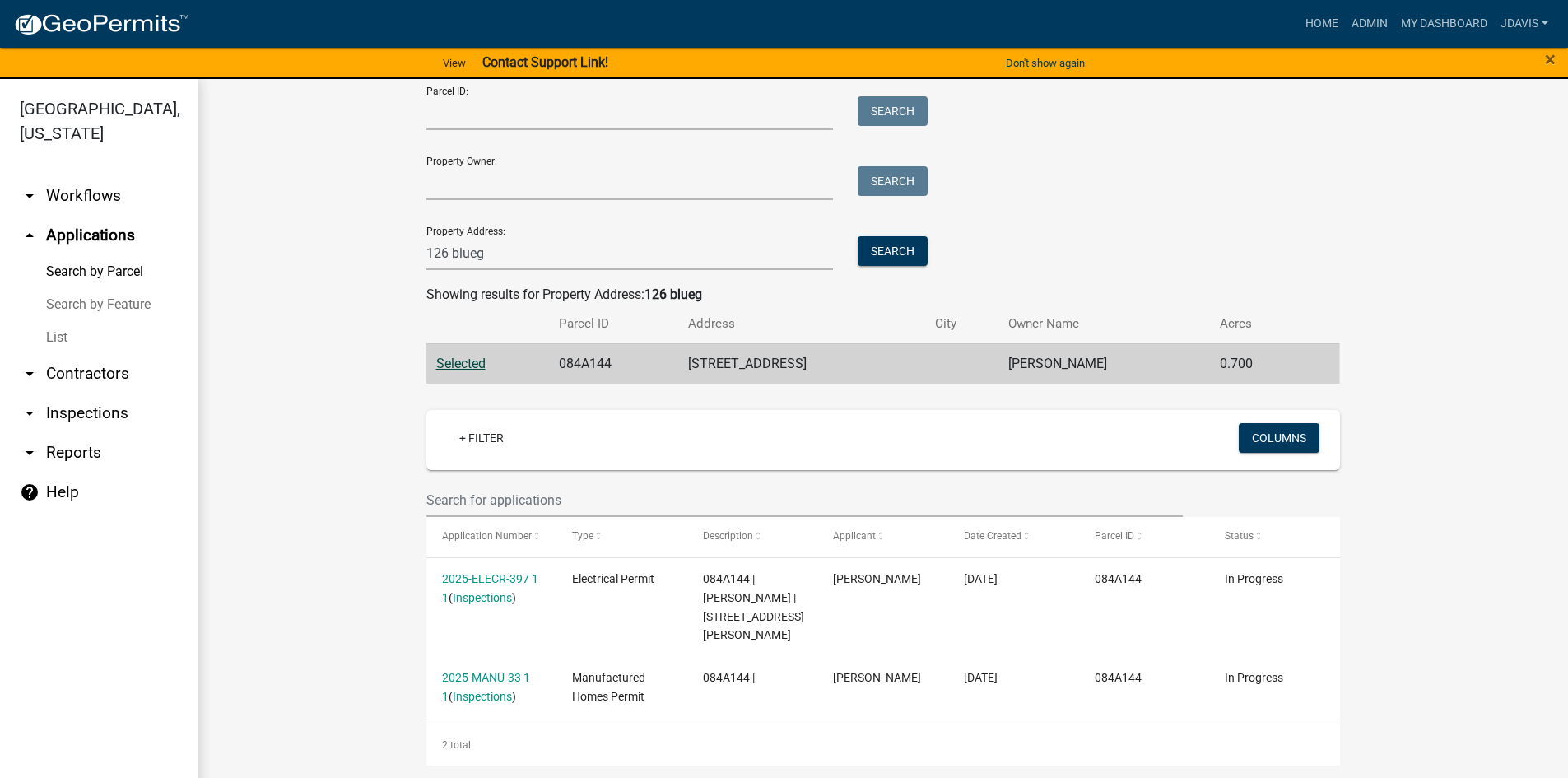
scroll to position [91, 0]
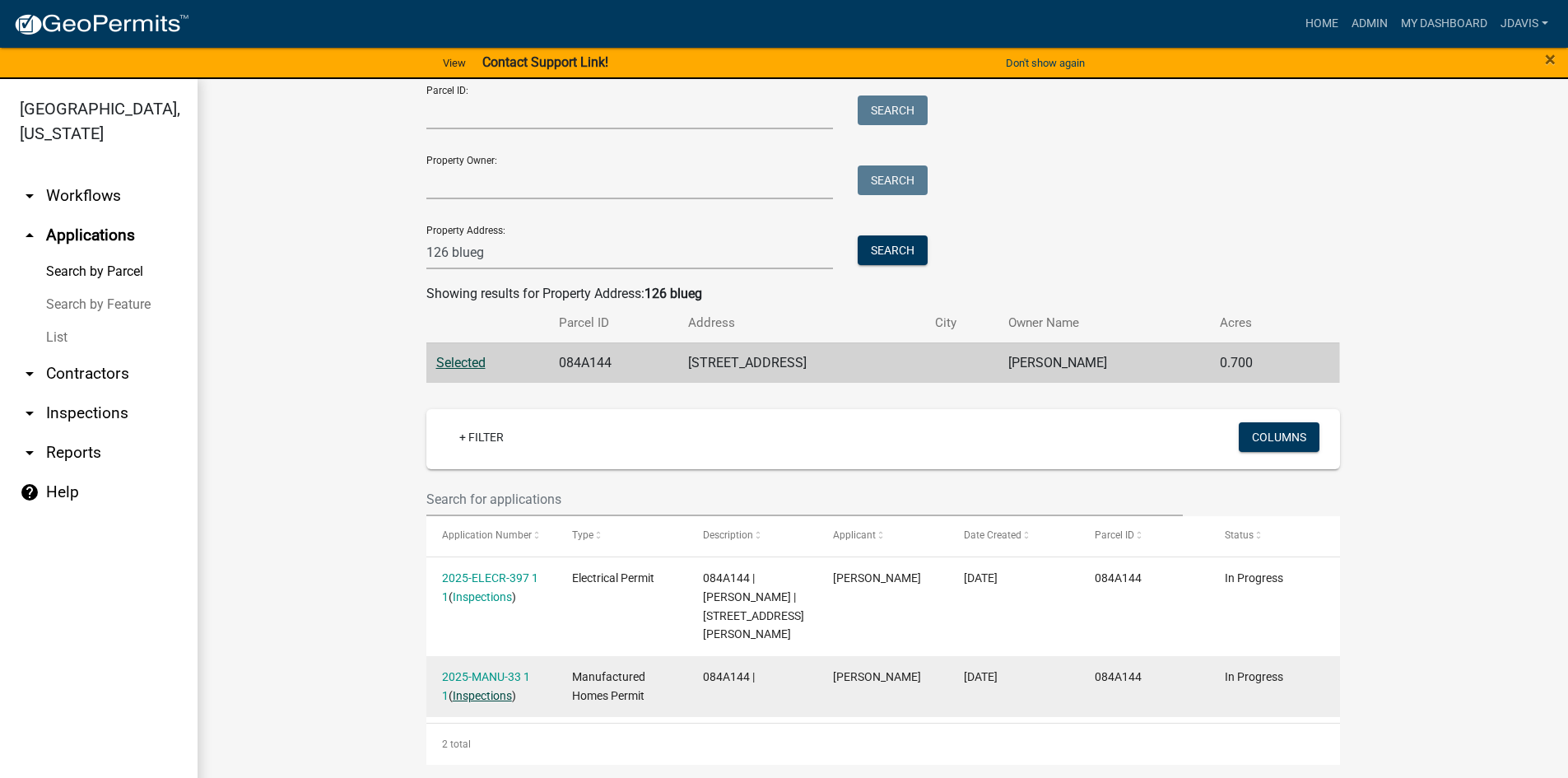
click at [485, 693] on link "Inspections" at bounding box center [482, 695] width 59 height 13
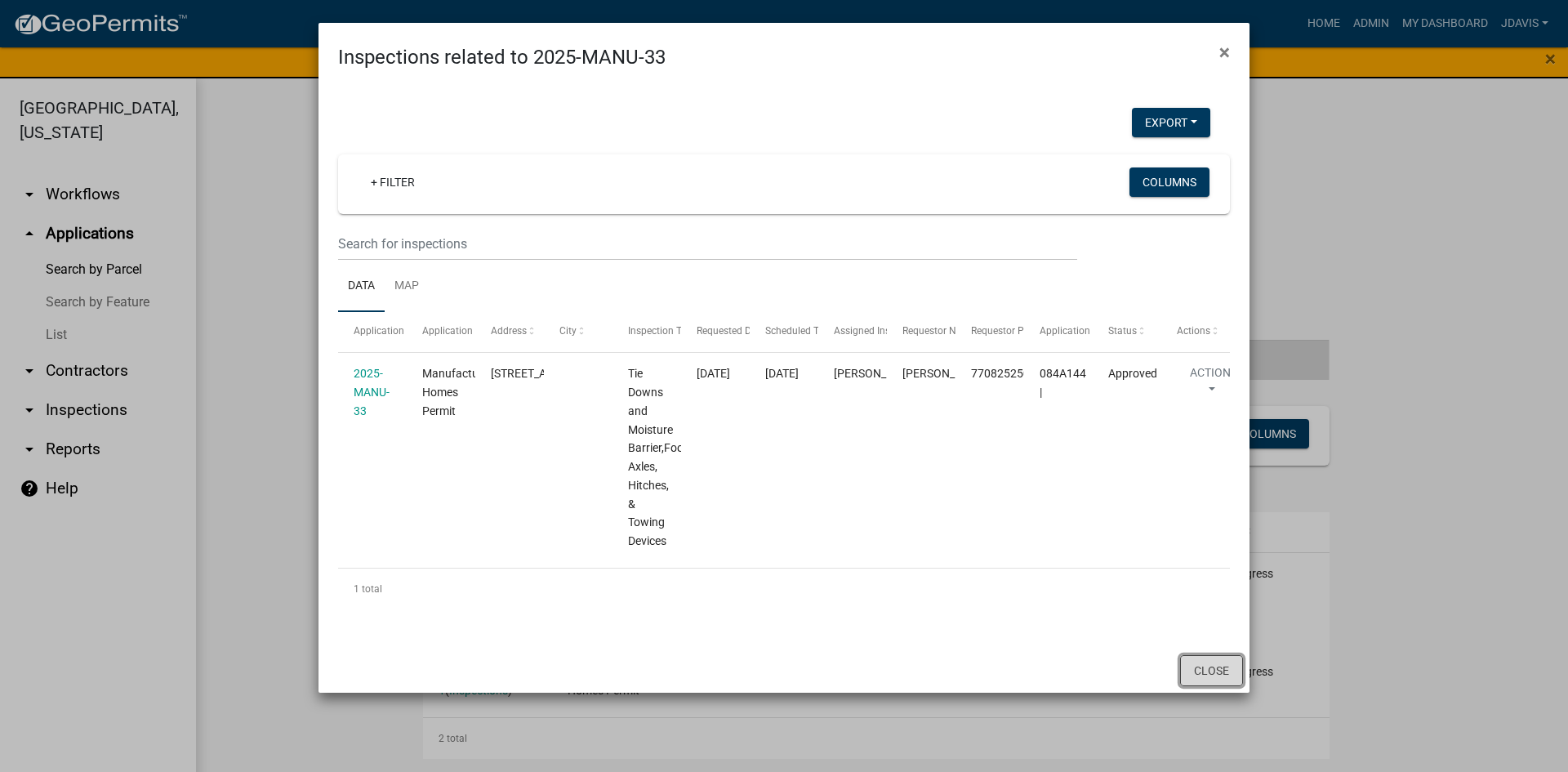
click at [1205, 679] on button "Close" at bounding box center [1211, 670] width 63 height 31
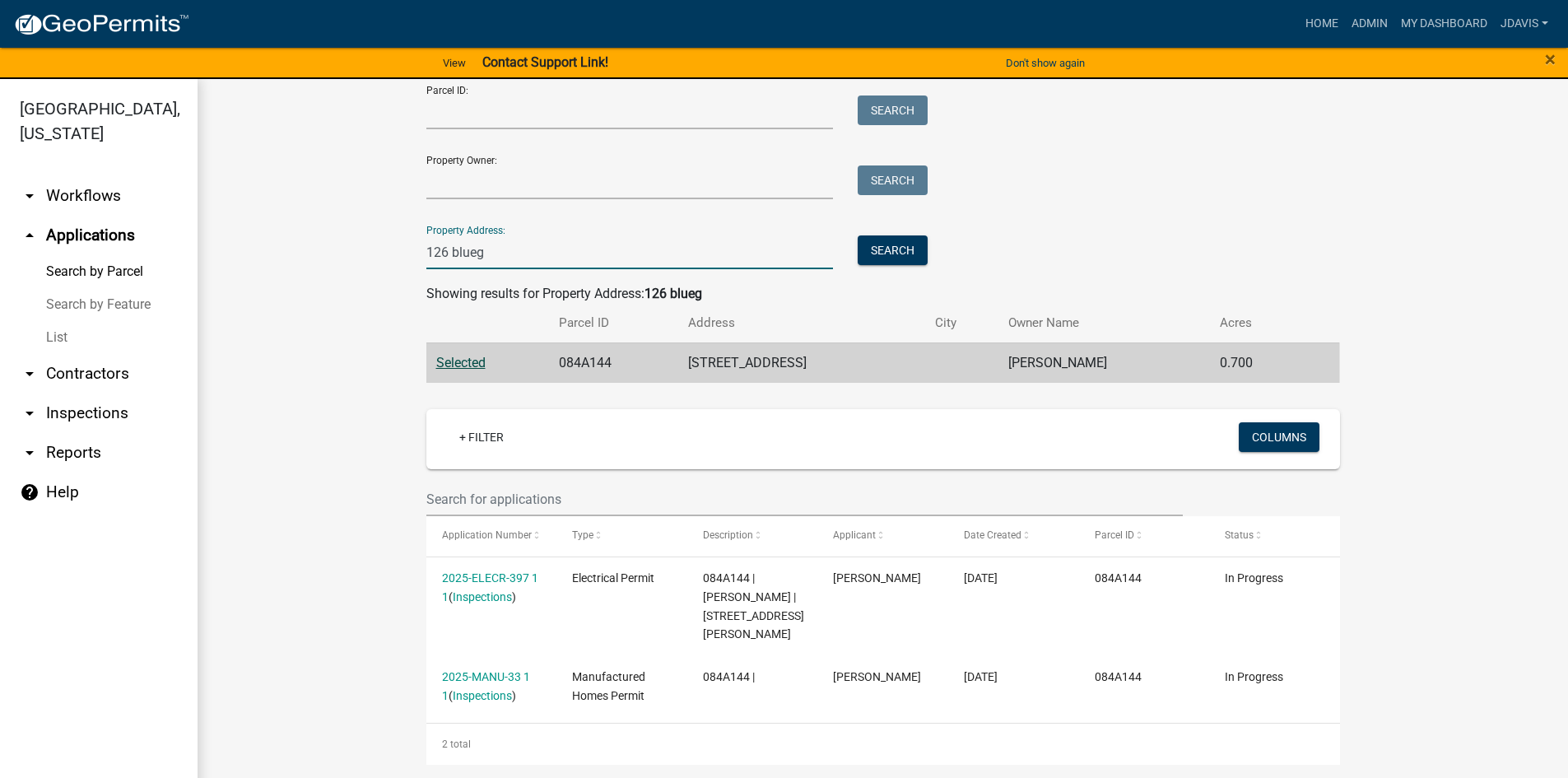
drag, startPoint x: 532, startPoint y: 249, endPoint x: 299, endPoint y: 260, distance: 233.3
click at [321, 258] on wm-workflow-application-search-view "Search Map My Parcels Parcel ID: Search Property Owner: Search Property Address…" at bounding box center [883, 392] width 1304 height 744
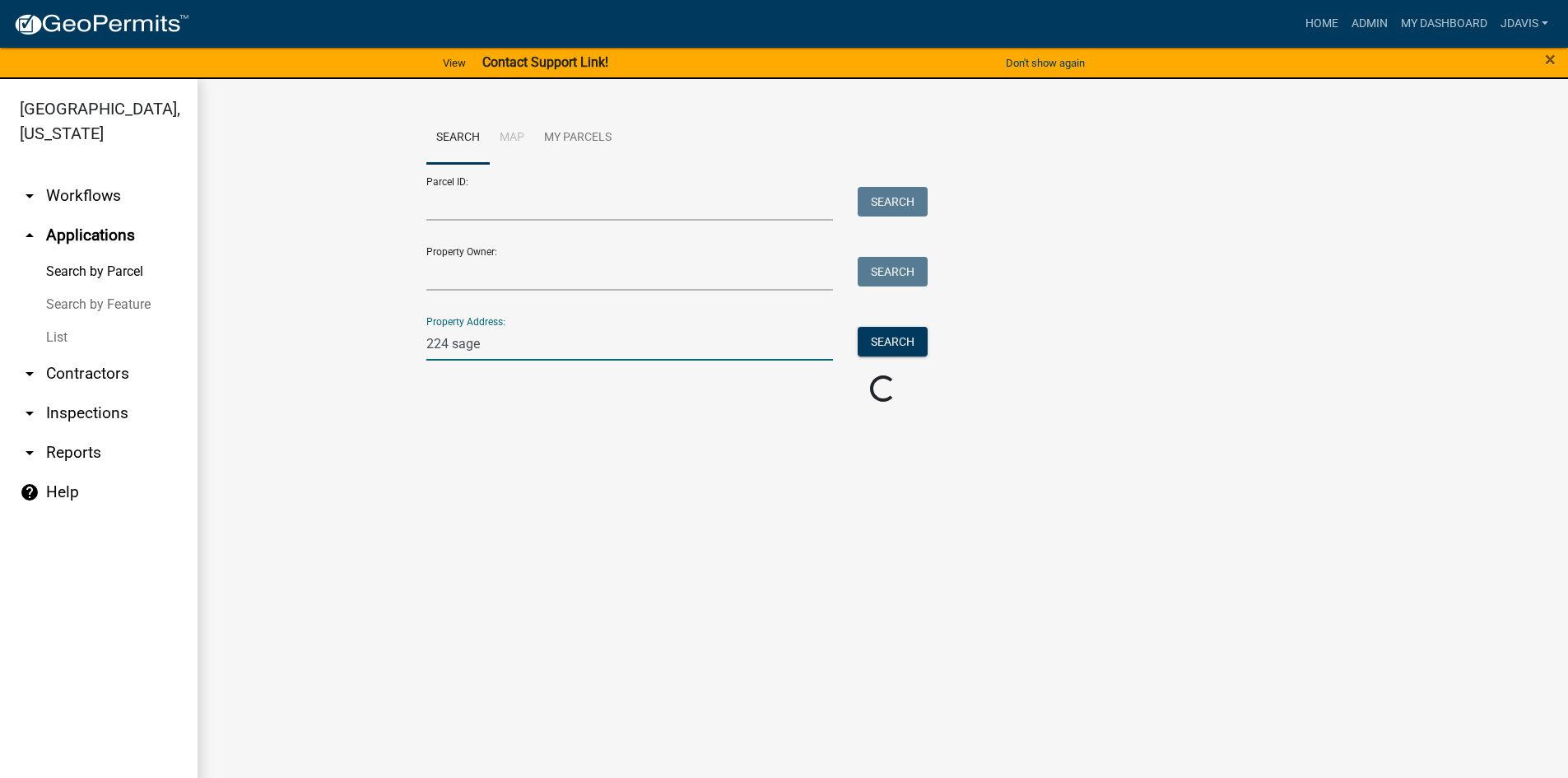
scroll to position [0, 0]
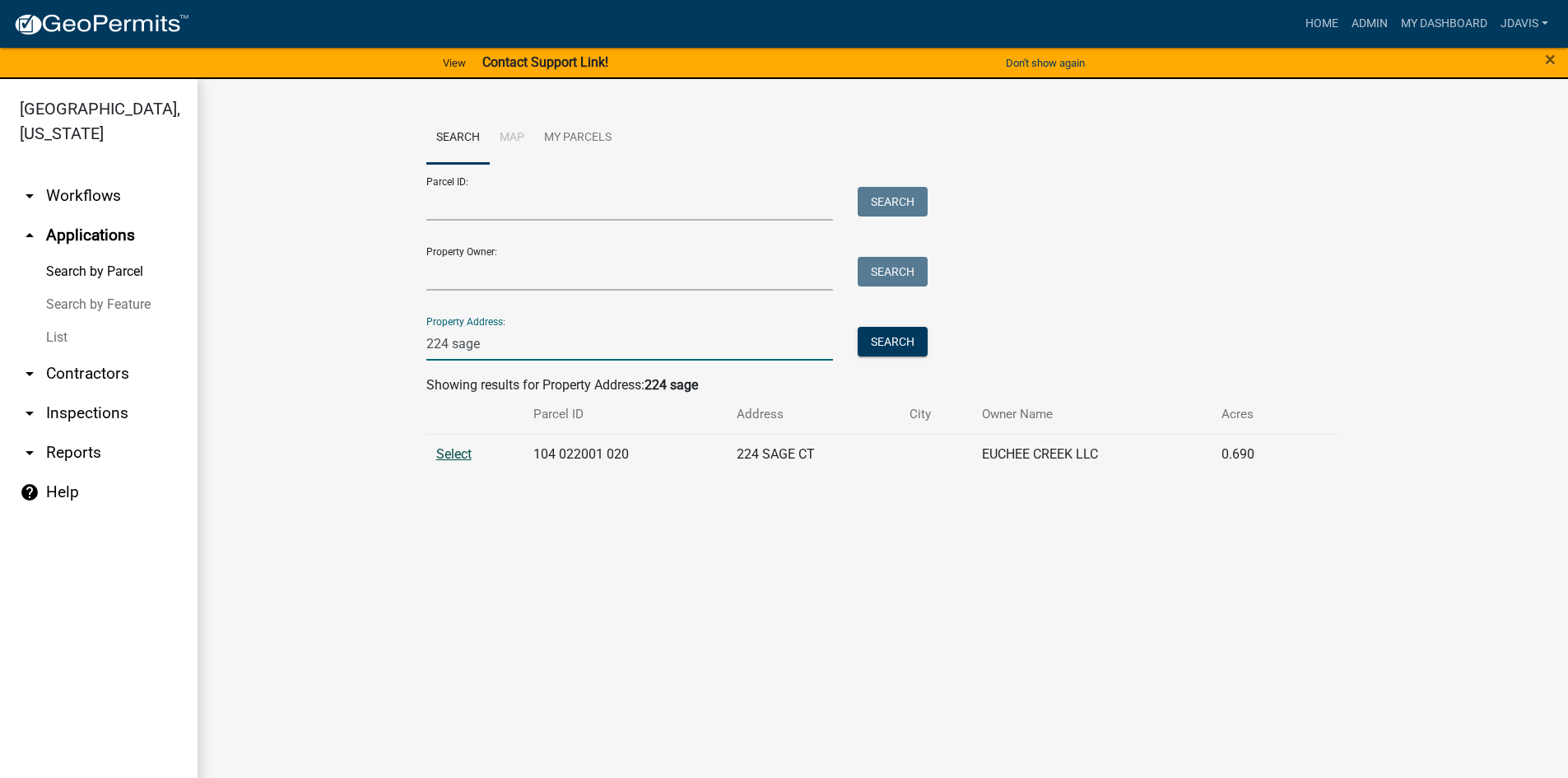
type input "224 sage"
click at [457, 456] on span "Select" at bounding box center [454, 454] width 36 height 16
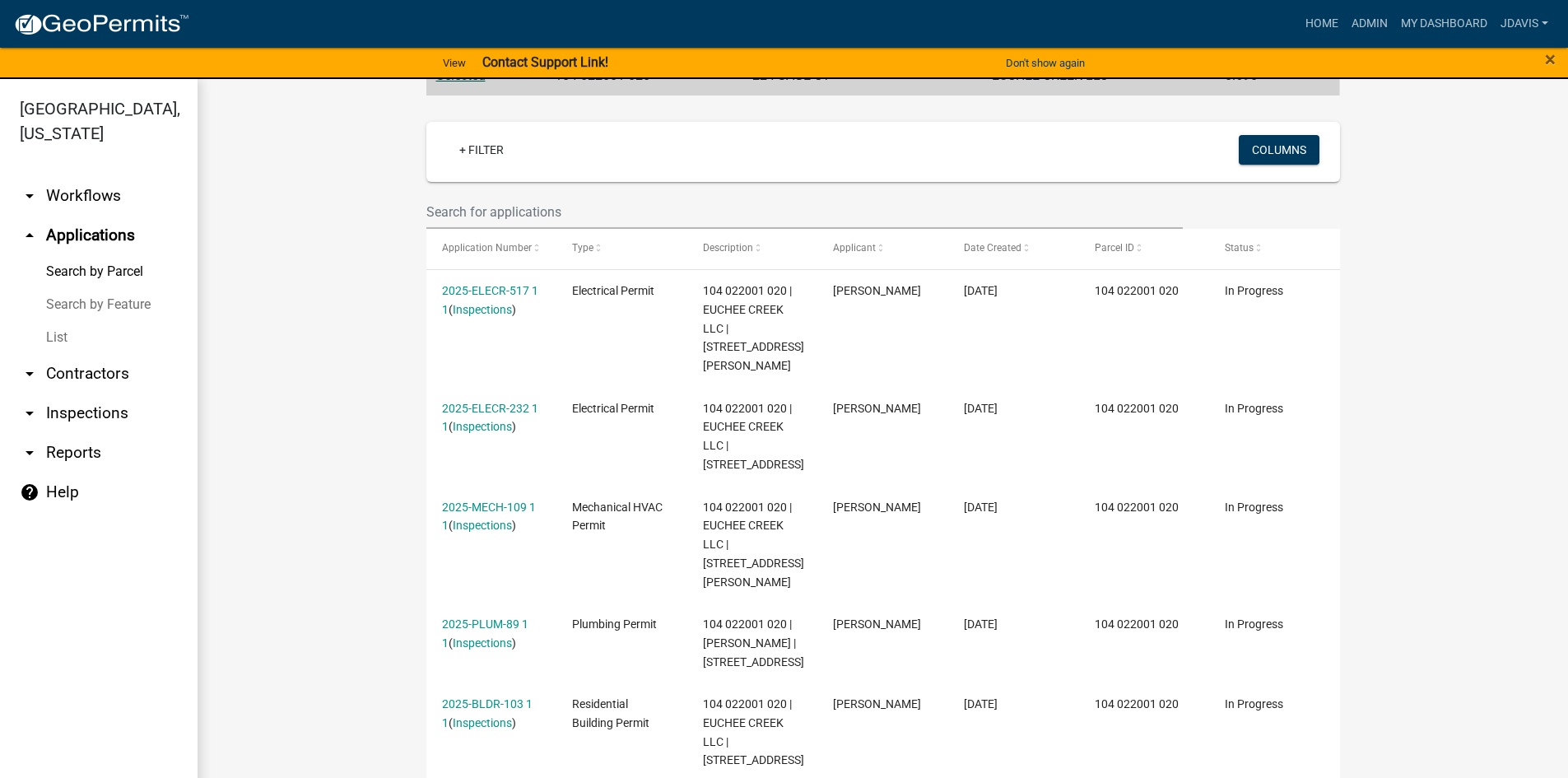
scroll to position [406, 0]
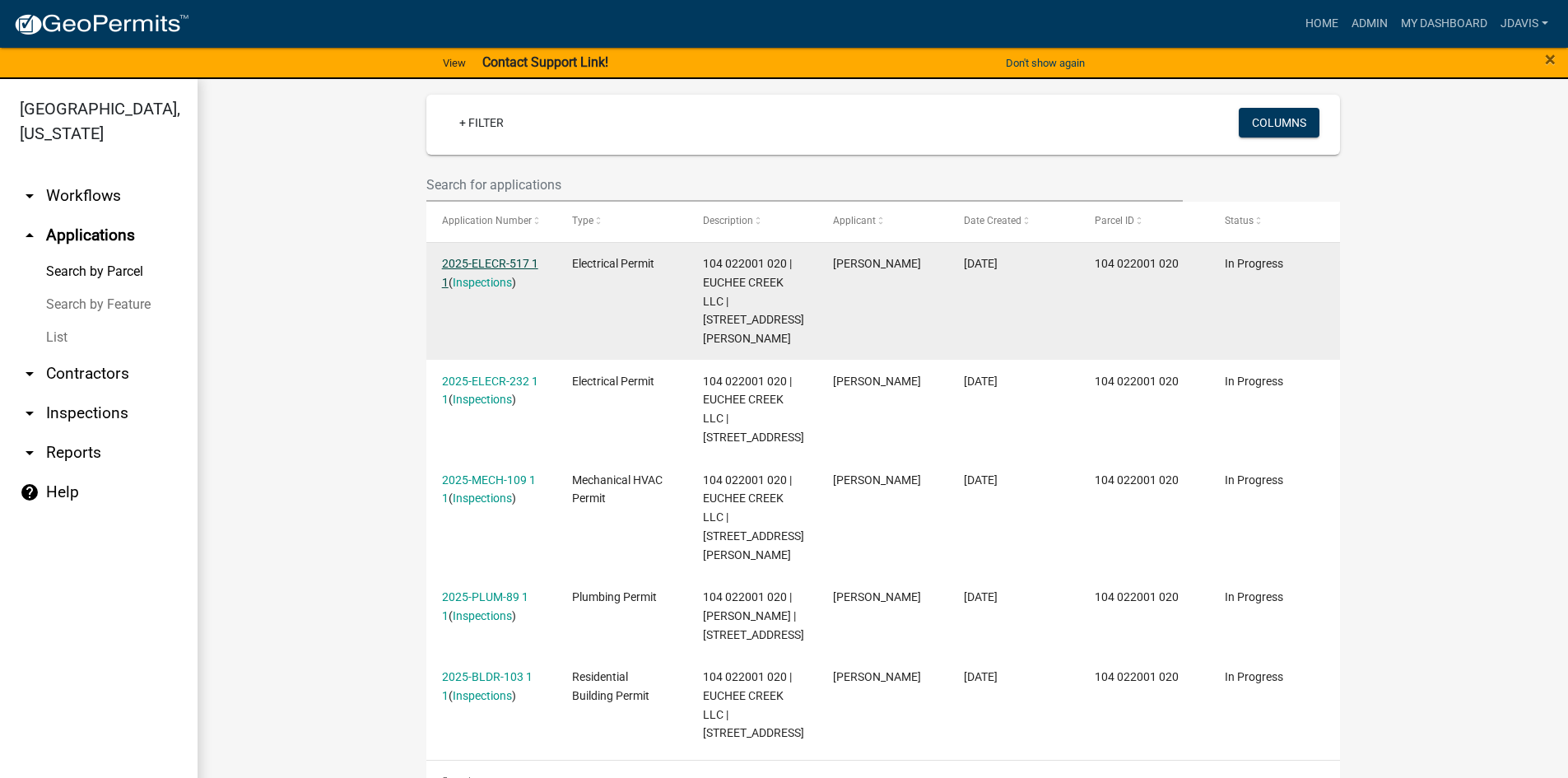
click at [497, 260] on link "2025-ELECR-517 1 1" at bounding box center [491, 272] width 96 height 32
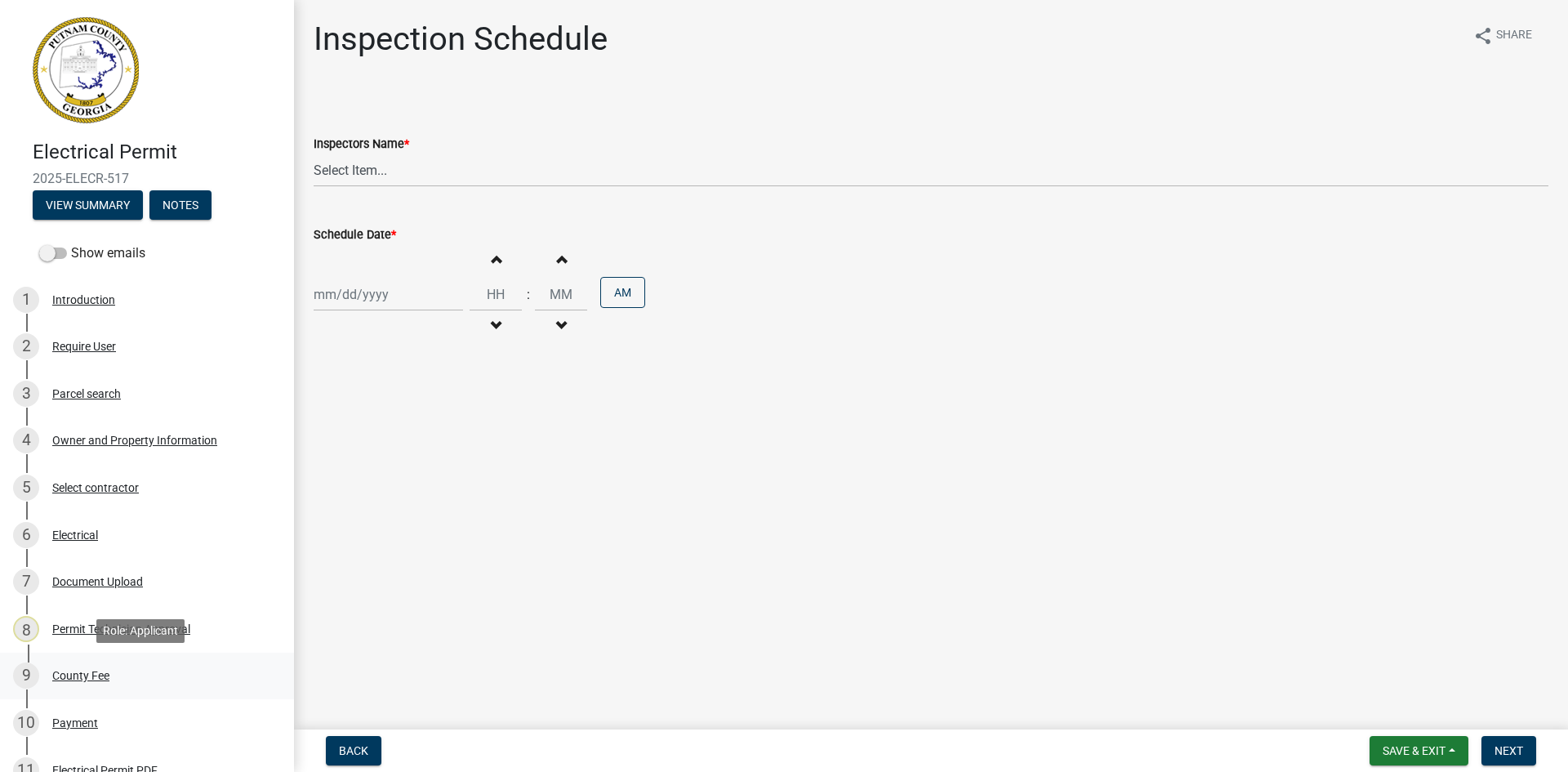
click at [87, 666] on div "9 County Fee" at bounding box center [140, 675] width 254 height 26
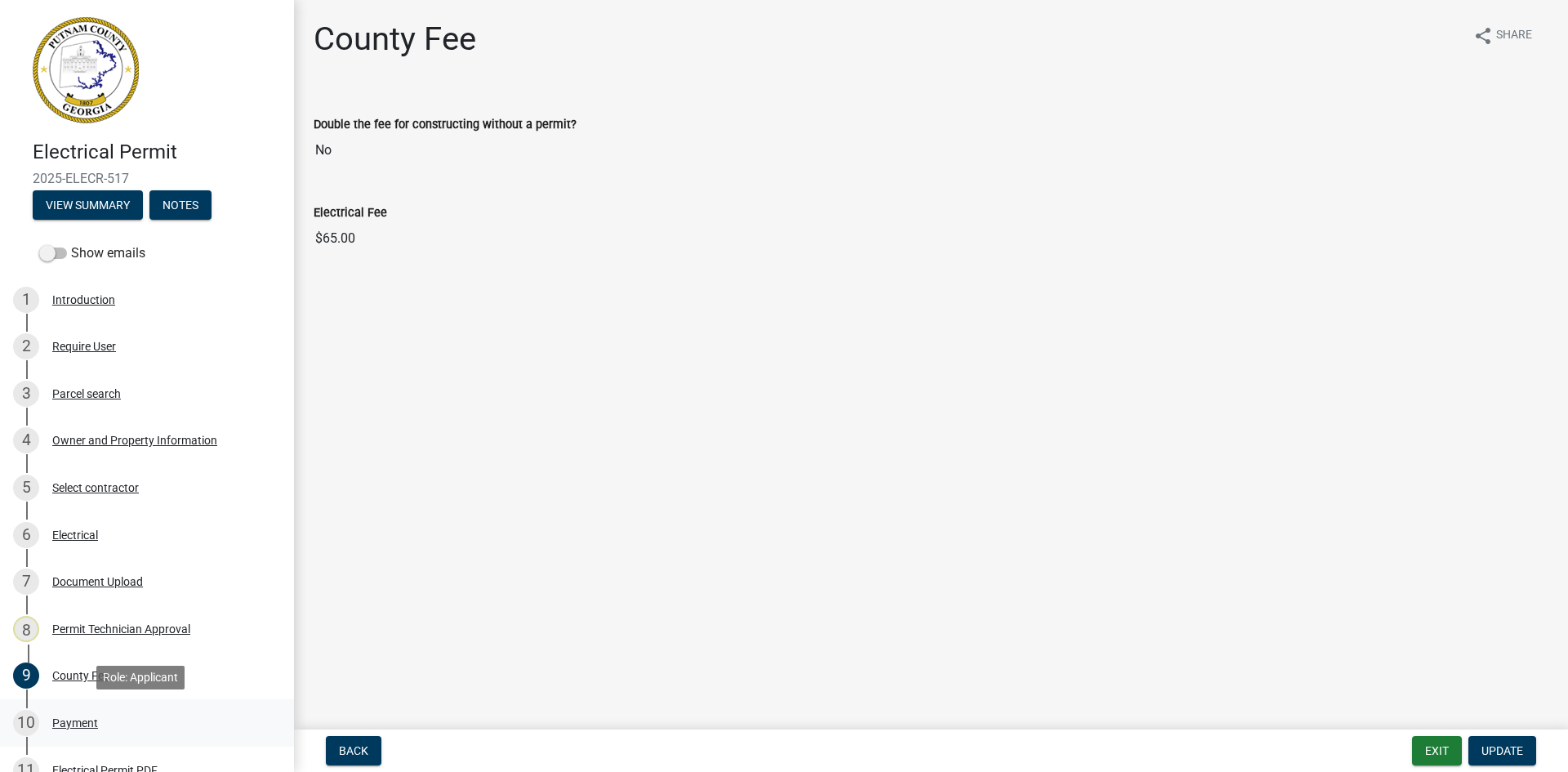
click at [84, 717] on div "Payment" at bounding box center [75, 722] width 46 height 12
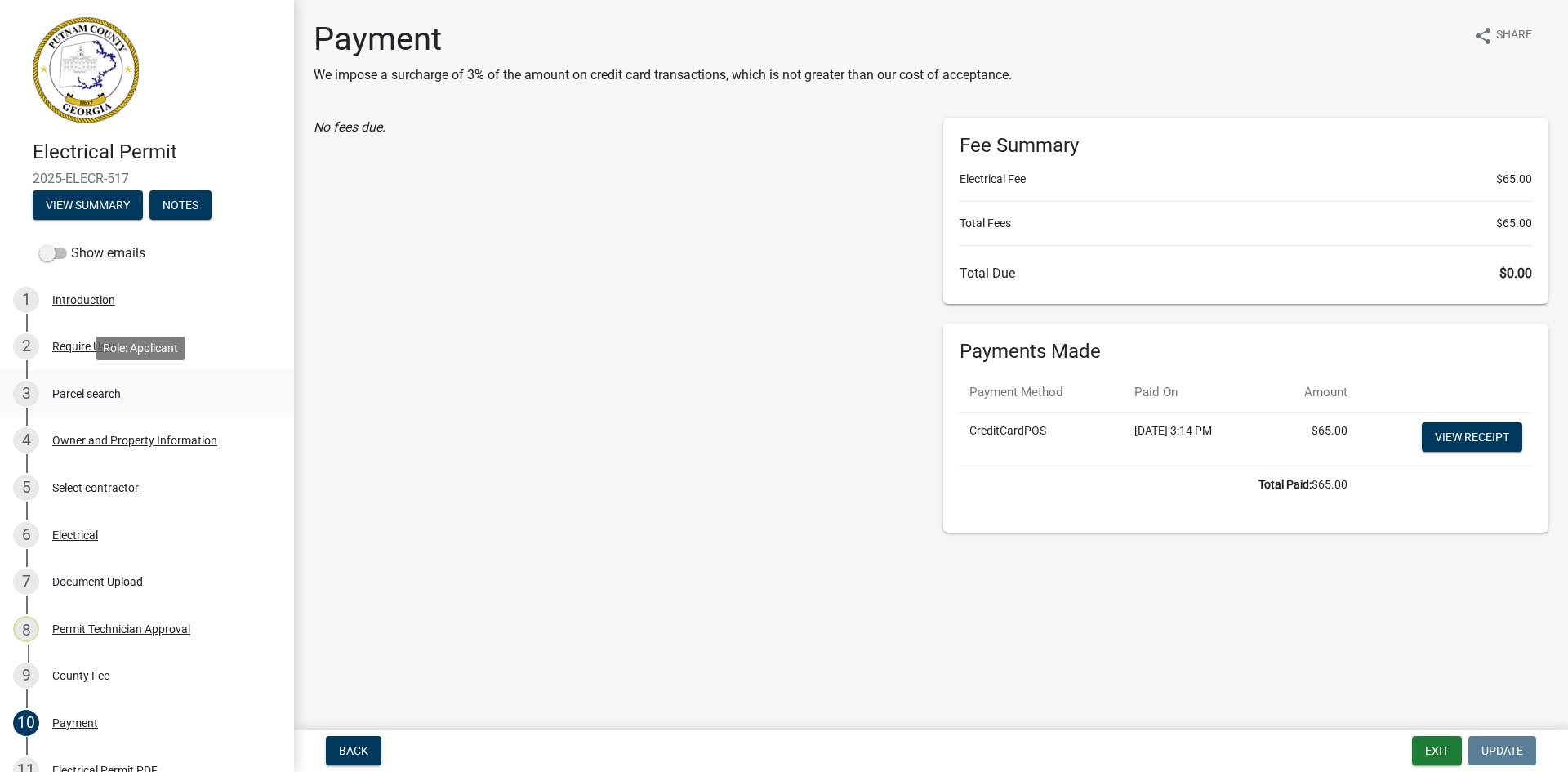
click at [84, 390] on div "Parcel search" at bounding box center [86, 394] width 68 height 12
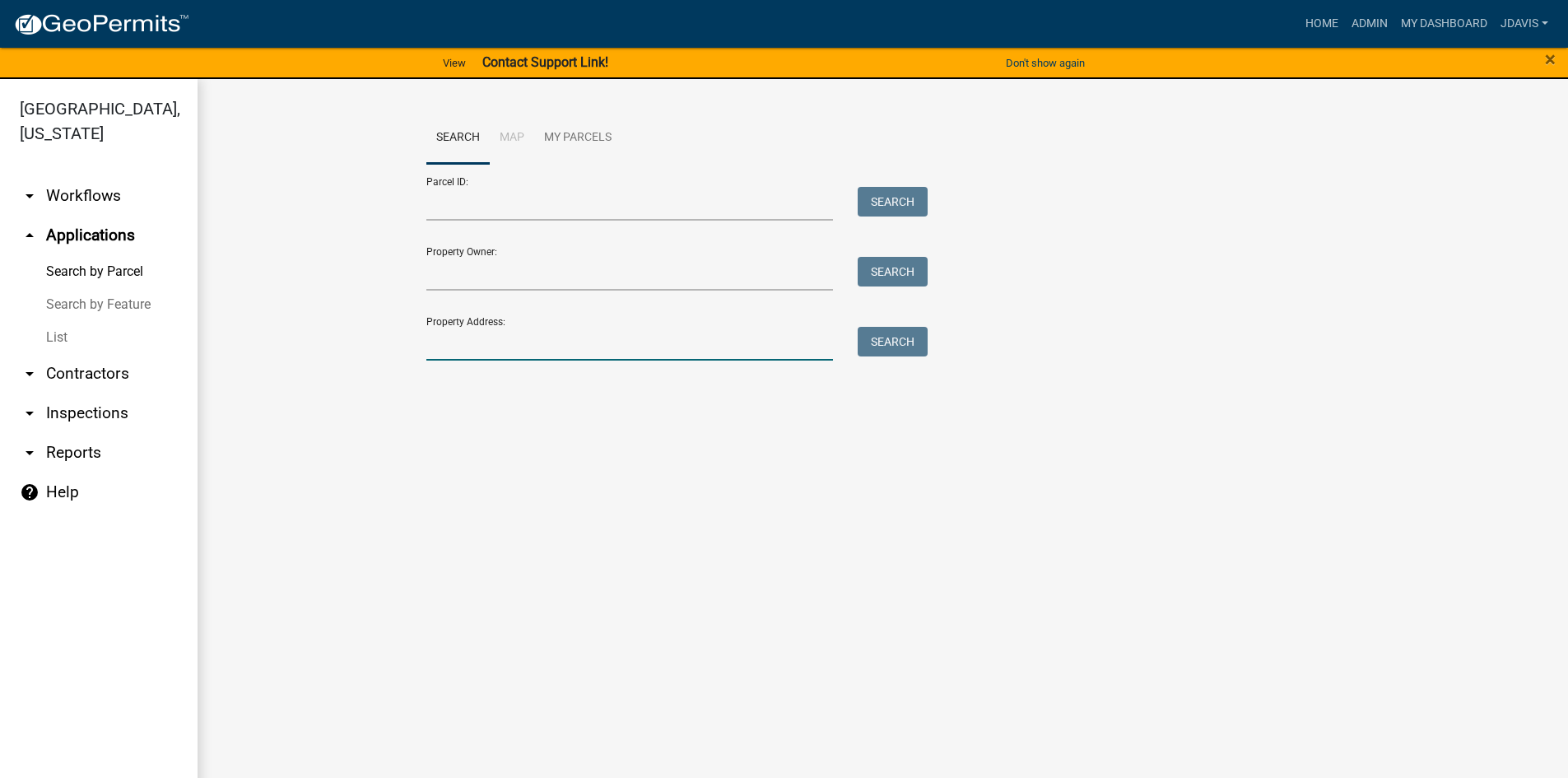
click at [687, 343] on input "Property Address:" at bounding box center [630, 344] width 407 height 34
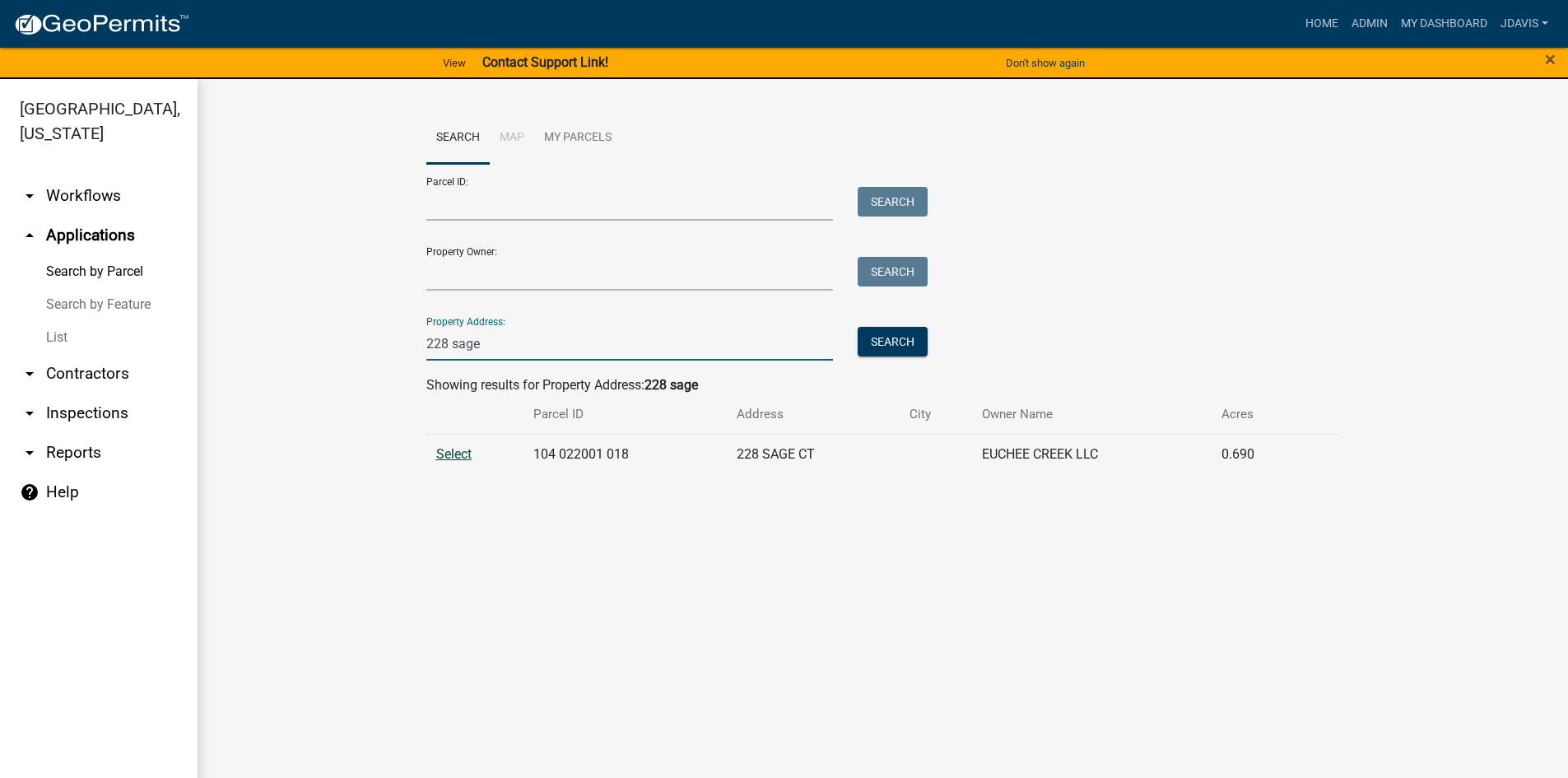
type input "228 sage"
click at [453, 453] on span "Select" at bounding box center [454, 454] width 36 height 16
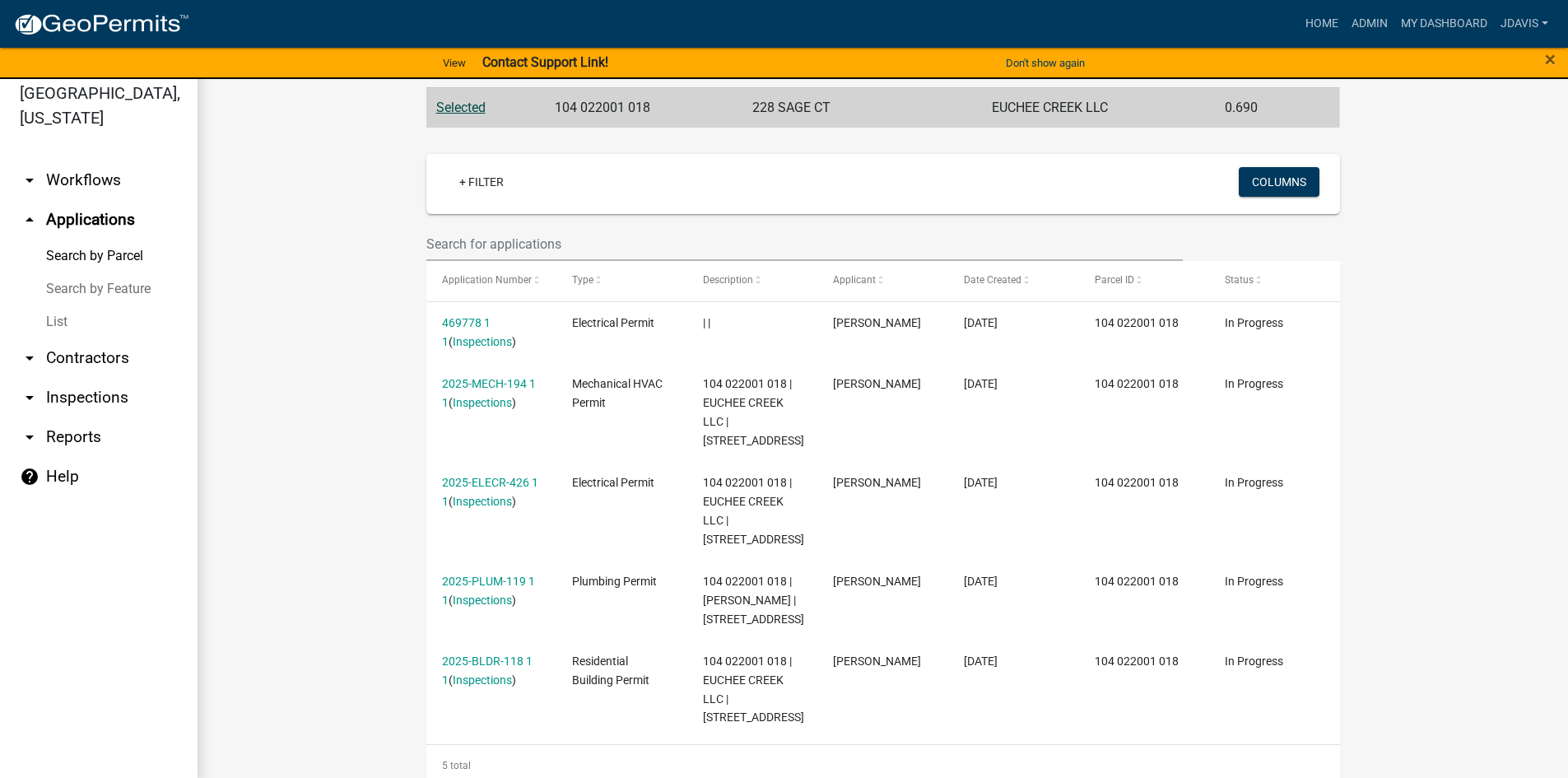
scroll to position [20, 0]
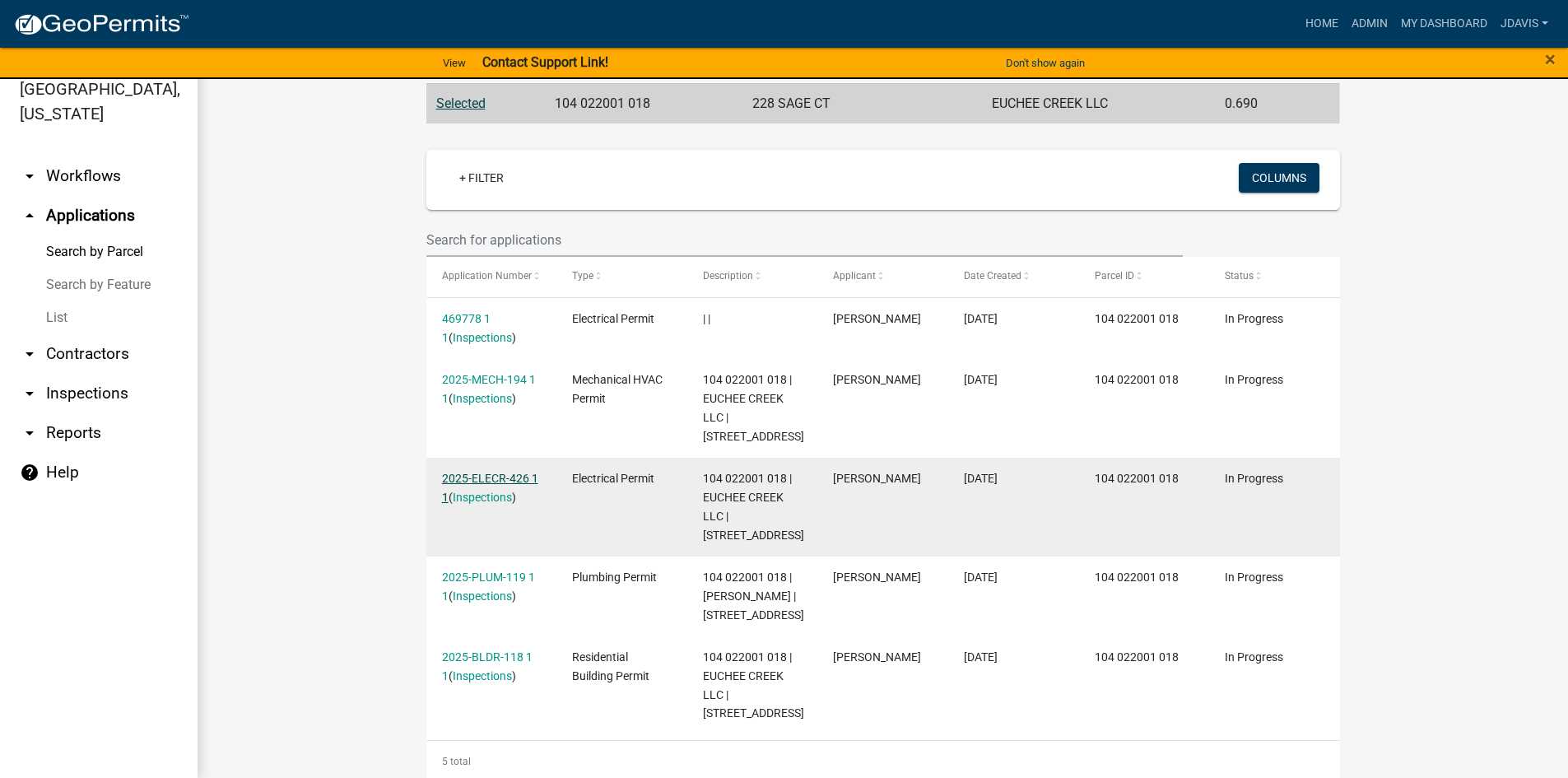
click at [491, 472] on link "2025-ELECR-426 1 1" at bounding box center [491, 488] width 96 height 32
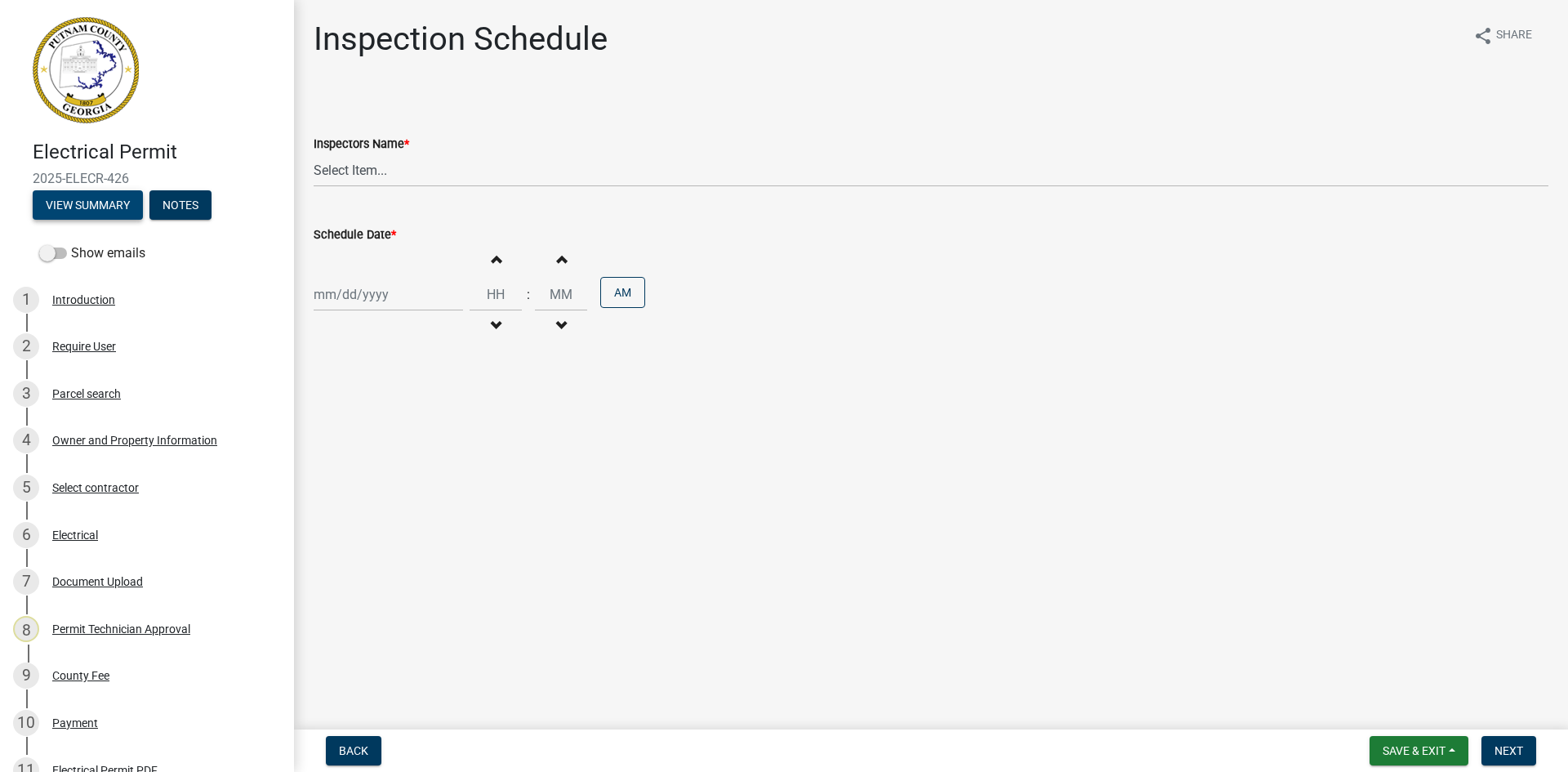
click at [102, 216] on button "View Summary" at bounding box center [88, 205] width 110 height 29
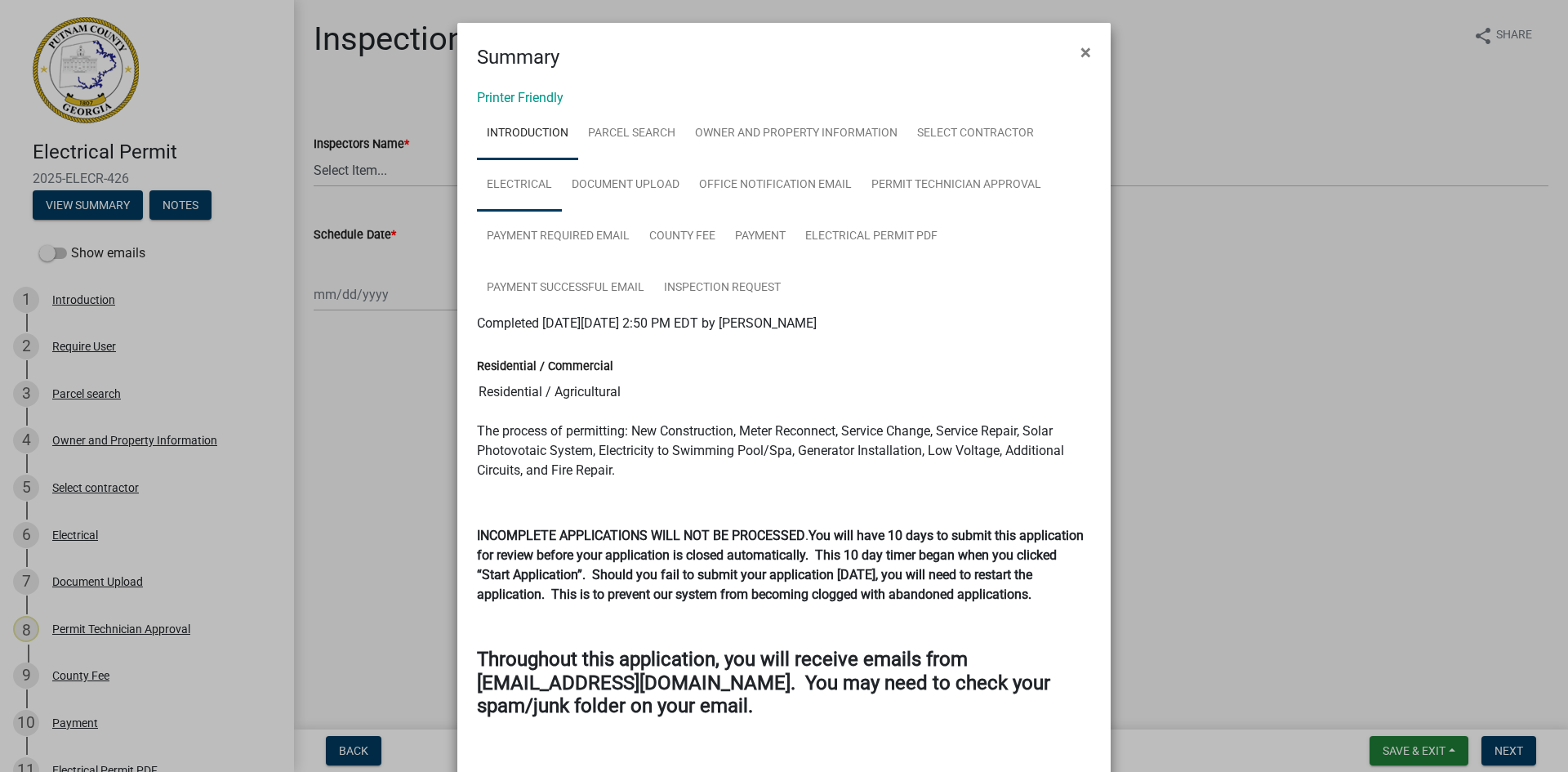
click at [525, 175] on link "Electrical" at bounding box center [519, 185] width 85 height 52
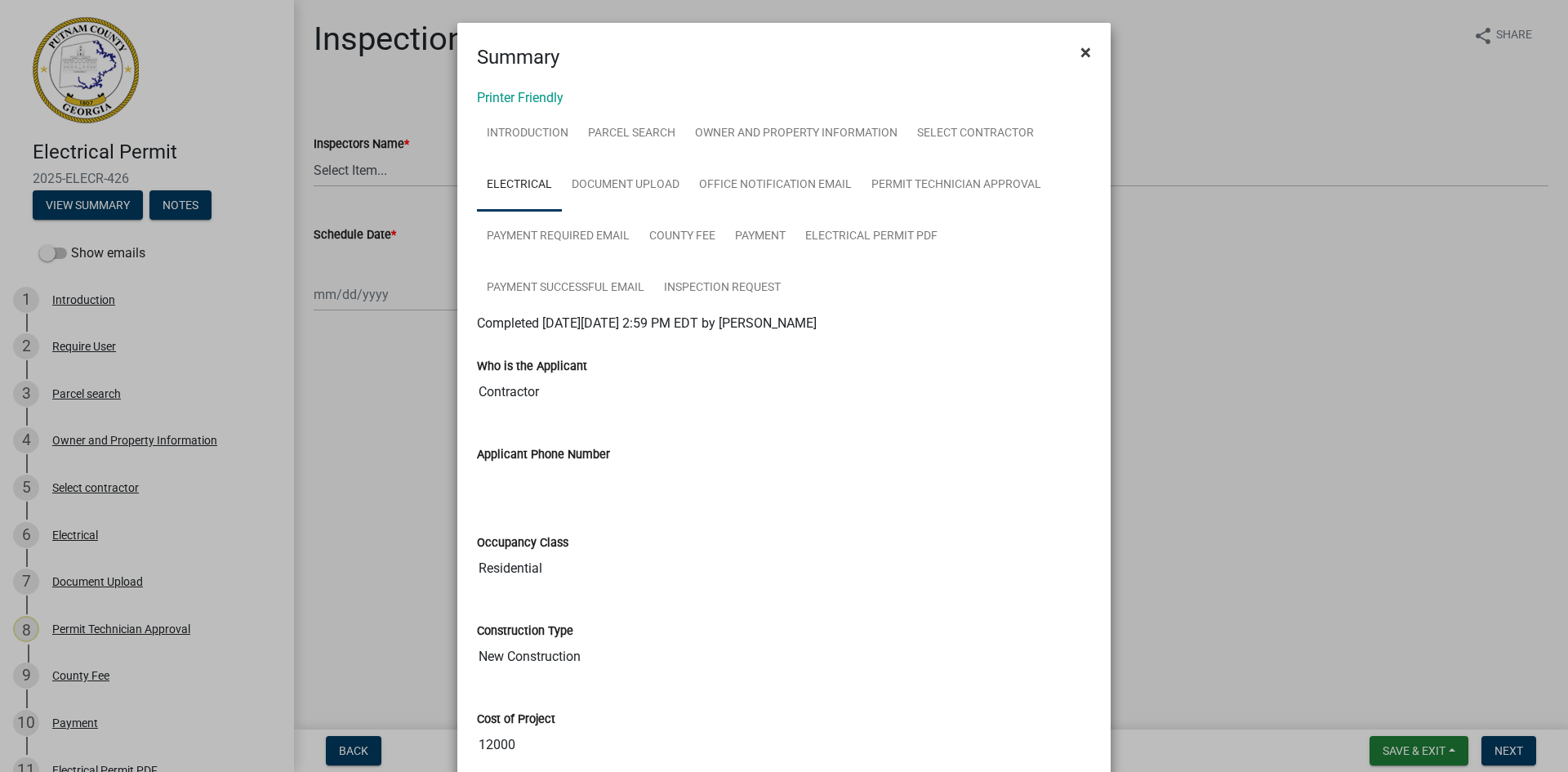
click at [1071, 53] on button "×" at bounding box center [1085, 52] width 36 height 46
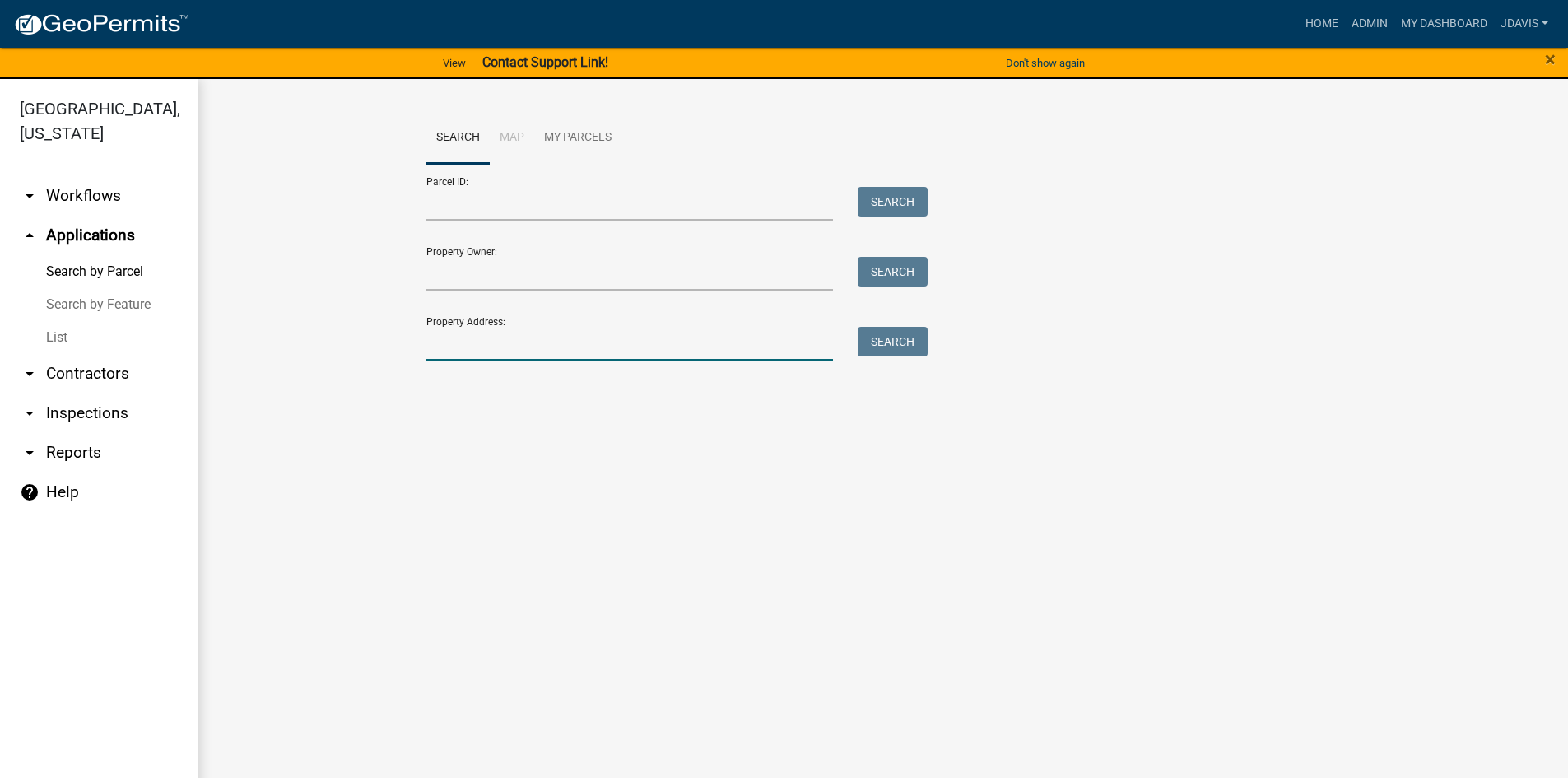
click at [600, 339] on input "Property Address:" at bounding box center [630, 344] width 407 height 34
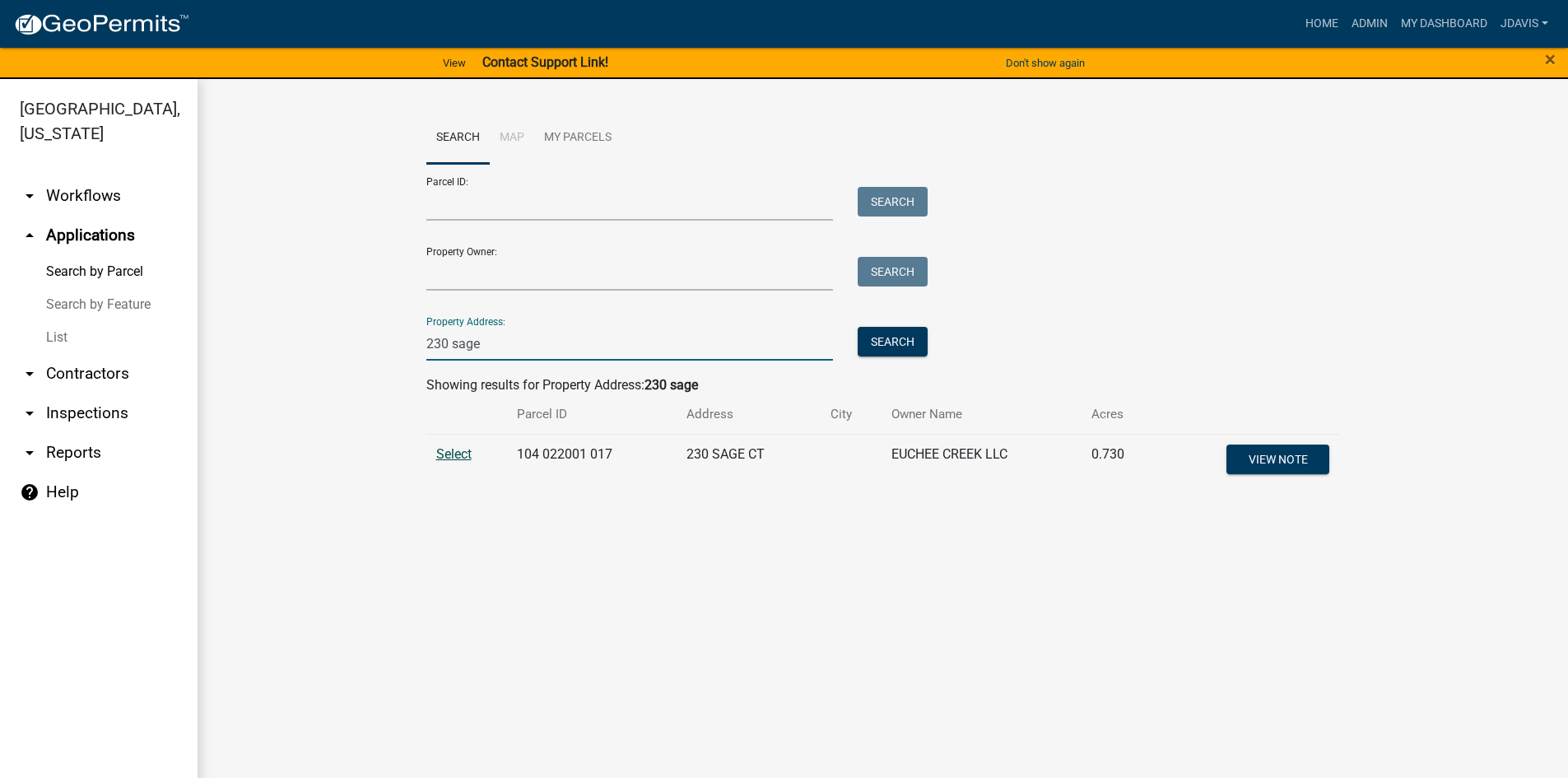
type input "230 sage"
click at [455, 456] on span "Select" at bounding box center [454, 454] width 36 height 16
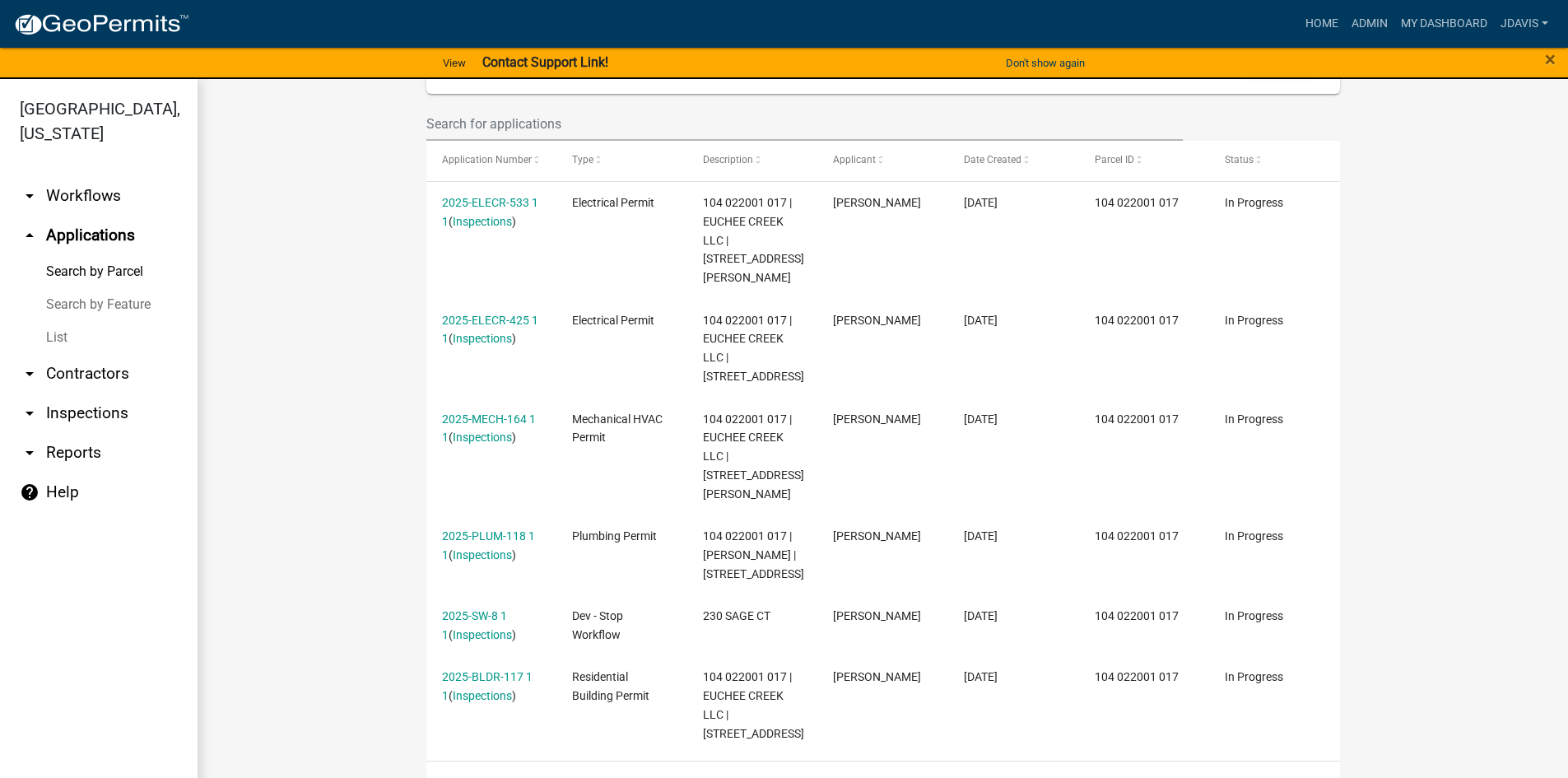
scroll to position [20, 0]
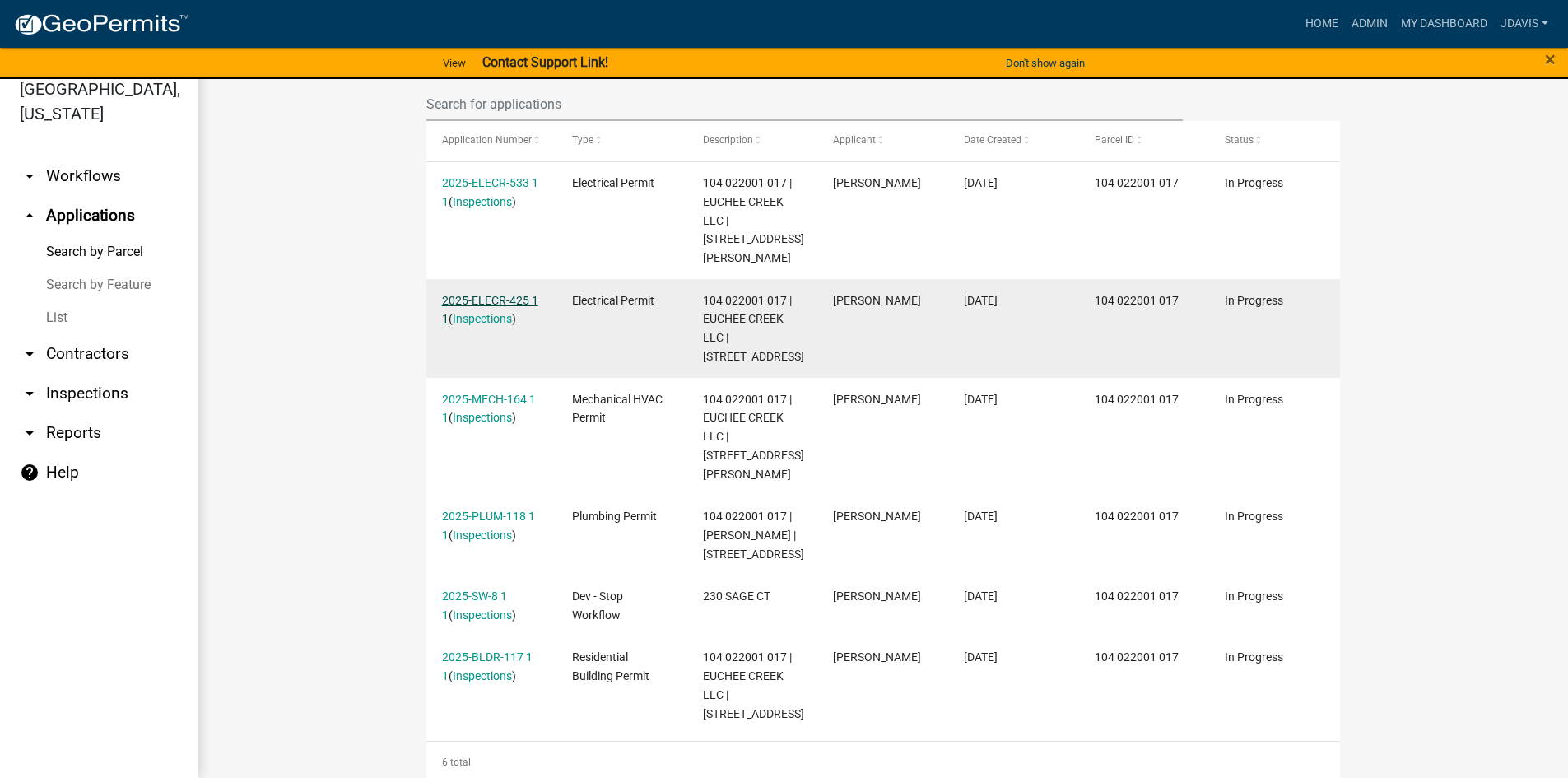
click at [496, 294] on link "2025-ELECR-425 1 1" at bounding box center [491, 310] width 96 height 32
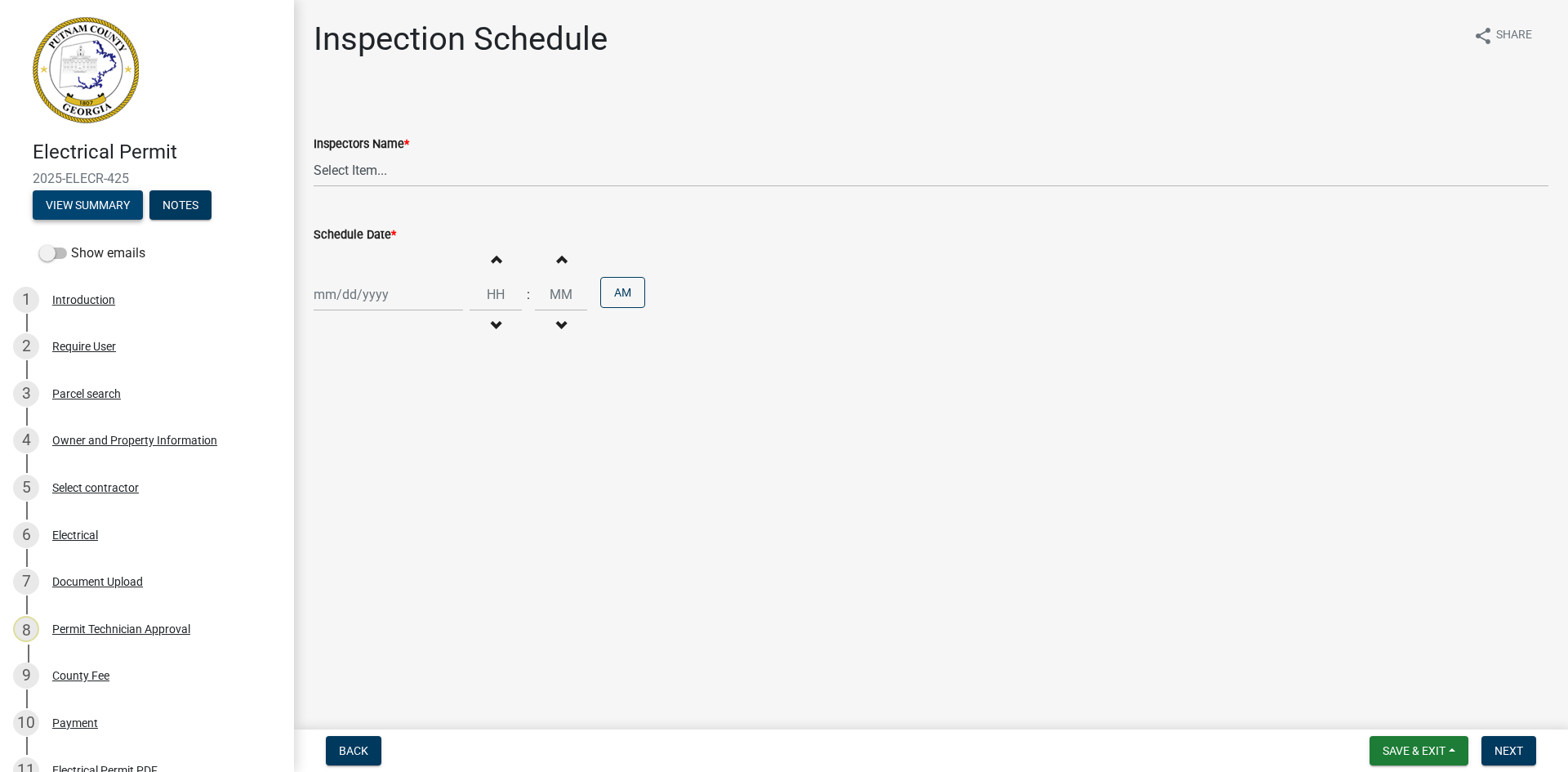
click at [82, 200] on button "View Summary" at bounding box center [88, 205] width 110 height 29
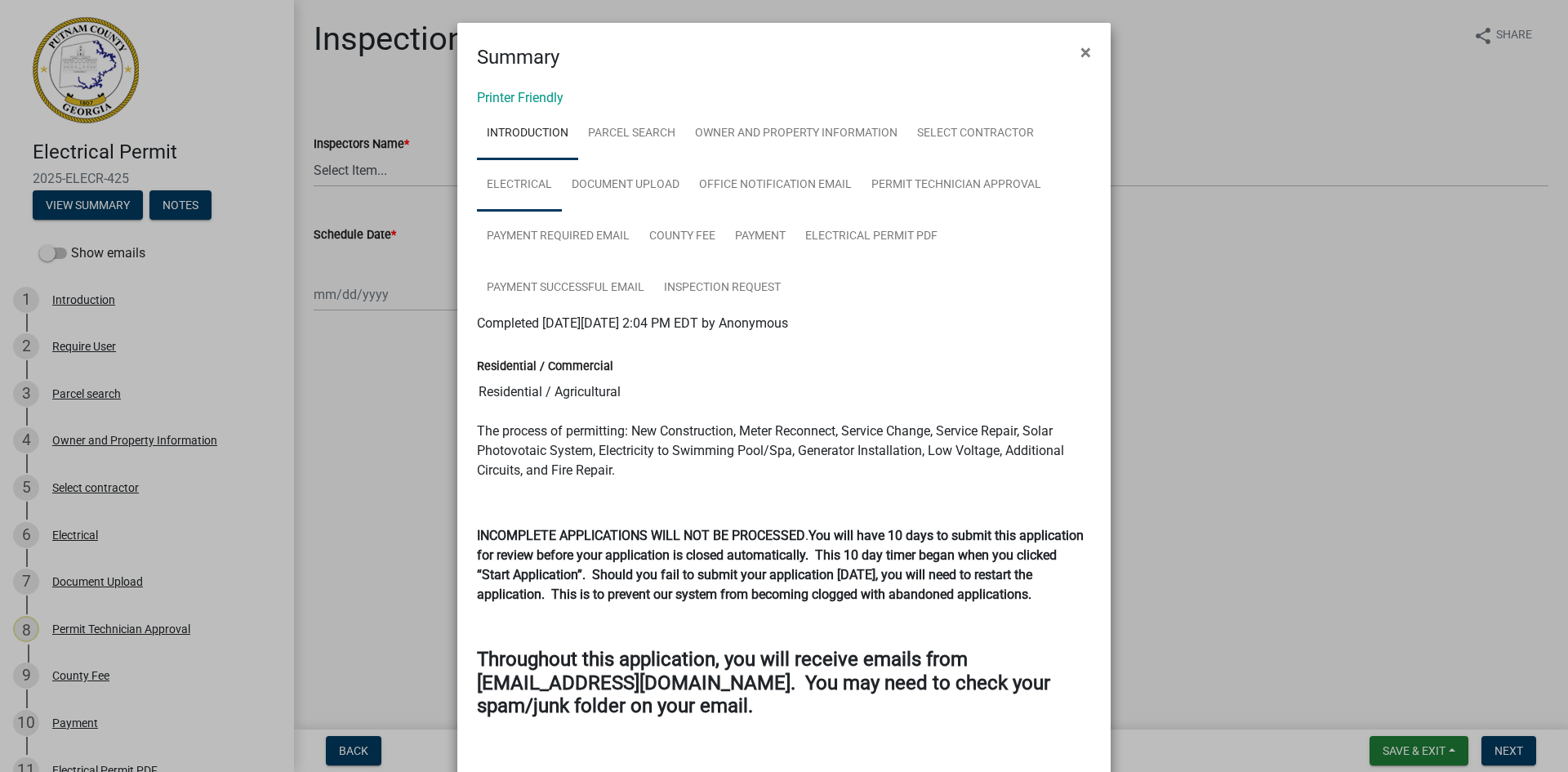
click at [533, 190] on link "Electrical" at bounding box center [519, 185] width 85 height 52
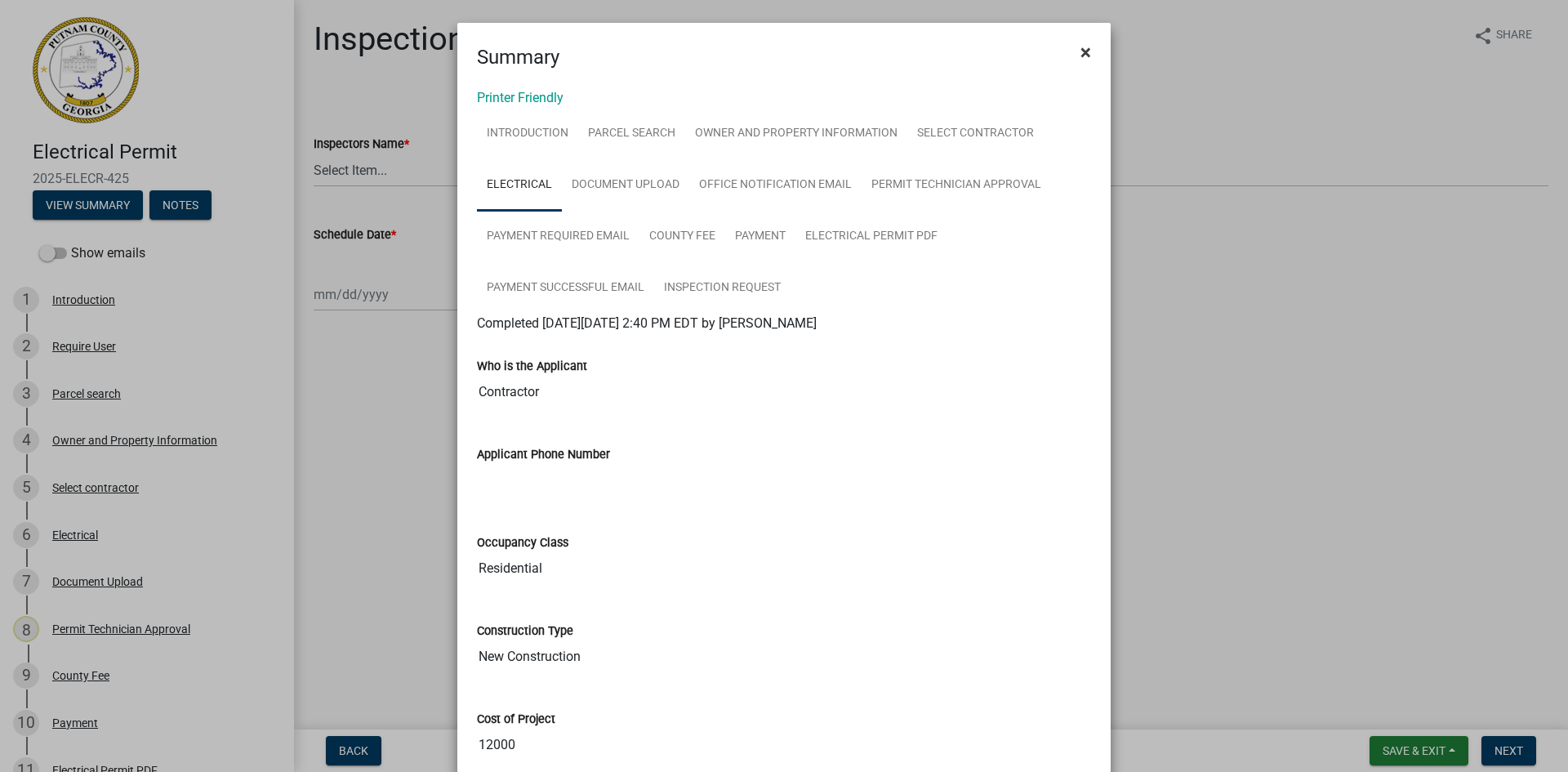
click at [1081, 56] on span "×" at bounding box center [1086, 52] width 11 height 23
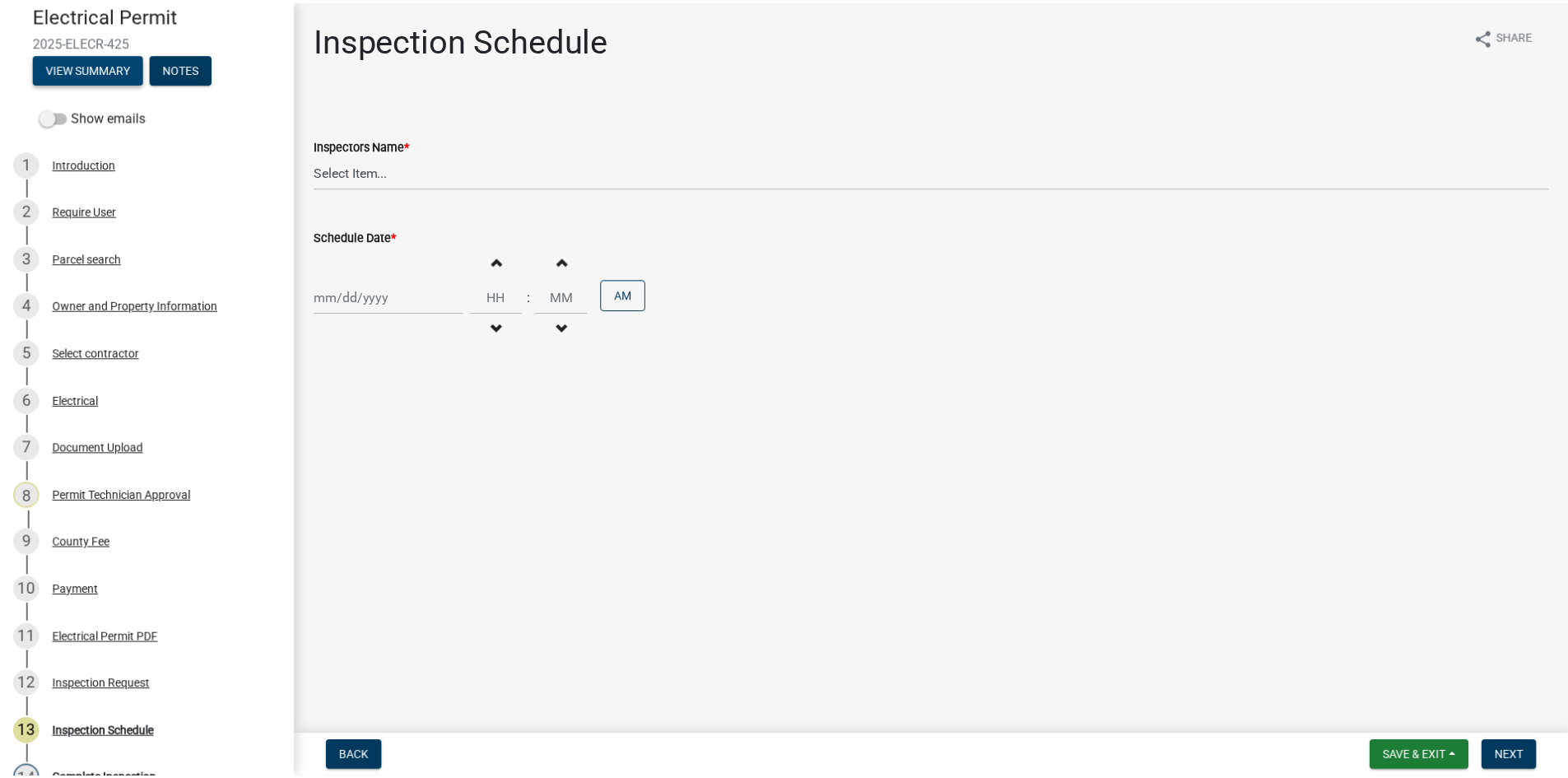
scroll to position [364, 0]
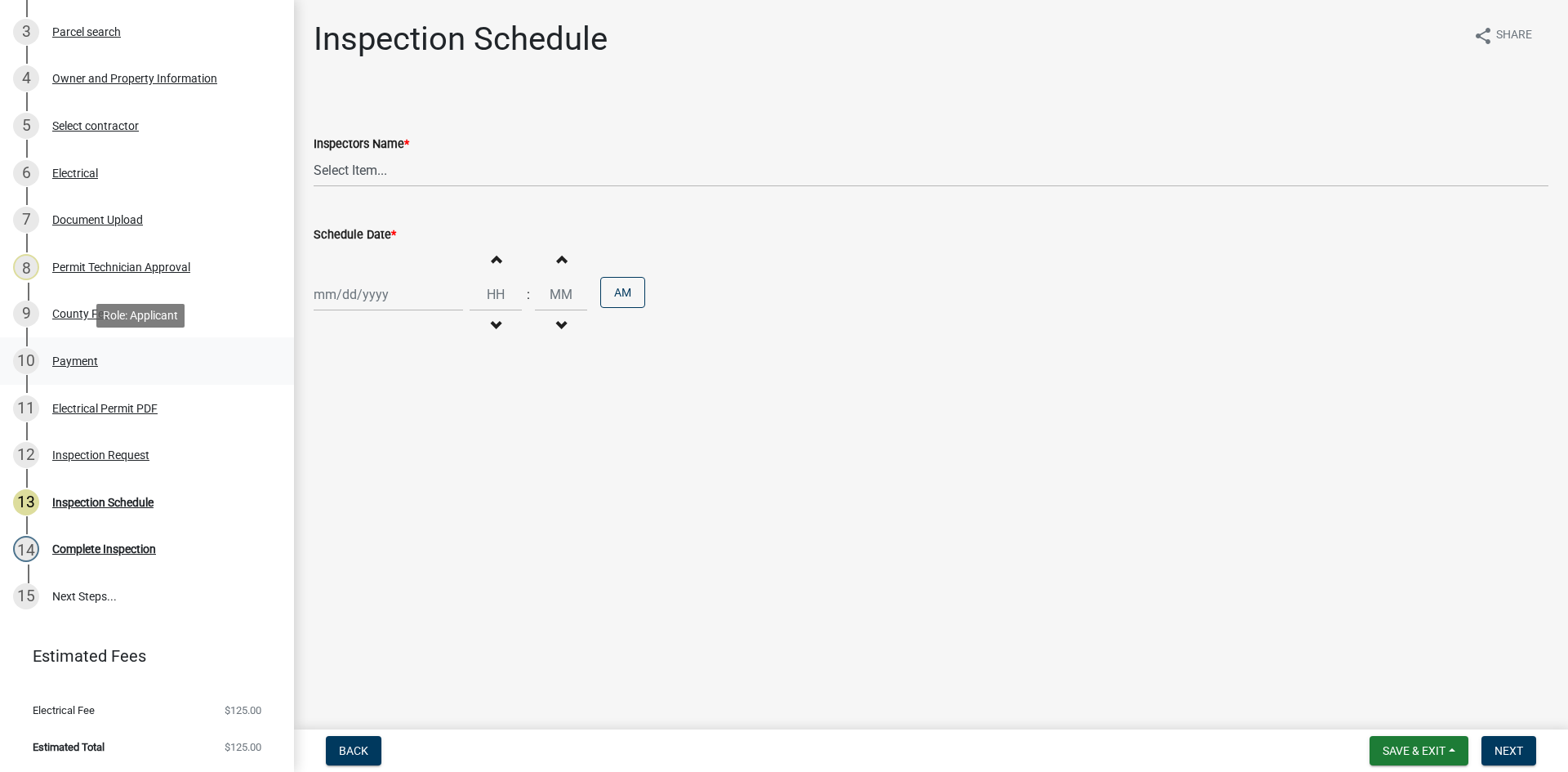
click at [70, 365] on div "Payment" at bounding box center [75, 361] width 46 height 12
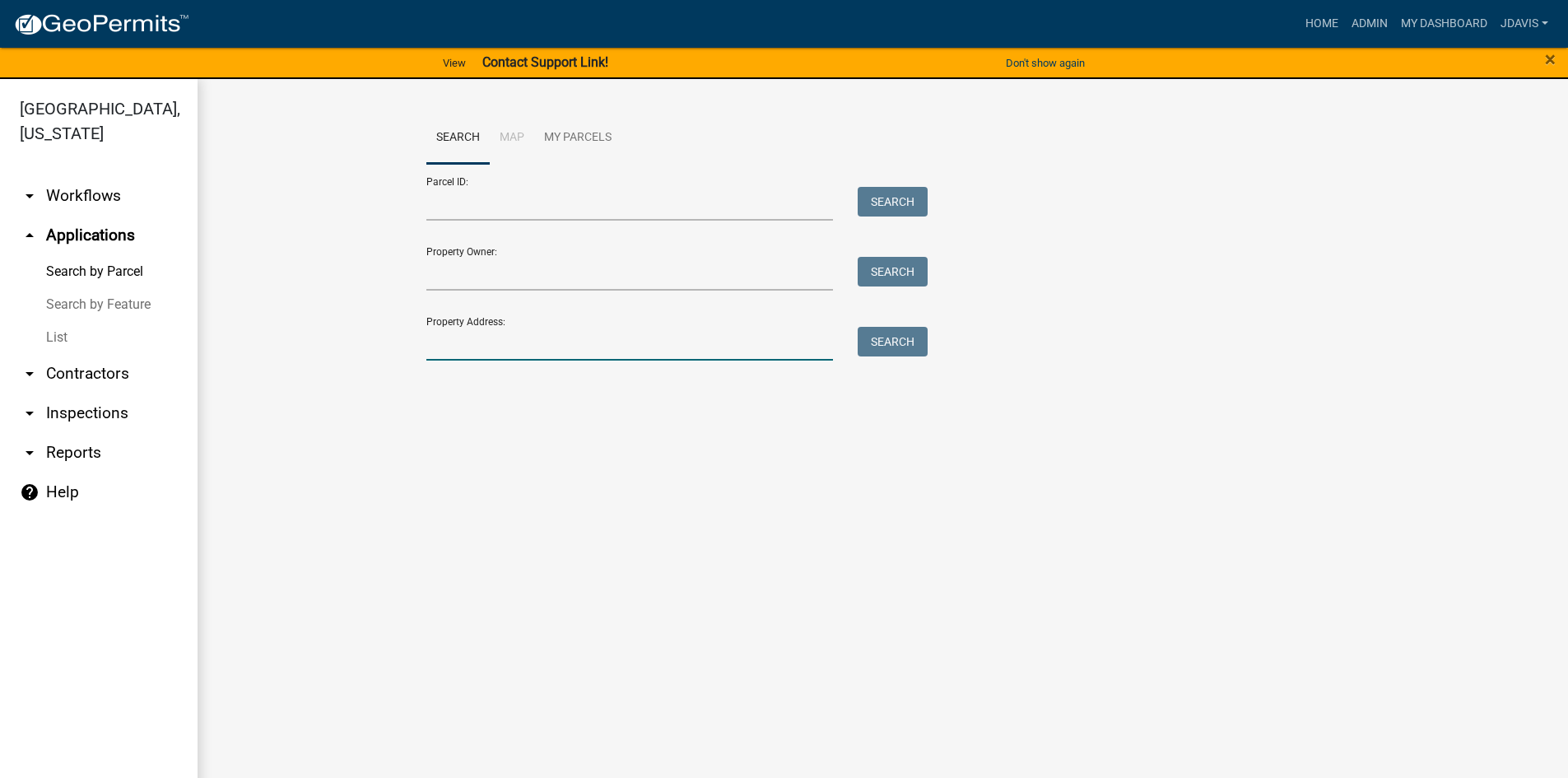
click at [582, 347] on input "Property Address:" at bounding box center [630, 344] width 407 height 34
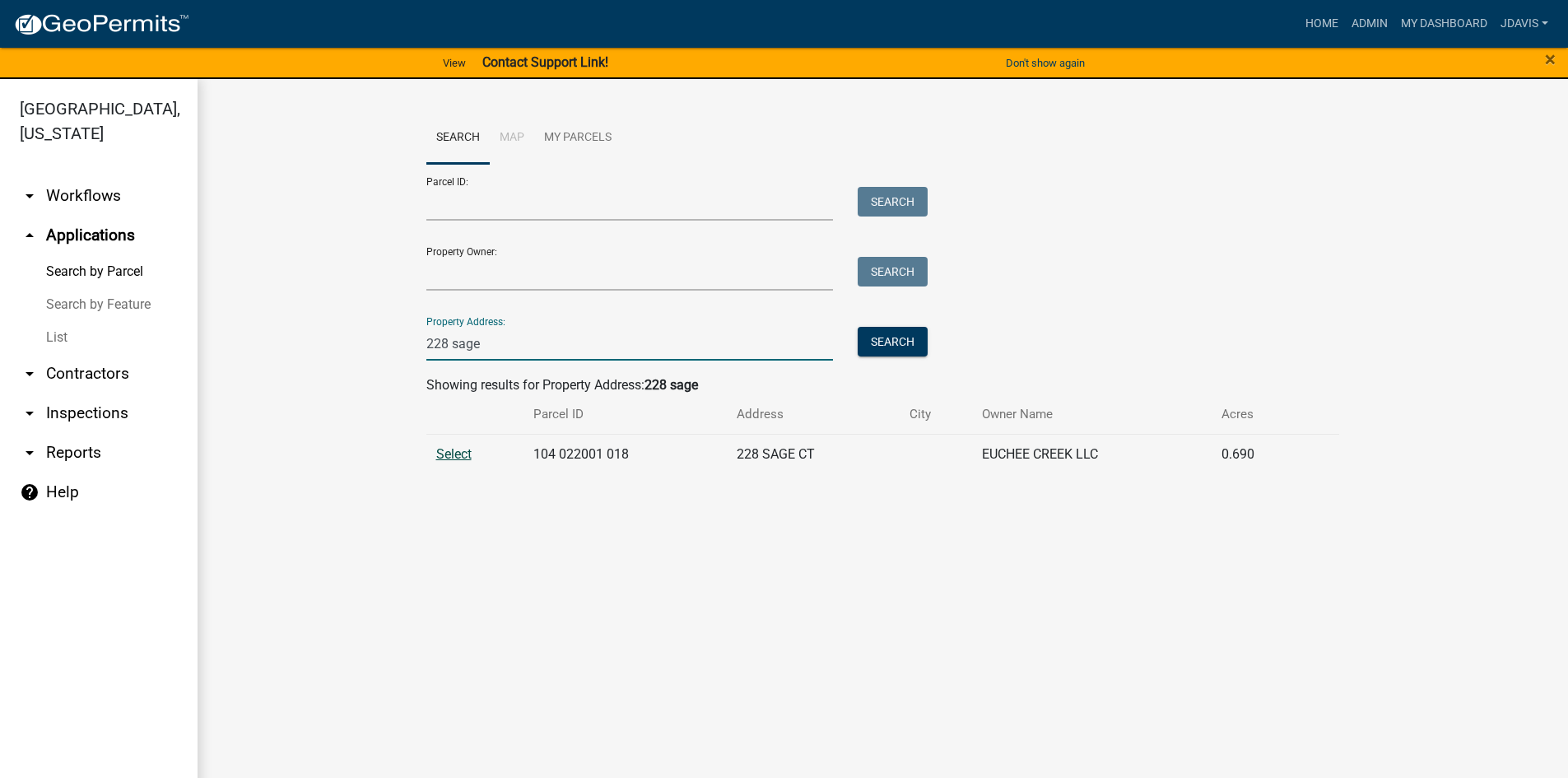
type input "228 sage"
click at [457, 456] on span "Select" at bounding box center [454, 454] width 36 height 16
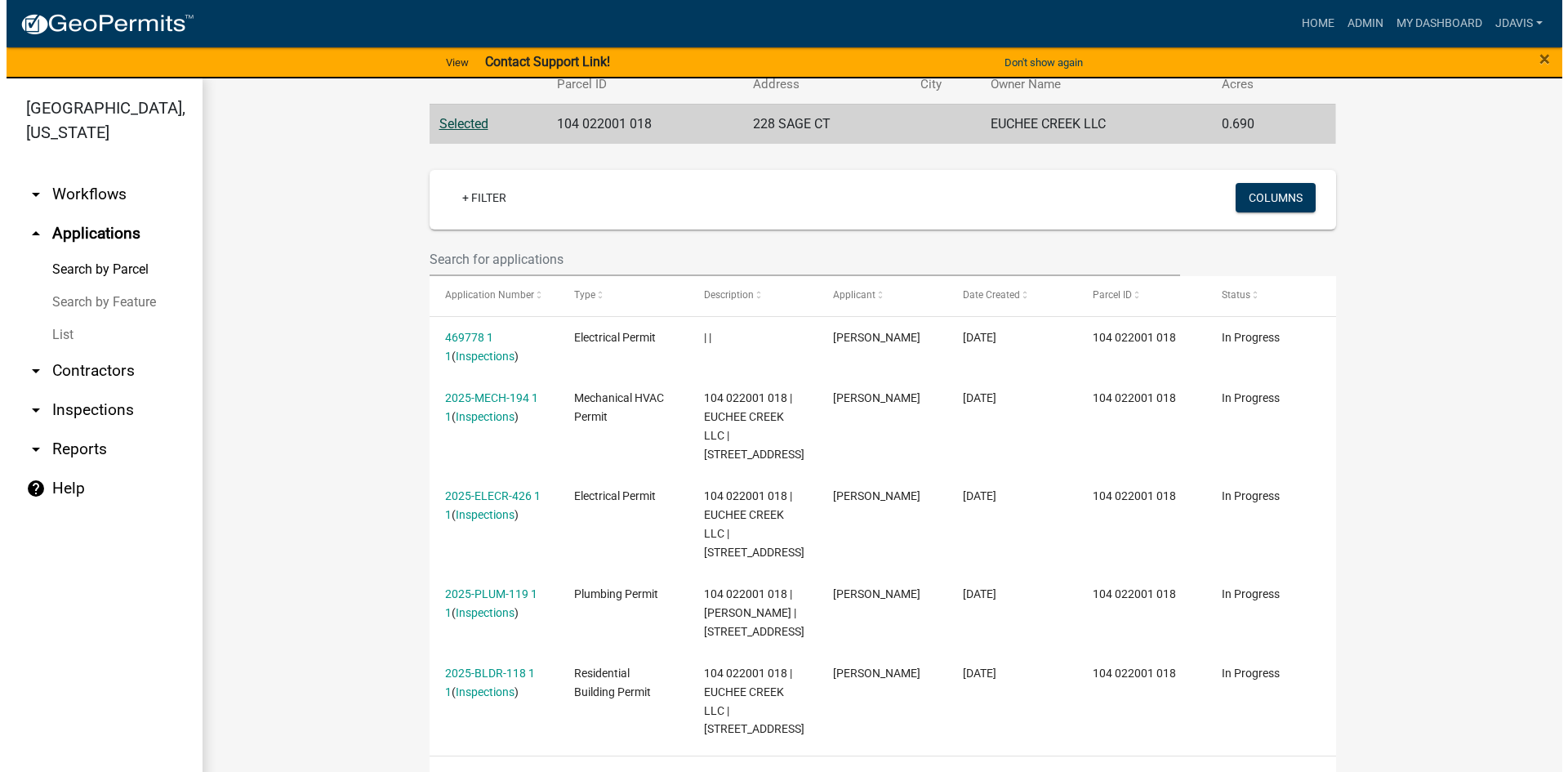
scroll to position [328, 0]
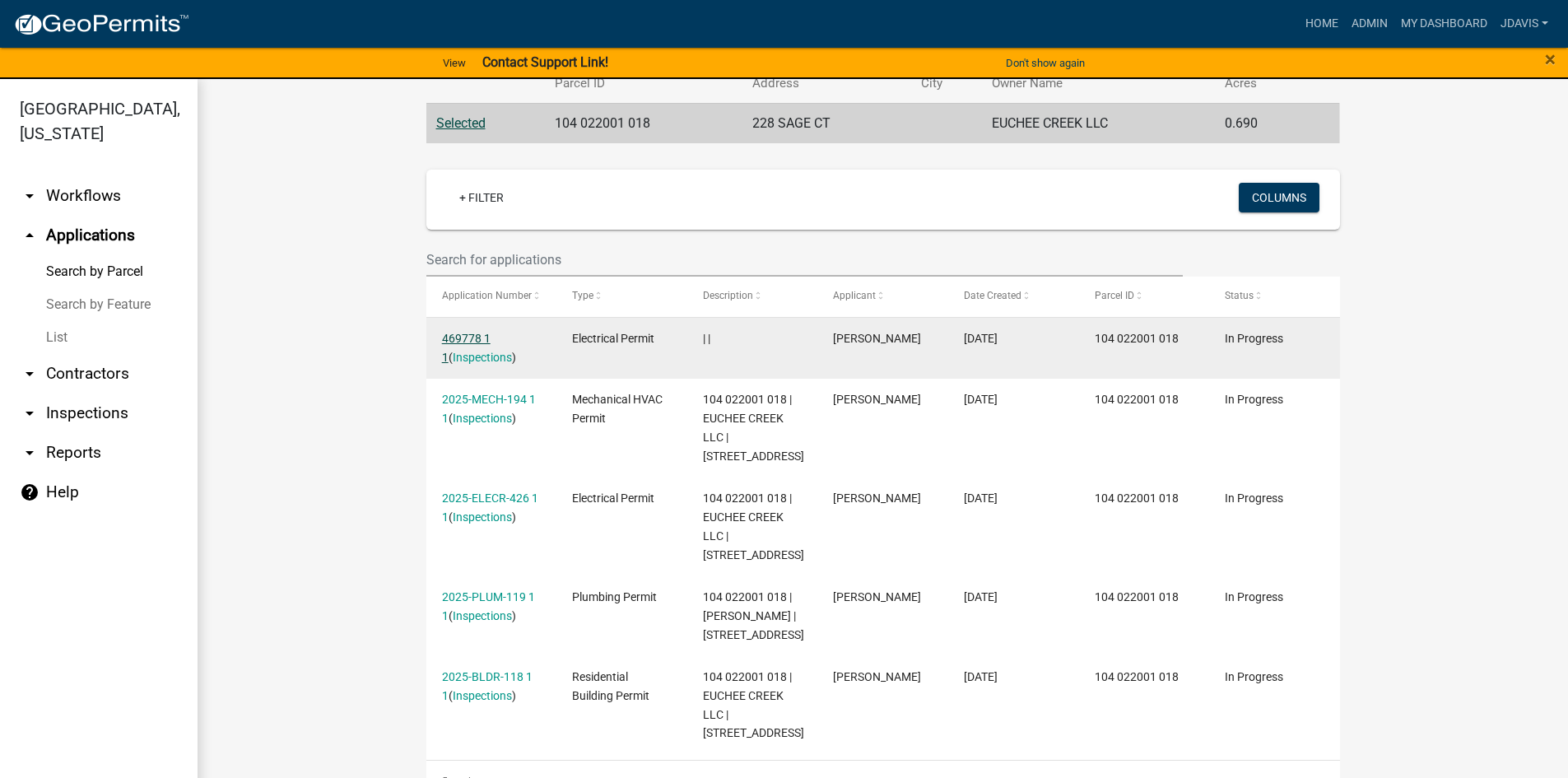
click at [455, 333] on link "469778 1 1" at bounding box center [466, 347] width 48 height 32
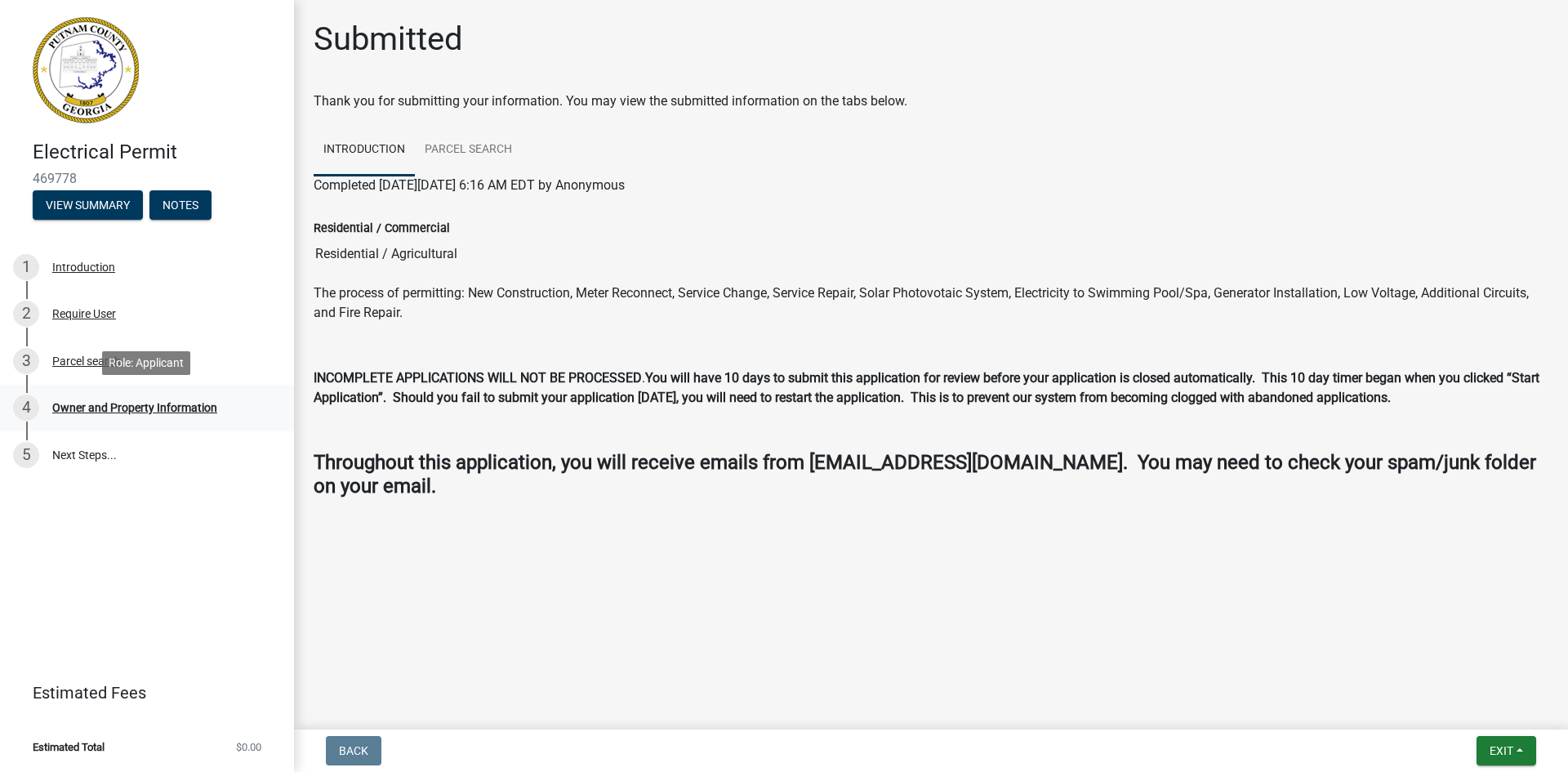
click at [112, 405] on div "Owner and Property Information" at bounding box center [135, 407] width 165 height 12
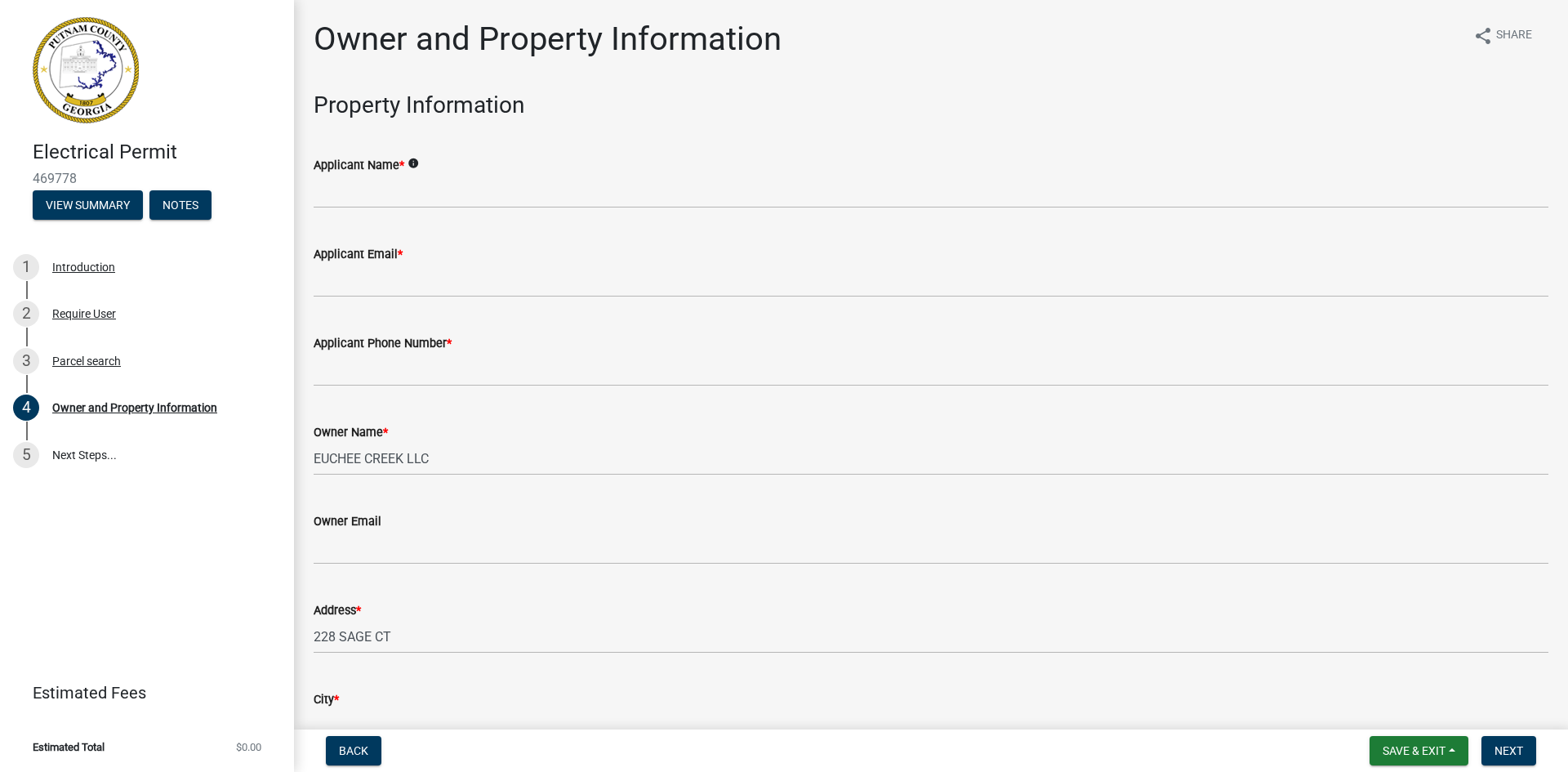
scroll to position [409, 0]
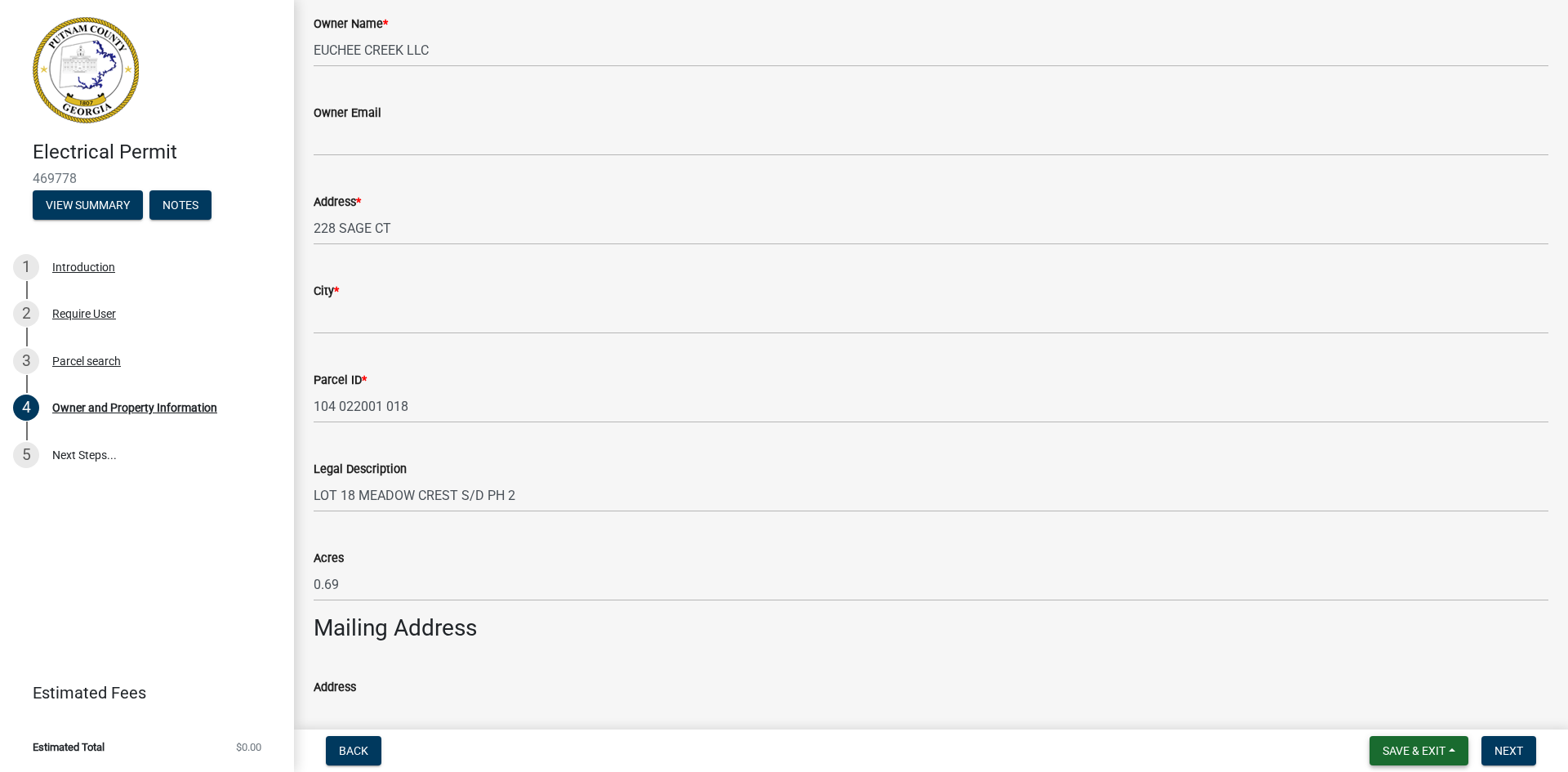
click at [1412, 751] on span "Save & Exit" at bounding box center [1414, 750] width 63 height 13
click at [1421, 713] on button "Save & Exit" at bounding box center [1402, 708] width 130 height 39
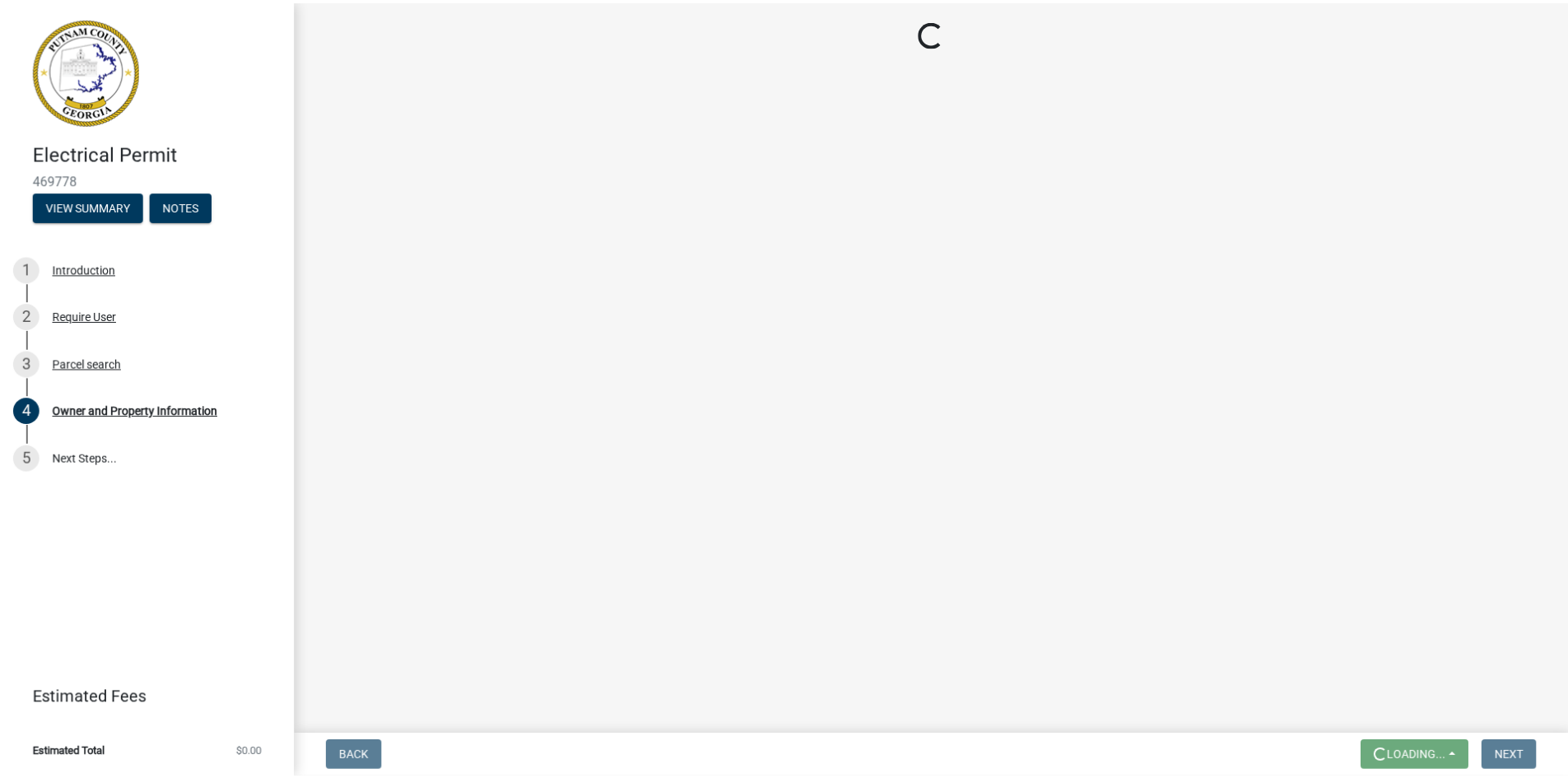
scroll to position [0, 0]
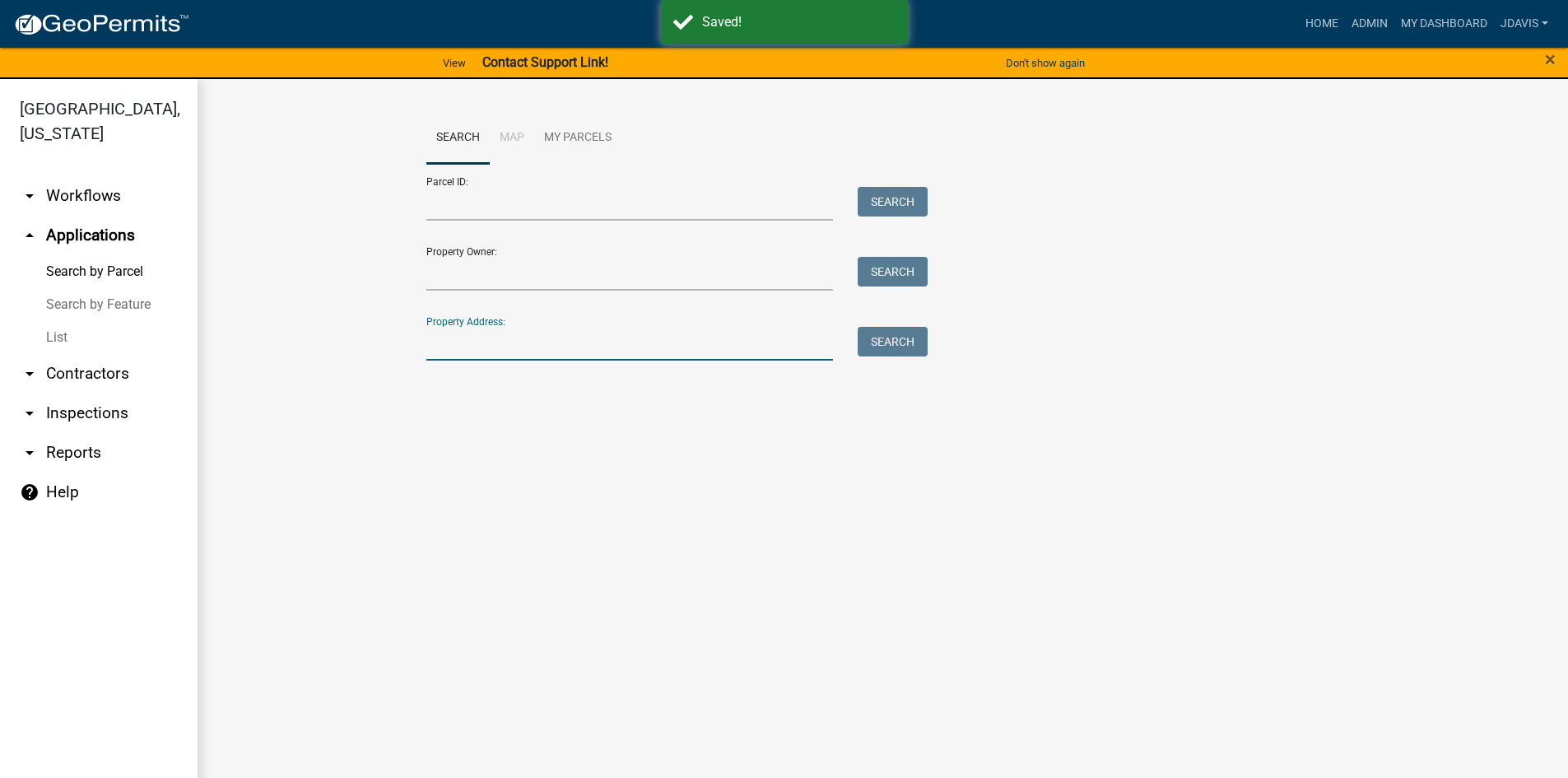
click at [497, 349] on input "Property Address:" at bounding box center [630, 344] width 407 height 34
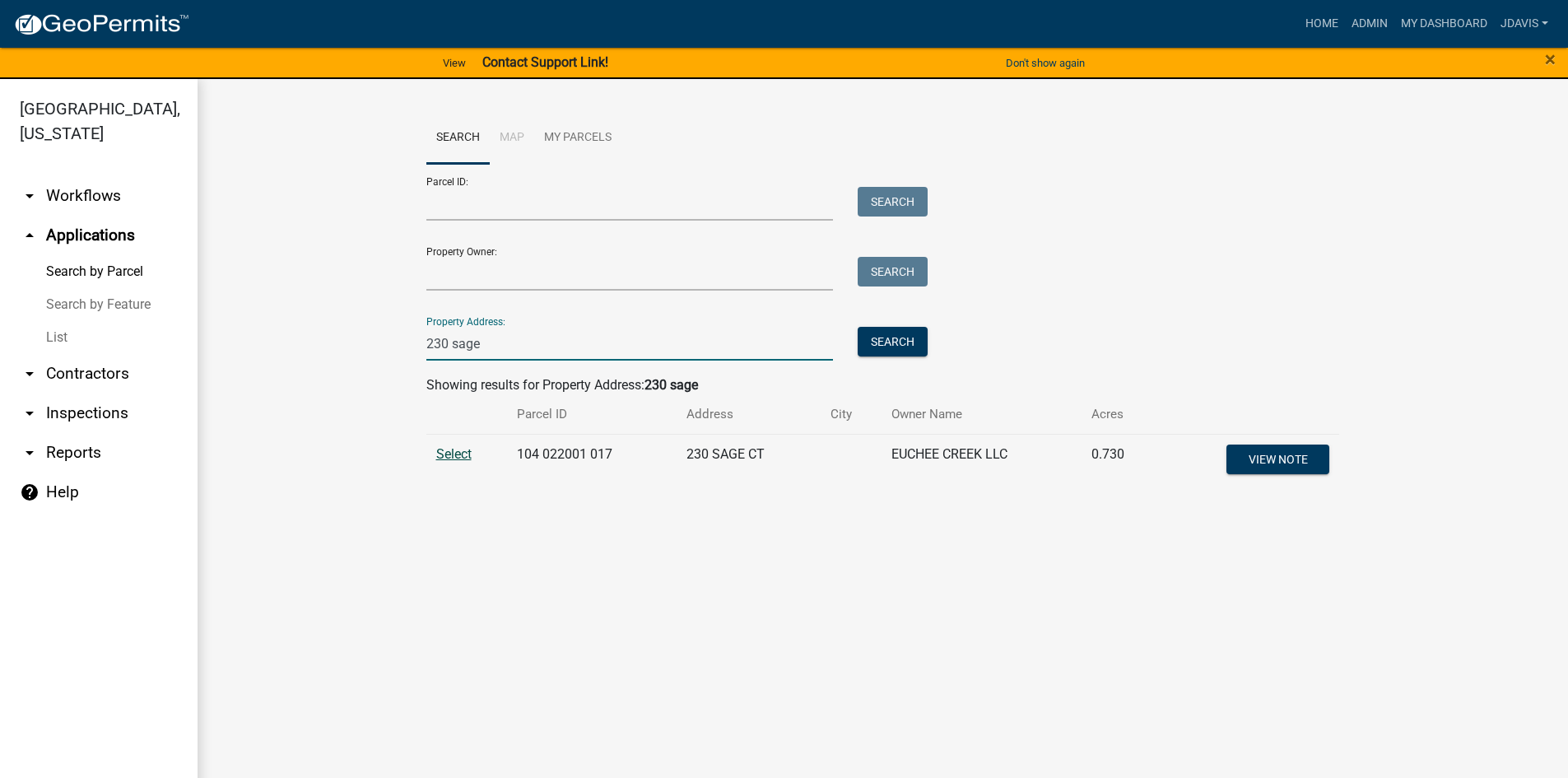
type input "230 sage"
click at [442, 456] on span "Select" at bounding box center [454, 454] width 36 height 16
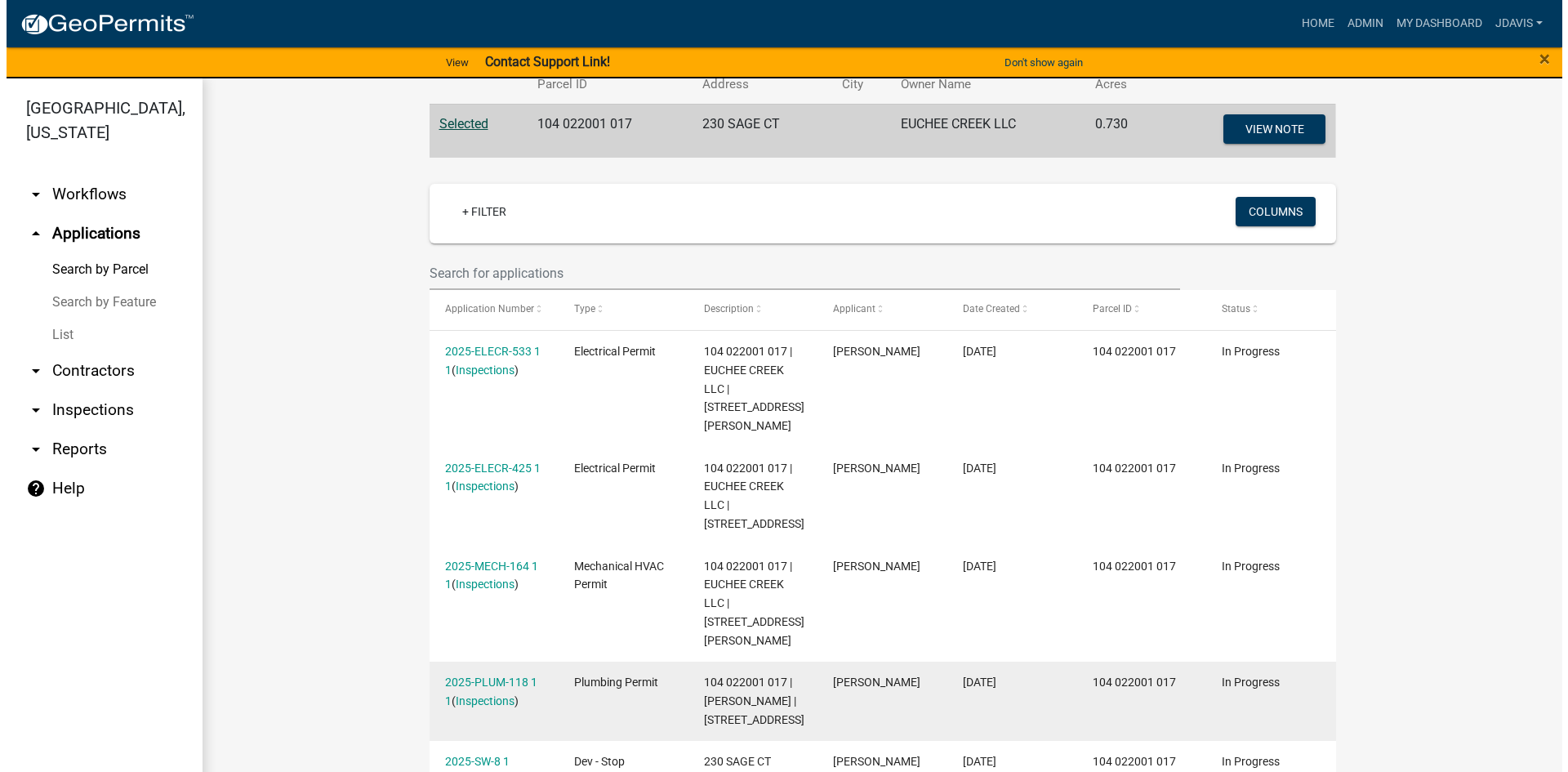
scroll to position [409, 0]
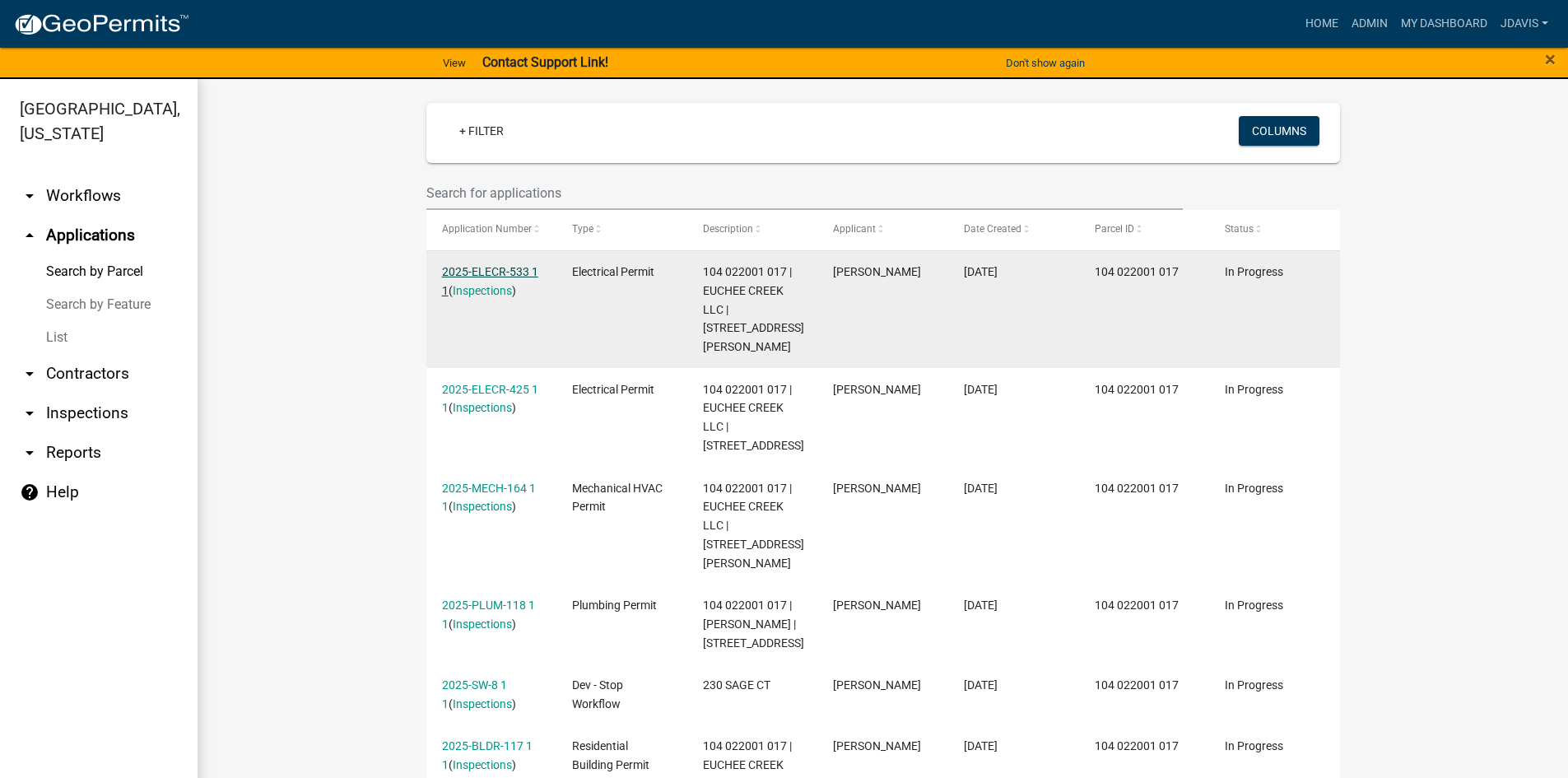
click at [483, 268] on link "2025-ELECR-533 1 1" at bounding box center [491, 281] width 96 height 32
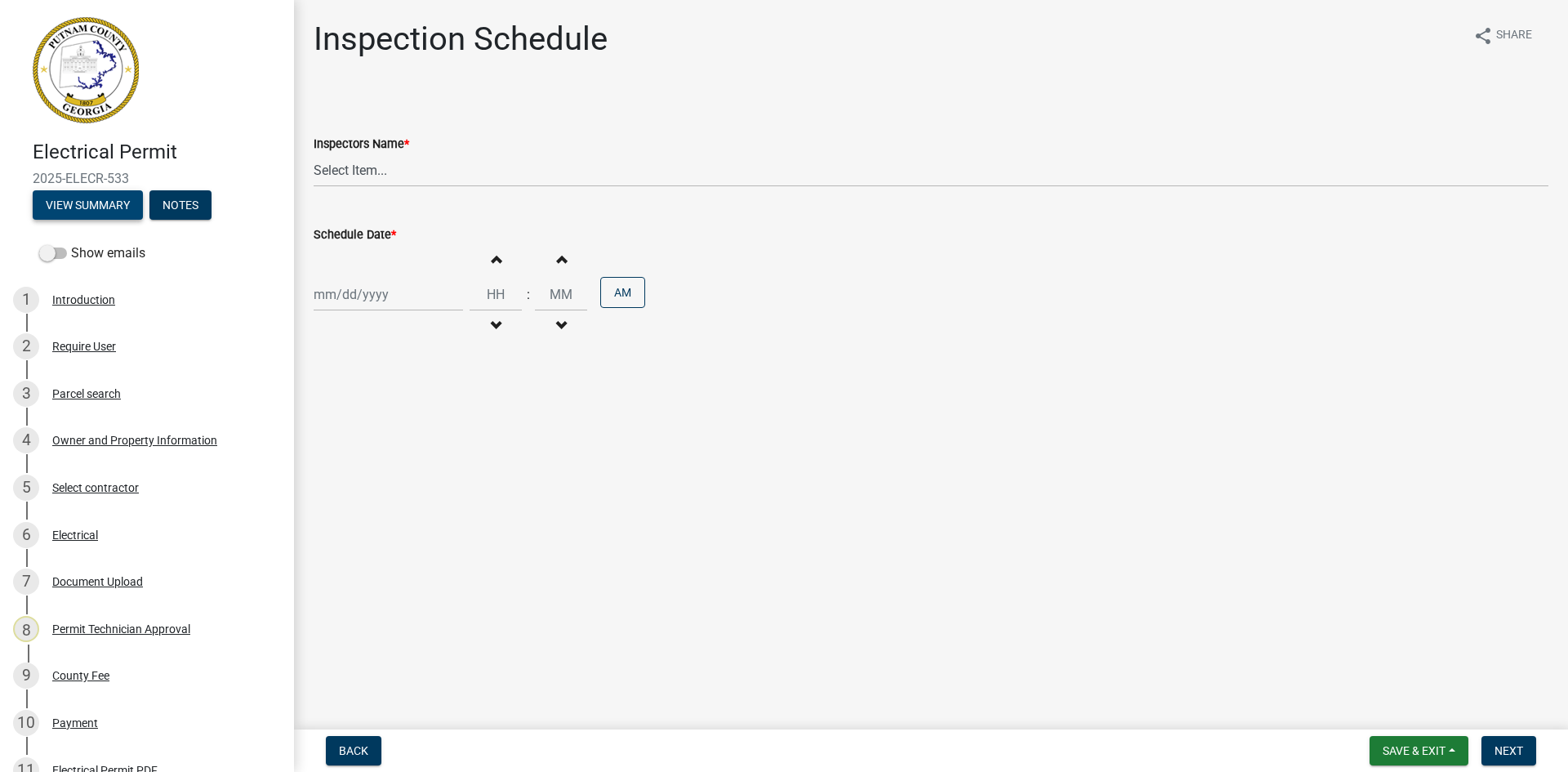
click at [112, 207] on button "View Summary" at bounding box center [88, 205] width 110 height 29
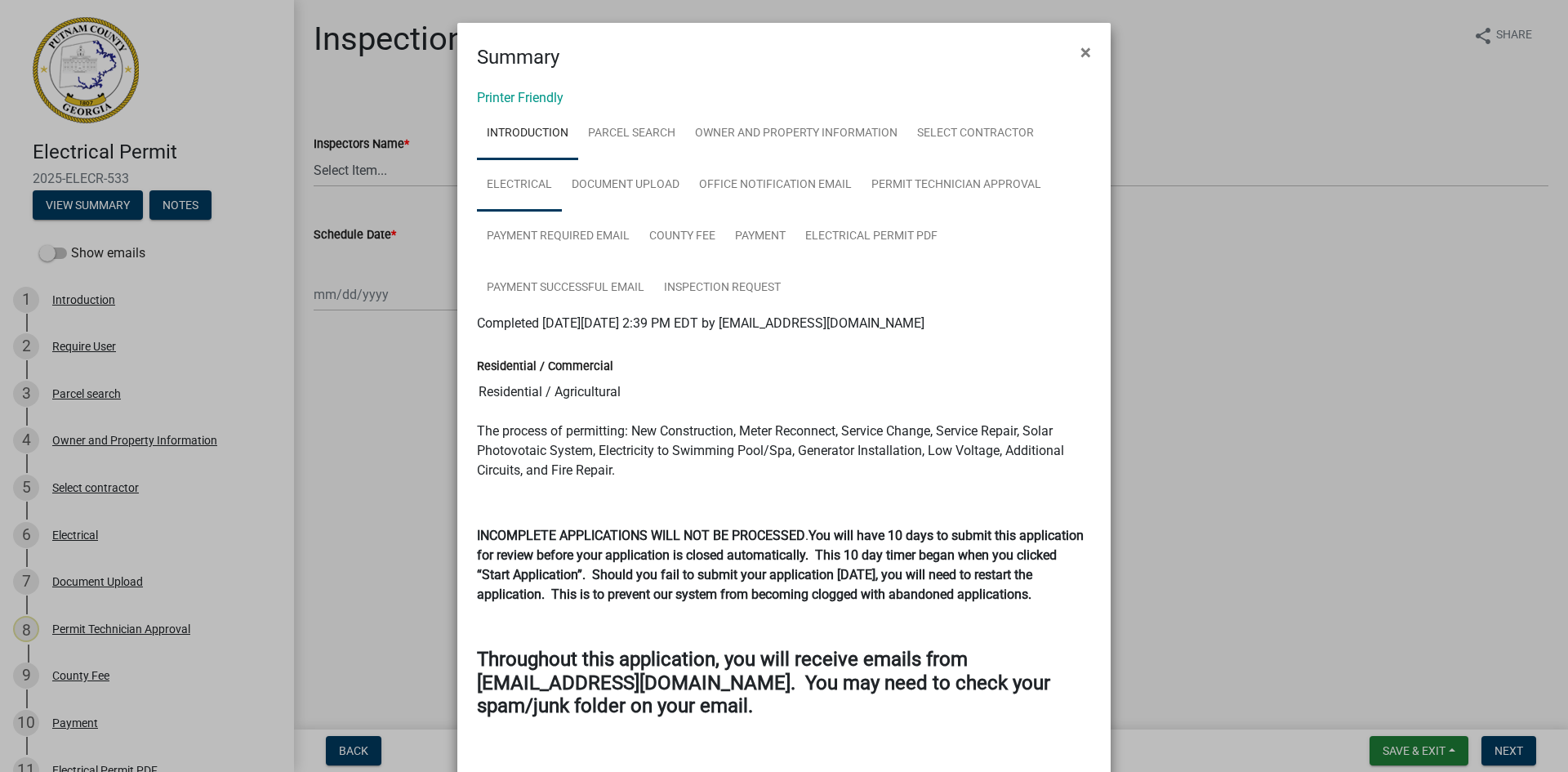
click at [520, 189] on link "Electrical" at bounding box center [519, 185] width 85 height 52
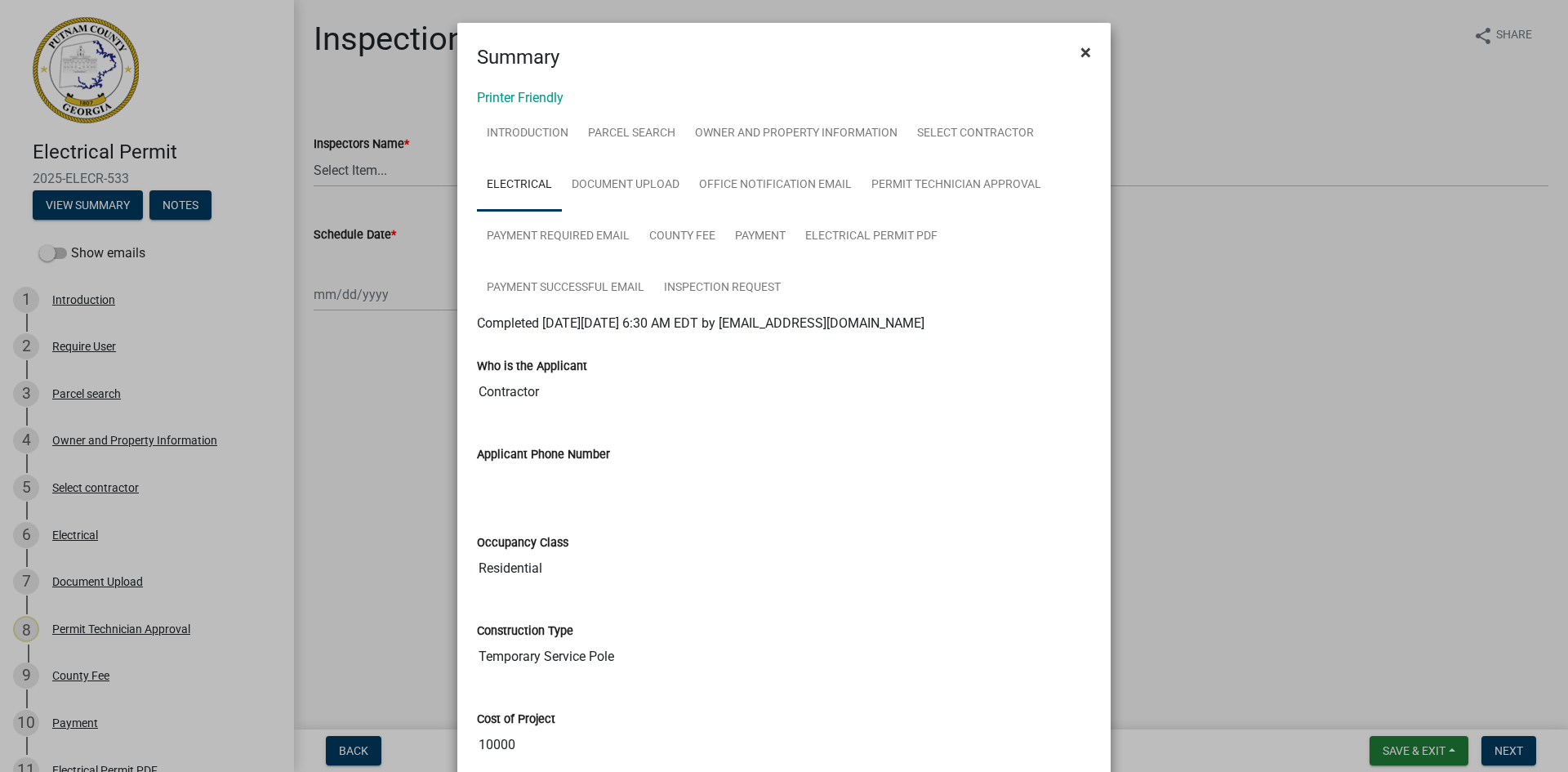
click at [1080, 54] on span "×" at bounding box center [1086, 52] width 11 height 23
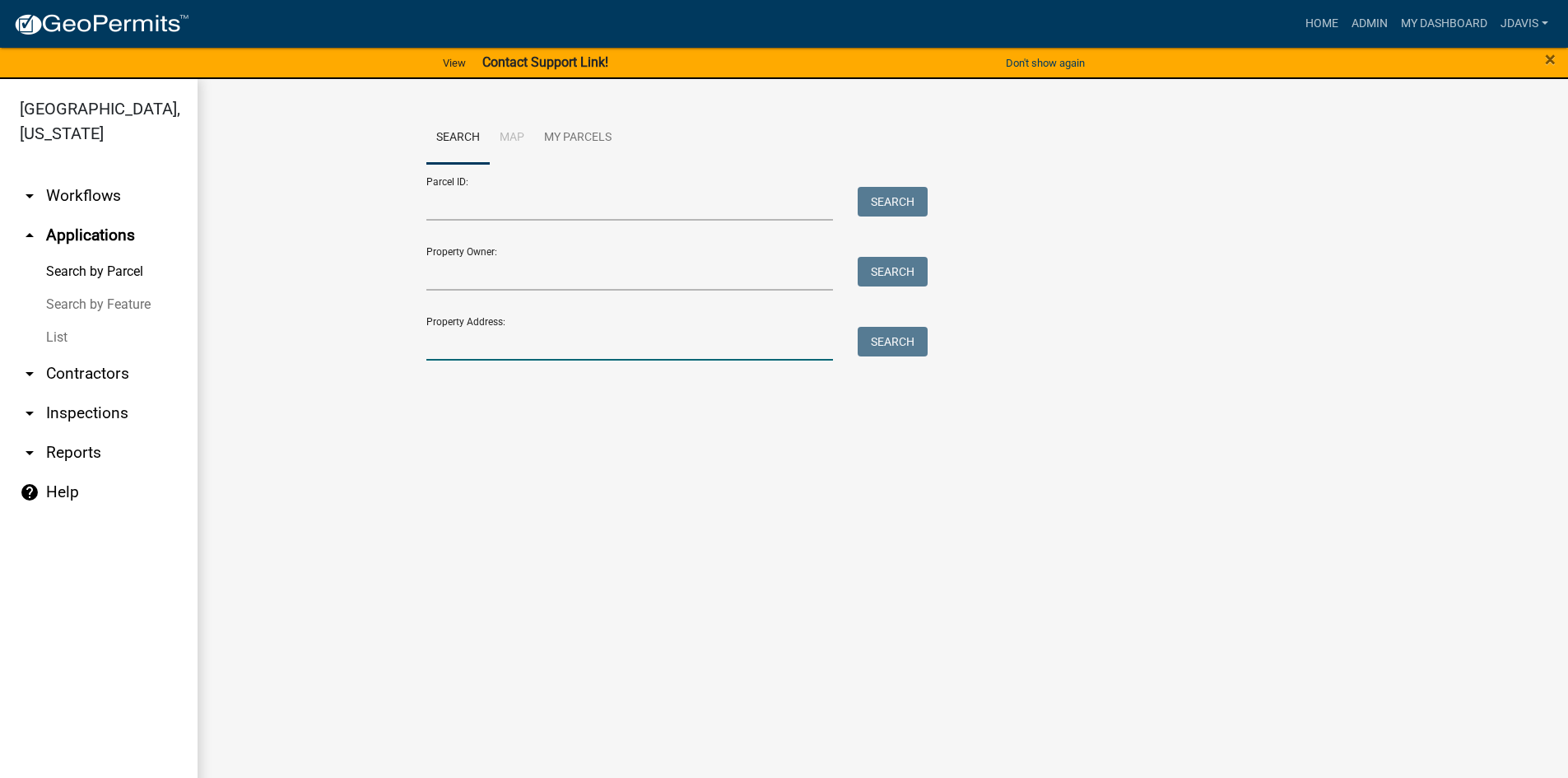
click at [577, 352] on input "Property Address:" at bounding box center [630, 344] width 407 height 34
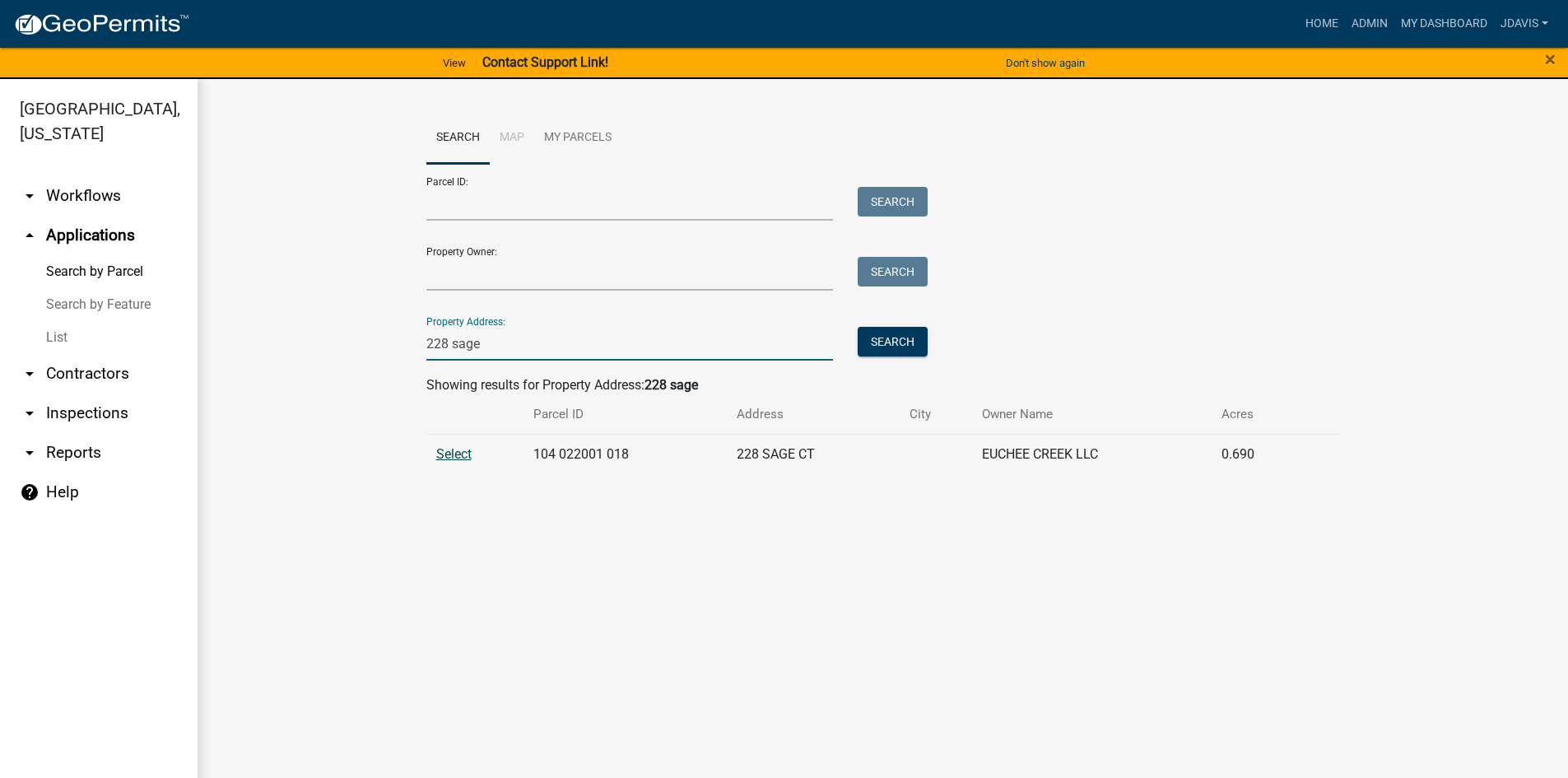
type input "228 sage"
click at [454, 448] on span "Select" at bounding box center [454, 454] width 36 height 16
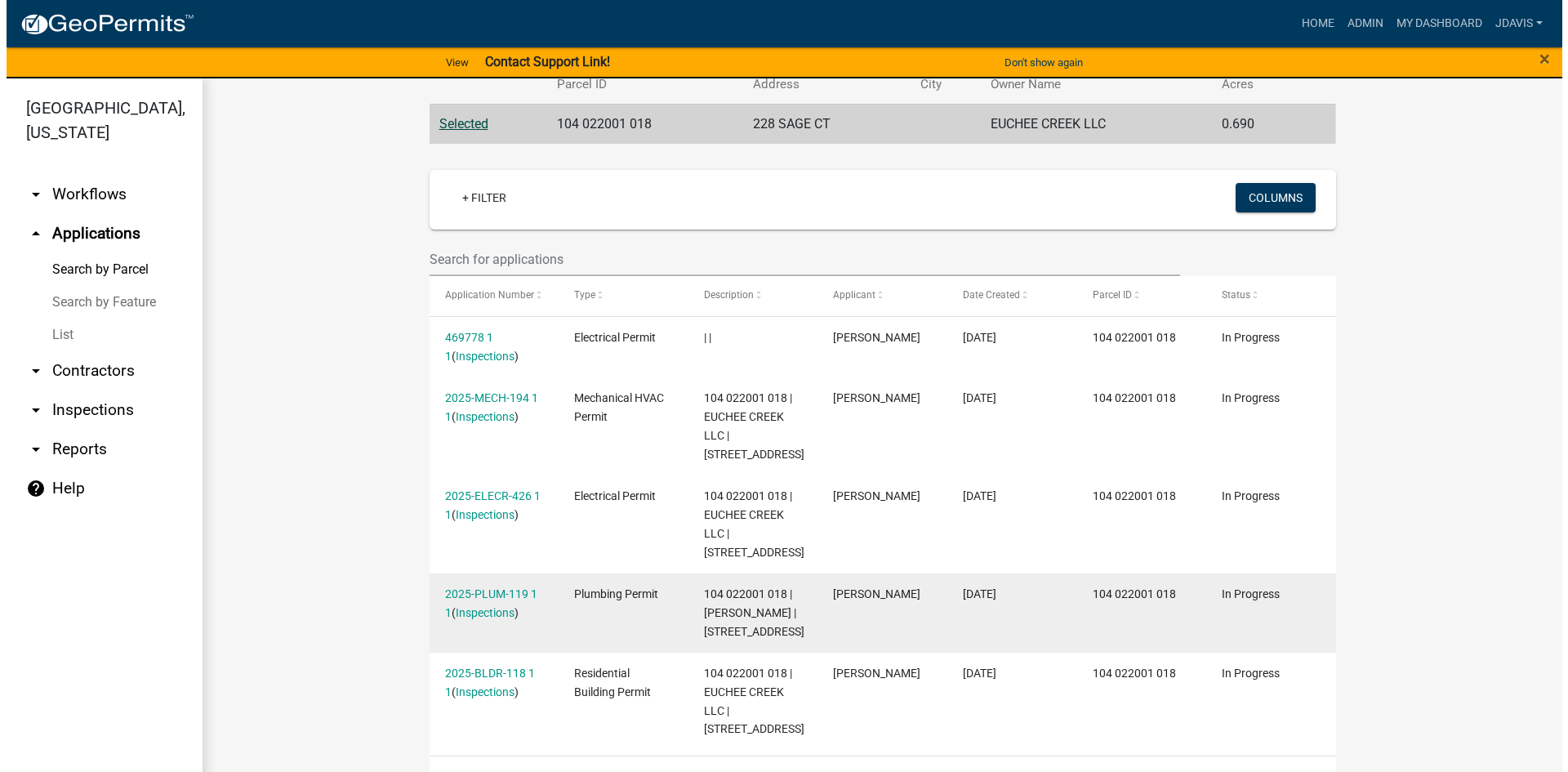
scroll to position [328, 0]
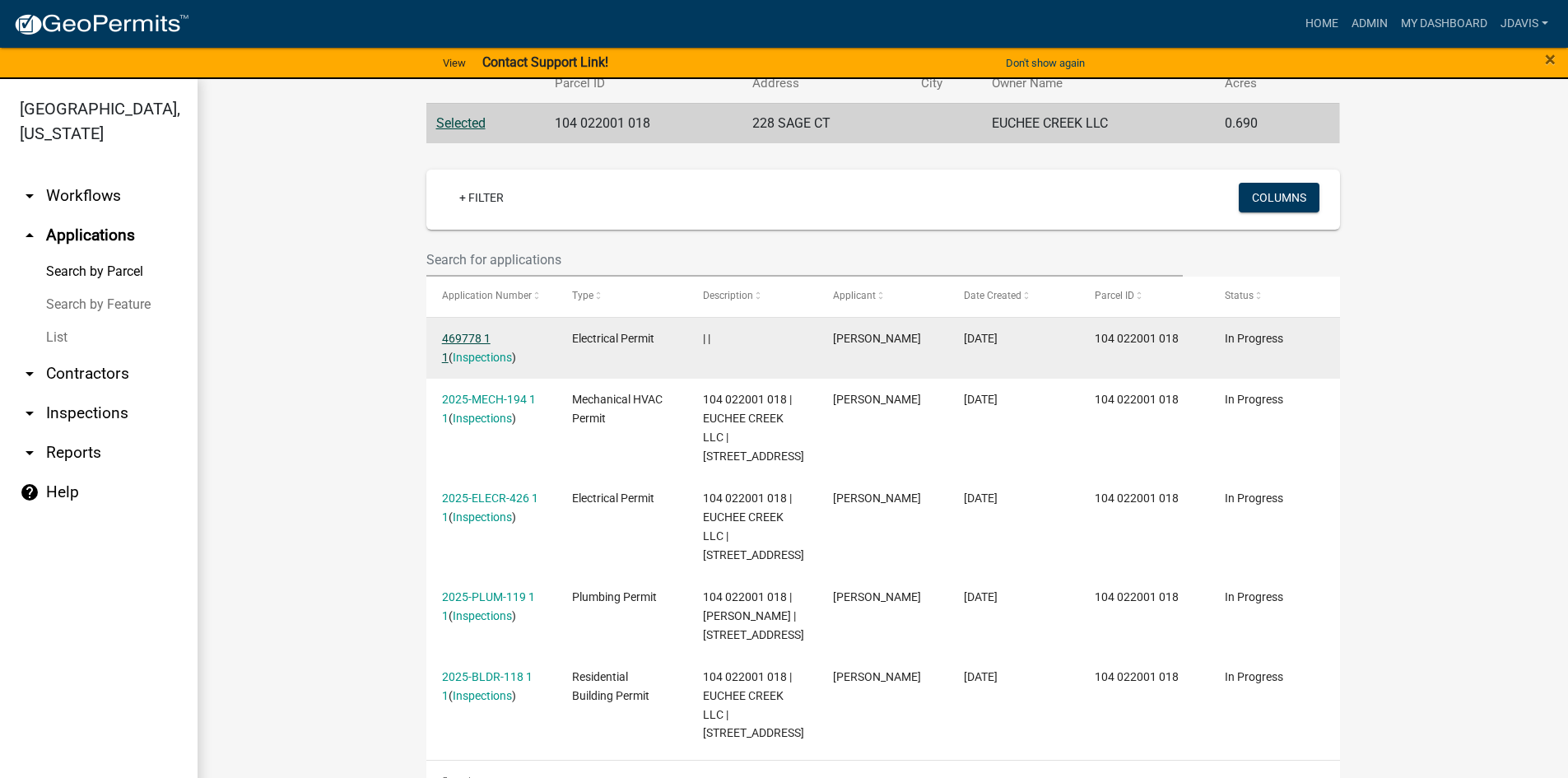
click at [471, 331] on link "469778 1 1" at bounding box center [466, 347] width 48 height 32
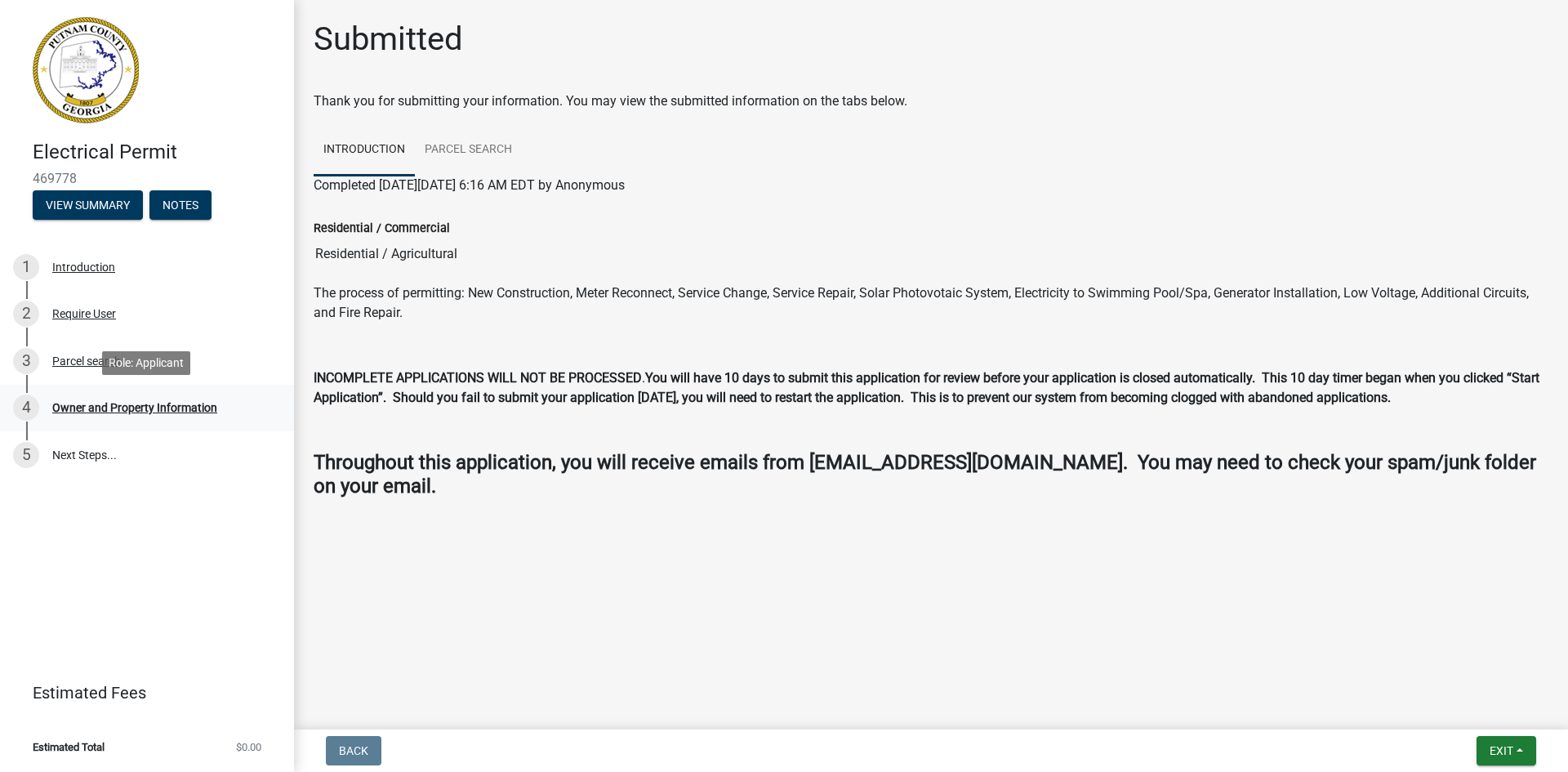
click at [167, 402] on div "Owner and Property Information" at bounding box center [135, 407] width 165 height 12
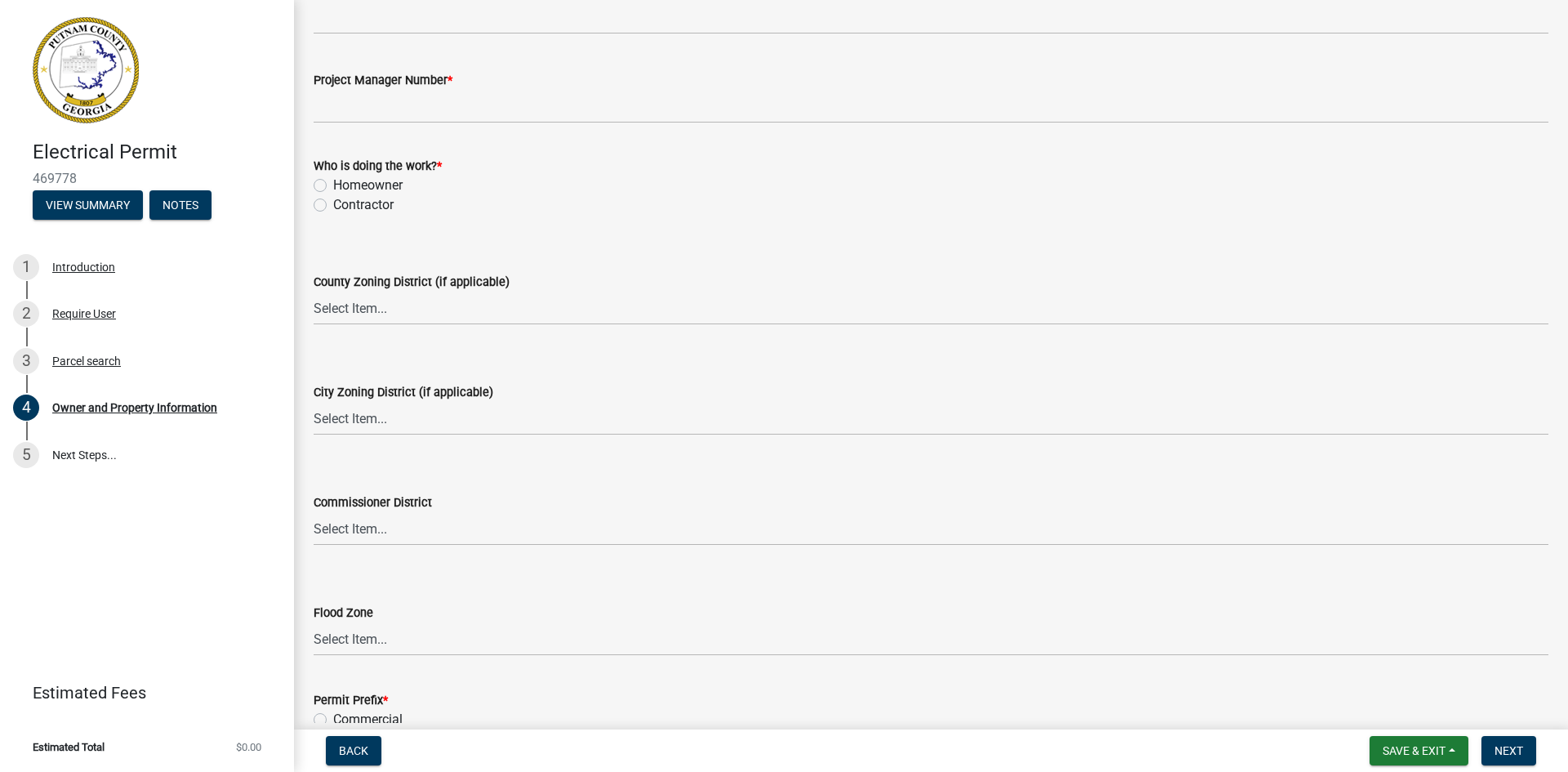
scroll to position [2823, 0]
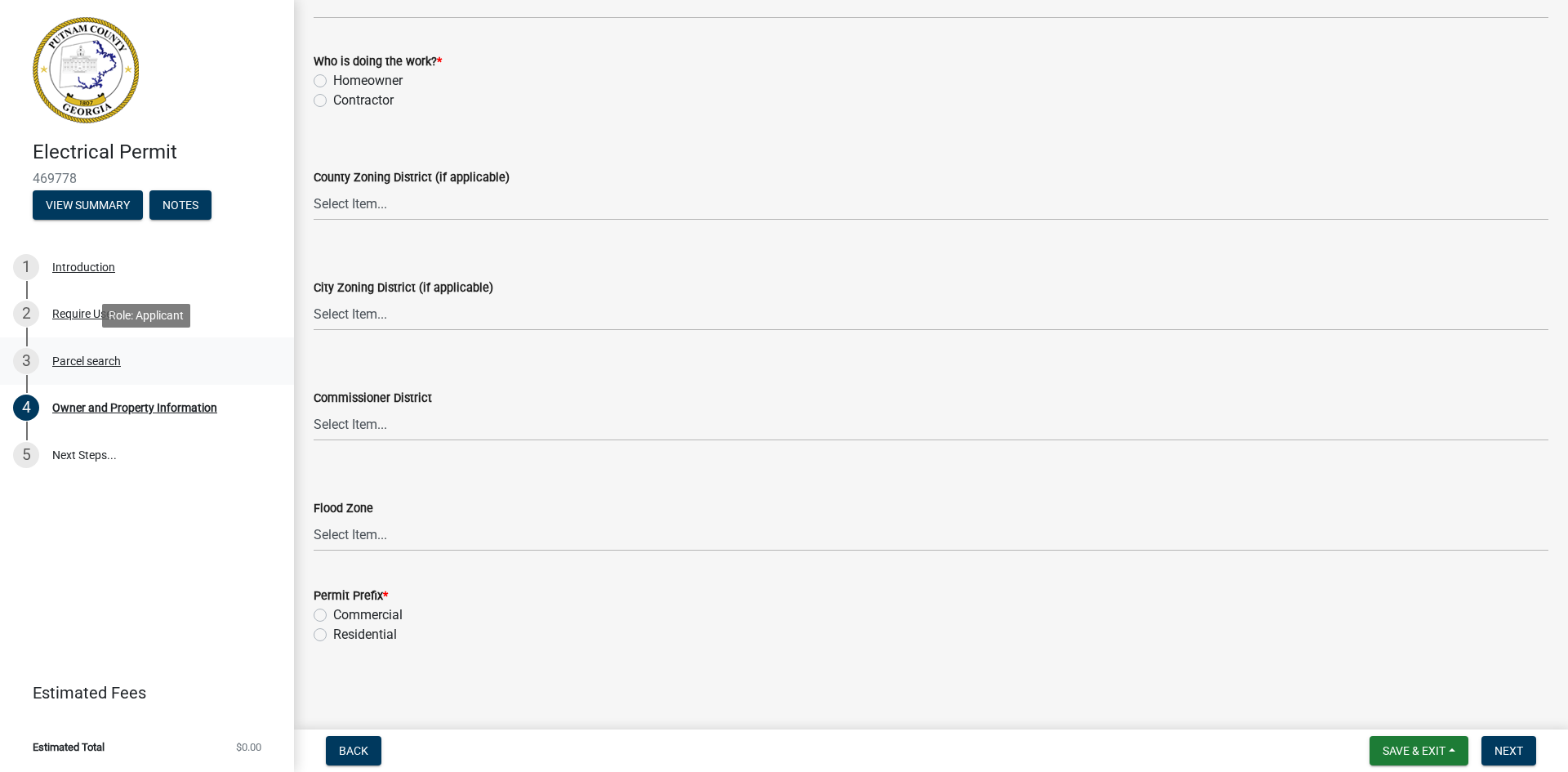
click at [87, 357] on div "Parcel search" at bounding box center [86, 361] width 68 height 12
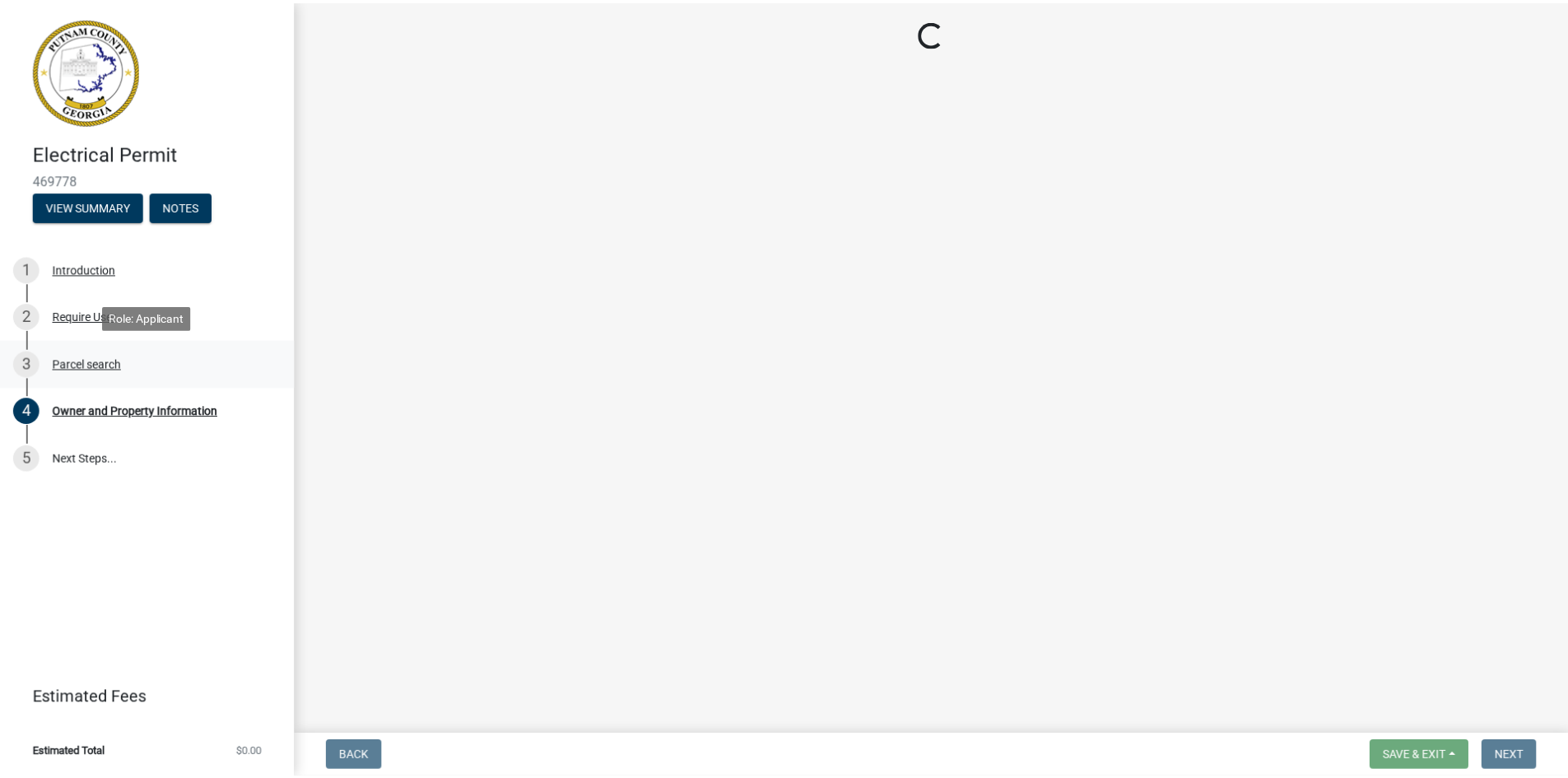
scroll to position [0, 0]
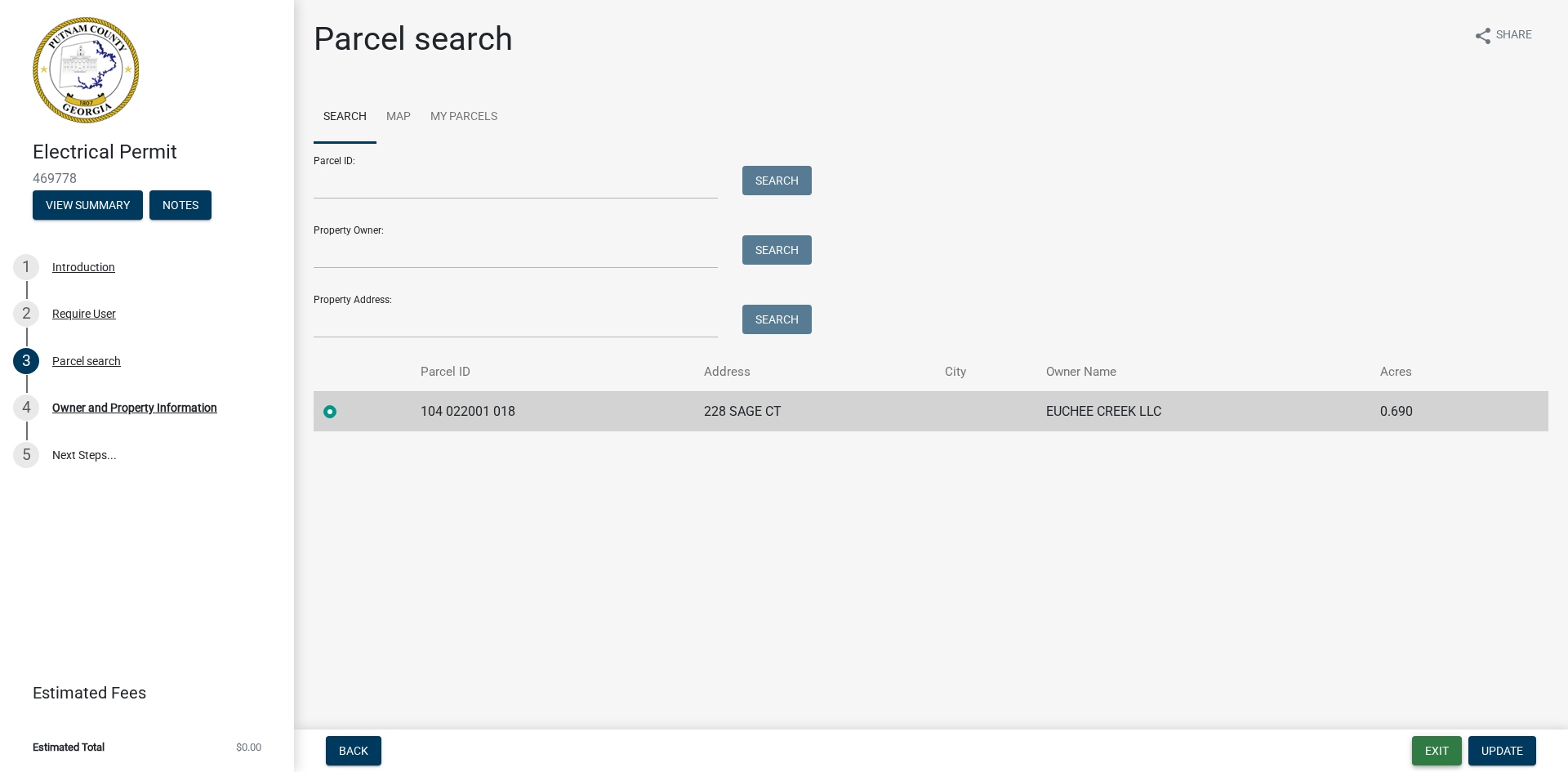
click at [1438, 748] on button "Exit" at bounding box center [1437, 750] width 50 height 29
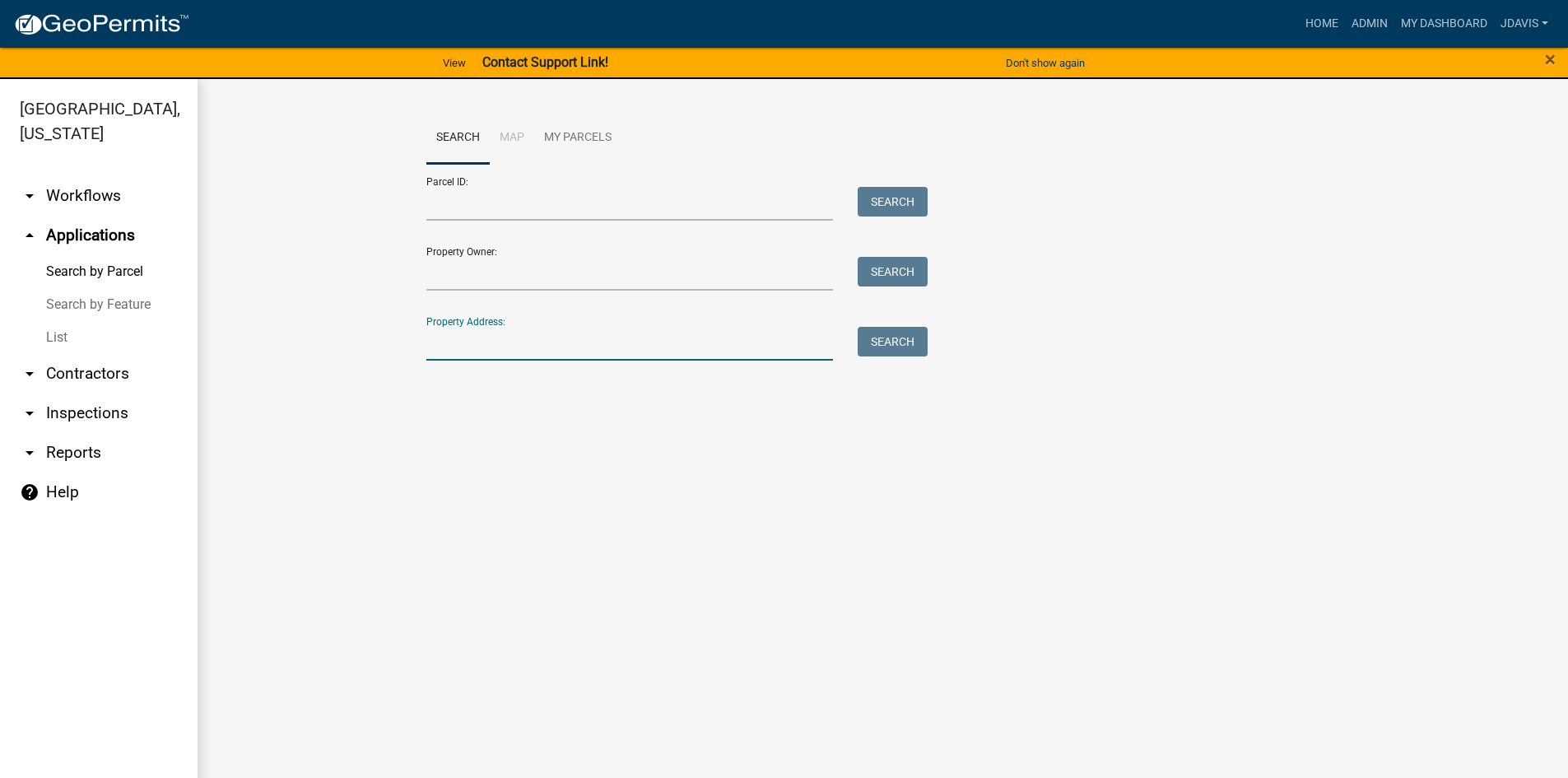
click at [750, 353] on input "Property Address:" at bounding box center [630, 344] width 407 height 34
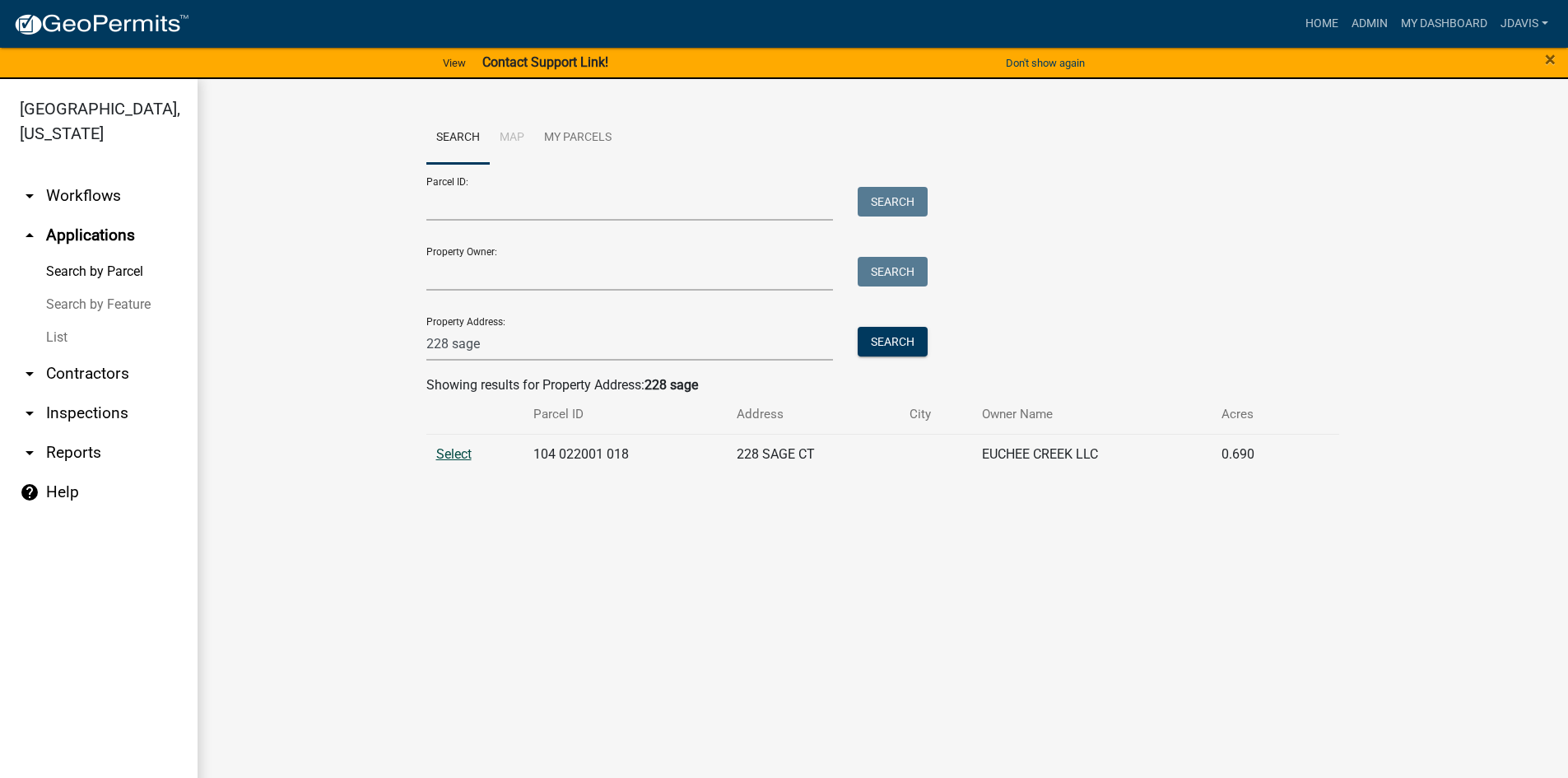
click at [457, 456] on span "Select" at bounding box center [454, 454] width 36 height 16
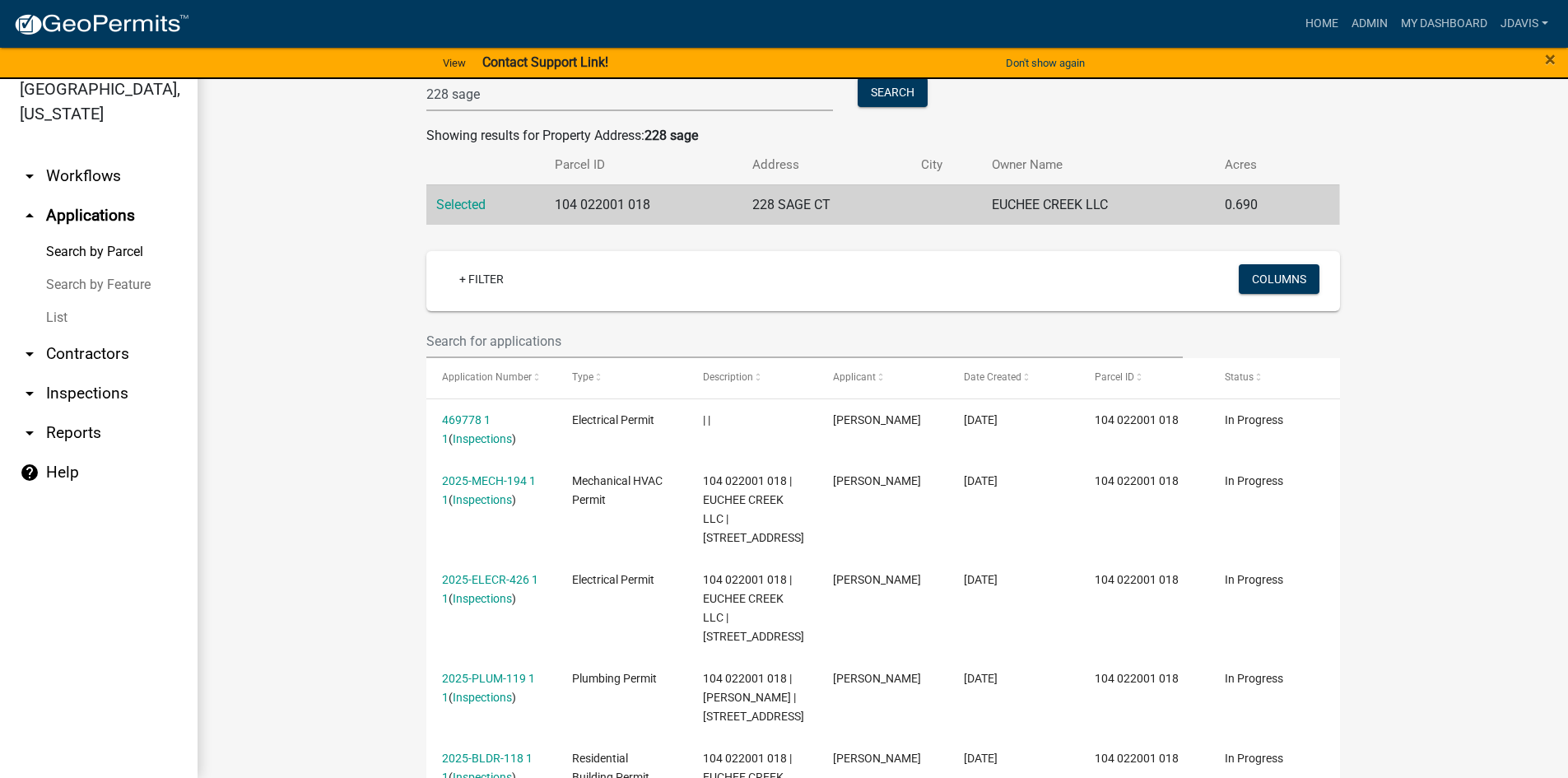
scroll to position [84, 0]
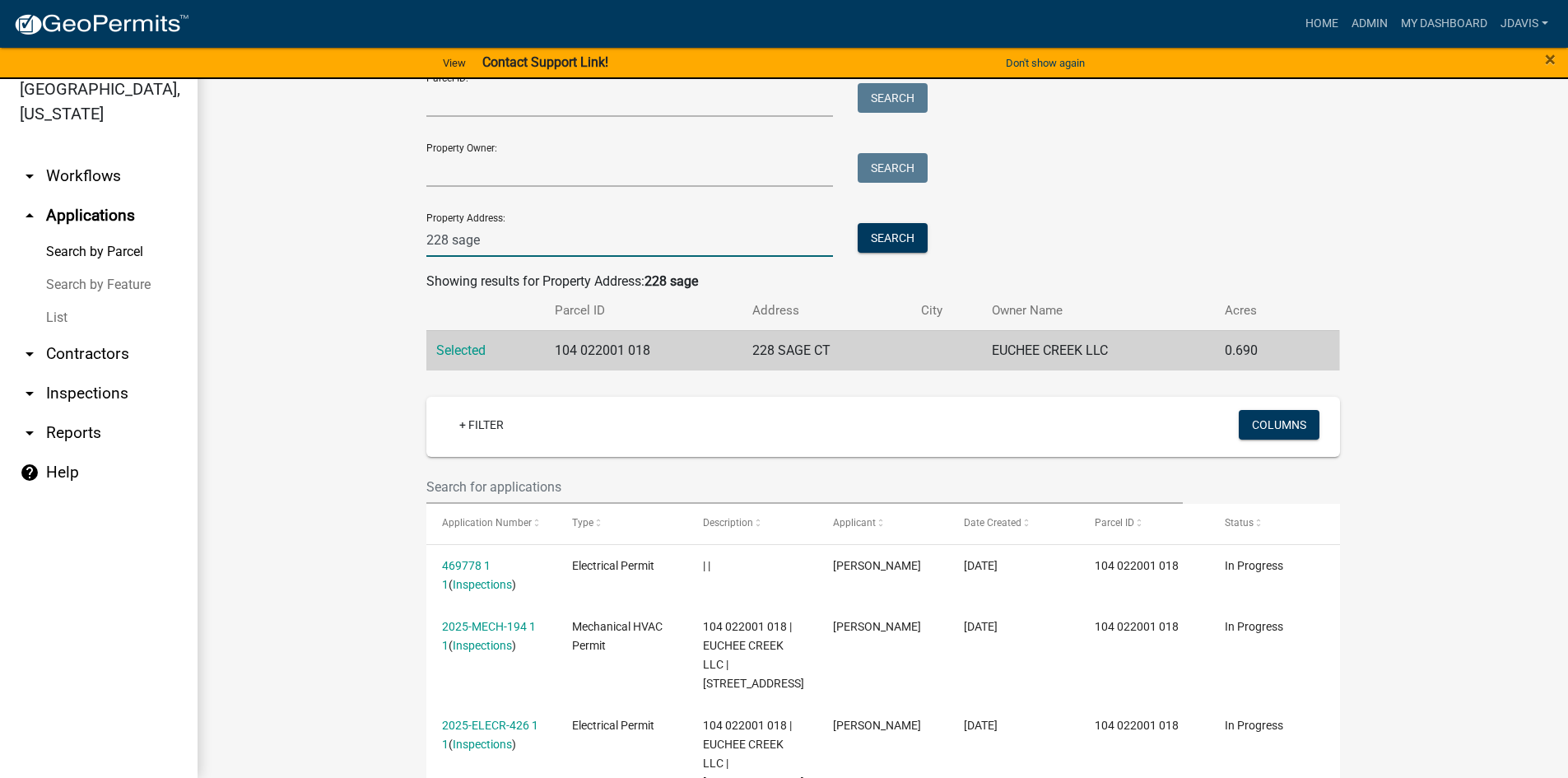
click at [441, 238] on input "228 sage" at bounding box center [630, 240] width 407 height 34
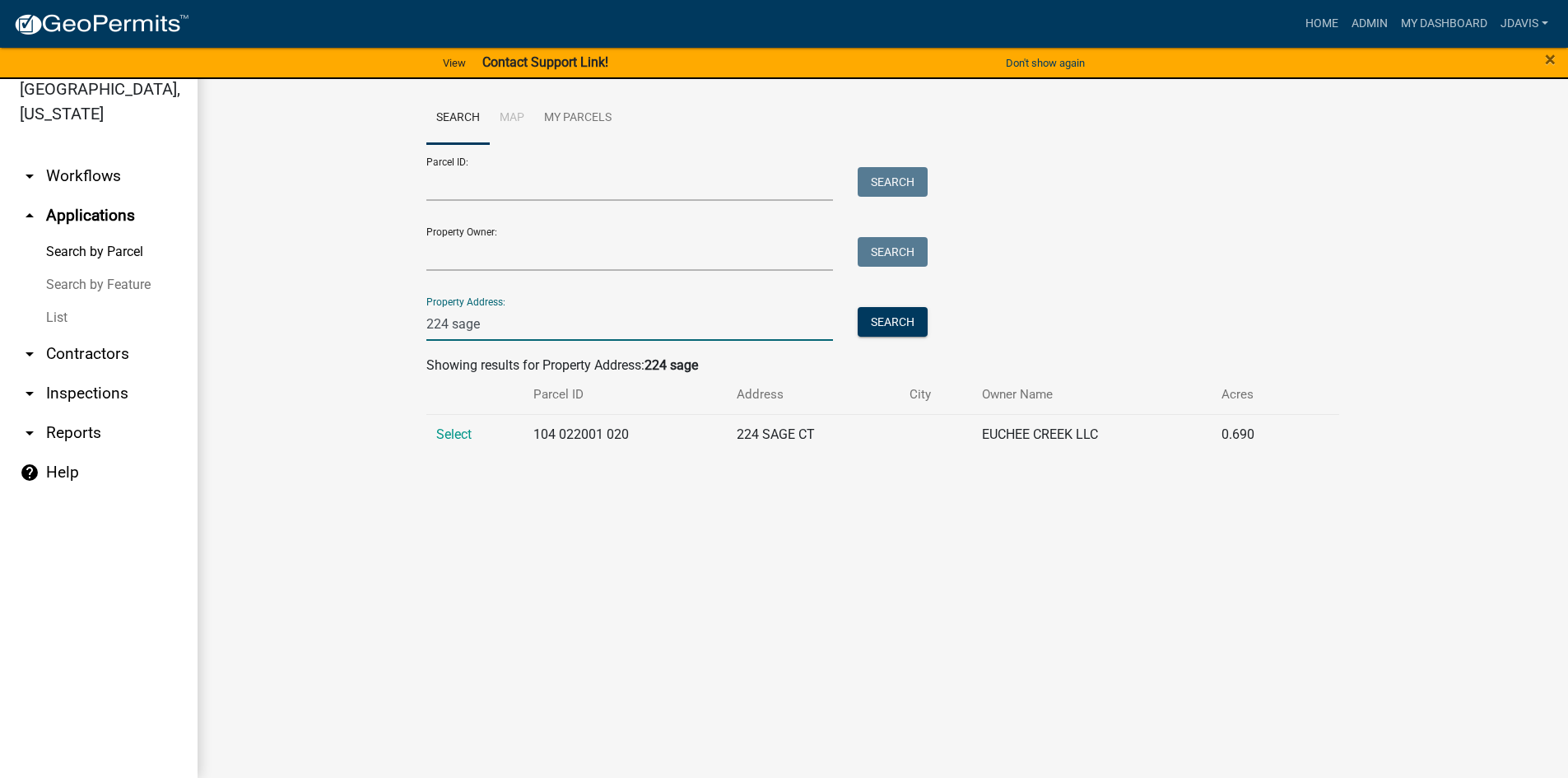
scroll to position [0, 0]
click at [441, 441] on span "Select" at bounding box center [454, 434] width 36 height 16
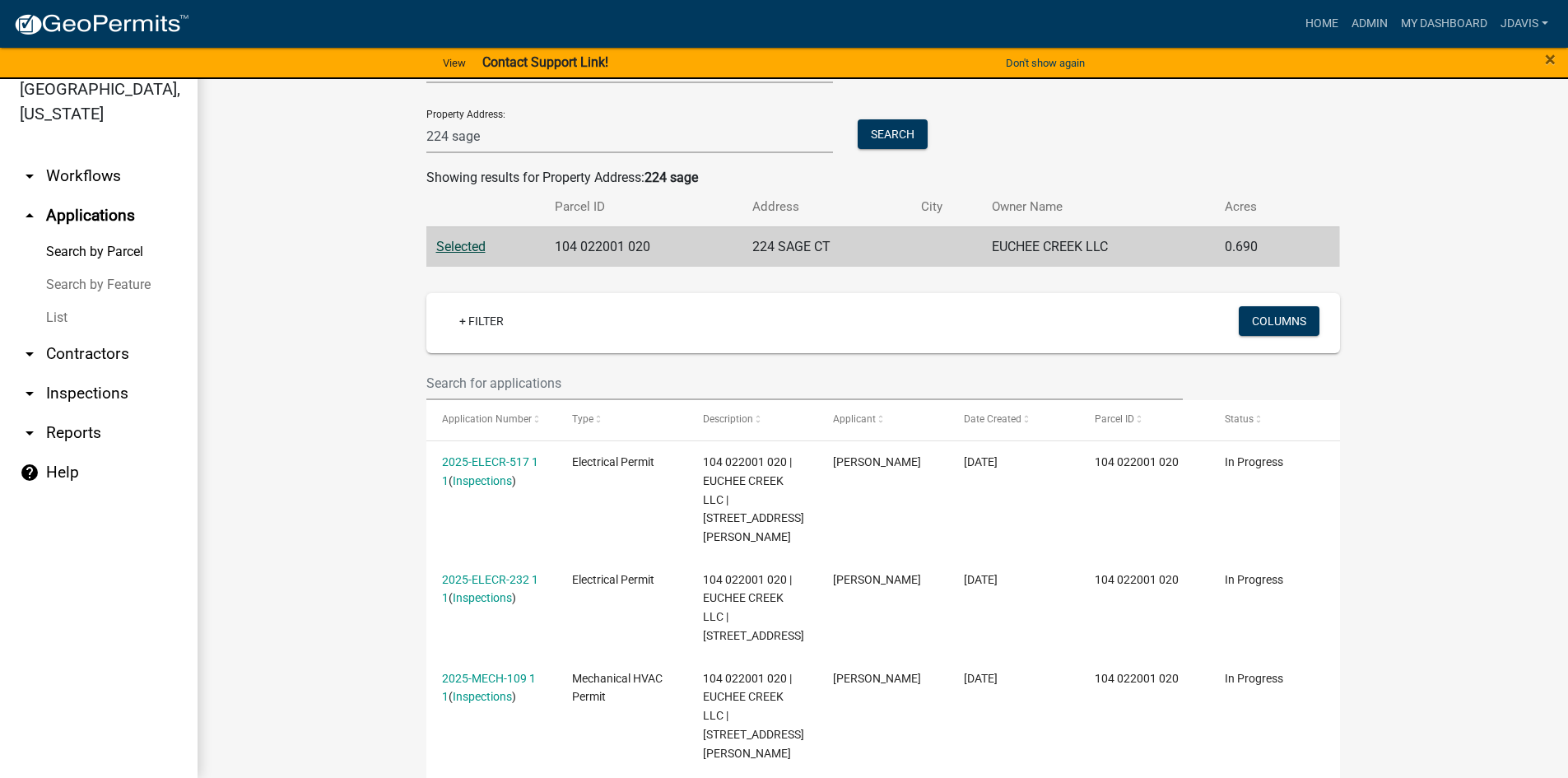
scroll to position [159, 0]
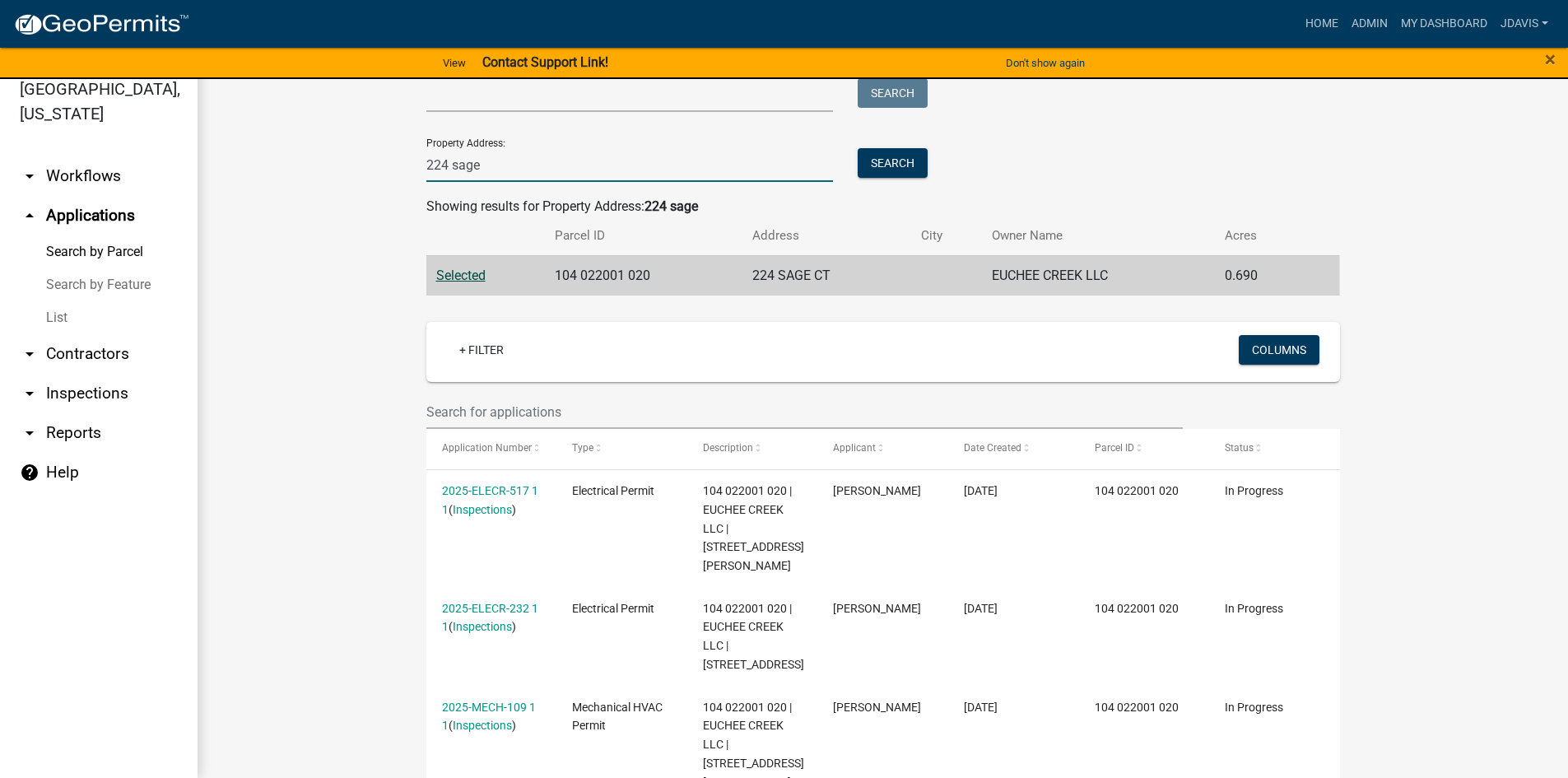
click at [444, 161] on input "224 sage" at bounding box center [630, 165] width 407 height 34
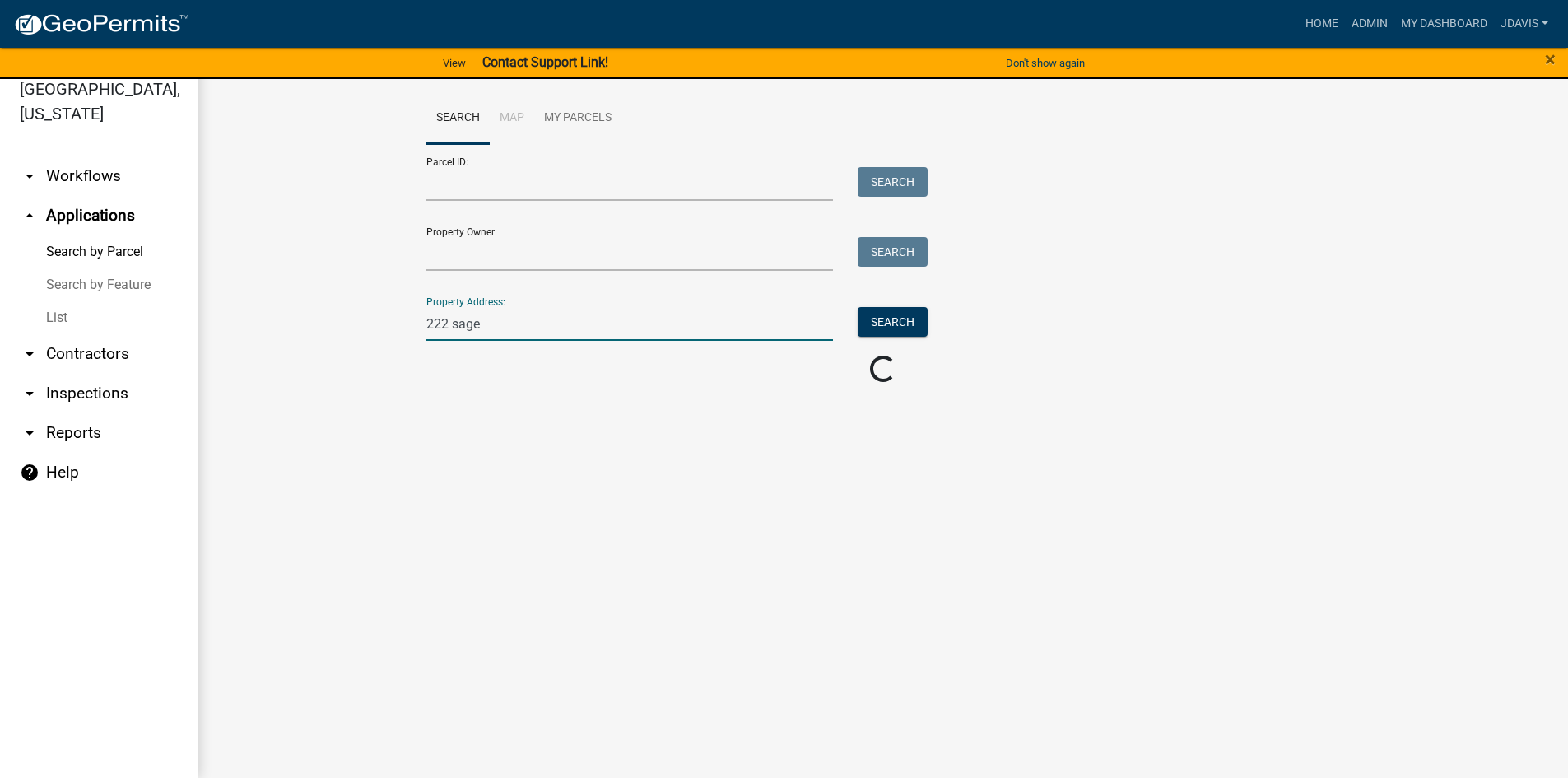
scroll to position [0, 0]
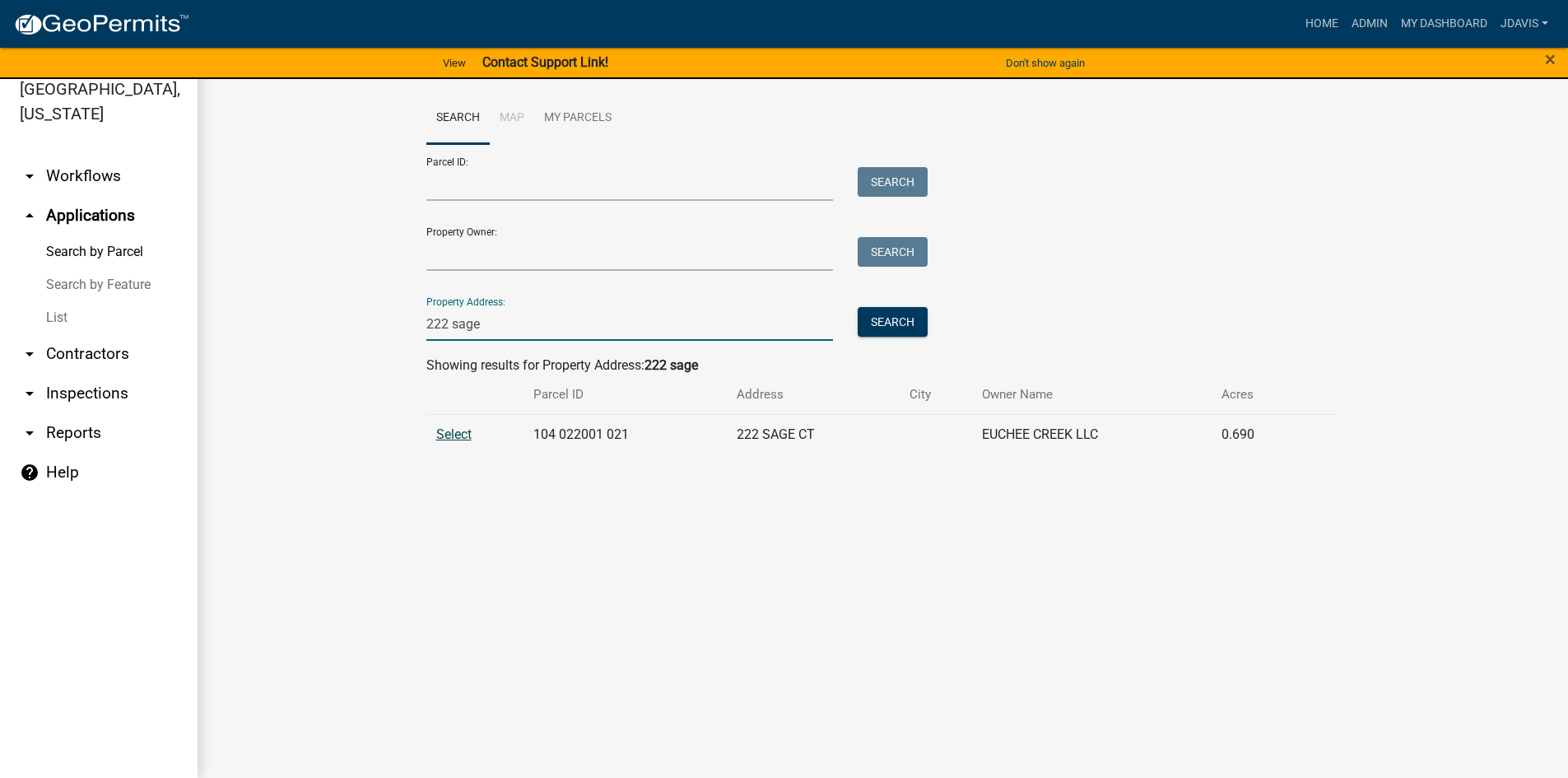
type input "222 sage"
click at [449, 437] on span "Select" at bounding box center [454, 434] width 36 height 16
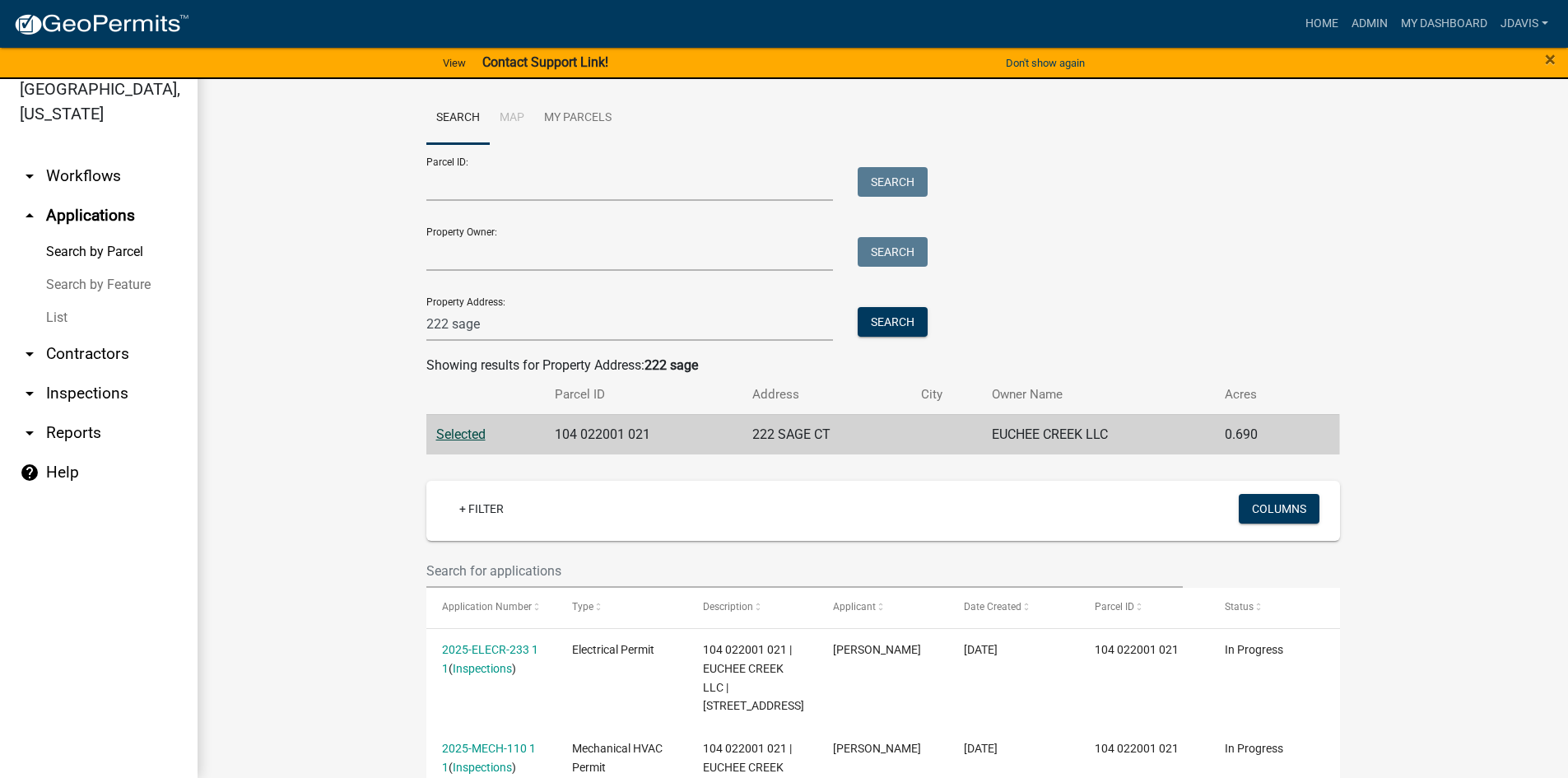
scroll to position [307, 0]
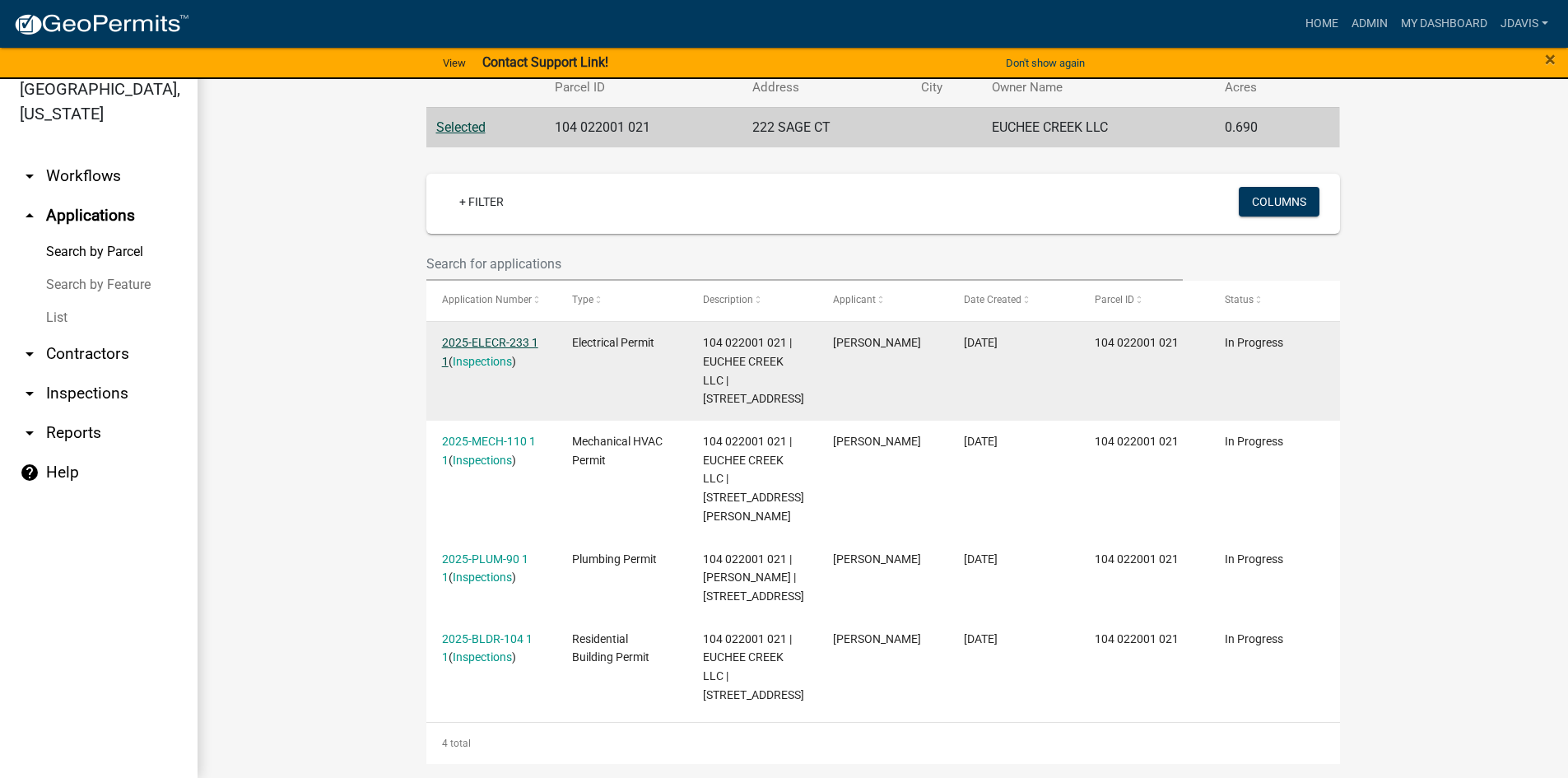
click at [497, 339] on link "2025-ELECR-233 1 1" at bounding box center [491, 352] width 96 height 32
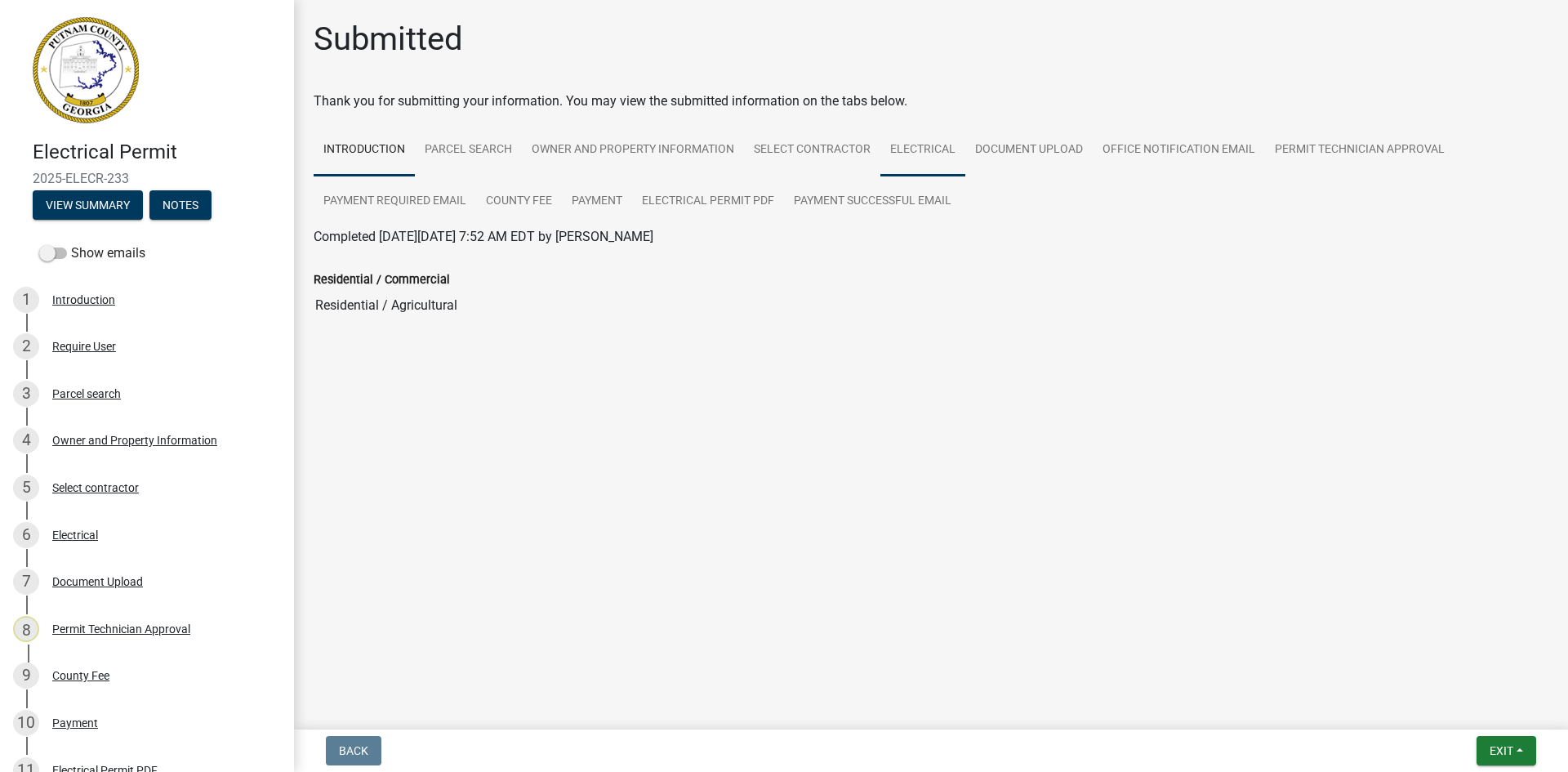
click at [908, 146] on link "Electrical" at bounding box center [923, 150] width 85 height 52
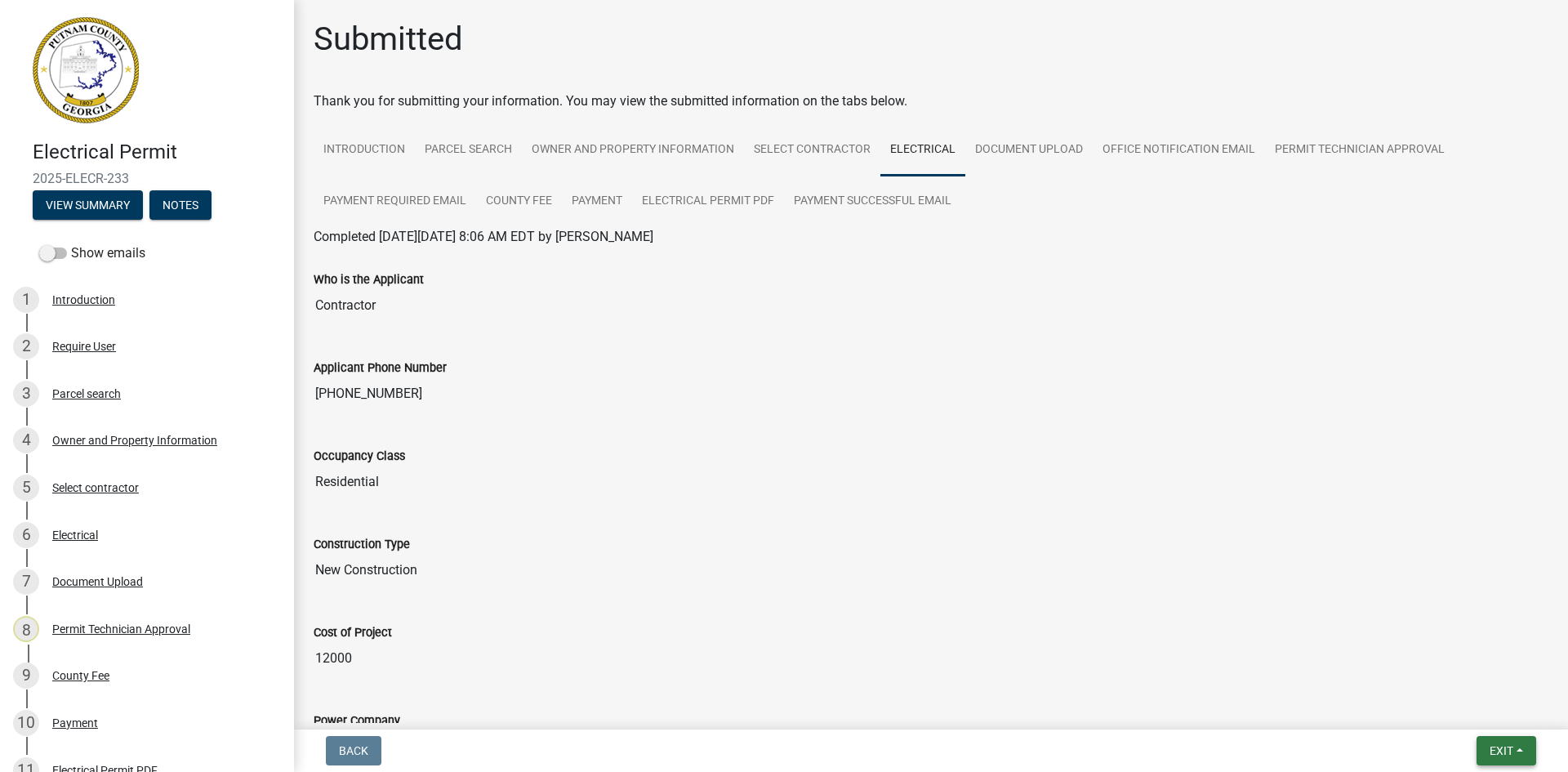
click at [1511, 743] on button "Exit" at bounding box center [1506, 750] width 59 height 29
click at [1497, 707] on button "Save & Exit" at bounding box center [1470, 708] width 130 height 39
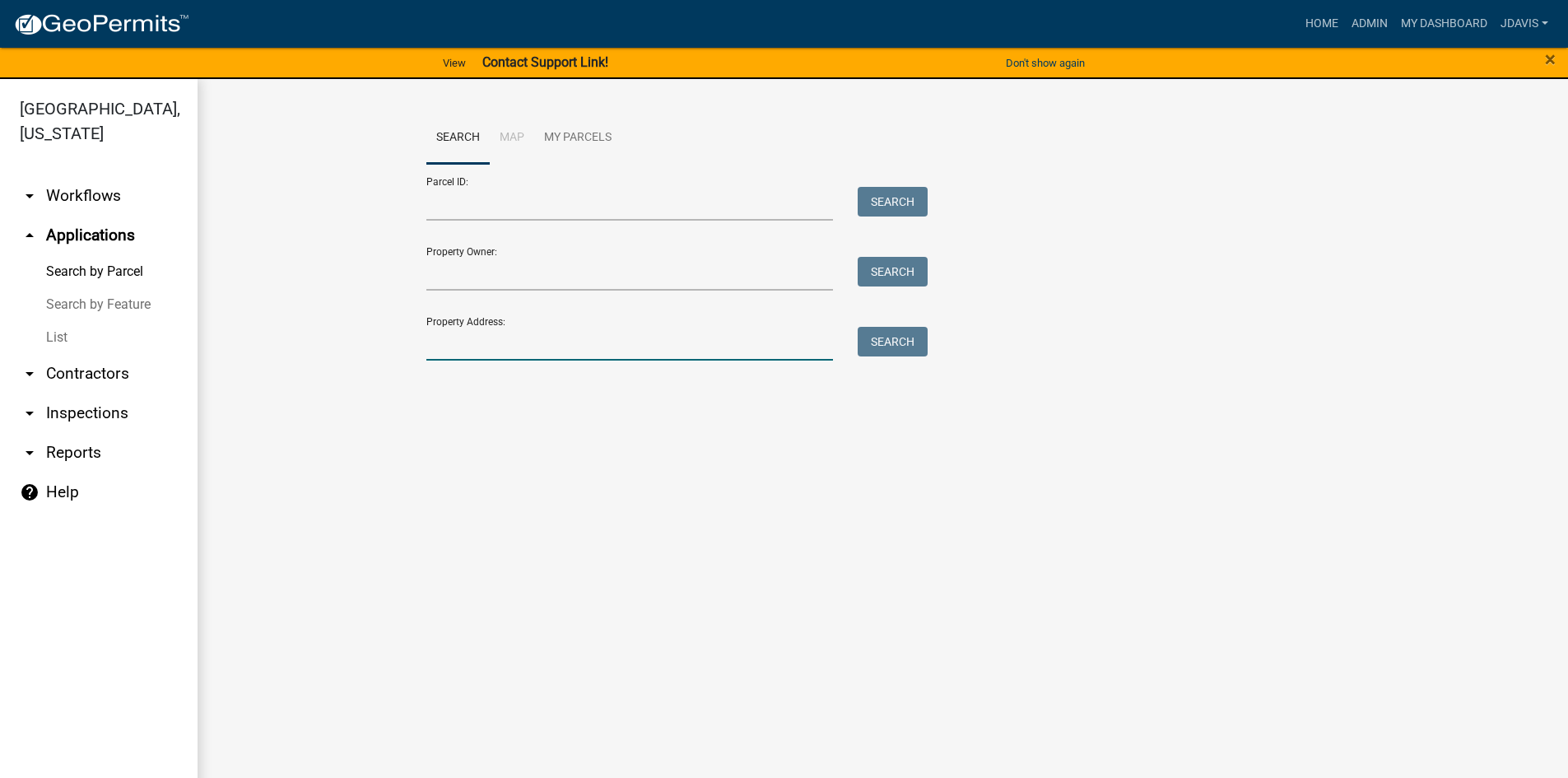
click at [530, 348] on input "Property Address:" at bounding box center [630, 344] width 407 height 34
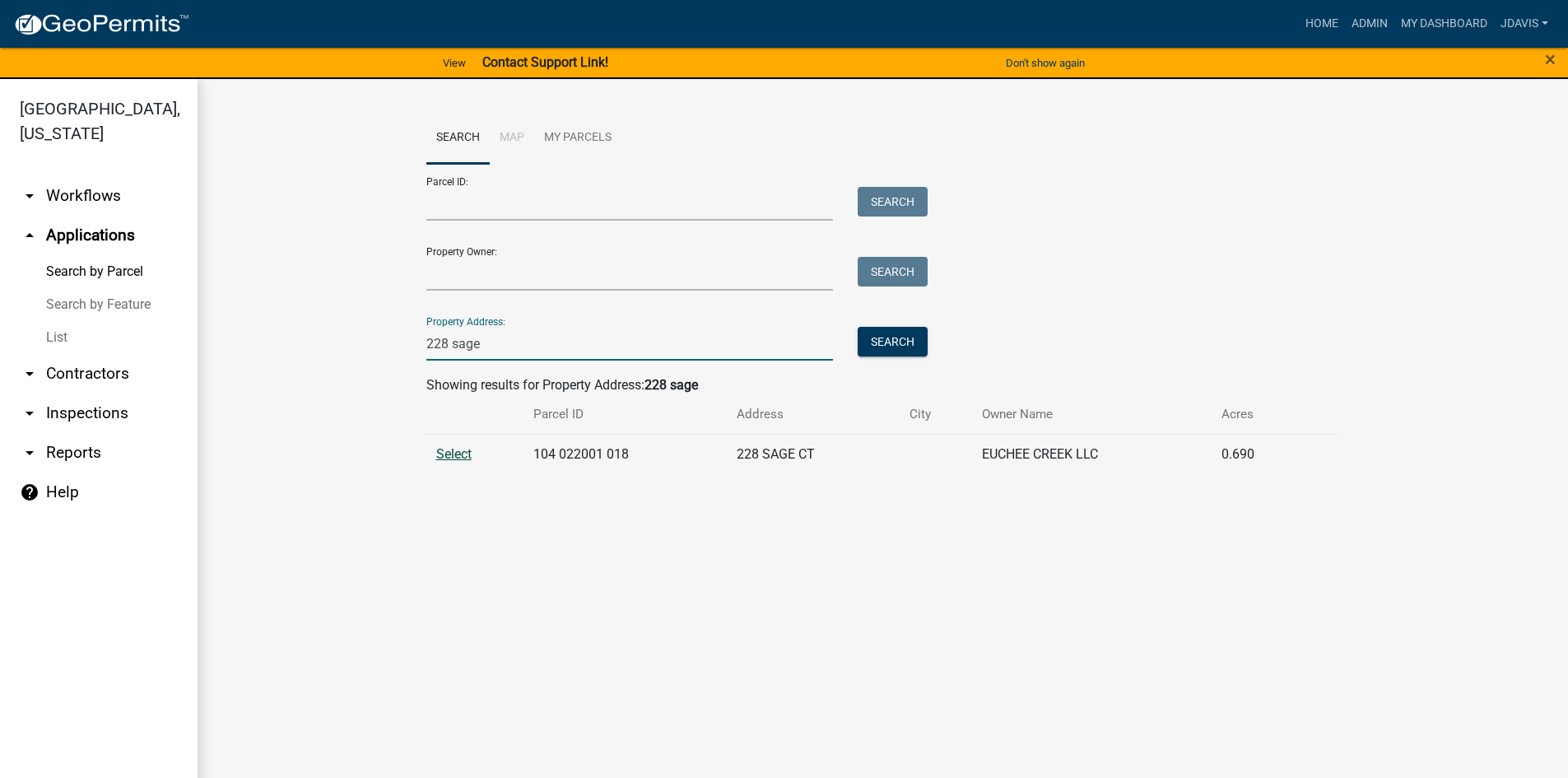
type input "228 sage"
click at [457, 452] on span "Select" at bounding box center [454, 454] width 36 height 16
